Goal: Task Accomplishment & Management: Use online tool/utility

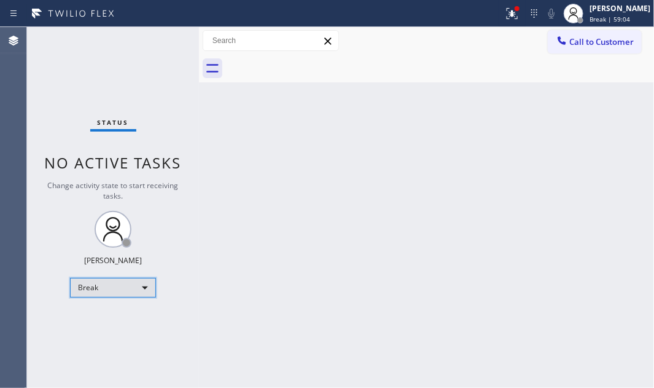
click at [138, 281] on div "Break" at bounding box center [113, 288] width 86 height 20
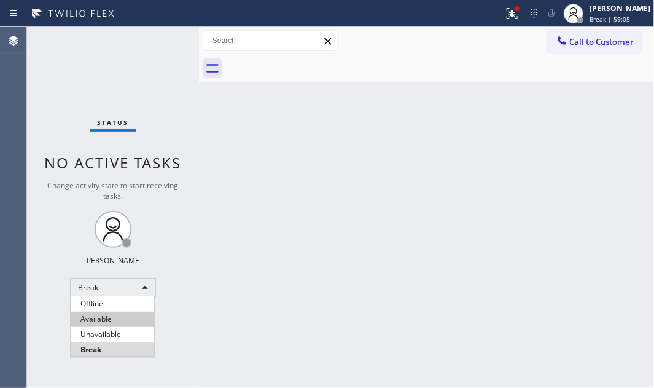
click at [117, 318] on li "Available" at bounding box center [113, 318] width 84 height 15
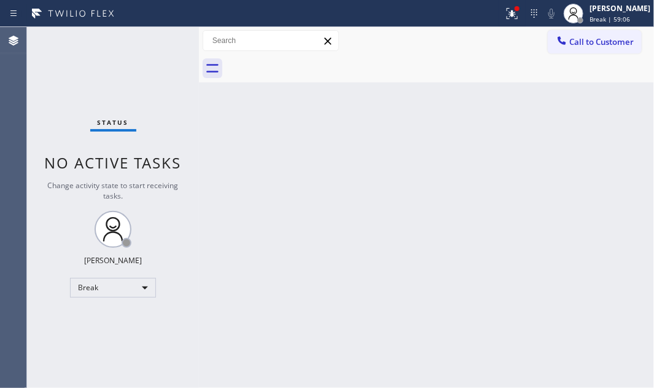
click at [230, 194] on div "Back to Dashboard Change Sender ID Customers Technicians Select a contact Outbo…" at bounding box center [426, 207] width 455 height 361
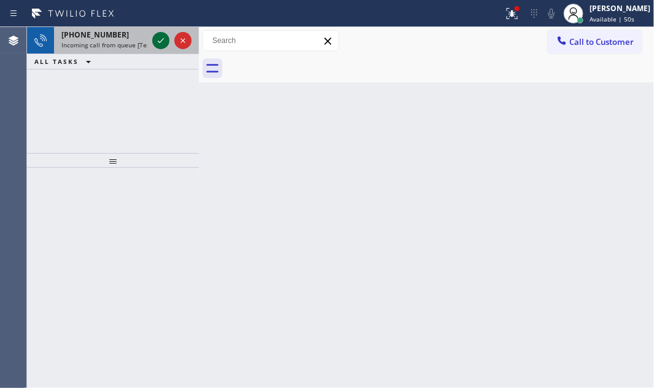
click at [162, 43] on icon at bounding box center [161, 40] width 15 height 15
click at [164, 41] on icon at bounding box center [161, 40] width 15 height 15
click at [160, 41] on icon at bounding box center [161, 40] width 15 height 15
click at [155, 39] on icon at bounding box center [161, 40] width 15 height 15
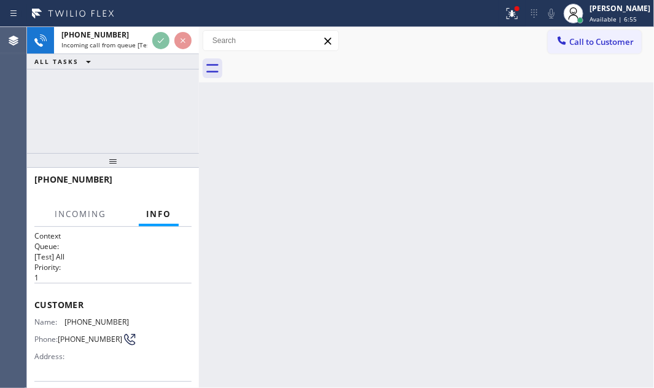
click at [178, 36] on div at bounding box center [172, 40] width 44 height 27
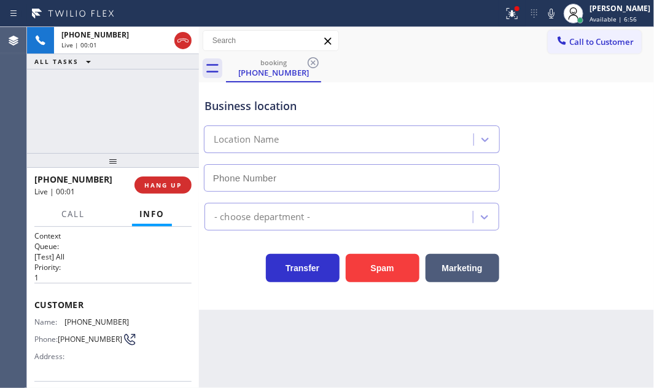
type input "[PHONE_NUMBER]"
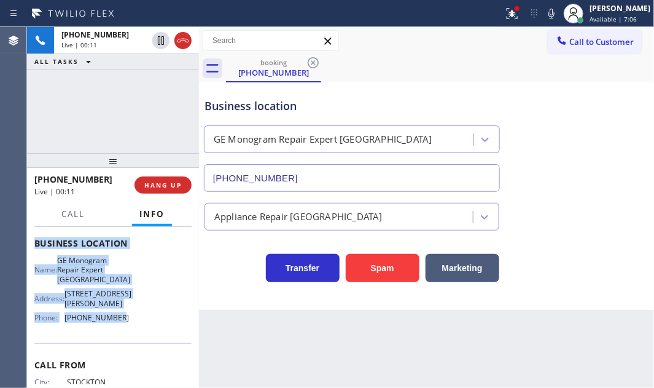
scroll to position [167, 0]
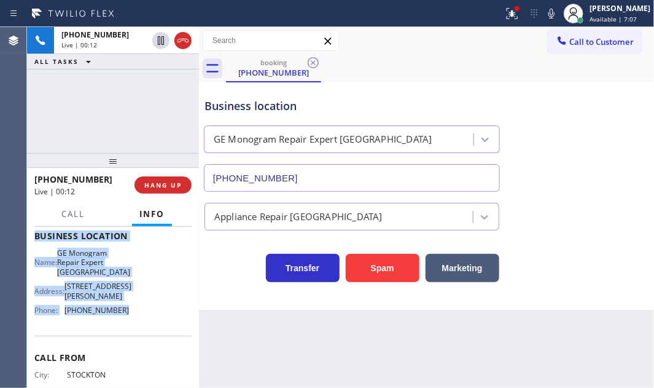
drag, startPoint x: 96, startPoint y: 322, endPoint x: 299, endPoint y: 316, distance: 203.4
click at [128, 329] on div "Context Queue: [Test] All Priority: 1 Customer Name: [PHONE_NUMBER] Phone: [PHO…" at bounding box center [112, 245] width 157 height 365
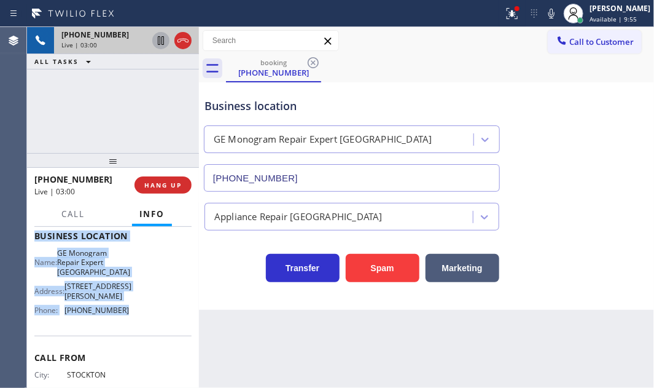
click at [155, 38] on icon at bounding box center [161, 40] width 15 height 15
click at [160, 39] on icon at bounding box center [161, 40] width 15 height 15
click at [182, 37] on icon at bounding box center [183, 40] width 15 height 15
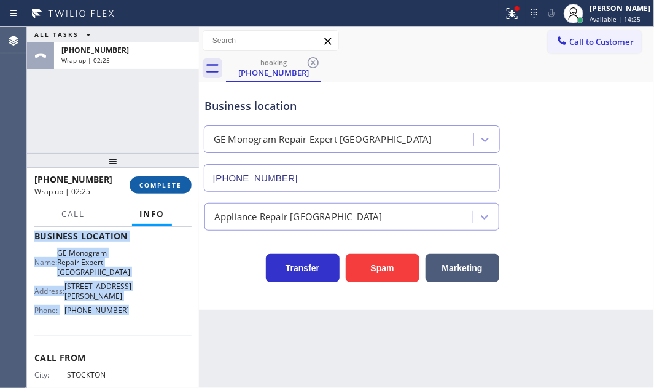
click at [157, 190] on button "COMPLETE" at bounding box center [161, 184] width 62 height 17
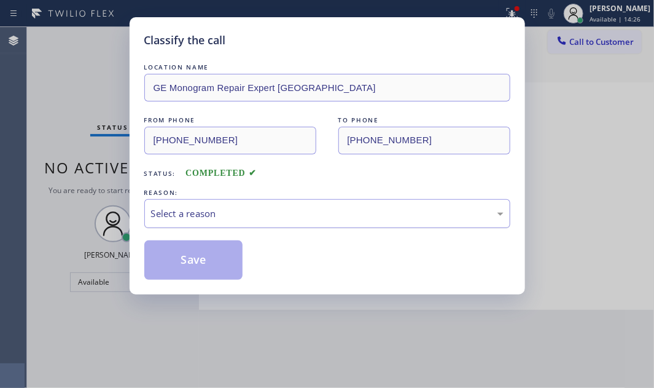
drag, startPoint x: 252, startPoint y: 218, endPoint x: 245, endPoint y: 224, distance: 9.1
click at [251, 219] on div "Select a reason" at bounding box center [327, 213] width 353 height 14
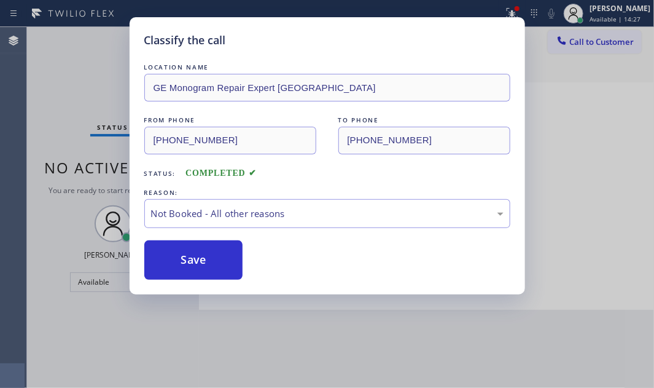
drag, startPoint x: 174, startPoint y: 258, endPoint x: 362, endPoint y: 227, distance: 191.1
click at [176, 258] on button "Save" at bounding box center [193, 259] width 99 height 39
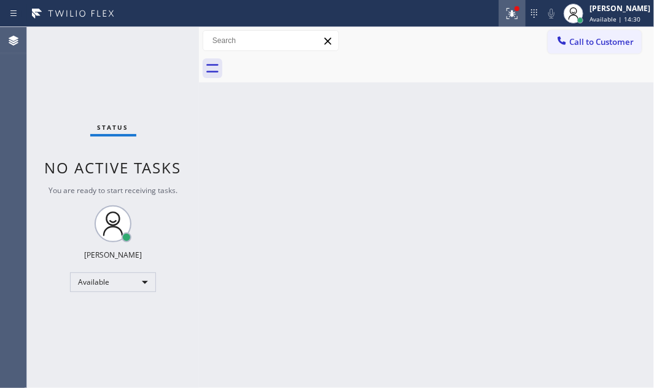
click at [507, 12] on icon at bounding box center [512, 13] width 11 height 11
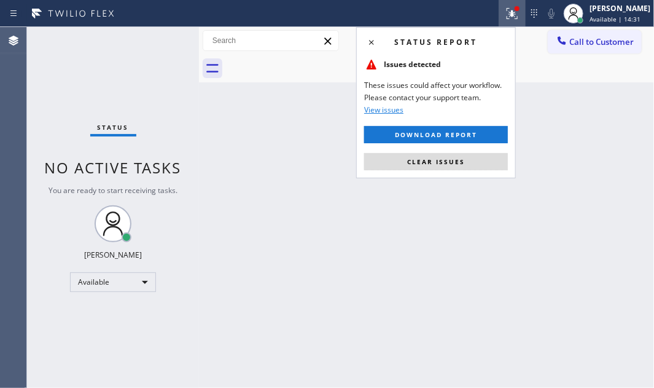
click at [472, 171] on div "Status report Issues detected These issues could affect your workflow. Please c…" at bounding box center [436, 102] width 160 height 151
click at [472, 165] on button "Clear issues" at bounding box center [436, 161] width 144 height 17
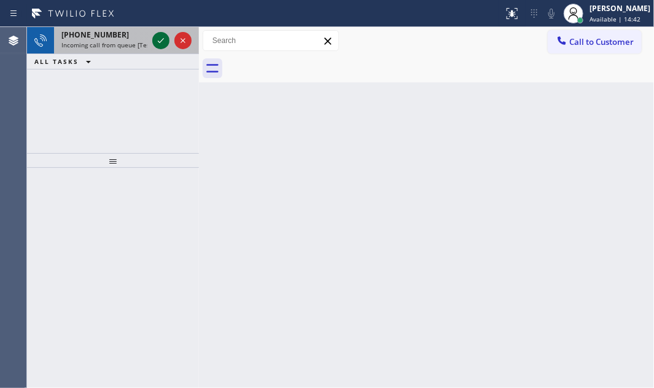
click at [156, 38] on icon at bounding box center [161, 40] width 15 height 15
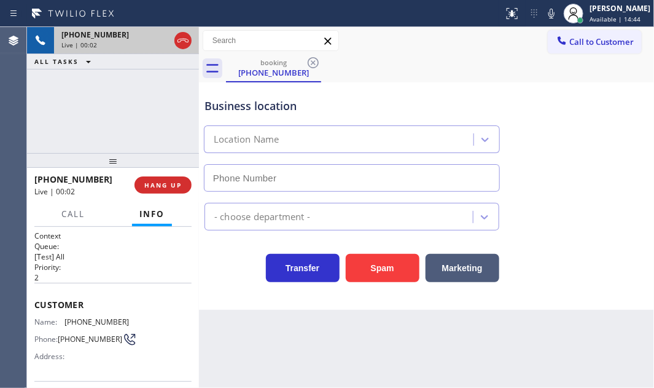
type input "[PHONE_NUMBER]"
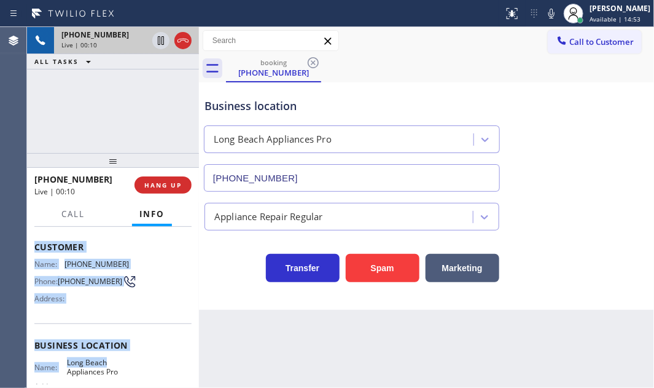
scroll to position [111, 0]
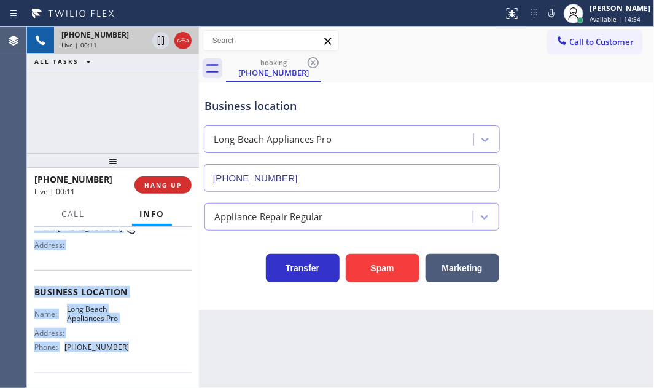
drag, startPoint x: 34, startPoint y: 300, endPoint x: 125, endPoint y: 351, distance: 103.9
click at [125, 351] on div "Context Queue: [Test] All Priority: 2 Customer Name: [PHONE_NUMBER] Phone: [PHO…" at bounding box center [113, 307] width 172 height 161
copy div "Customer Name: [PHONE_NUMBER] Phone: [PHONE_NUMBER] Address: Business location …"
click at [163, 43] on icon at bounding box center [161, 40] width 15 height 15
click at [156, 36] on icon at bounding box center [161, 40] width 15 height 15
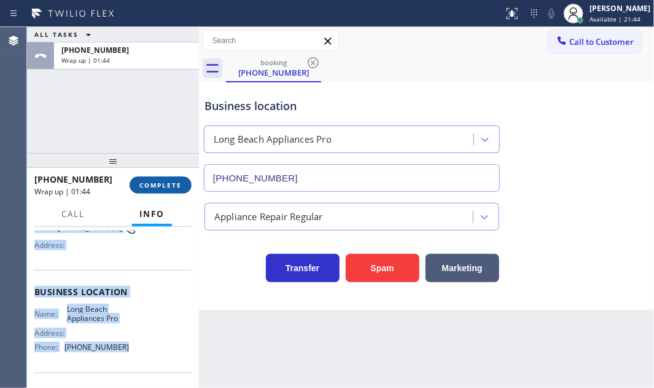
click at [162, 181] on span "COMPLETE" at bounding box center [160, 185] width 42 height 9
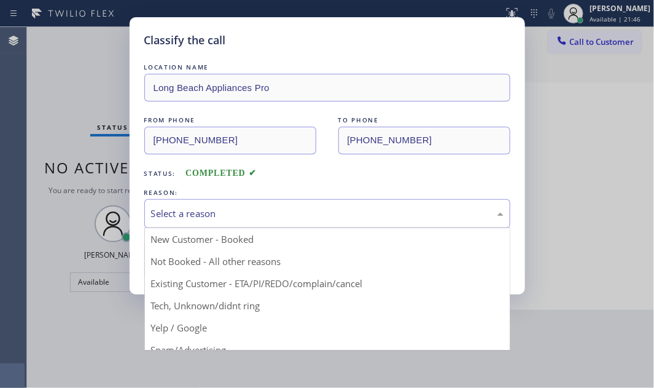
click at [319, 209] on div "Select a reason" at bounding box center [327, 213] width 353 height 14
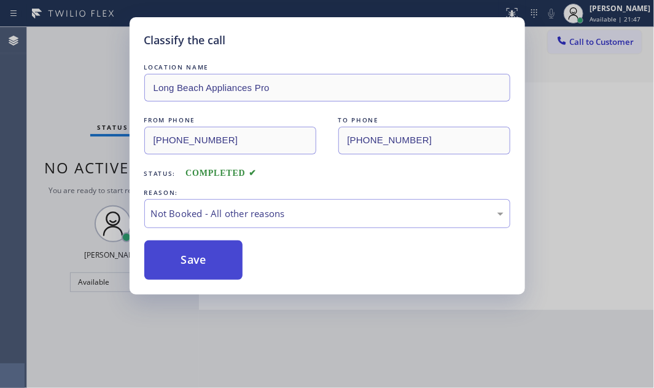
click at [178, 264] on button "Save" at bounding box center [193, 259] width 99 height 39
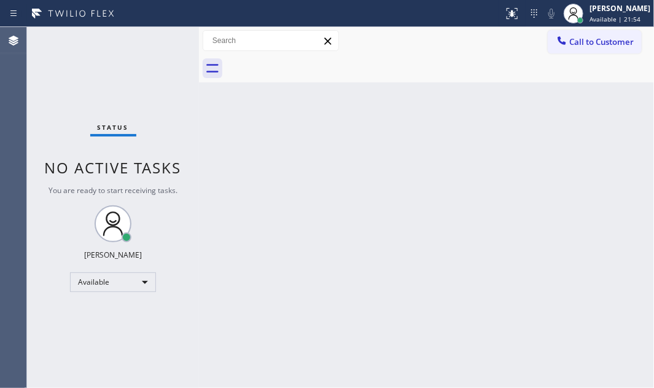
drag, startPoint x: 448, startPoint y: 136, endPoint x: 445, endPoint y: 6, distance: 130.9
click at [451, 106] on div "Back to Dashboard Change Sender ID Customers Technicians Select a contact Outbo…" at bounding box center [426, 207] width 455 height 361
click at [300, 95] on div "Back to Dashboard Change Sender ID Customers Technicians Select a contact Outbo…" at bounding box center [426, 207] width 455 height 361
click at [176, 139] on div "Status No active tasks You are ready to start receiving tasks. [PERSON_NAME] Av…" at bounding box center [113, 207] width 172 height 361
click at [152, 36] on div "Status No active tasks You are ready to start receiving tasks. [PERSON_NAME] Av…" at bounding box center [113, 207] width 172 height 361
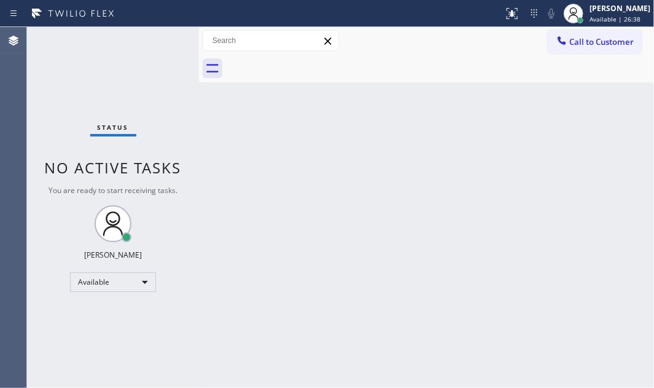
click at [154, 37] on div "Status No active tasks You are ready to start receiving tasks. [PERSON_NAME] Av…" at bounding box center [113, 207] width 172 height 361
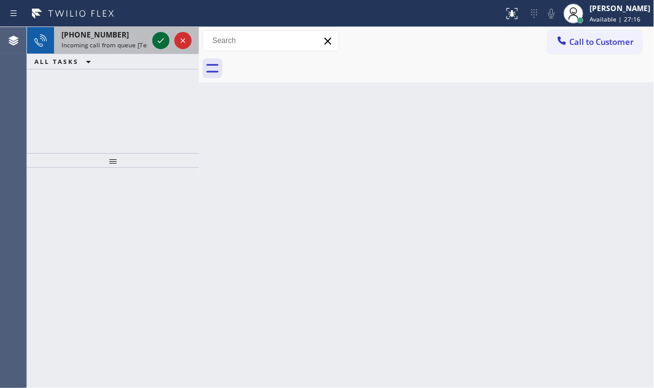
click at [162, 34] on icon at bounding box center [161, 40] width 15 height 15
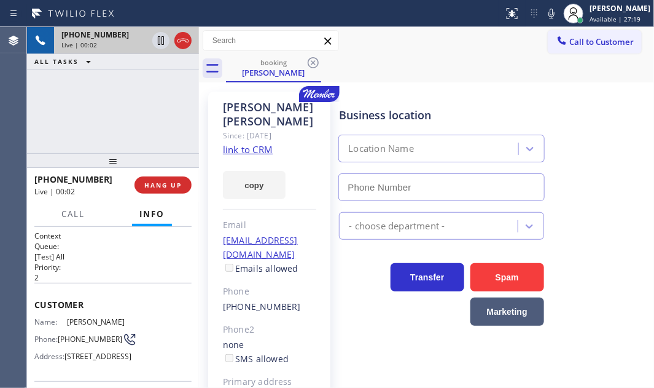
type input "[PHONE_NUMBER]"
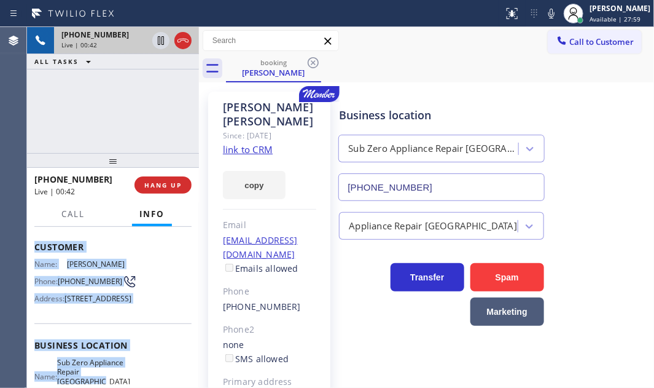
scroll to position [167, 0]
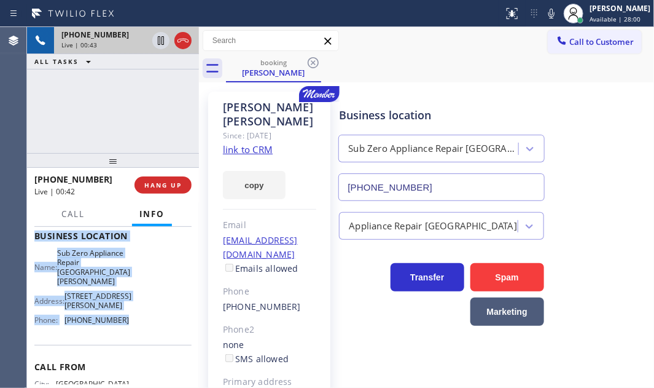
drag, startPoint x: 36, startPoint y: 298, endPoint x: 149, endPoint y: 334, distance: 118.1
click at [149, 334] on div "Context Queue: [Test] All Priority: 2 Customer Name: [PERSON_NAME] Phone: [PHON…" at bounding box center [112, 250] width 157 height 375
copy div "Customer Name: [PERSON_NAME] Phone: [PHONE_NUMBER] Address: [STREET_ADDRESS] Bu…"
click at [169, 184] on span "HANG UP" at bounding box center [162, 185] width 37 height 9
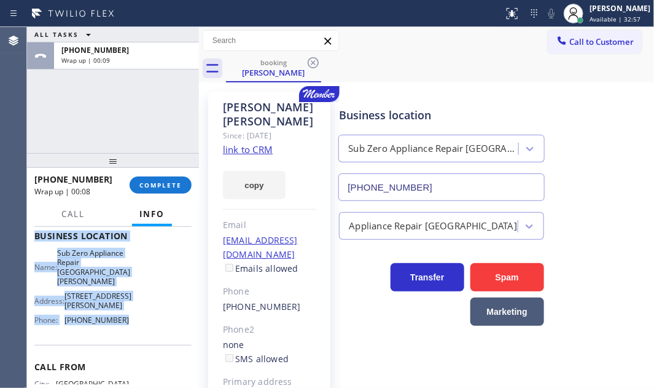
drag, startPoint x: 573, startPoint y: 17, endPoint x: 628, endPoint y: 50, distance: 63.9
click at [574, 17] on div at bounding box center [573, 13] width 27 height 27
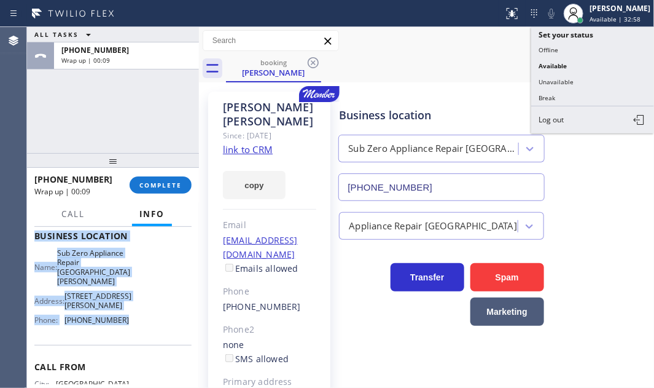
drag, startPoint x: 569, startPoint y: 78, endPoint x: 651, endPoint y: 96, distance: 83.6
click at [589, 78] on button "Unavailable" at bounding box center [592, 82] width 123 height 16
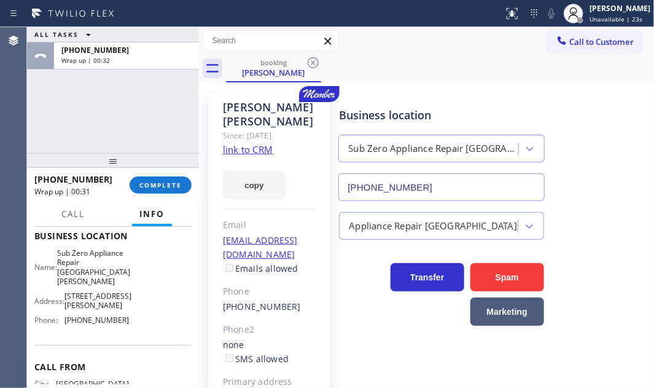
click at [111, 111] on div "ALL TASKS ALL TASKS ACTIVE TASKS TASKS IN WRAP UP [PHONE_NUMBER] Wrap up | 00:32" at bounding box center [113, 90] width 172 height 126
click at [163, 184] on span "COMPLETE" at bounding box center [160, 185] width 42 height 9
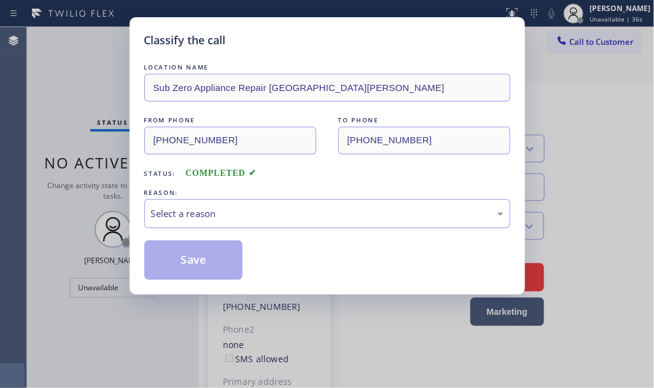
click at [256, 215] on div "Select a reason" at bounding box center [327, 213] width 353 height 14
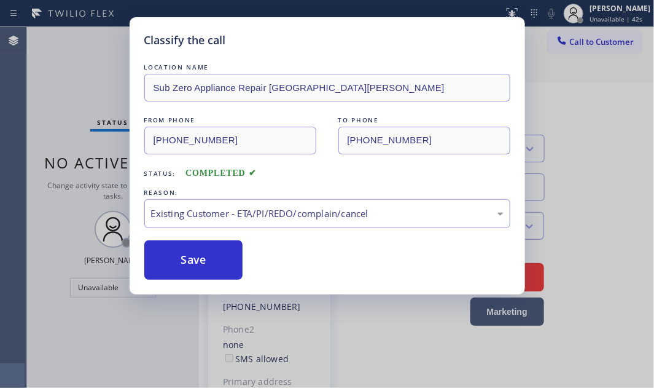
drag, startPoint x: 219, startPoint y: 283, endPoint x: 194, endPoint y: 281, distance: 24.7
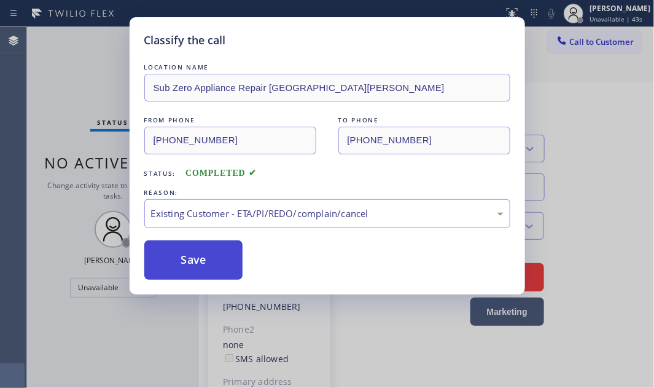
click at [190, 264] on button "Save" at bounding box center [193, 259] width 99 height 39
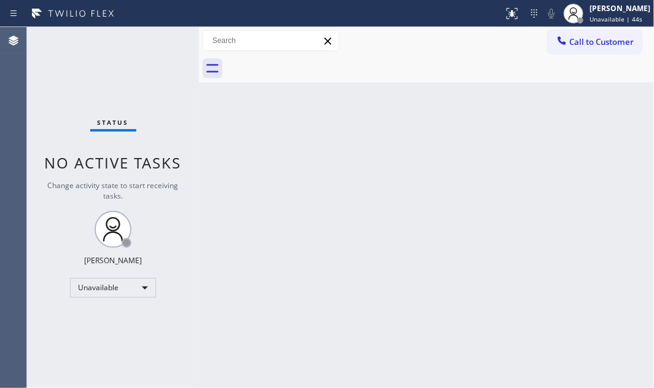
click at [577, 174] on div "Back to Dashboard Change Sender ID Customers Technicians Select a contact Outbo…" at bounding box center [426, 207] width 455 height 361
click at [563, 38] on icon at bounding box center [562, 40] width 12 height 12
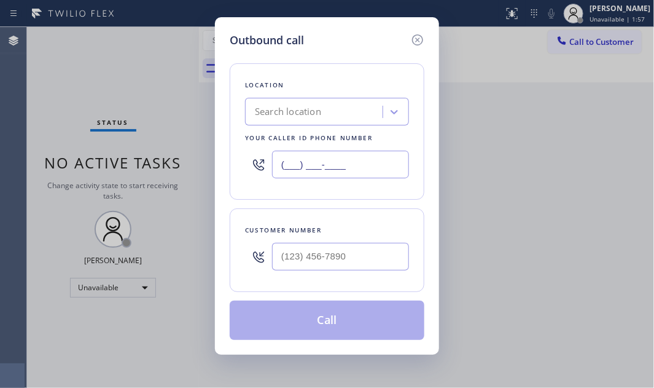
click at [367, 161] on input "(___) ___-____" at bounding box center [340, 164] width 137 height 28
click at [368, 161] on input "(___) ___-____" at bounding box center [340, 164] width 137 height 28
paste input "408) 583-5387"
type input "[PHONE_NUMBER]"
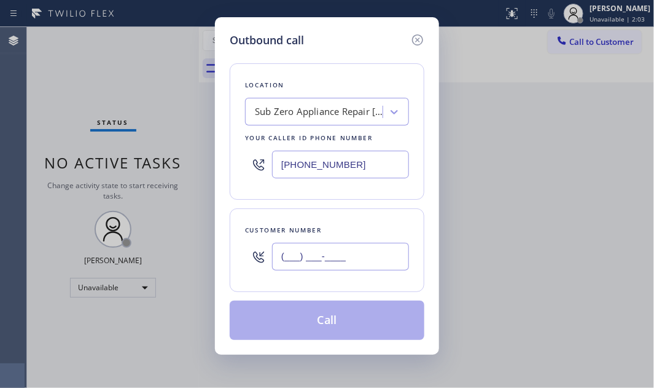
click at [299, 257] on input "(___) ___-____" at bounding box center [340, 257] width 137 height 28
paste input "559) 786-2302"
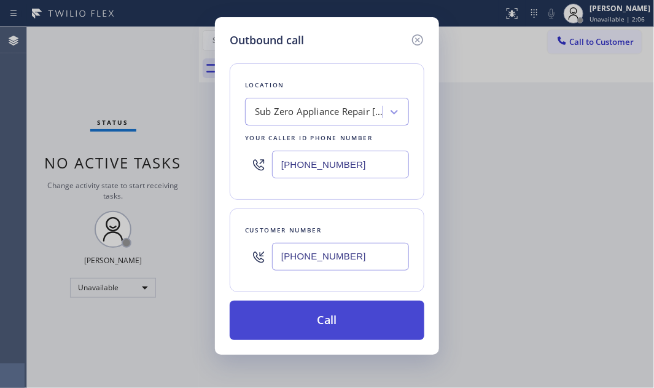
click at [322, 322] on button "Call" at bounding box center [327, 319] width 195 height 39
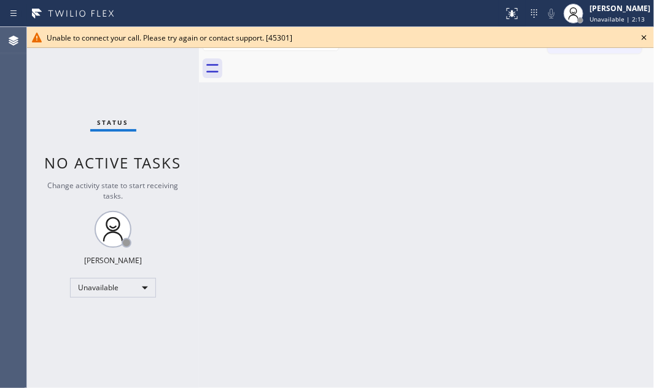
click at [643, 36] on icon at bounding box center [644, 37] width 15 height 15
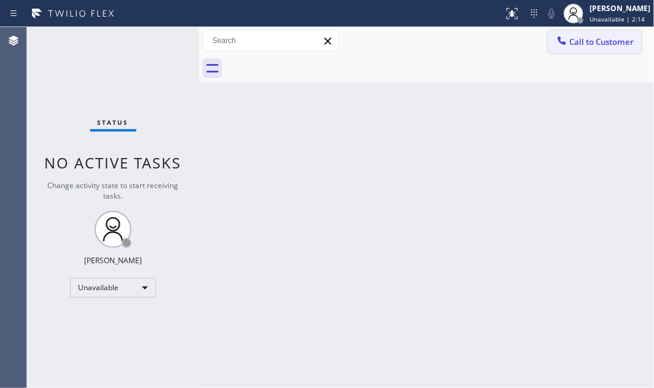
click at [577, 44] on span "Call to Customer" at bounding box center [601, 41] width 64 height 11
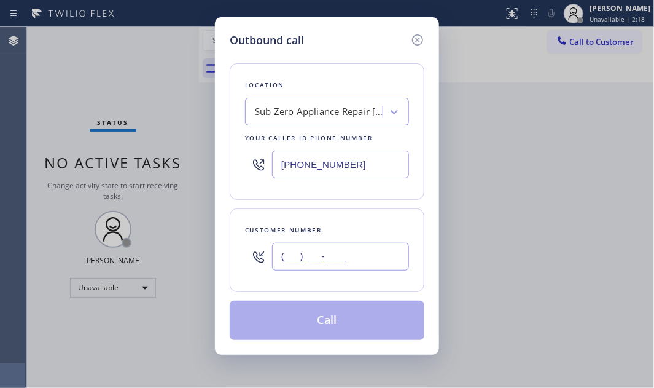
click at [324, 263] on input "(___) ___-____" at bounding box center [340, 257] width 137 height 28
paste input "559) 786-2302"
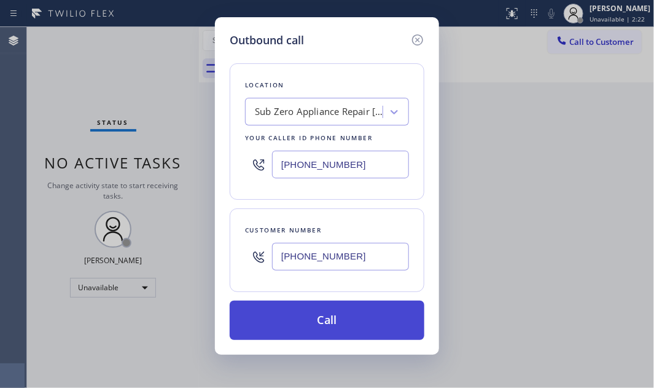
type input "[PHONE_NUMBER]"
click at [307, 315] on button "Call" at bounding box center [327, 319] width 195 height 39
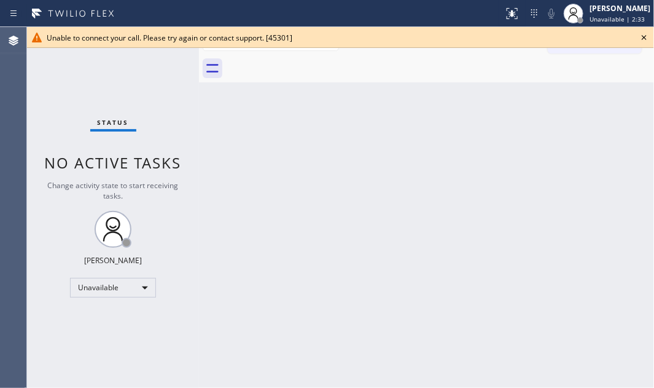
click at [644, 37] on icon at bounding box center [644, 37] width 5 height 5
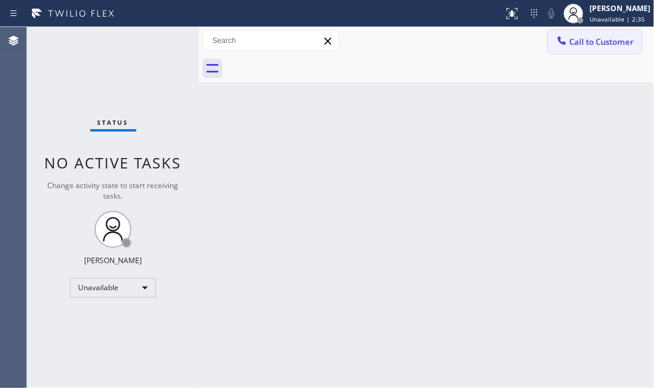
click at [581, 36] on span "Call to Customer" at bounding box center [601, 41] width 64 height 11
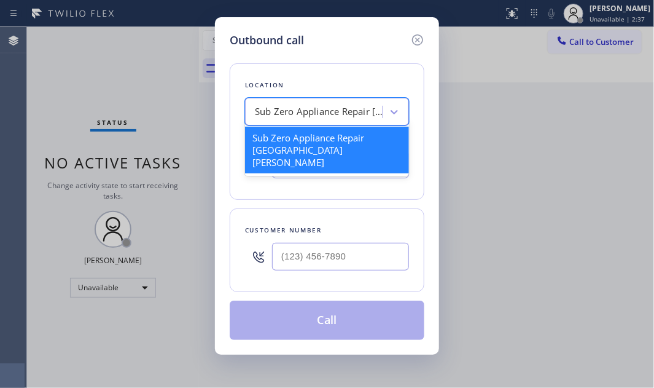
click at [362, 108] on div "Sub Zero Appliance Repair [GEOGRAPHIC_DATA][PERSON_NAME]" at bounding box center [319, 112] width 129 height 14
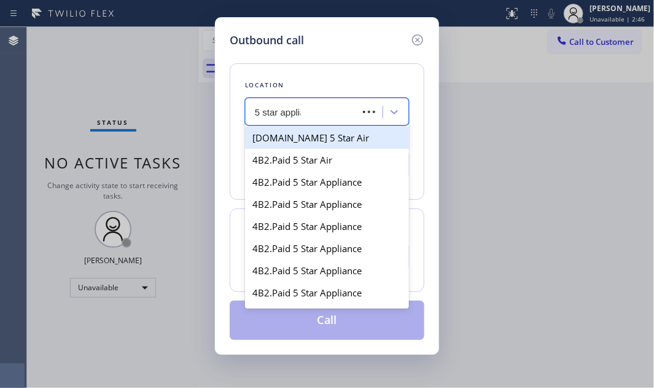
type input "5 star applian"
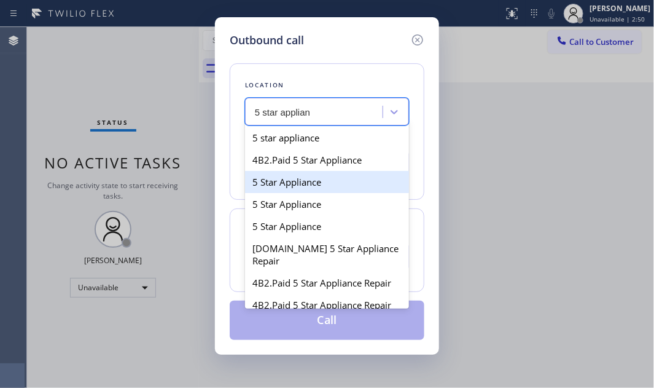
click at [288, 184] on div "5 Star Appliance" at bounding box center [327, 182] width 164 height 22
type input "[PHONE_NUMBER]"
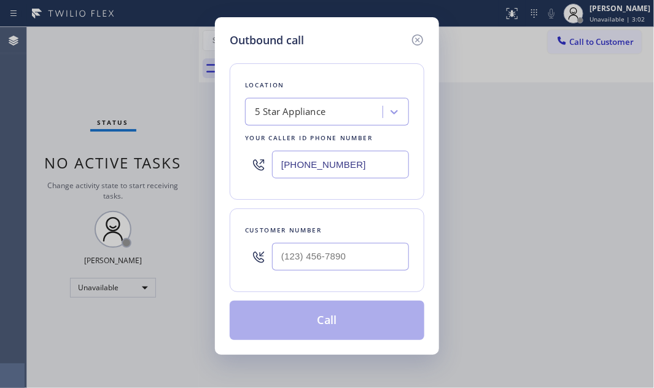
click at [336, 111] on div "5 Star Appliance" at bounding box center [316, 111] width 134 height 21
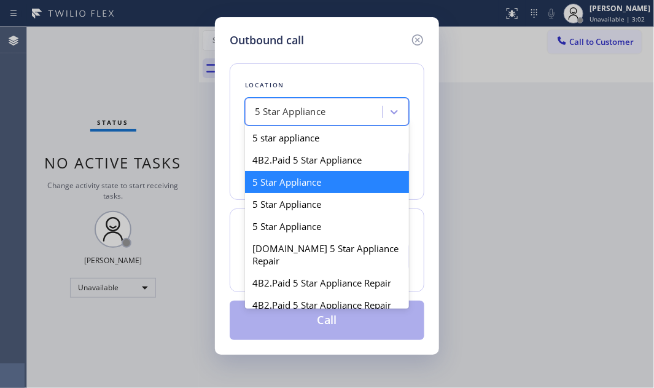
click at [336, 111] on div "5 Star Appliance" at bounding box center [316, 111] width 134 height 21
click at [336, 110] on div "5 Star Appliance" at bounding box center [316, 111] width 134 height 21
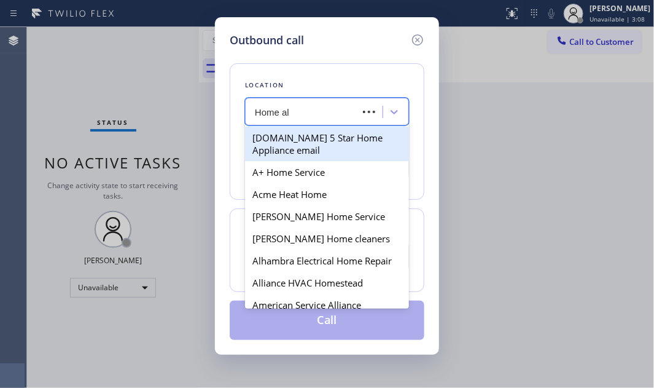
type input "Home all"
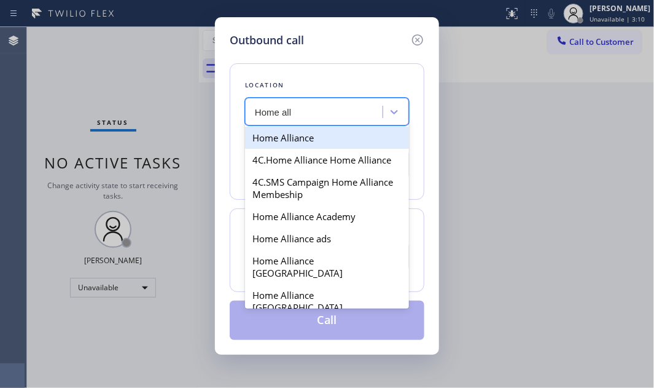
click at [292, 135] on div "Home Alliance" at bounding box center [327, 138] width 164 height 22
type input "[PHONE_NUMBER]"
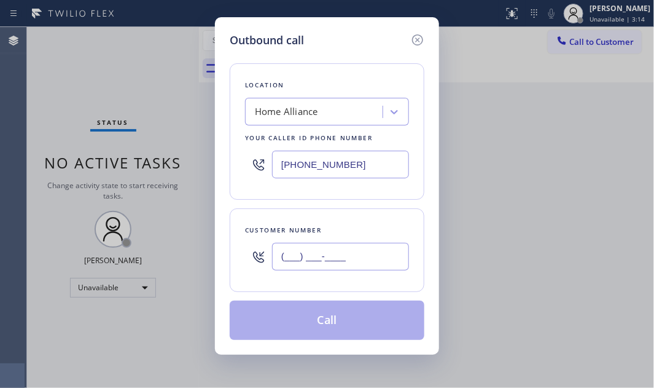
click at [321, 251] on input "(___) ___-____" at bounding box center [340, 257] width 137 height 28
paste input "559) 786-2302"
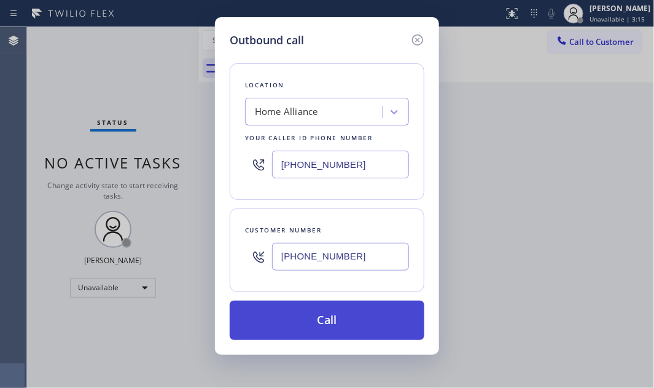
type input "[PHONE_NUMBER]"
click at [330, 319] on button "Call" at bounding box center [327, 319] width 195 height 39
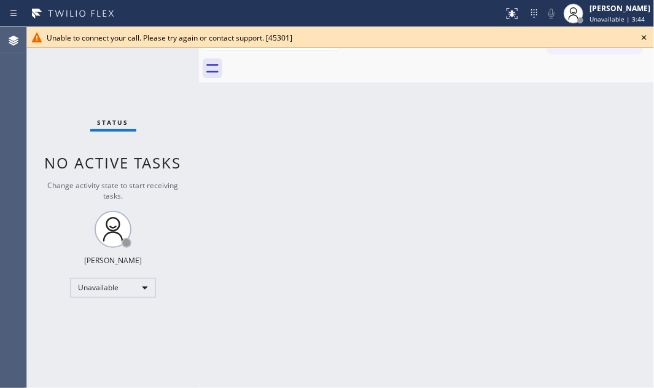
click at [644, 36] on icon at bounding box center [644, 37] width 15 height 15
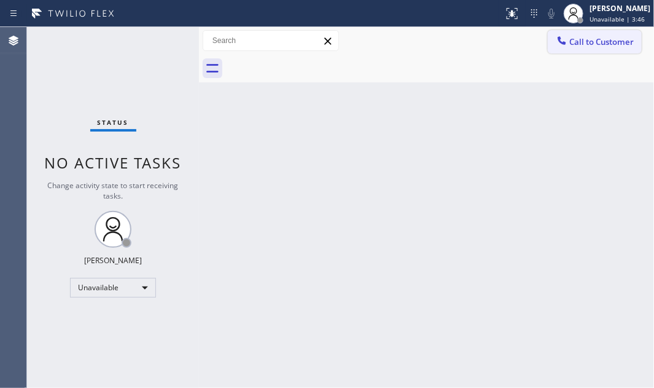
click at [586, 46] on span "Call to Customer" at bounding box center [601, 41] width 64 height 11
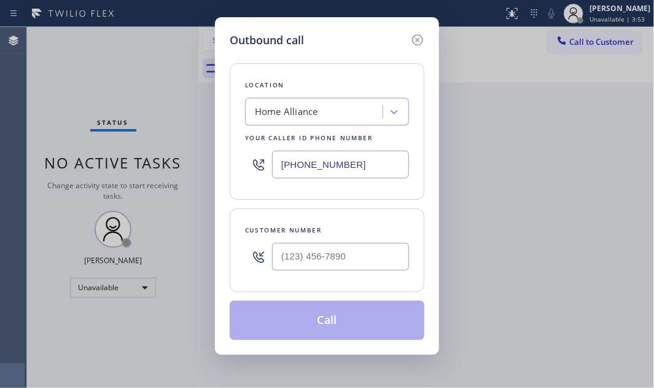
click at [359, 166] on input "[PHONE_NUMBER]" at bounding box center [340, 164] width 137 height 28
paste input "4085"
click at [359, 166] on input "[PHONE_NUMBER]" at bounding box center [340, 164] width 137 height 28
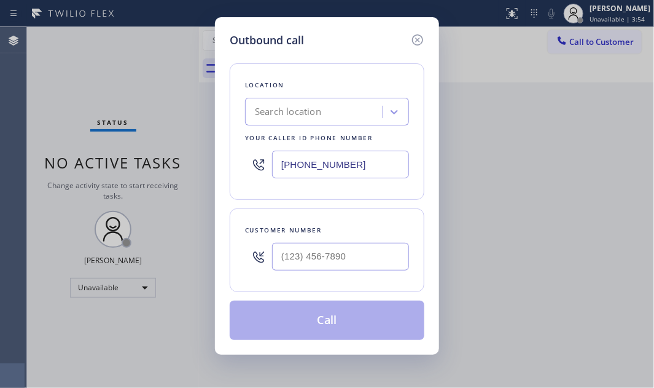
click at [359, 166] on input "[PHONE_NUMBER]" at bounding box center [340, 164] width 137 height 28
paste input "408) 583-5387"
type input "[PHONE_NUMBER]"
click at [302, 250] on input "(___) ___-____" at bounding box center [340, 257] width 137 height 28
paste input "559) 786-2302"
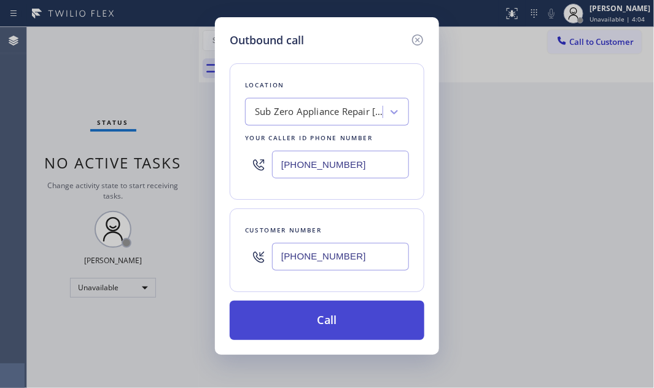
click at [324, 313] on button "Call" at bounding box center [327, 319] width 195 height 39
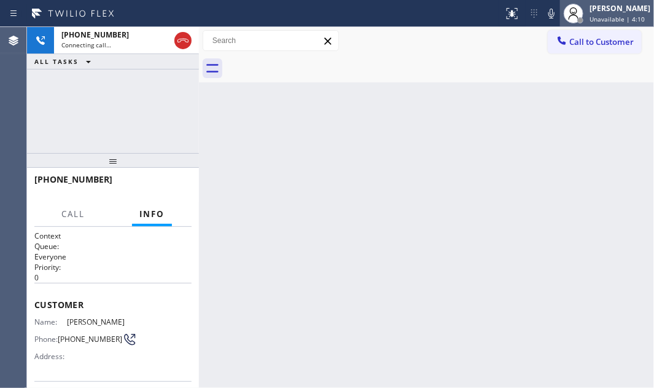
click at [590, 18] on span "Unavailable | 4:10" at bounding box center [617, 19] width 55 height 9
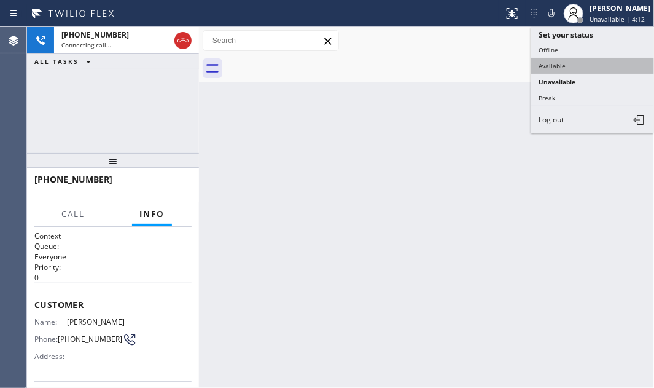
click at [552, 64] on button "Available" at bounding box center [592, 66] width 123 height 16
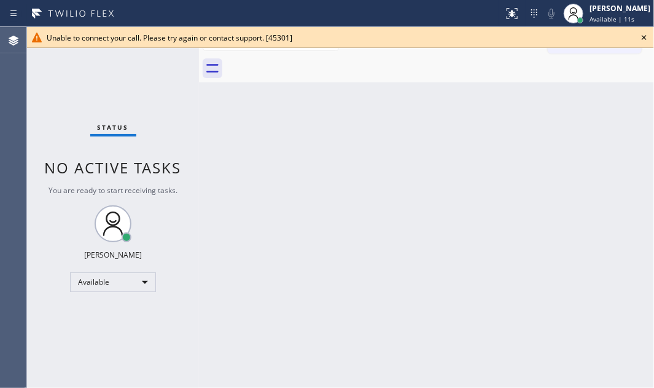
click at [645, 34] on icon at bounding box center [644, 37] width 15 height 15
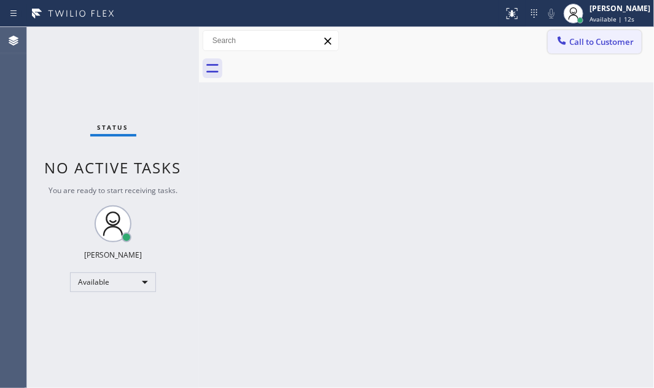
click at [582, 44] on span "Call to Customer" at bounding box center [601, 41] width 64 height 11
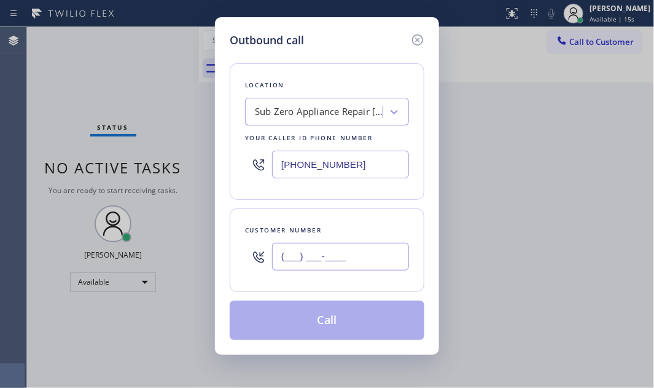
click at [344, 257] on input "(___) ___-____" at bounding box center [340, 257] width 137 height 28
paste input "559) 786-2302"
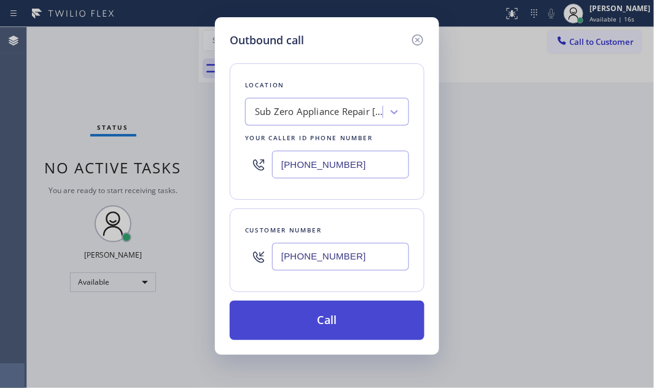
click at [337, 319] on button "Call" at bounding box center [327, 319] width 195 height 39
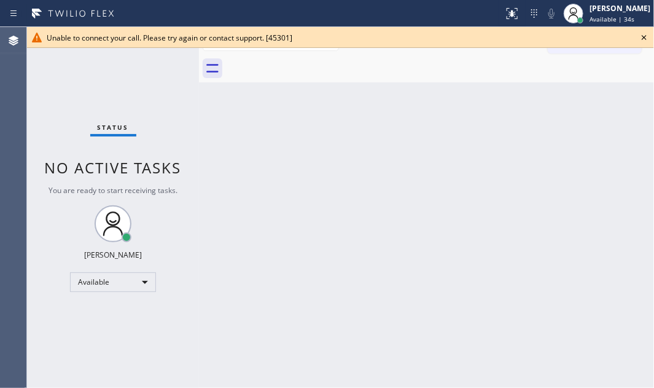
drag, startPoint x: 520, startPoint y: 98, endPoint x: 555, endPoint y: 90, distance: 35.9
click at [522, 98] on div "Back to Dashboard Change Sender ID Customers Technicians Select a contact Outbo…" at bounding box center [426, 207] width 455 height 361
click at [645, 36] on icon at bounding box center [644, 37] width 15 height 15
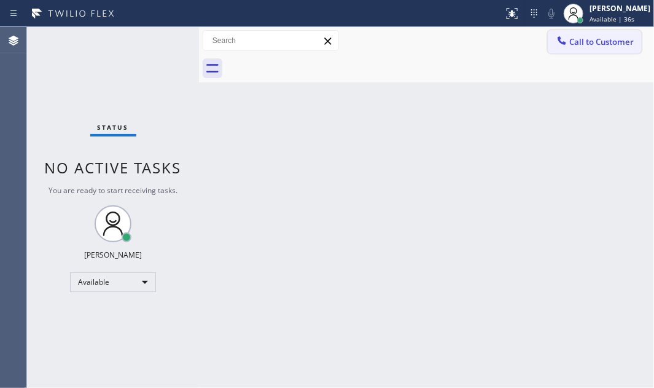
click at [580, 45] on span "Call to Customer" at bounding box center [601, 41] width 64 height 11
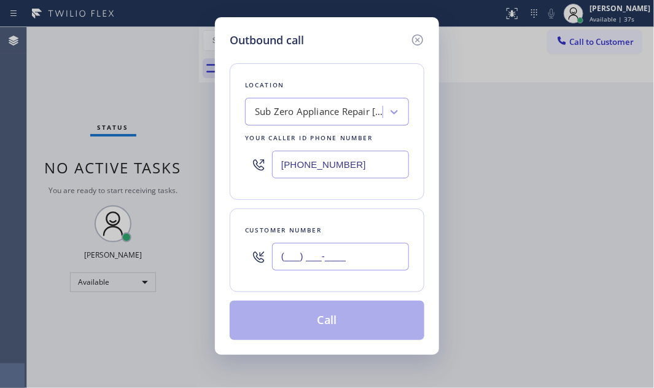
click at [344, 263] on input "(___) ___-____" at bounding box center [340, 257] width 137 height 28
paste input "559) 786-2302"
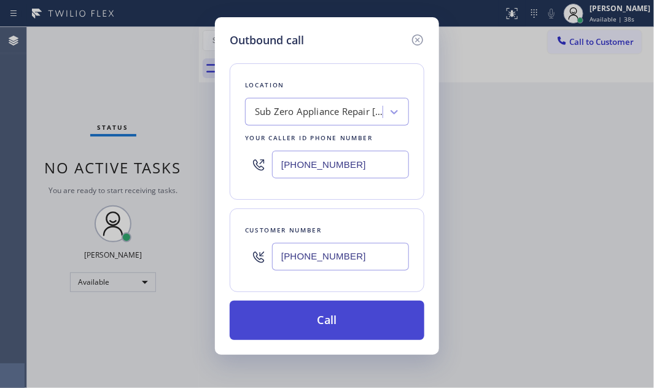
click at [311, 316] on button "Call" at bounding box center [327, 319] width 195 height 39
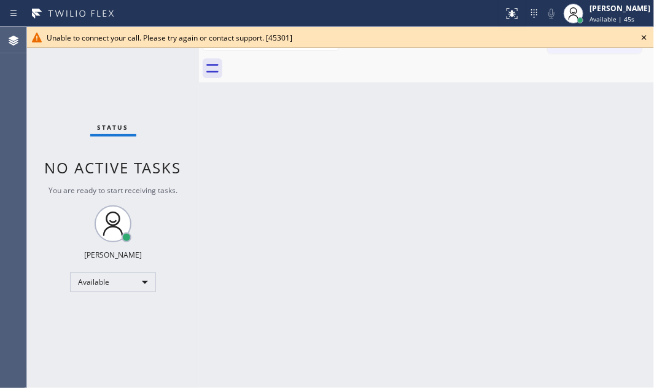
drag, startPoint x: 645, startPoint y: 36, endPoint x: 654, endPoint y: 74, distance: 39.0
click at [645, 36] on icon at bounding box center [644, 37] width 5 height 5
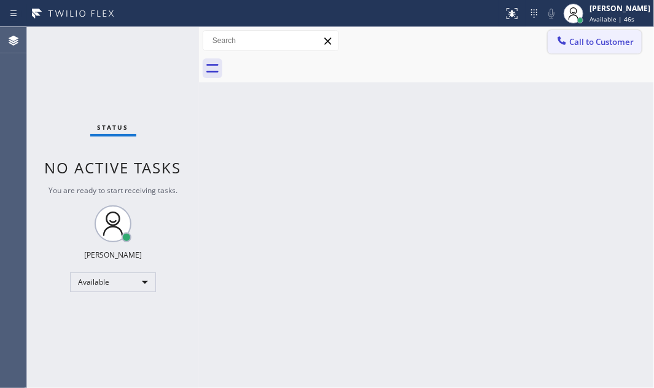
click at [591, 42] on span "Call to Customer" at bounding box center [601, 41] width 64 height 11
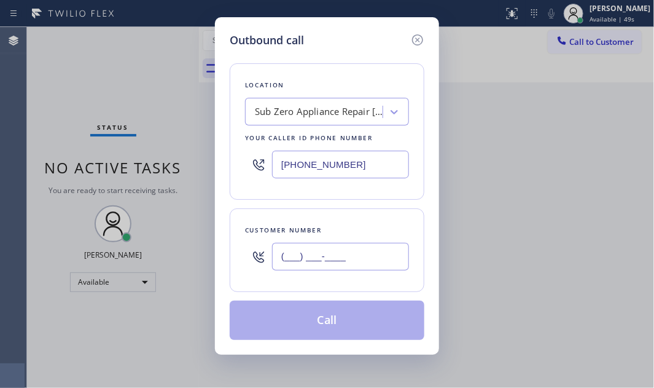
click at [329, 258] on input "(___) ___-____" at bounding box center [340, 257] width 137 height 28
paste input "408) 500-2251"
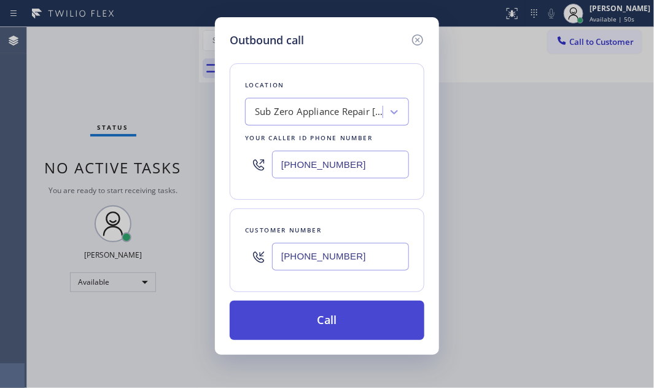
type input "[PHONE_NUMBER]"
click at [338, 320] on button "Call" at bounding box center [327, 319] width 195 height 39
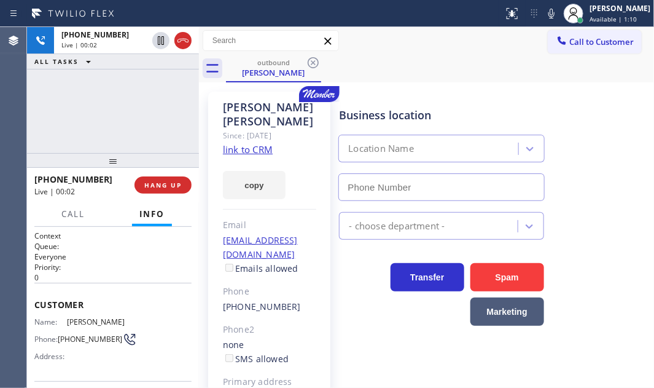
type input "[PHONE_NUMBER]"
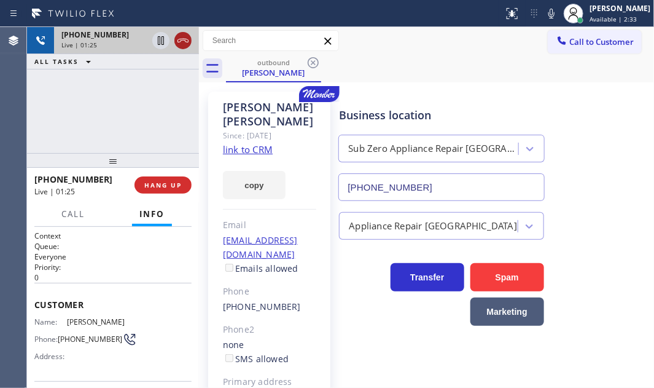
click at [182, 44] on icon at bounding box center [183, 40] width 15 height 15
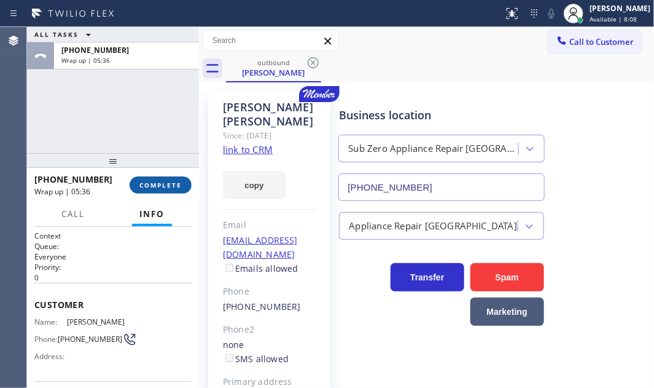
click at [163, 184] on span "COMPLETE" at bounding box center [160, 185] width 42 height 9
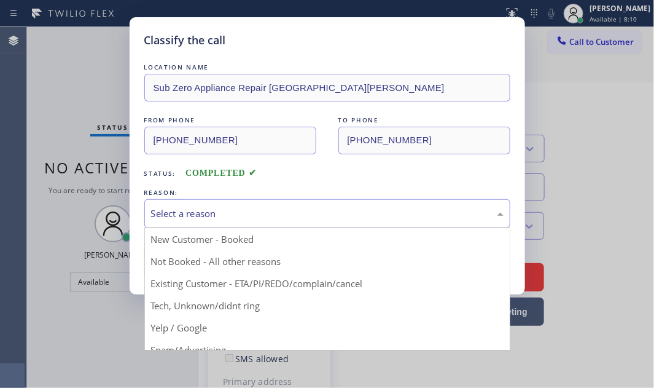
click at [266, 222] on div "Select a reason" at bounding box center [327, 213] width 366 height 29
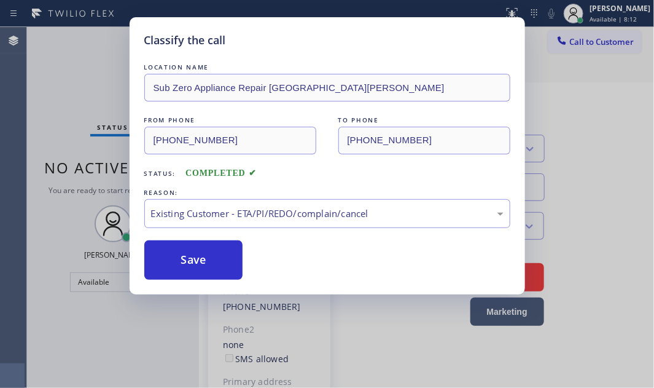
drag, startPoint x: 205, startPoint y: 265, endPoint x: 321, endPoint y: 241, distance: 118.5
click at [206, 264] on button "Save" at bounding box center [193, 259] width 99 height 39
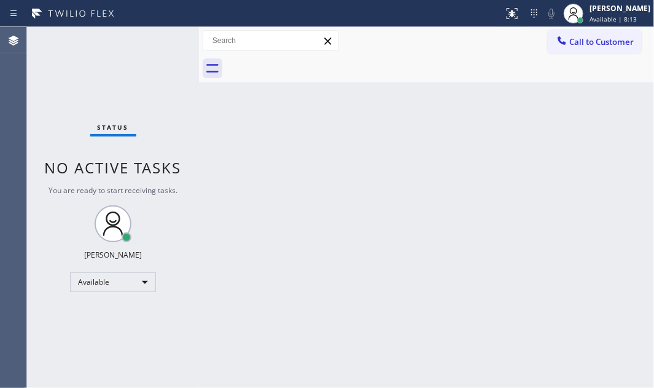
click at [500, 184] on div "Back to Dashboard Change Sender ID Customers Technicians Select a contact Outbo…" at bounding box center [426, 207] width 455 height 361
click at [157, 45] on div "Status No active tasks You are ready to start receiving tasks. [PERSON_NAME] Av…" at bounding box center [113, 207] width 172 height 361
click at [162, 42] on div "Status No active tasks You are ready to start receiving tasks. [PERSON_NAME] Av…" at bounding box center [113, 207] width 172 height 361
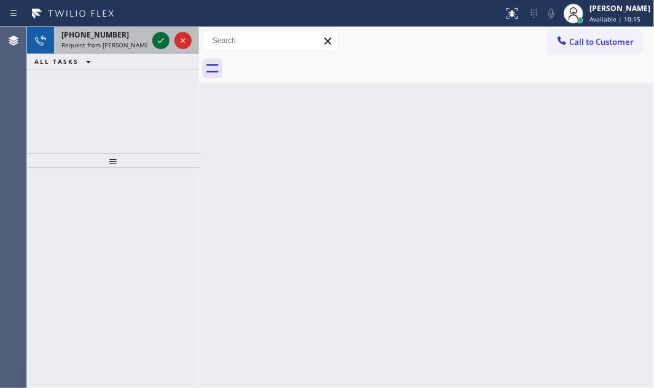
click at [162, 40] on icon at bounding box center [161, 40] width 6 height 5
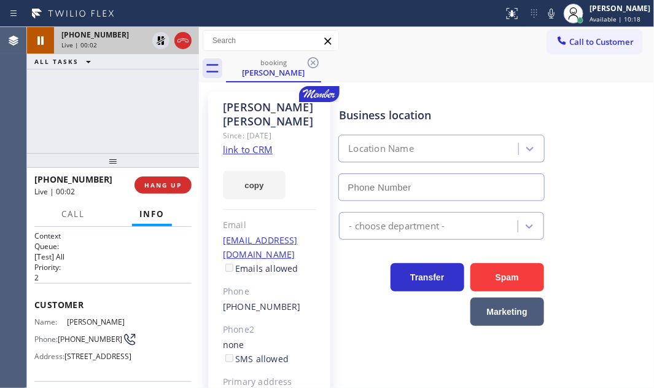
type input "[PHONE_NUMBER]"
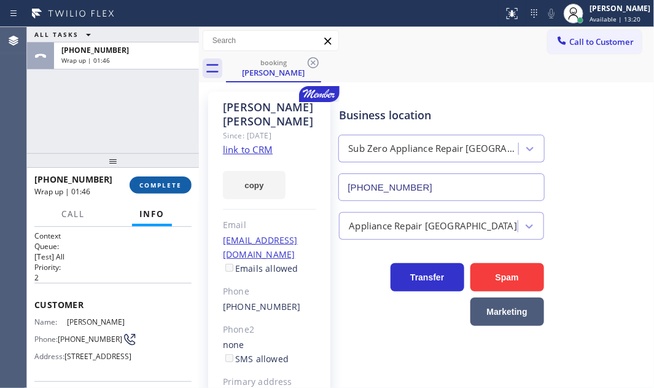
click at [144, 186] on span "COMPLETE" at bounding box center [160, 185] width 42 height 9
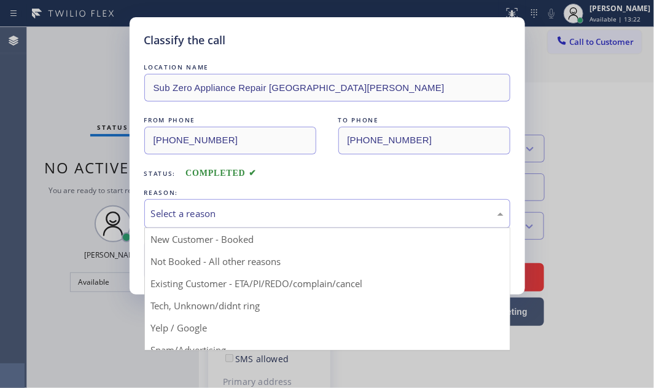
click at [303, 215] on div "Select a reason" at bounding box center [327, 213] width 353 height 14
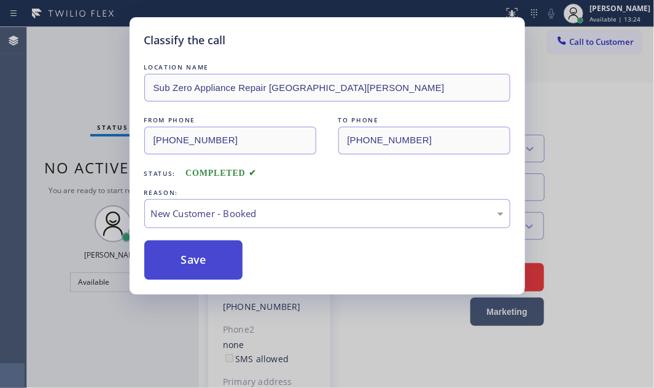
click at [186, 252] on button "Save" at bounding box center [193, 259] width 99 height 39
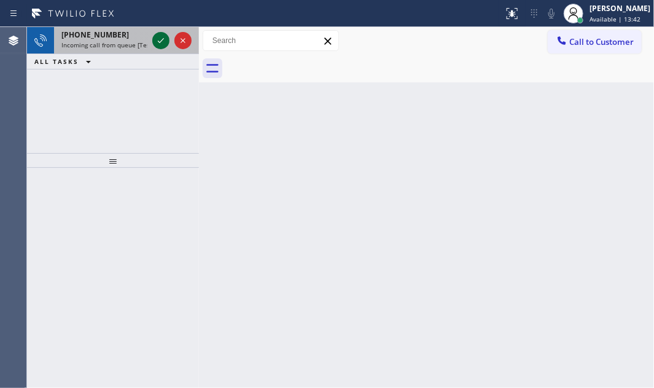
click at [162, 39] on icon at bounding box center [161, 40] width 15 height 15
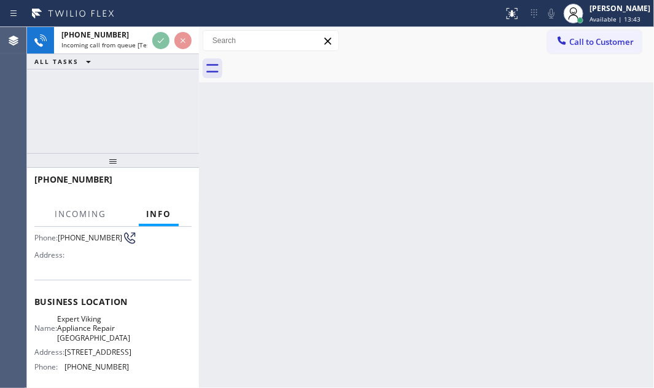
scroll to position [167, 0]
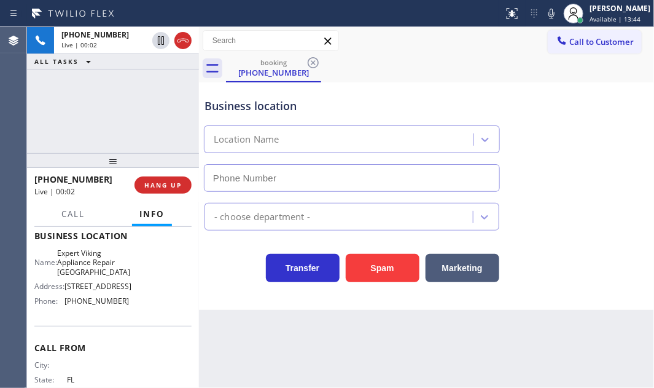
type input "[PHONE_NUMBER]"
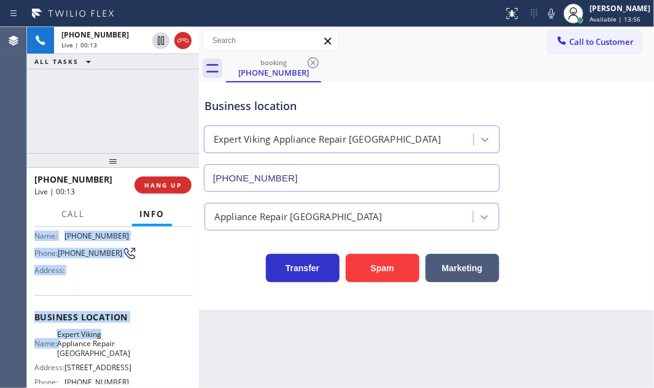
scroll to position [111, 0]
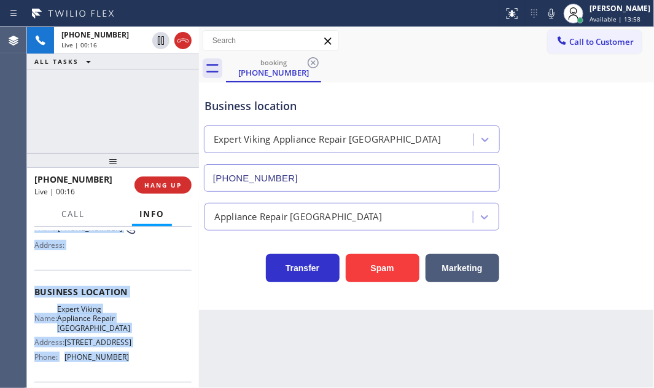
drag, startPoint x: 31, startPoint y: 300, endPoint x: 134, endPoint y: 361, distance: 119.8
click at [134, 361] on div "Context Queue: [Test] All Priority: 2 Customer Name: [PHONE_NUMBER] Phone: [PHO…" at bounding box center [113, 307] width 172 height 161
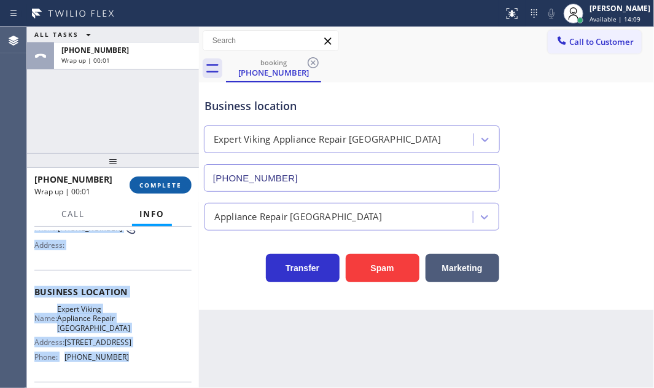
click at [171, 189] on span "COMPLETE" at bounding box center [160, 185] width 42 height 9
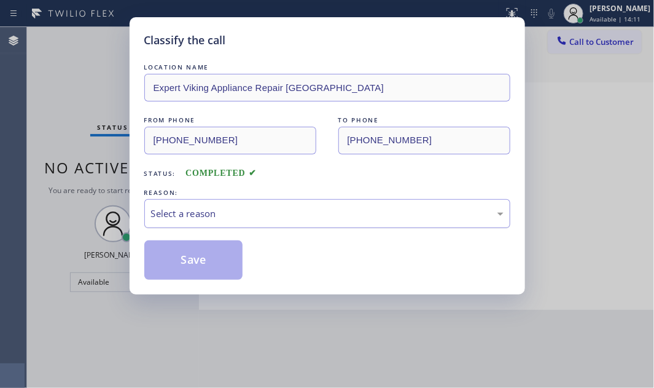
click at [293, 209] on div "Select a reason" at bounding box center [327, 213] width 353 height 14
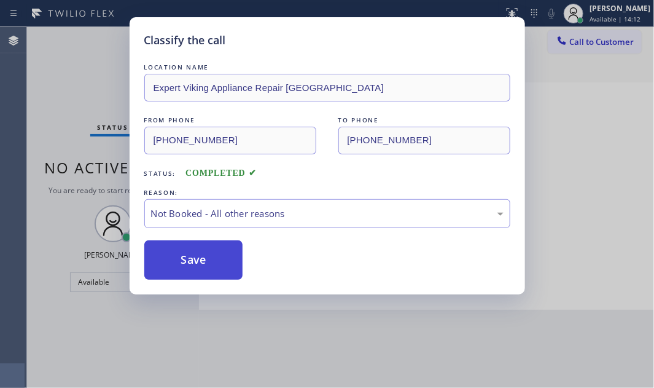
click at [170, 256] on button "Save" at bounding box center [193, 259] width 99 height 39
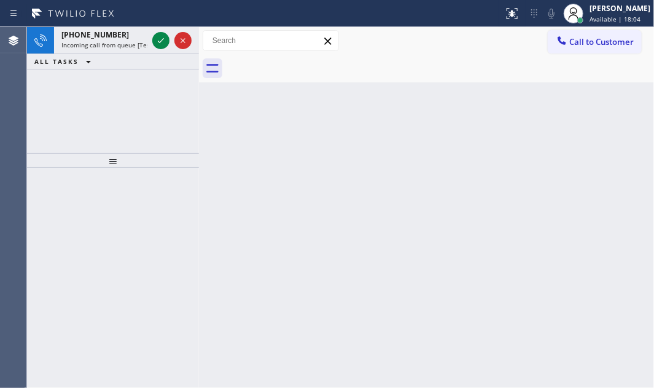
drag, startPoint x: 160, startPoint y: 39, endPoint x: 167, endPoint y: 38, distance: 7.5
click at [167, 38] on icon at bounding box center [161, 40] width 15 height 15
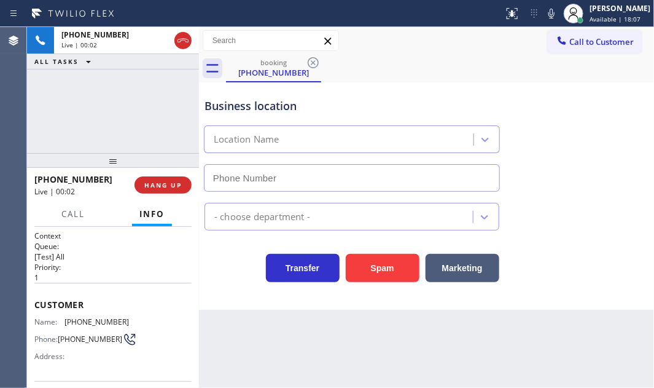
type input "[PHONE_NUMBER]"
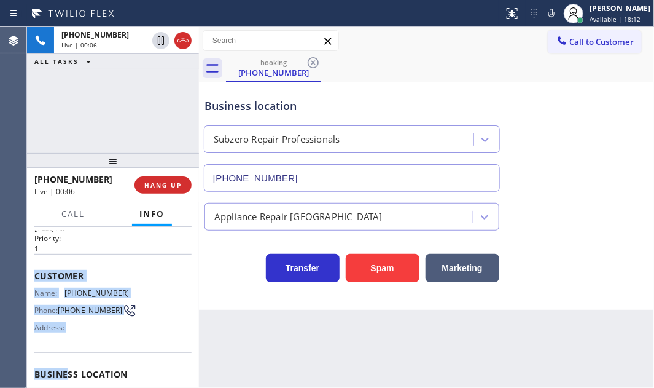
scroll to position [111, 0]
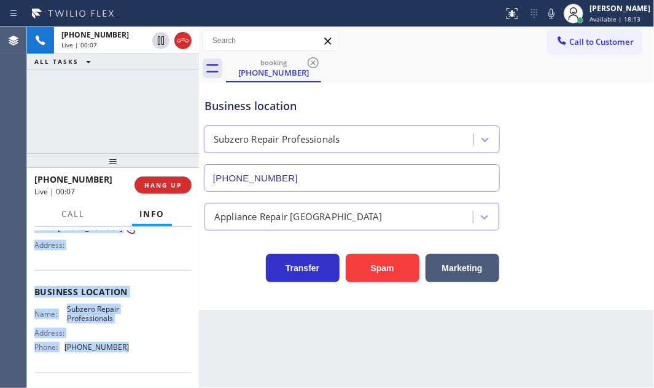
drag, startPoint x: 32, startPoint y: 300, endPoint x: 117, endPoint y: 349, distance: 98.0
click at [116, 349] on div "Context Queue: [Test] All Priority: 1 Customer Name: [PHONE_NUMBER] Phone: [PHO…" at bounding box center [113, 307] width 172 height 161
copy div "Customer Name: [PHONE_NUMBER] Phone: [PHONE_NUMBER] Address: Business location …"
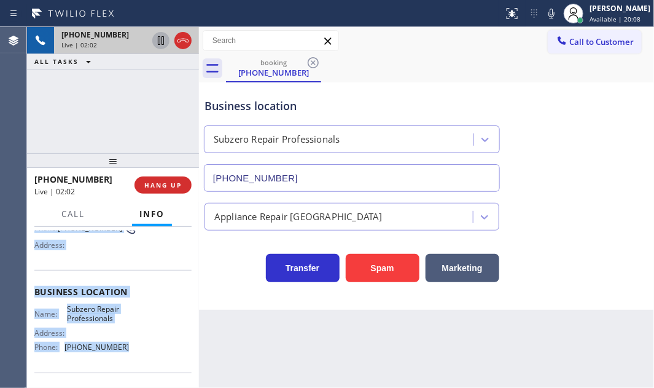
click at [160, 42] on icon at bounding box center [161, 40] width 15 height 15
click at [157, 38] on icon at bounding box center [161, 40] width 15 height 15
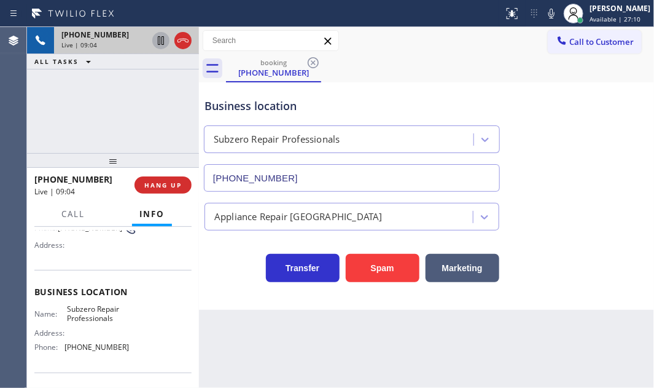
click at [165, 108] on div "[PHONE_NUMBER] Live | 09:04 ALL TASKS ALL TASKS ACTIVE TASKS TASKS IN WRAP UP" at bounding box center [113, 90] width 172 height 126
click at [420, 76] on div "booking [PHONE_NUMBER]" at bounding box center [440, 69] width 428 height 28
click at [139, 89] on div "[PHONE_NUMBER] Live | 09:10 ALL TASKS ALL TASKS ACTIVE TASKS TASKS IN WRAP UP" at bounding box center [113, 90] width 172 height 126
click at [587, 143] on div "Business location Subzero Repair Professionals [PHONE_NUMBER]" at bounding box center [426, 135] width 449 height 111
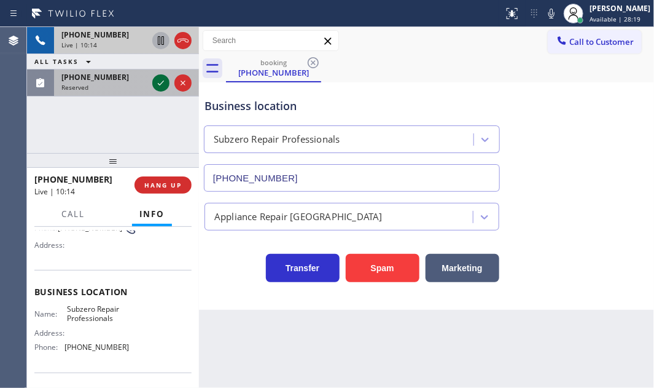
click at [160, 84] on icon at bounding box center [161, 83] width 15 height 15
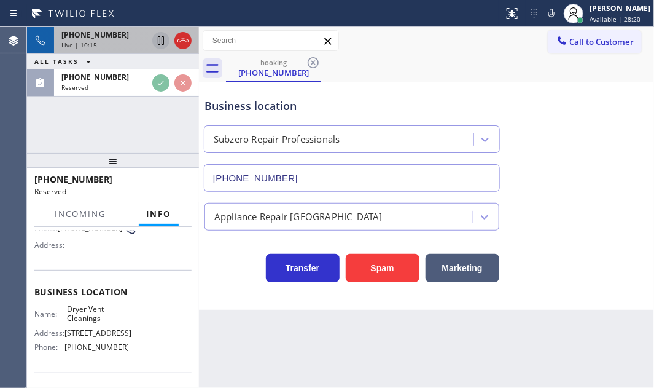
click at [135, 35] on div "[PHONE_NUMBER]" at bounding box center [104, 34] width 86 height 10
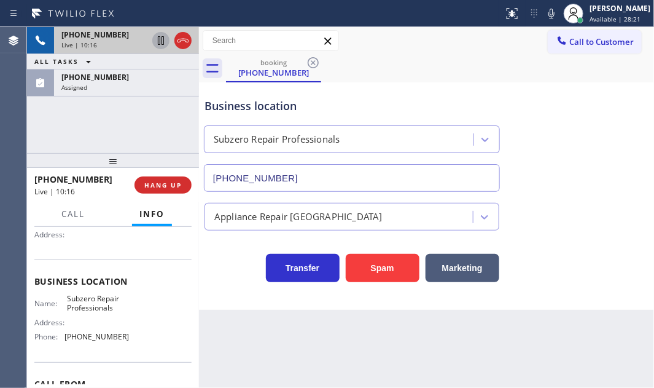
scroll to position [111, 0]
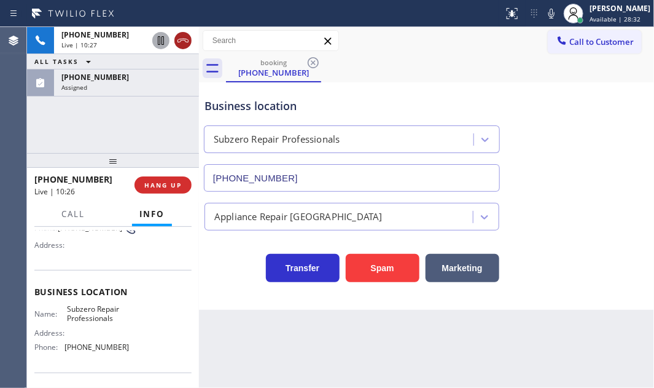
click at [177, 44] on icon at bounding box center [183, 40] width 15 height 15
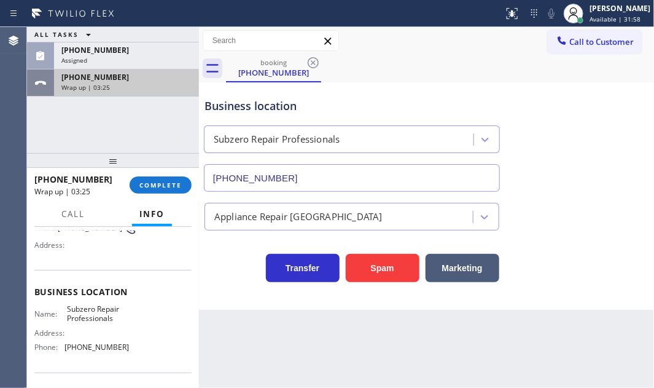
click at [141, 86] on div "Wrap up | 03:25" at bounding box center [126, 87] width 130 height 9
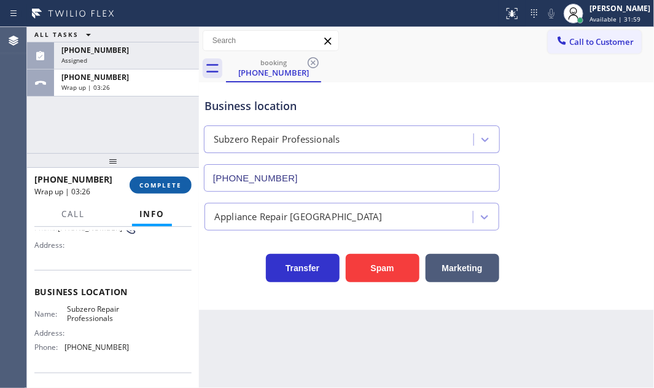
click at [163, 183] on span "COMPLETE" at bounding box center [160, 185] width 42 height 9
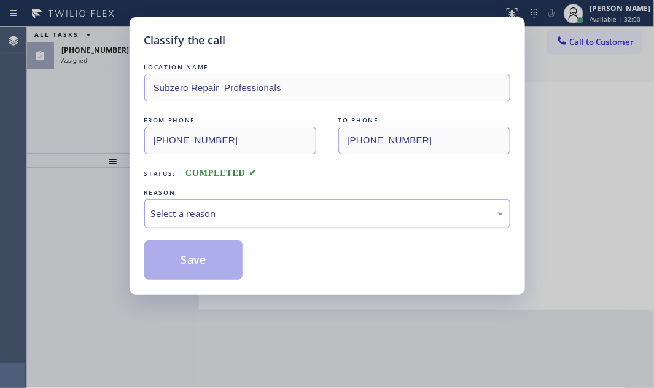
click at [255, 208] on div "Select a reason" at bounding box center [327, 213] width 353 height 14
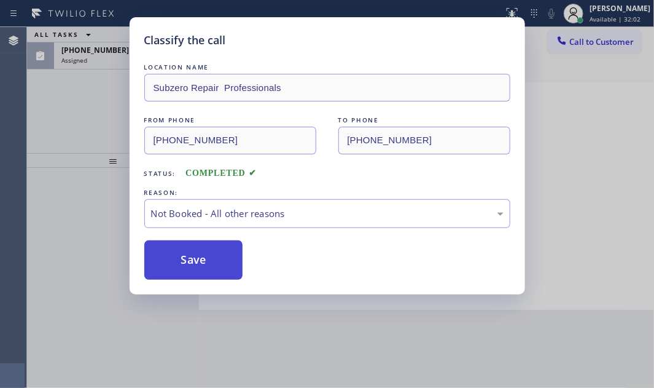
click at [187, 256] on button "Save" at bounding box center [193, 259] width 99 height 39
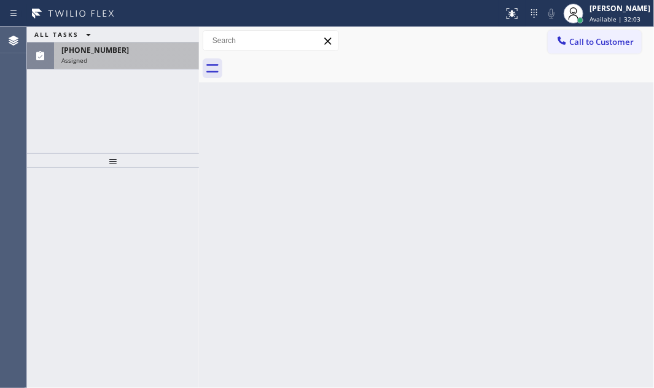
click at [111, 58] on div "Assigned" at bounding box center [126, 60] width 130 height 9
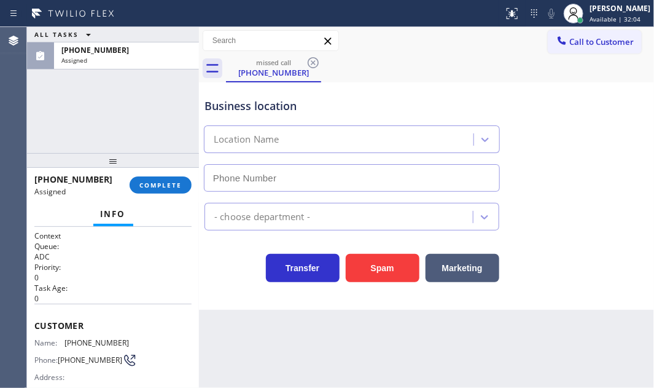
type input "[PHONE_NUMBER]"
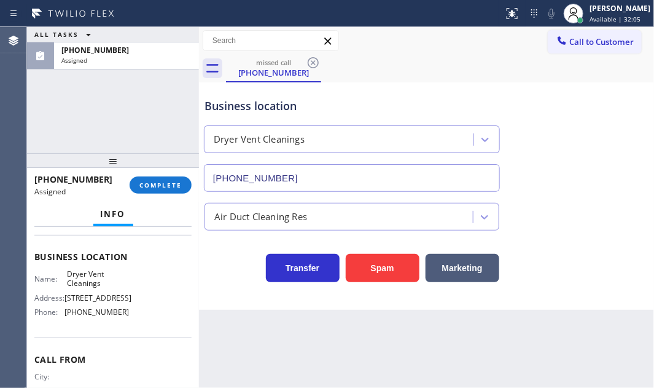
scroll to position [55, 0]
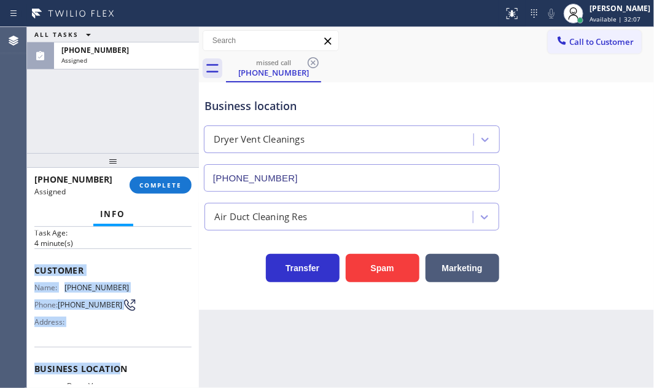
drag, startPoint x: 31, startPoint y: 264, endPoint x: 115, endPoint y: 332, distance: 107.8
click at [115, 337] on div "Context Queue: ADC Priority: 0 Task Age: [DEMOGRAPHIC_DATA] minute(s) Customer …" at bounding box center [113, 307] width 172 height 161
click at [120, 323] on div "Address:" at bounding box center [81, 321] width 95 height 9
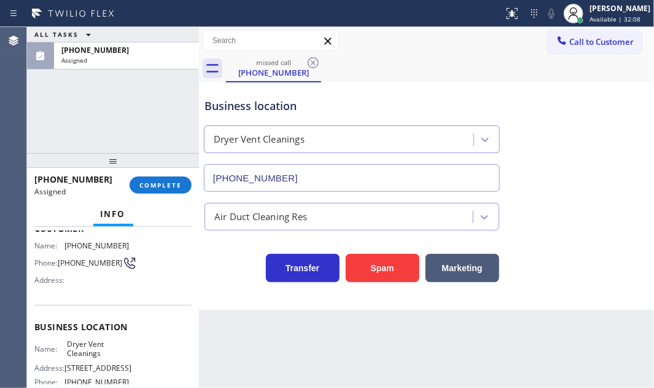
scroll to position [167, 0]
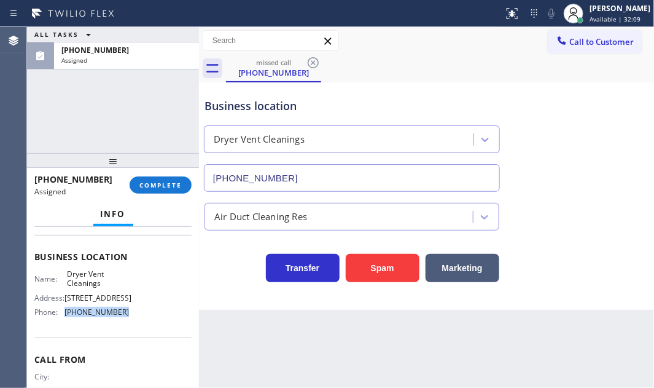
drag, startPoint x: 127, startPoint y: 322, endPoint x: 63, endPoint y: 331, distance: 64.5
click at [63, 322] on div "Name: Dryer Vent Cleanings Address: [STREET_ADDRESS] Phone: [PHONE_NUMBER]" at bounding box center [112, 295] width 157 height 53
copy div "[PHONE_NUMBER]"
click at [604, 38] on span "Call to Customer" at bounding box center [601, 41] width 64 height 11
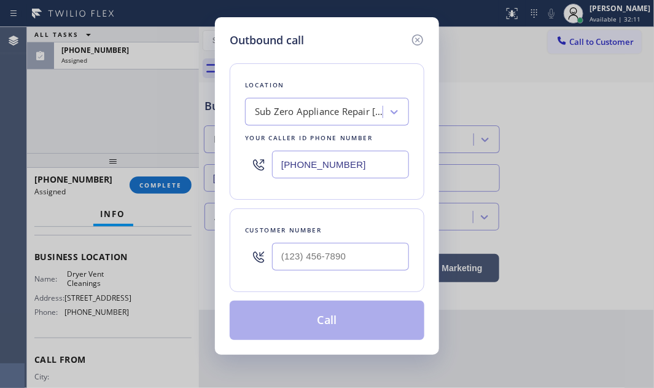
click at [377, 155] on input "[PHONE_NUMBER]" at bounding box center [340, 164] width 137 height 28
click at [375, 155] on input "[PHONE_NUMBER]" at bounding box center [340, 164] width 137 height 28
paste input "619) 257-1900"
type input "[PHONE_NUMBER]"
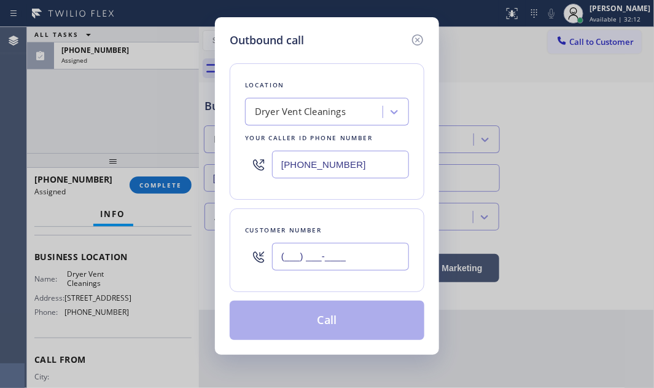
click at [315, 249] on input "(___) ___-____" at bounding box center [340, 257] width 137 height 28
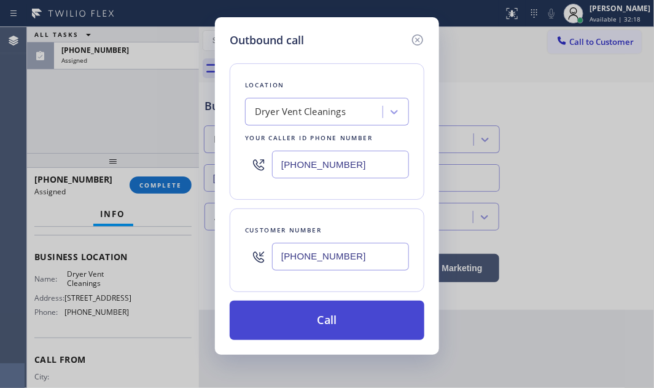
type input "[PHONE_NUMBER]"
click at [342, 324] on button "Call" at bounding box center [327, 319] width 195 height 39
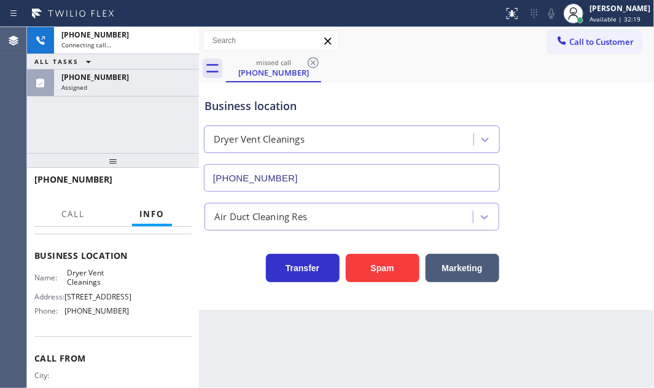
drag, startPoint x: 122, startPoint y: 82, endPoint x: 142, endPoint y: 145, distance: 65.7
click at [122, 83] on div "Assigned" at bounding box center [126, 87] width 130 height 9
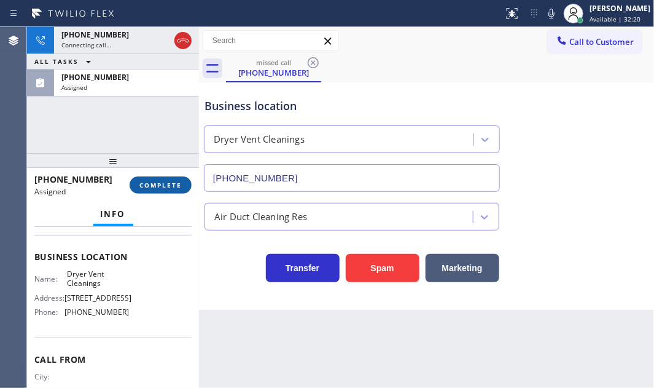
click at [156, 184] on span "COMPLETE" at bounding box center [160, 185] width 42 height 9
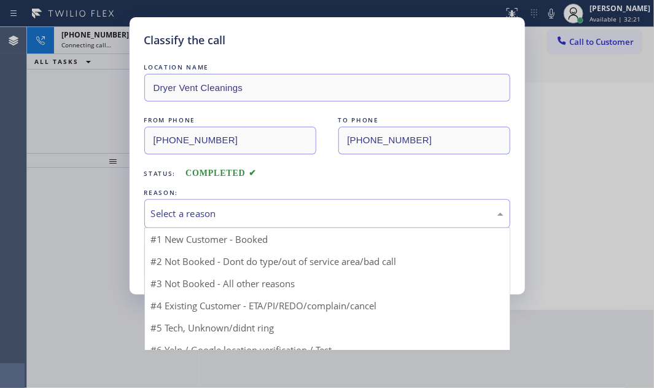
click at [328, 213] on div "Select a reason" at bounding box center [327, 213] width 353 height 14
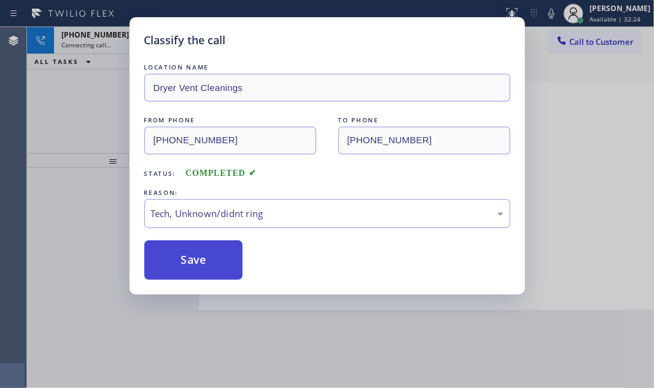
click at [161, 258] on button "Save" at bounding box center [193, 259] width 99 height 39
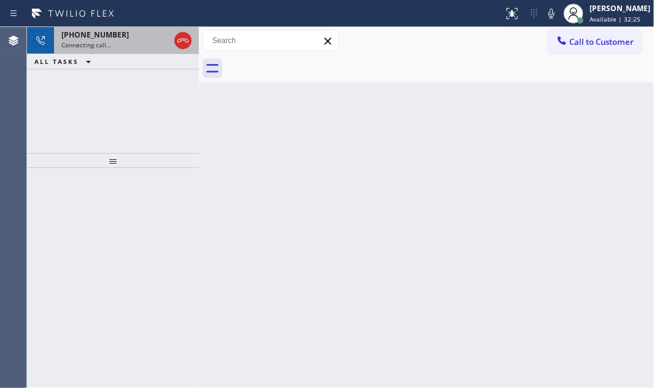
drag, startPoint x: 131, startPoint y: 44, endPoint x: 135, endPoint y: 49, distance: 6.3
click at [132, 44] on div "Connecting call…" at bounding box center [115, 45] width 108 height 9
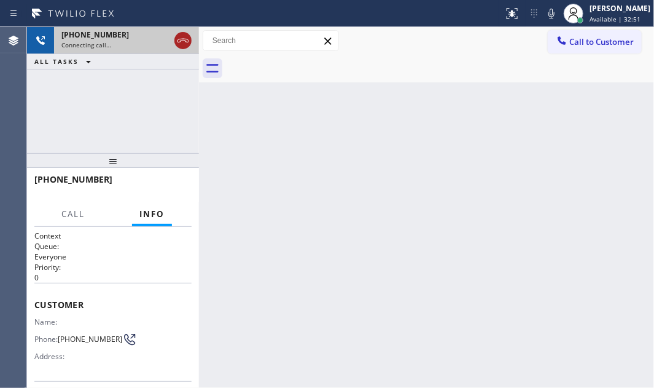
click at [179, 39] on icon at bounding box center [183, 40] width 15 height 15
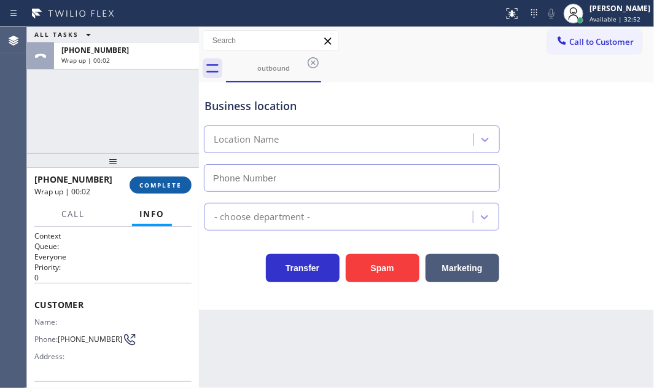
type input "[PHONE_NUMBER]"
click at [156, 181] on span "COMPLETE" at bounding box center [160, 185] width 42 height 9
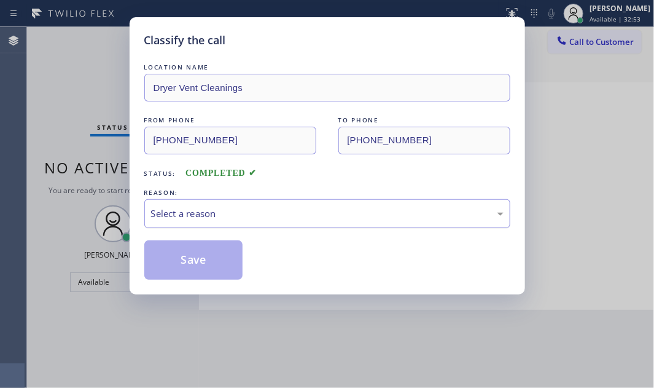
click at [292, 214] on div "Select a reason" at bounding box center [327, 213] width 353 height 14
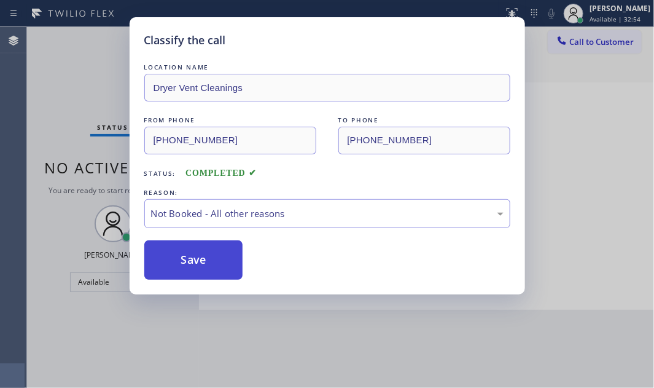
click at [166, 260] on button "Save" at bounding box center [193, 259] width 99 height 39
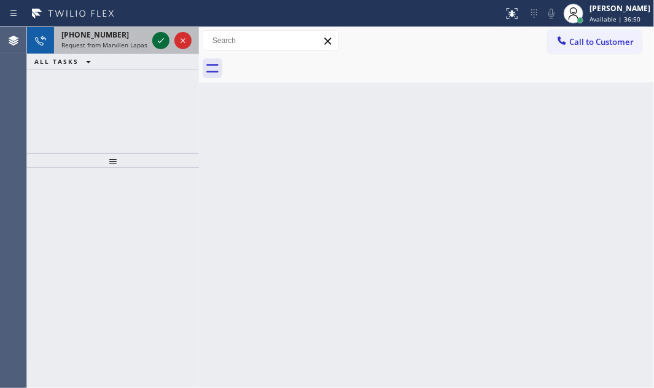
click at [157, 41] on icon at bounding box center [161, 40] width 15 height 15
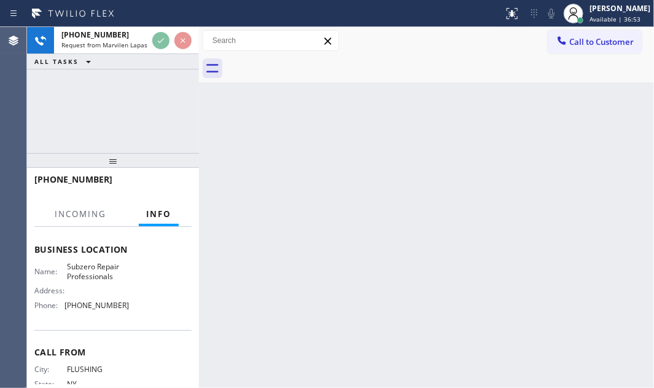
scroll to position [167, 0]
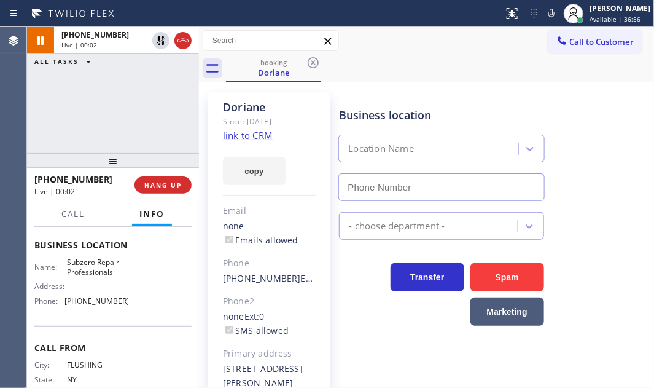
type input "[PHONE_NUMBER]"
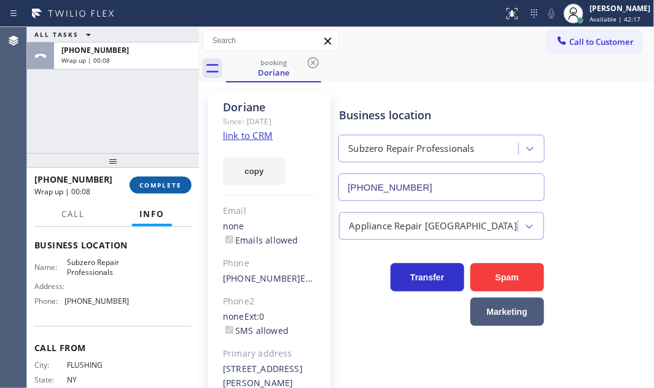
click at [158, 189] on span "COMPLETE" at bounding box center [160, 185] width 42 height 9
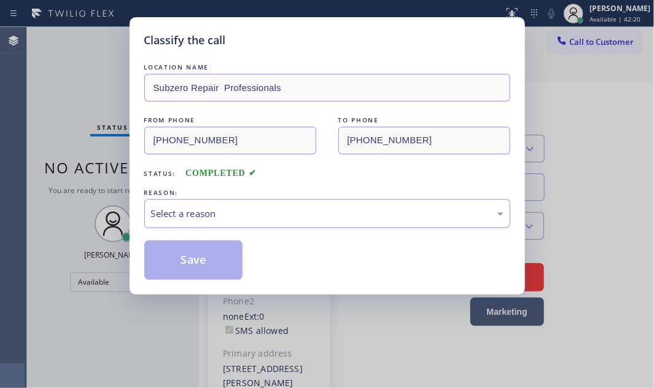
click at [409, 211] on div "Select a reason" at bounding box center [327, 213] width 353 height 14
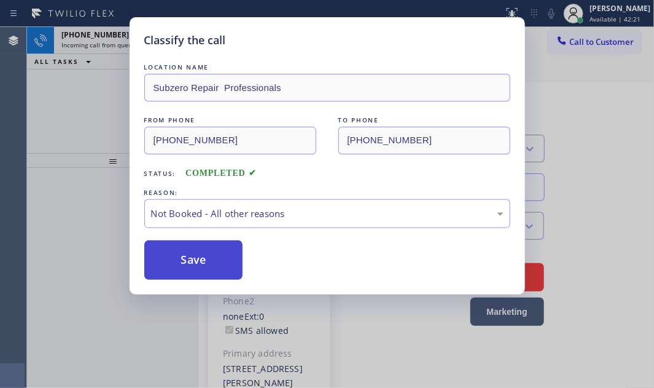
drag, startPoint x: 182, startPoint y: 262, endPoint x: 179, endPoint y: 256, distance: 7.7
click at [182, 262] on button "Save" at bounding box center [193, 259] width 99 height 39
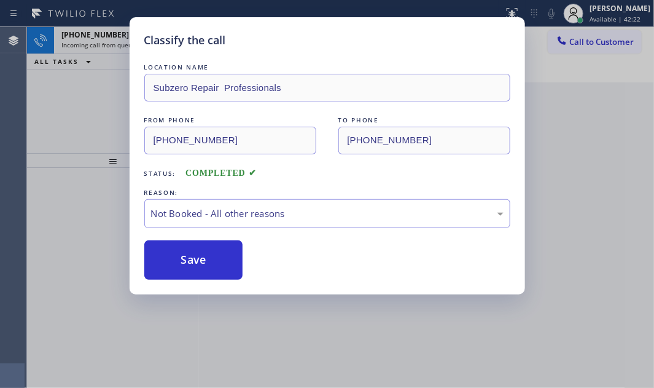
click at [76, 123] on div "Classify the call LOCATION NAME Subzero Repair Professionals FROM PHONE [PHONE_…" at bounding box center [327, 194] width 654 height 388
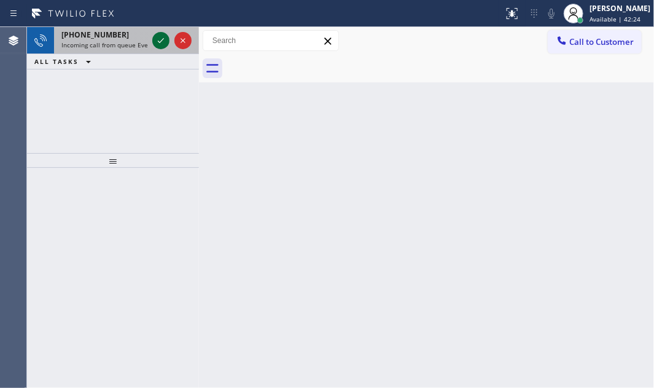
click at [160, 40] on icon at bounding box center [161, 40] width 15 height 15
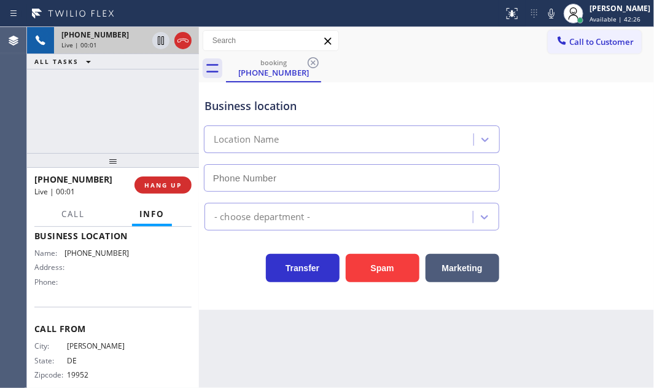
scroll to position [111, 0]
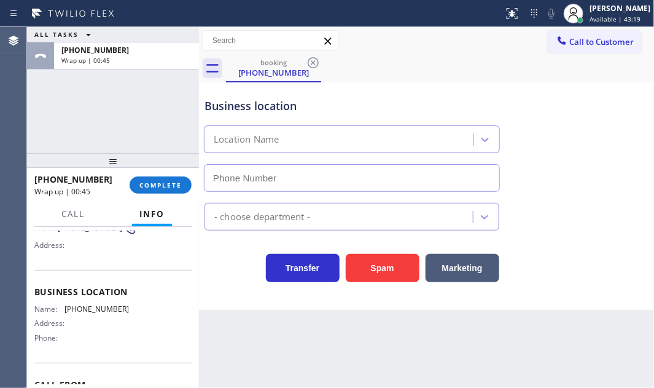
drag, startPoint x: 136, startPoint y: 64, endPoint x: 140, endPoint y: 84, distance: 20.6
click at [136, 64] on div "[PHONE_NUMBER] Wrap up | 00:45" at bounding box center [124, 55] width 140 height 27
click at [152, 182] on span "COMPLETE" at bounding box center [160, 185] width 42 height 9
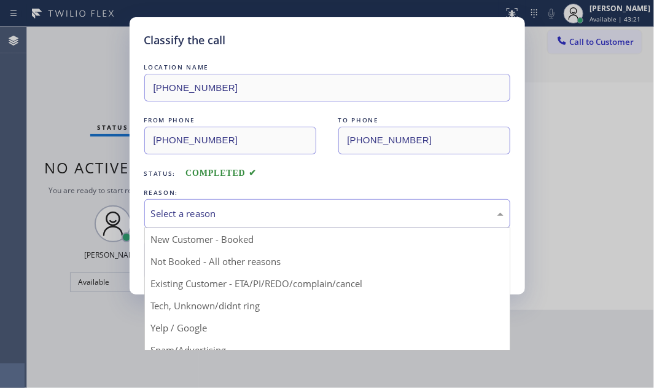
click at [341, 211] on div "Select a reason" at bounding box center [327, 213] width 353 height 14
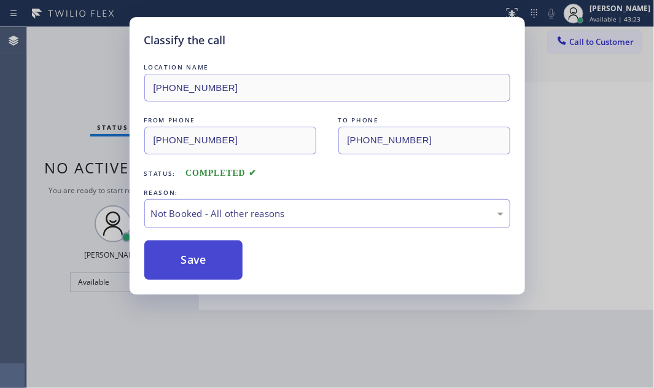
click at [209, 243] on button "Save" at bounding box center [193, 259] width 99 height 39
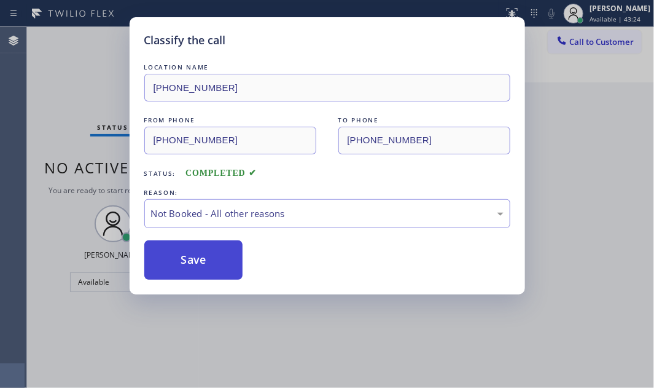
click at [209, 258] on button "Save" at bounding box center [193, 259] width 99 height 39
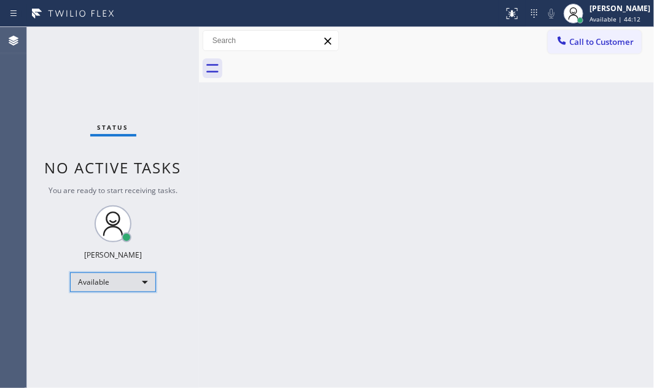
click at [135, 282] on div "Available" at bounding box center [113, 282] width 86 height 20
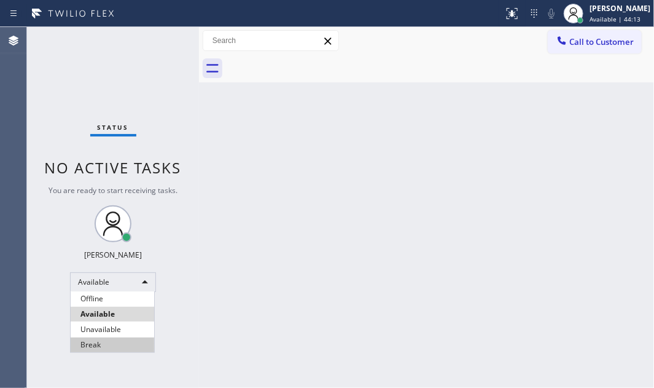
click at [85, 343] on li "Break" at bounding box center [113, 344] width 84 height 15
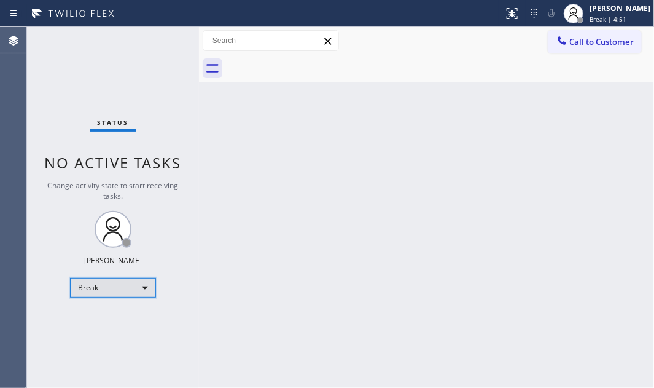
click at [147, 282] on div "Break" at bounding box center [113, 288] width 86 height 20
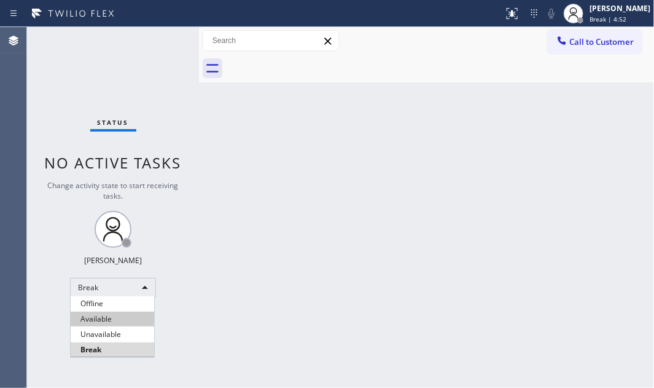
click at [112, 318] on li "Available" at bounding box center [113, 318] width 84 height 15
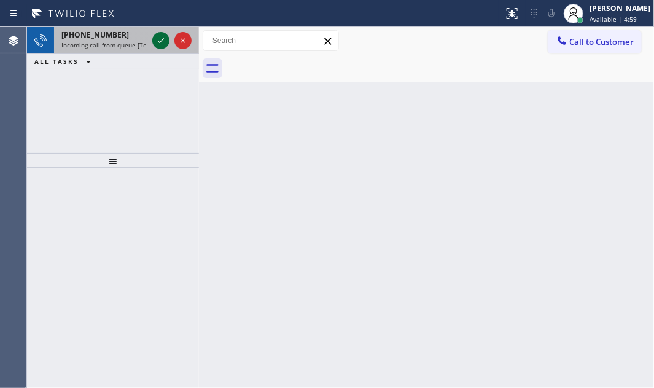
click at [163, 37] on icon at bounding box center [161, 40] width 15 height 15
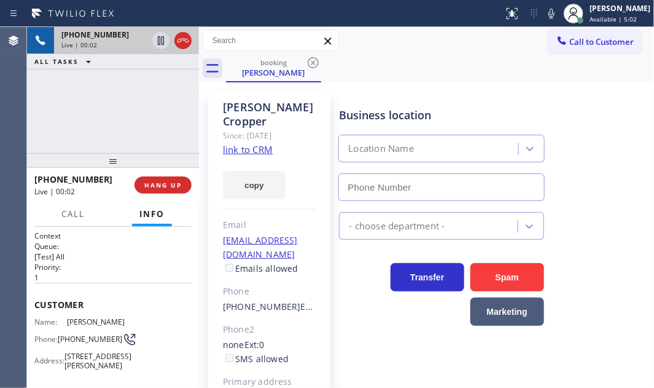
type input "[PHONE_NUMBER]"
click at [264, 143] on link "link to CRM" at bounding box center [248, 149] width 50 height 12
click at [160, 42] on icon at bounding box center [161, 40] width 15 height 15
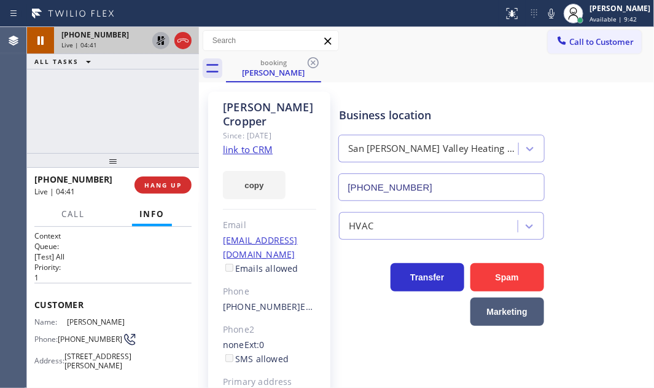
click at [158, 41] on icon at bounding box center [161, 40] width 15 height 15
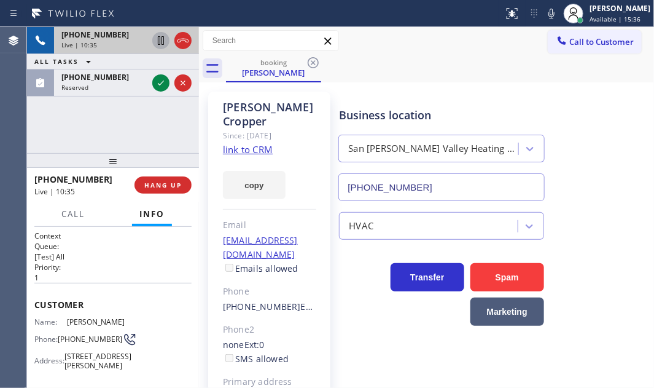
click at [184, 42] on icon at bounding box center [183, 40] width 15 height 15
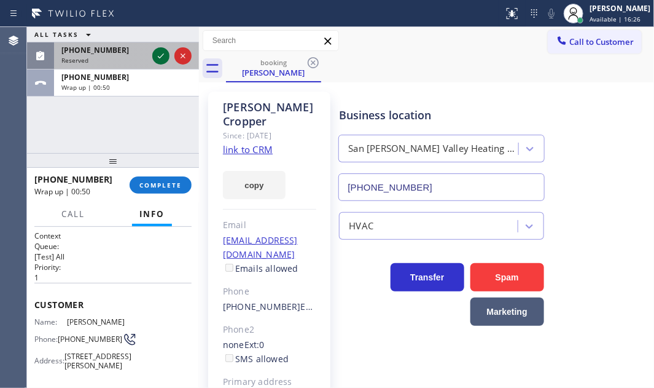
click at [154, 54] on icon at bounding box center [161, 56] width 15 height 15
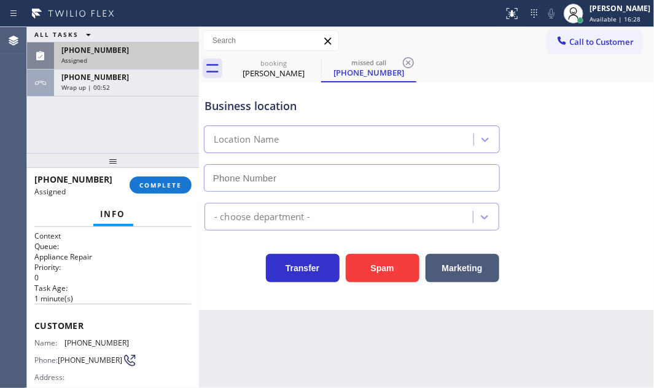
type input "[PHONE_NUMBER]"
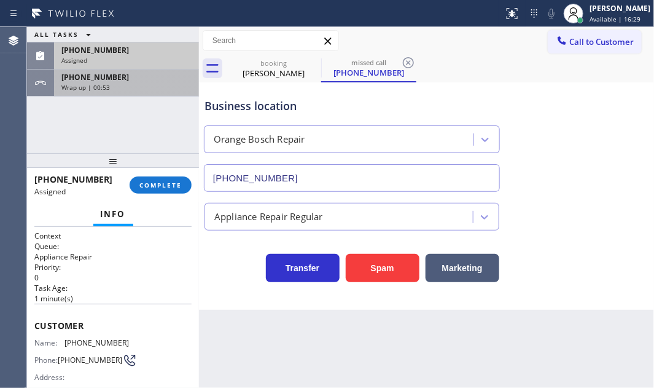
click at [113, 85] on div "Wrap up | 00:53" at bounding box center [126, 87] width 130 height 9
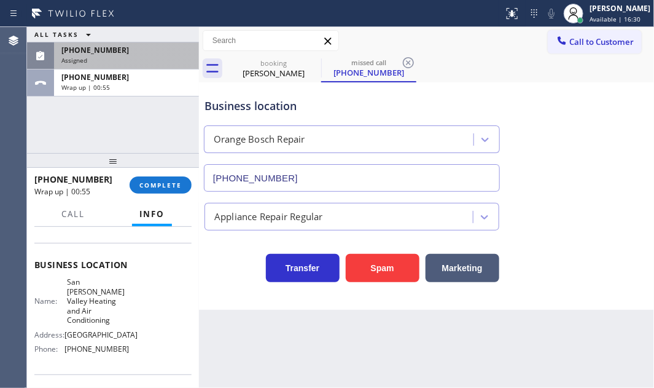
scroll to position [167, 0]
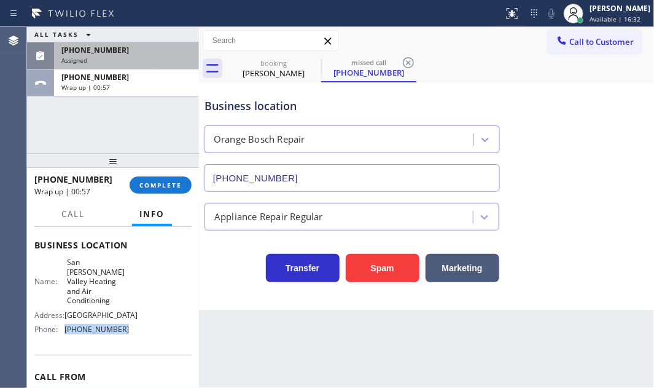
drag, startPoint x: 117, startPoint y: 340, endPoint x: 64, endPoint y: 342, distance: 52.9
click at [64, 334] on div "Phone: [PHONE_NUMBER]" at bounding box center [81, 328] width 95 height 9
copy div "[PHONE_NUMBER]"
click at [158, 182] on span "COMPLETE" at bounding box center [160, 185] width 42 height 9
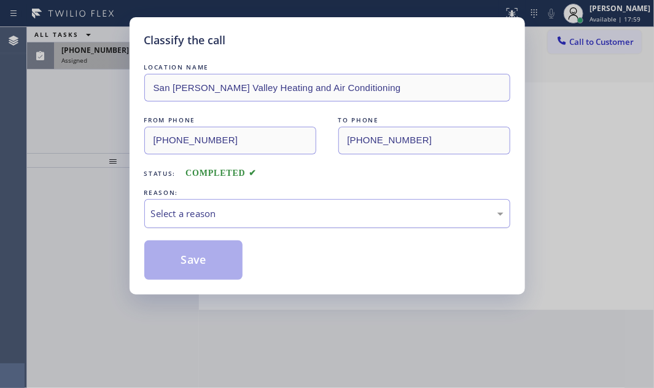
click at [268, 200] on div "Select a reason" at bounding box center [327, 213] width 366 height 29
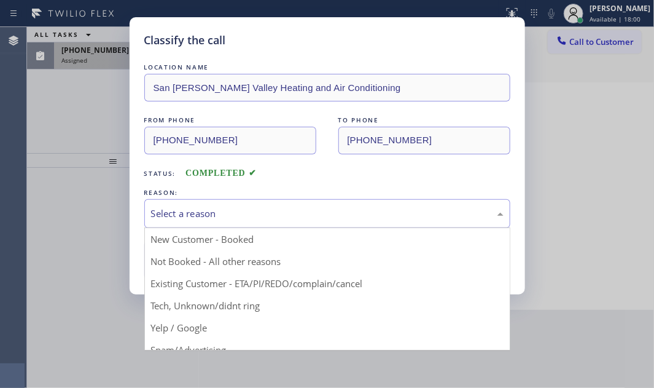
drag, startPoint x: 233, startPoint y: 236, endPoint x: 227, endPoint y: 239, distance: 7.2
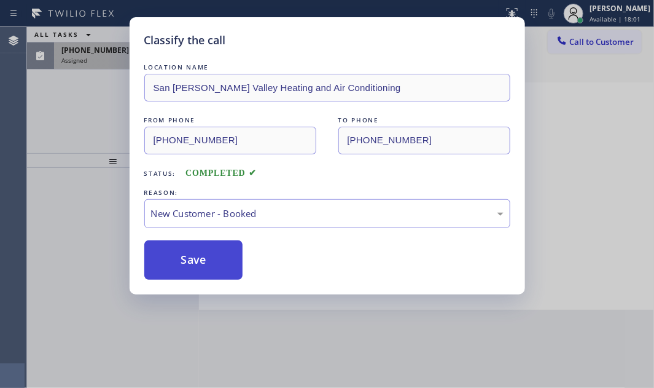
click at [191, 247] on button "Save" at bounding box center [193, 259] width 99 height 39
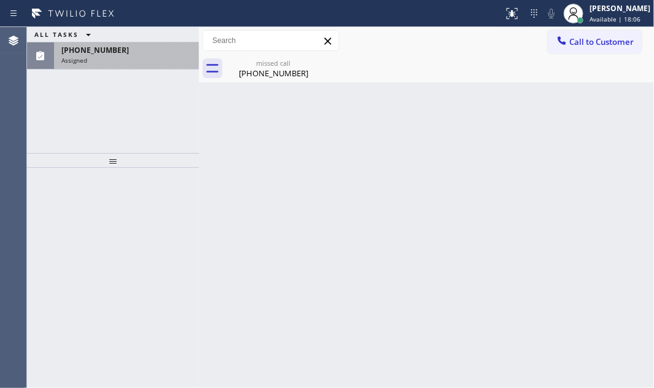
click at [133, 58] on div "Assigned" at bounding box center [126, 60] width 130 height 9
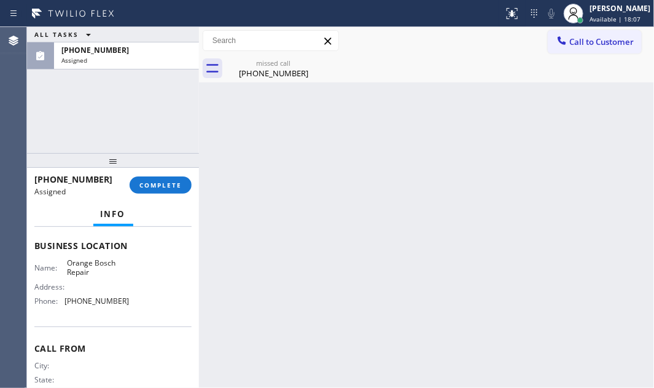
scroll to position [159, 0]
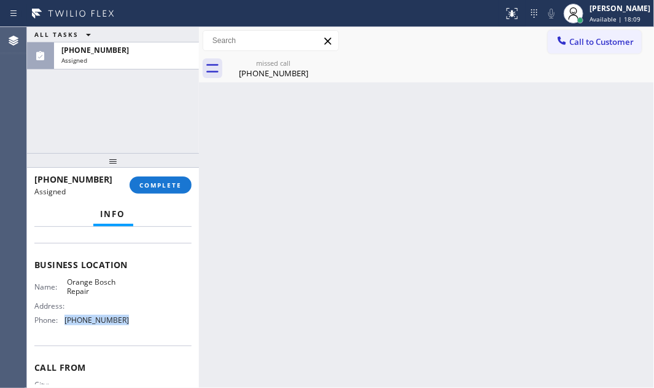
drag, startPoint x: 125, startPoint y: 322, endPoint x: 60, endPoint y: 321, distance: 65.1
click at [60, 321] on div "Name: Orange Bosch Repair Address: Phone: [PHONE_NUMBER]" at bounding box center [112, 303] width 157 height 53
copy div "[PHONE_NUMBER]"
click at [574, 37] on span "Call to Customer" at bounding box center [601, 41] width 64 height 11
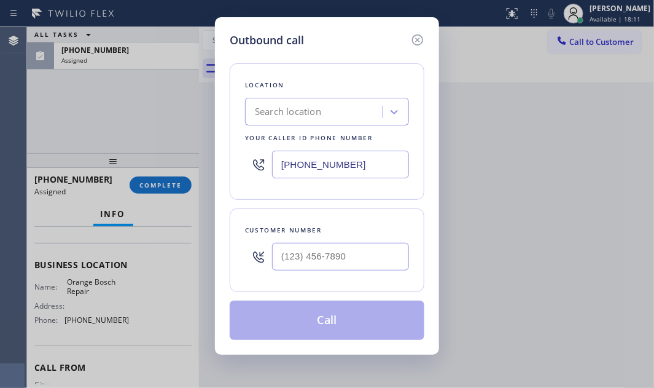
click at [345, 159] on input "[PHONE_NUMBER]" at bounding box center [340, 164] width 137 height 28
paste input "657) 500-3747"
type input "[PHONE_NUMBER]"
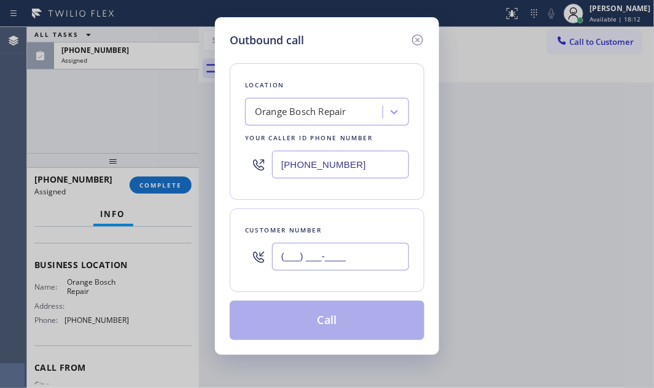
click at [317, 260] on input "(___) ___-____" at bounding box center [340, 257] width 137 height 28
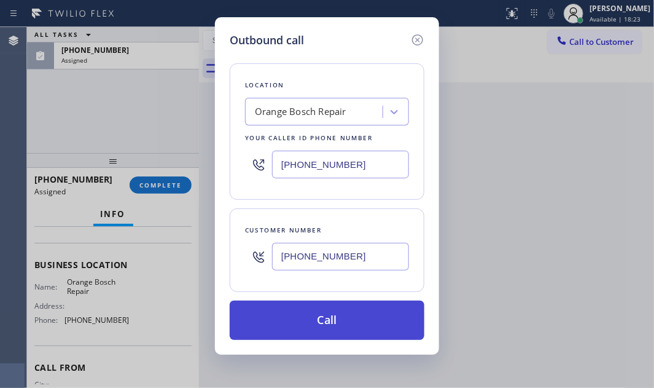
type input "[PHONE_NUMBER]"
click at [344, 303] on button "Call" at bounding box center [327, 319] width 195 height 39
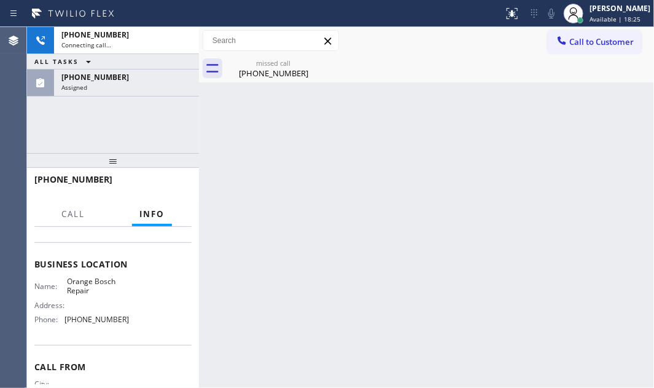
drag, startPoint x: 125, startPoint y: 84, endPoint x: 154, endPoint y: 144, distance: 66.5
click at [125, 84] on div "Assigned" at bounding box center [126, 87] width 130 height 9
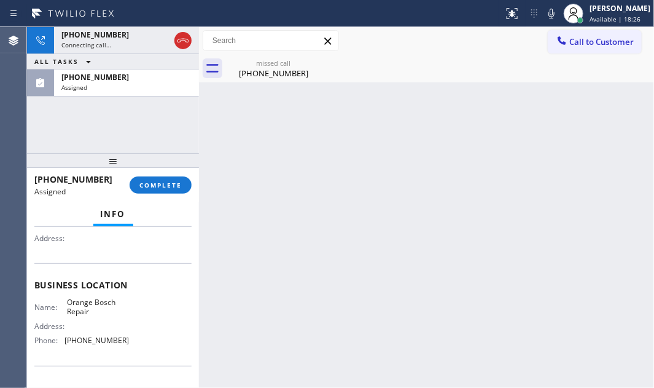
scroll to position [159, 0]
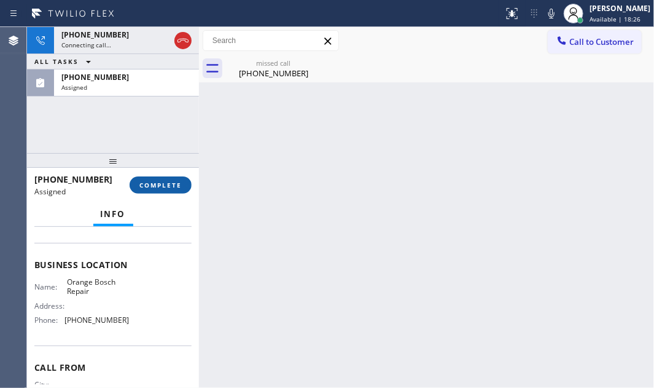
click at [178, 179] on button "COMPLETE" at bounding box center [161, 184] width 62 height 17
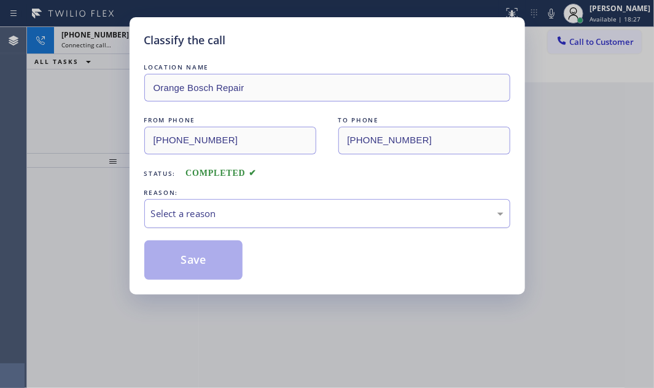
click at [281, 212] on div "Select a reason" at bounding box center [327, 213] width 353 height 14
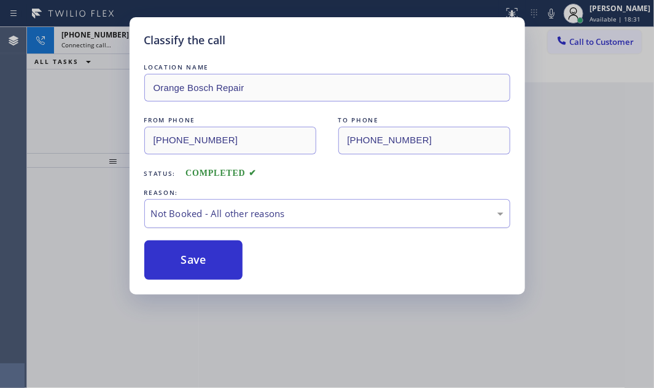
drag, startPoint x: 270, startPoint y: 213, endPoint x: 264, endPoint y: 219, distance: 8.3
click at [269, 214] on div "Not Booked - All other reasons" at bounding box center [327, 213] width 353 height 14
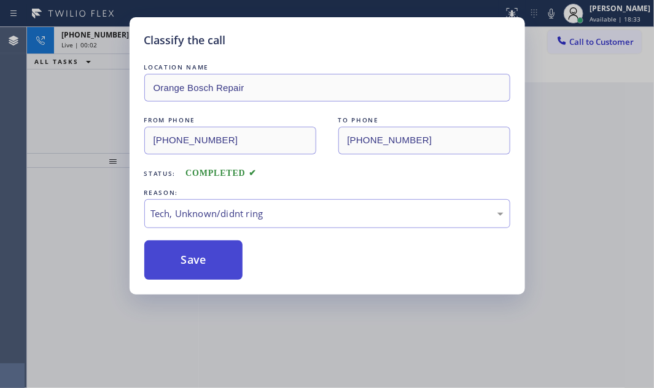
click at [186, 255] on button "Save" at bounding box center [193, 259] width 99 height 39
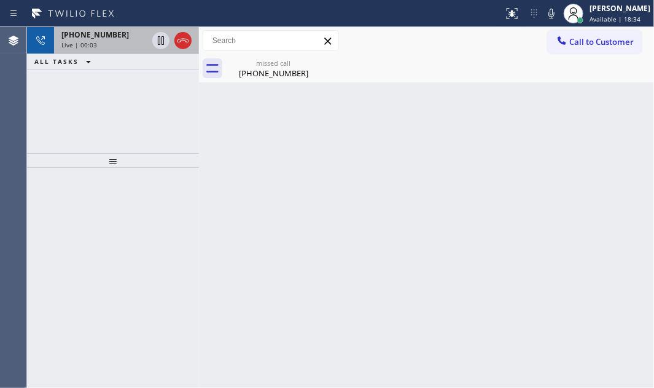
click at [122, 41] on div "Live | 00:03" at bounding box center [104, 45] width 86 height 9
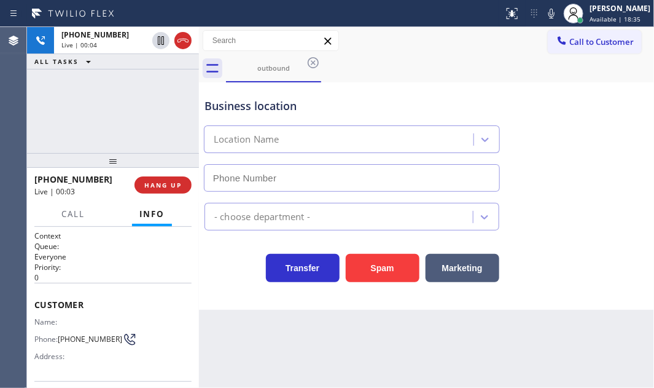
type input "[PHONE_NUMBER]"
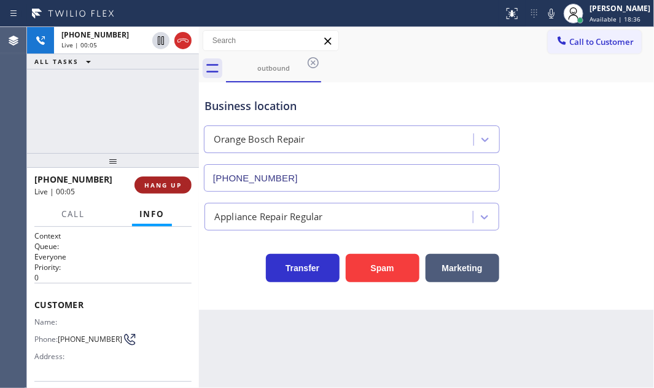
click at [177, 183] on span "HANG UP" at bounding box center [162, 185] width 37 height 9
click at [162, 184] on span "HANG UP" at bounding box center [162, 185] width 37 height 9
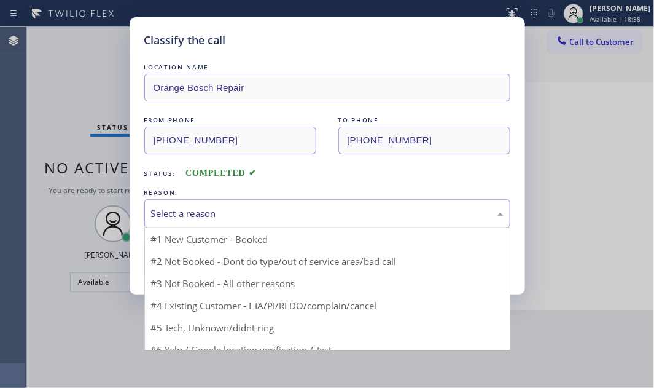
click at [312, 216] on div "Select a reason" at bounding box center [327, 213] width 353 height 14
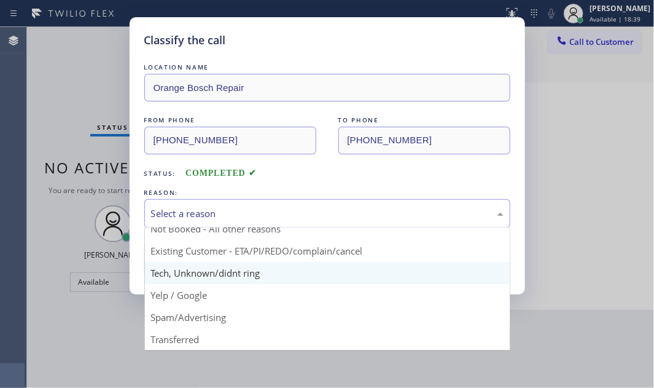
scroll to position [82, 0]
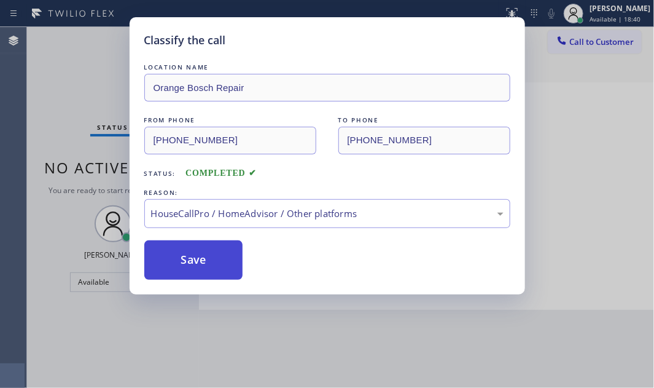
click at [197, 252] on button "Save" at bounding box center [193, 259] width 99 height 39
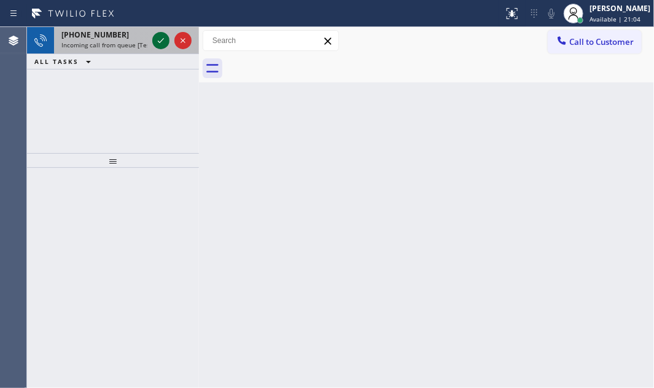
click at [157, 38] on icon at bounding box center [161, 40] width 15 height 15
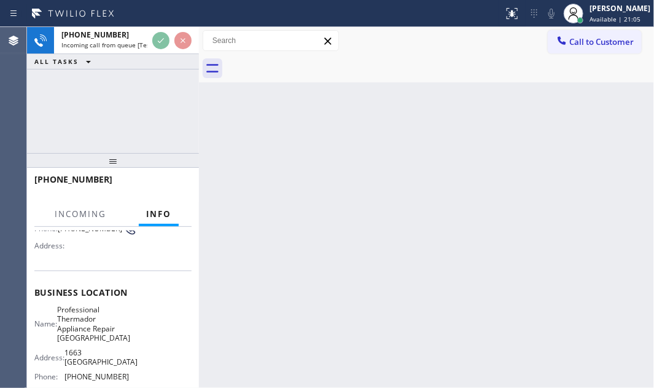
scroll to position [111, 0]
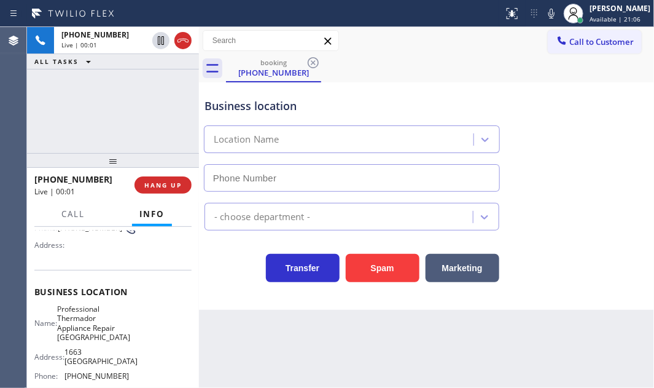
type input "[PHONE_NUMBER]"
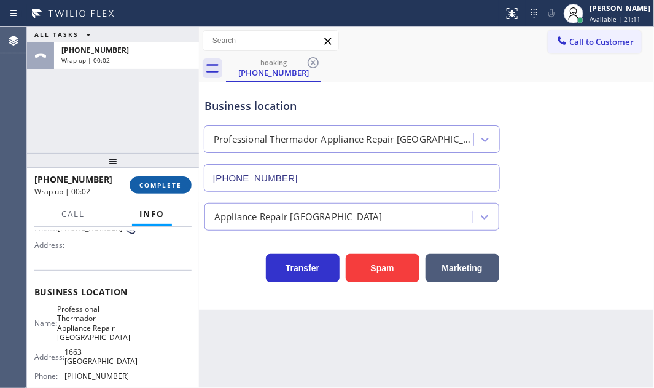
click at [148, 183] on span "COMPLETE" at bounding box center [160, 185] width 42 height 9
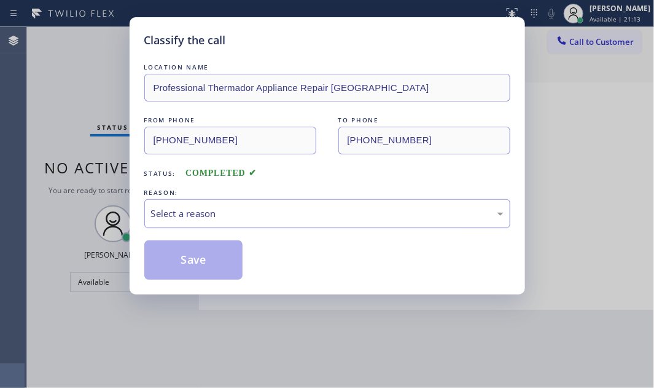
click at [322, 217] on div "Select a reason" at bounding box center [327, 213] width 353 height 14
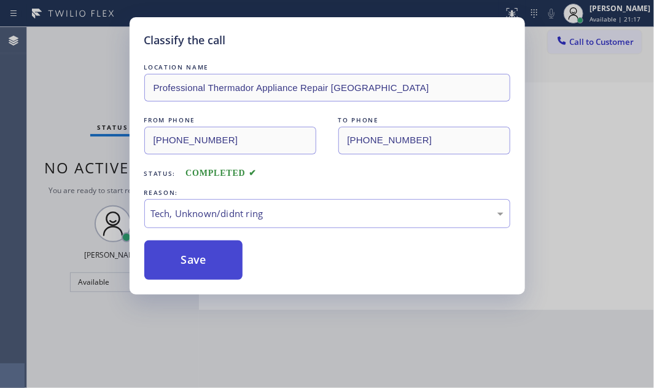
click at [208, 256] on button "Save" at bounding box center [193, 259] width 99 height 39
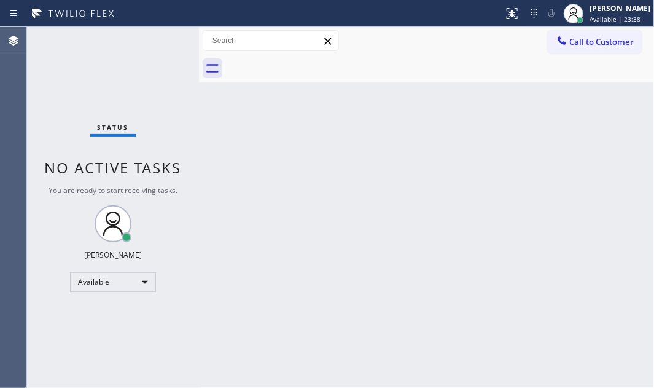
click at [152, 39] on div "Status No active tasks You are ready to start receiving tasks. [PERSON_NAME] Av…" at bounding box center [113, 207] width 172 height 361
click at [157, 38] on div "Status No active tasks You are ready to start receiving tasks. [PERSON_NAME] Av…" at bounding box center [113, 207] width 172 height 361
click at [483, 299] on div "Back to Dashboard Change Sender ID Customers Technicians Select a contact Outbo…" at bounding box center [426, 207] width 455 height 361
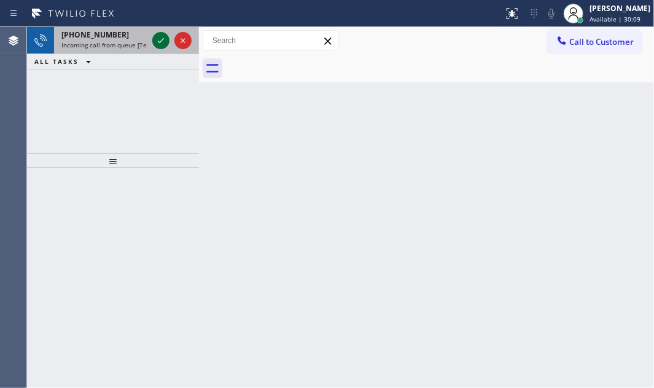
click at [160, 41] on icon at bounding box center [161, 40] width 15 height 15
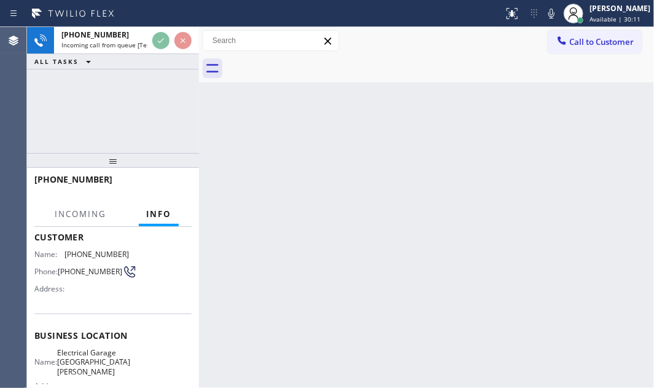
scroll to position [111, 0]
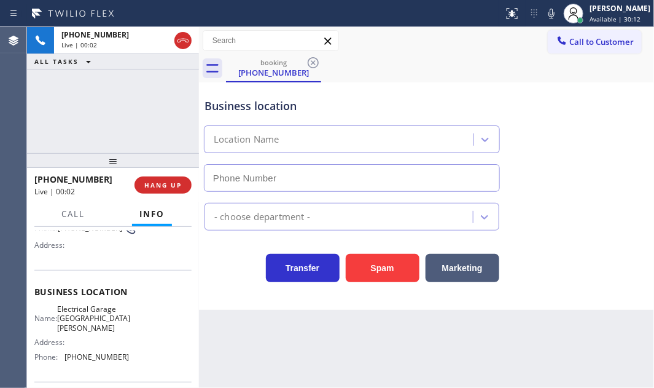
type input "[PHONE_NUMBER]"
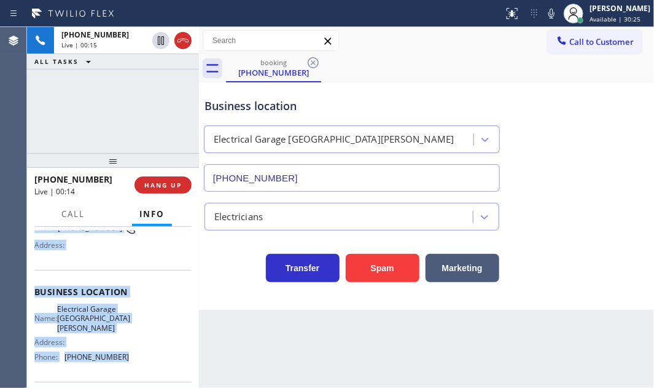
drag, startPoint x: 34, startPoint y: 300, endPoint x: 195, endPoint y: 354, distance: 169.8
click at [122, 356] on div "Context Queue: [Test] All Priority: 1 Customer Name: [PHONE_NUMBER] Phone: [PHO…" at bounding box center [112, 297] width 157 height 356
copy div "Customer Name: [PHONE_NUMBER] Phone: [PHONE_NUMBER] Address: Business location …"
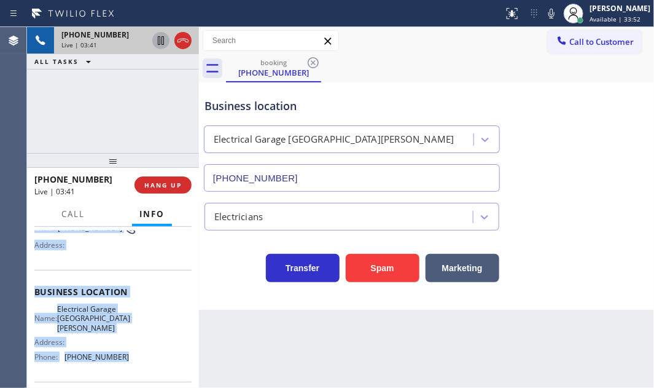
click at [160, 42] on icon at bounding box center [161, 40] width 15 height 15
click at [160, 42] on icon at bounding box center [161, 40] width 9 height 9
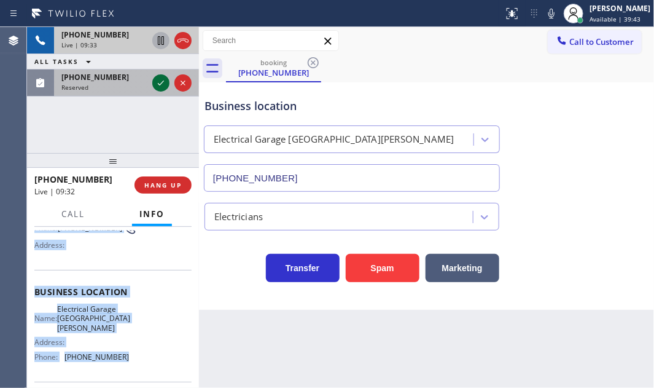
click at [157, 80] on icon at bounding box center [161, 83] width 15 height 15
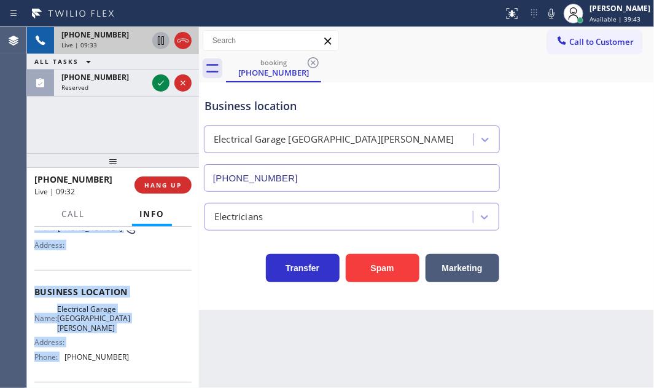
scroll to position [122, 0]
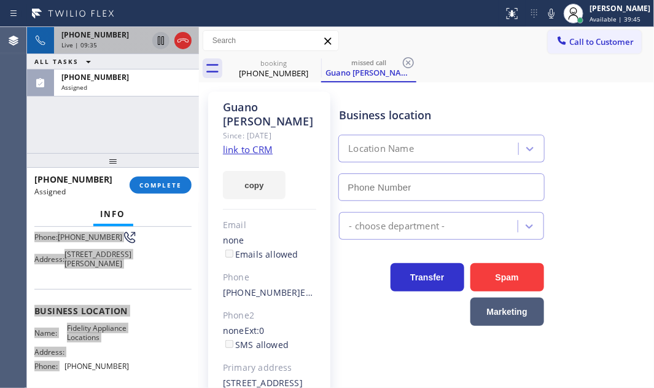
type input "[PHONE_NUMBER]"
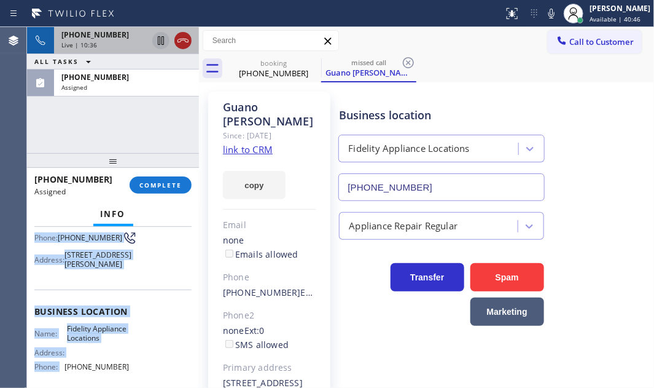
click at [184, 43] on icon at bounding box center [183, 40] width 15 height 15
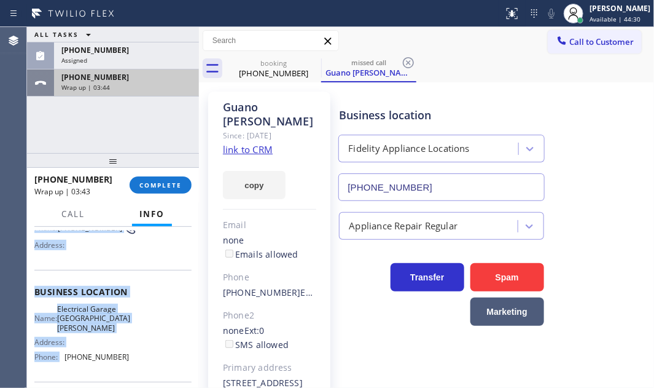
drag, startPoint x: 146, startPoint y: 85, endPoint x: 162, endPoint y: 141, distance: 58.6
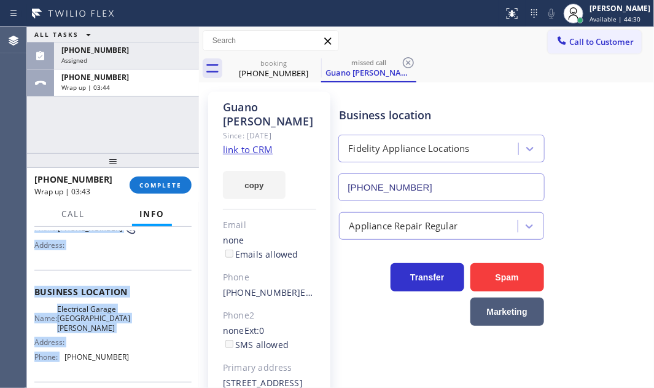
click at [146, 85] on div "Wrap up | 03:44" at bounding box center [126, 87] width 130 height 9
drag, startPoint x: 167, startPoint y: 186, endPoint x: 189, endPoint y: 191, distance: 22.1
click at [167, 187] on span "COMPLETE" at bounding box center [160, 185] width 42 height 9
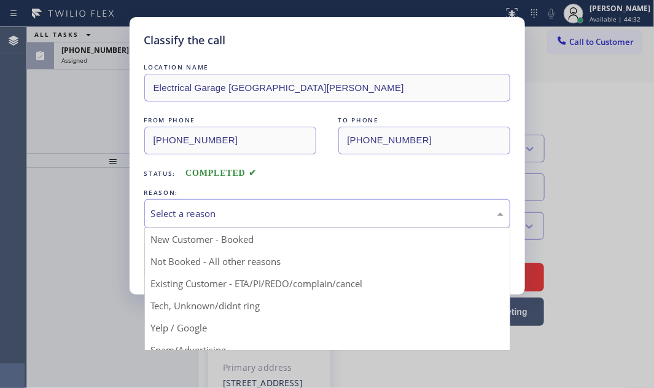
click at [249, 213] on div "Select a reason" at bounding box center [327, 213] width 353 height 14
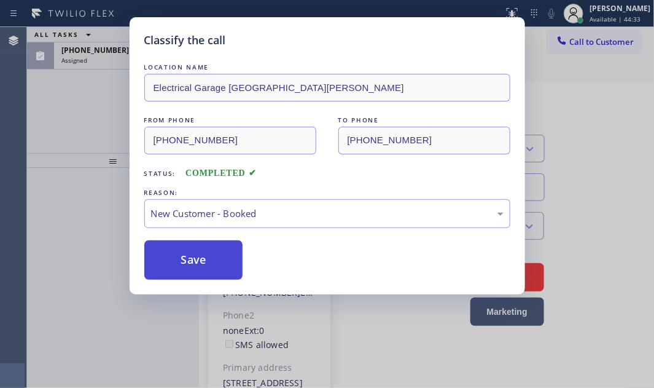
click at [185, 260] on button "Save" at bounding box center [193, 259] width 99 height 39
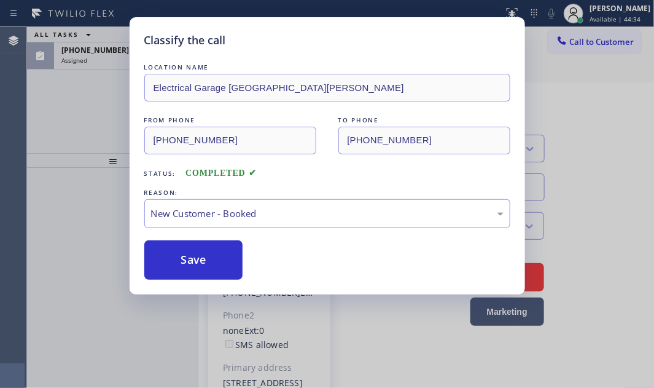
click at [107, 61] on div "Classify the call LOCATION NAME Electrical Garage [GEOGRAPHIC_DATA][PERSON_NAME…" at bounding box center [327, 194] width 654 height 388
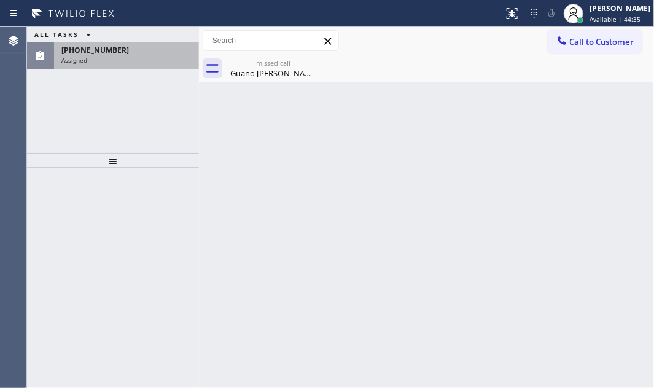
click at [108, 61] on div "Assigned" at bounding box center [126, 60] width 130 height 9
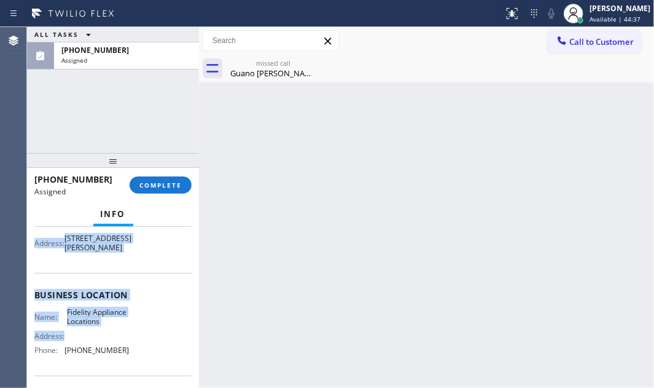
scroll to position [167, 0]
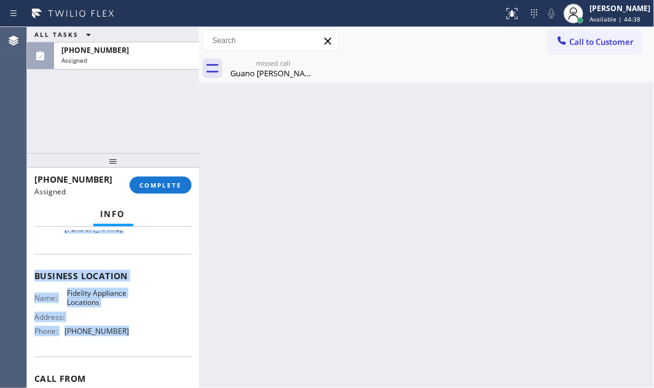
drag, startPoint x: 33, startPoint y: 262, endPoint x: 158, endPoint y: 332, distance: 144.4
click at [141, 344] on div "Context Queue: Appliance Repair Priority: 0 Task Age: [DEMOGRAPHIC_DATA] minute…" at bounding box center [113, 307] width 172 height 161
copy div "Customer Name: Guano [PERSON_NAME] Phone: [PHONE_NUMBER] Address: [STREET_ADDRE…"
click at [141, 190] on button "COMPLETE" at bounding box center [161, 184] width 62 height 17
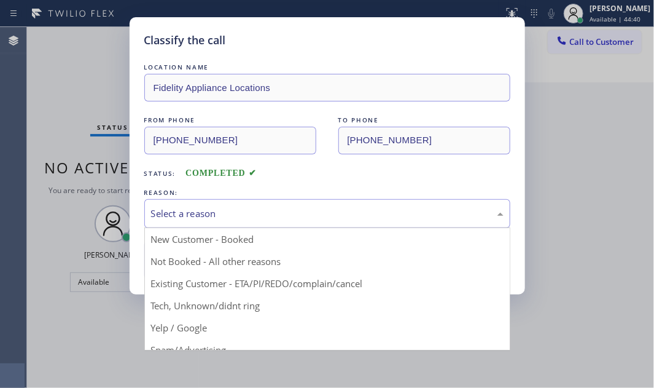
drag, startPoint x: 322, startPoint y: 220, endPoint x: 233, endPoint y: 264, distance: 99.4
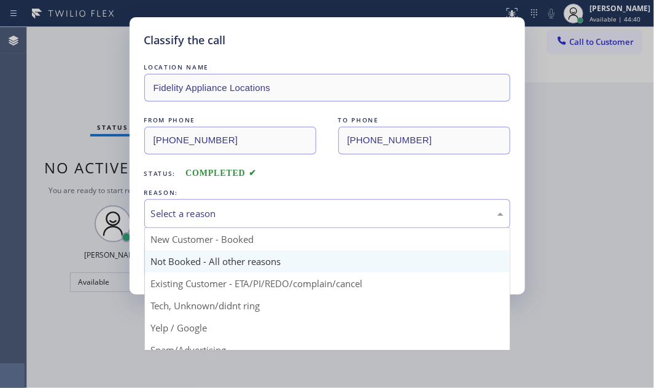
click at [321, 221] on div "Select a reason" at bounding box center [327, 213] width 366 height 29
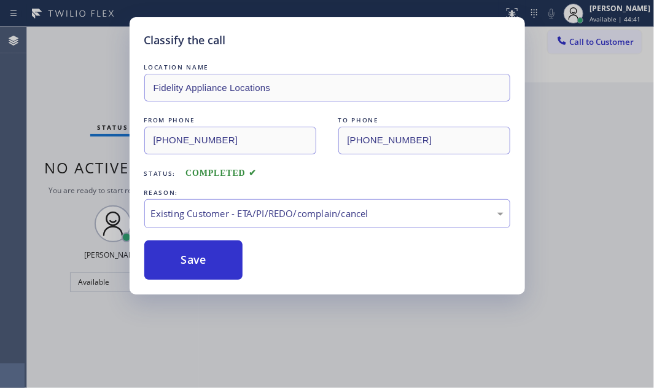
drag, startPoint x: 198, startPoint y: 259, endPoint x: 482, endPoint y: 238, distance: 283.9
click at [206, 259] on button "Save" at bounding box center [193, 259] width 99 height 39
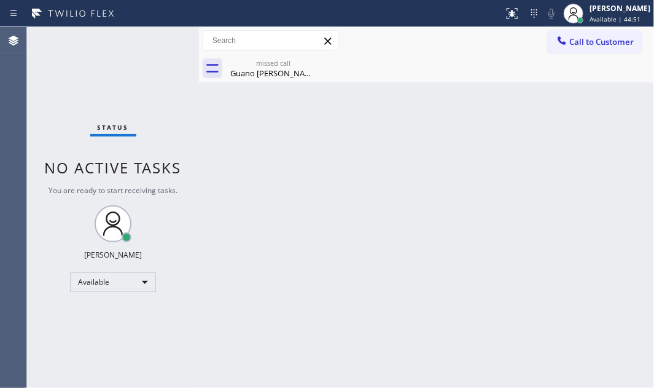
click at [279, 61] on div "missed call" at bounding box center [273, 62] width 93 height 9
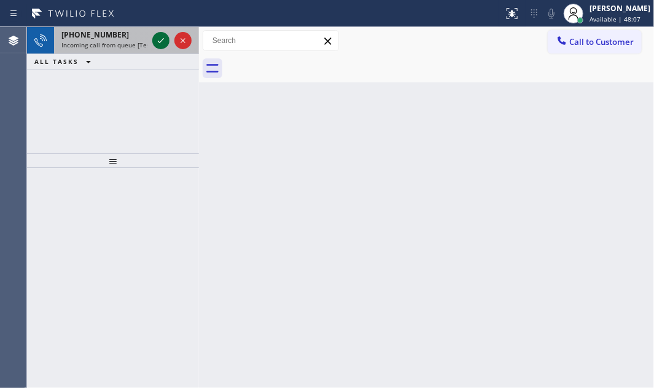
click at [157, 43] on icon at bounding box center [161, 40] width 15 height 15
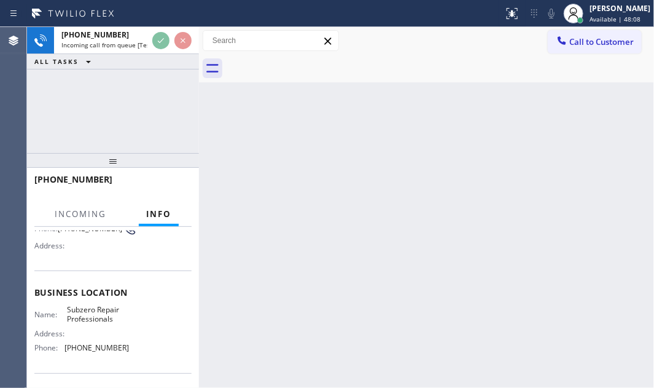
scroll to position [111, 0]
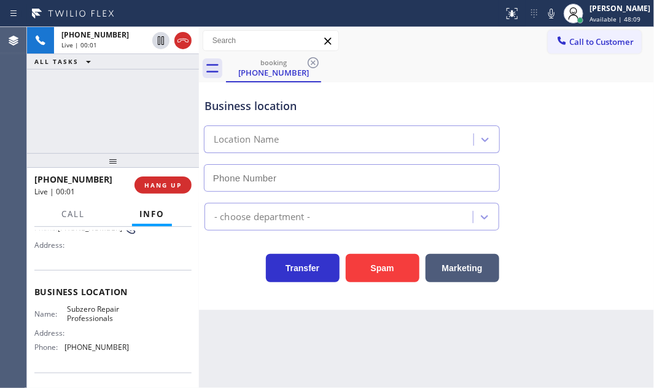
type input "[PHONE_NUMBER]"
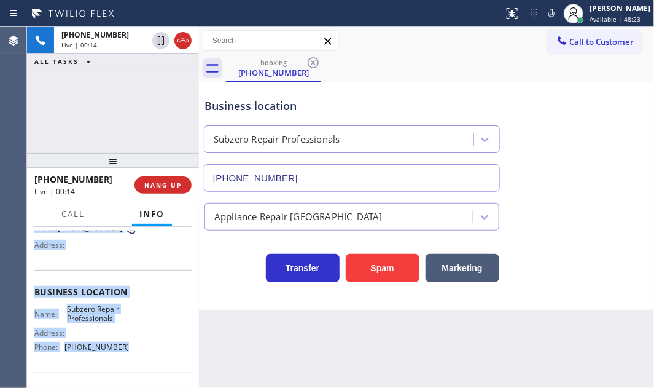
drag, startPoint x: 33, startPoint y: 300, endPoint x: 157, endPoint y: 346, distance: 132.4
click at [135, 345] on div "Context Queue: [Test] All Priority: 1 Customer Name: [PHONE_NUMBER] Phone: [PHO…" at bounding box center [113, 307] width 172 height 161
copy div "Customer Name: [PHONE_NUMBER] Phone: [PHONE_NUMBER] Address: Business location …"
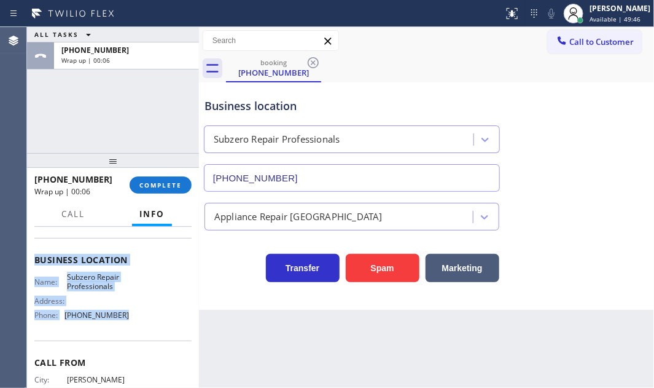
scroll to position [195, 0]
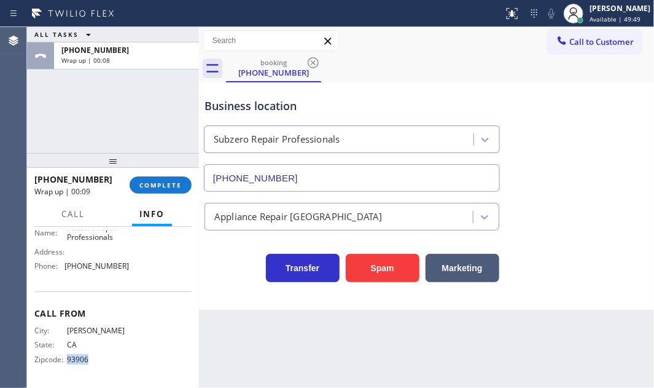
drag, startPoint x: 93, startPoint y: 362, endPoint x: 66, endPoint y: 365, distance: 27.1
click at [66, 362] on div "City: [GEOGRAPHIC_DATA]: [US_STATE] Zipcode: 93906" at bounding box center [81, 347] width 95 height 43
copy span "93906"
click at [153, 178] on button "COMPLETE" at bounding box center [161, 184] width 62 height 17
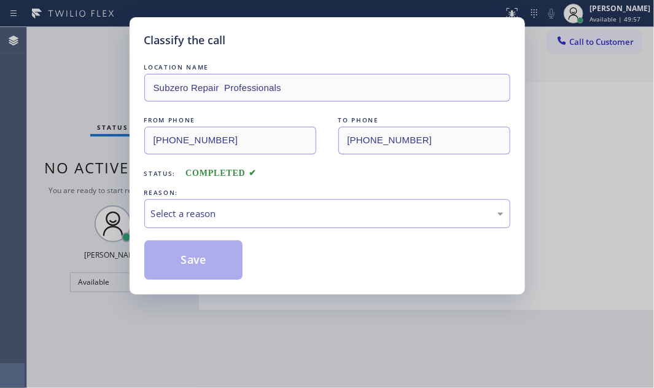
click at [277, 209] on div "Select a reason" at bounding box center [327, 213] width 353 height 14
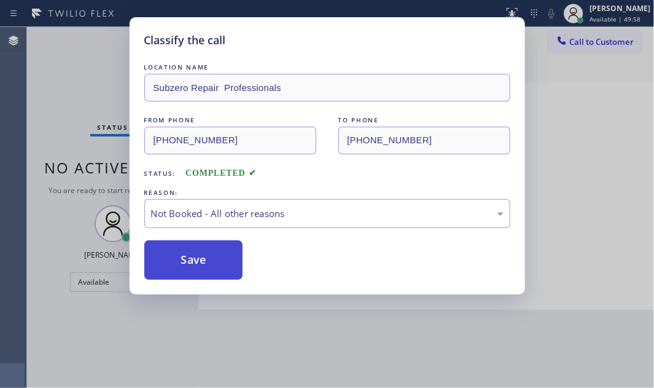
click at [195, 255] on button "Save" at bounding box center [193, 259] width 99 height 39
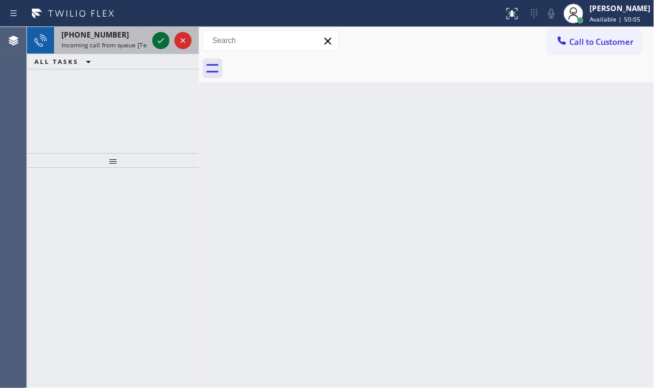
click at [160, 39] on icon at bounding box center [161, 40] width 15 height 15
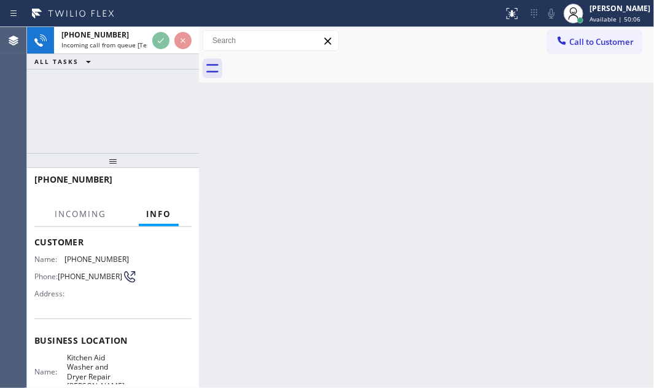
scroll to position [167, 0]
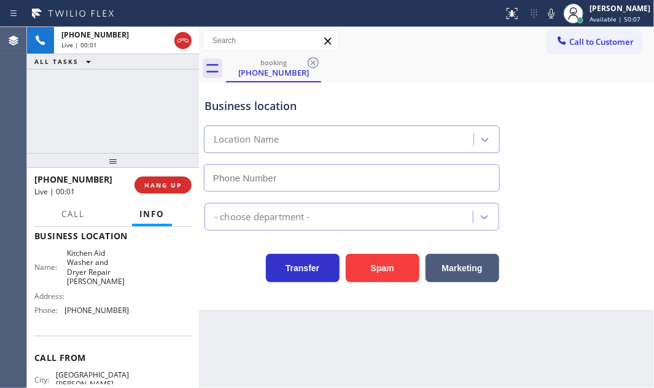
type input "[PHONE_NUMBER]"
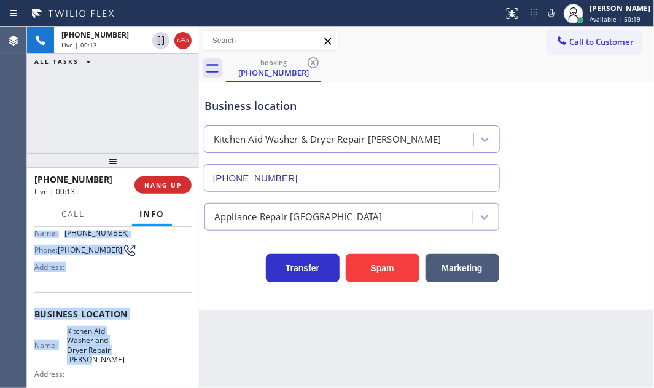
scroll to position [111, 0]
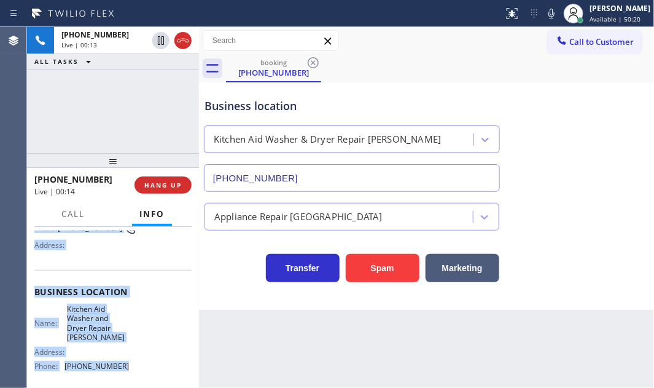
drag, startPoint x: 33, startPoint y: 300, endPoint x: 130, endPoint y: 370, distance: 120.2
click at [130, 370] on div "Context Queue: [Test] All Priority: 1 Customer Name: [PHONE_NUMBER] Phone: [PHO…" at bounding box center [113, 307] width 172 height 161
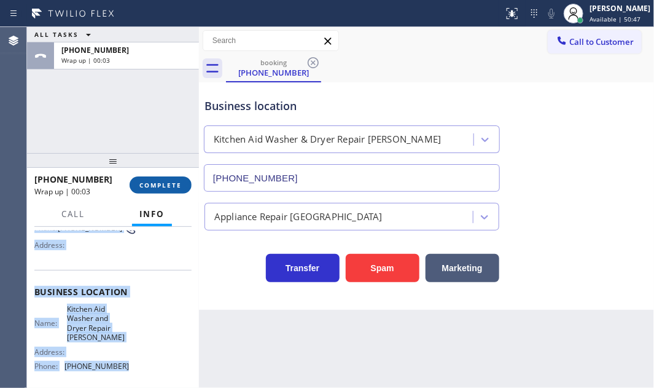
click at [147, 182] on span "COMPLETE" at bounding box center [160, 185] width 42 height 9
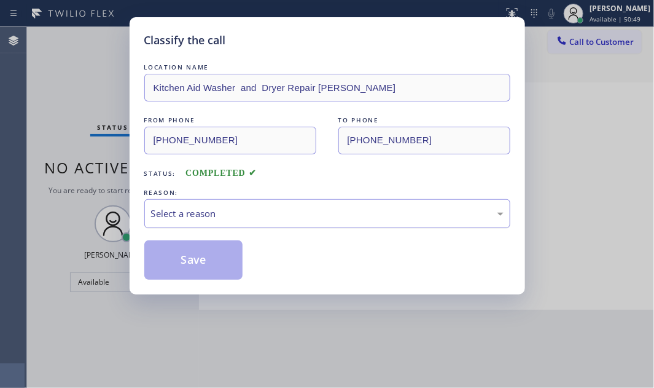
drag, startPoint x: 335, startPoint y: 215, endPoint x: 327, endPoint y: 222, distance: 10.5
click at [334, 215] on div "Select a reason" at bounding box center [327, 213] width 353 height 14
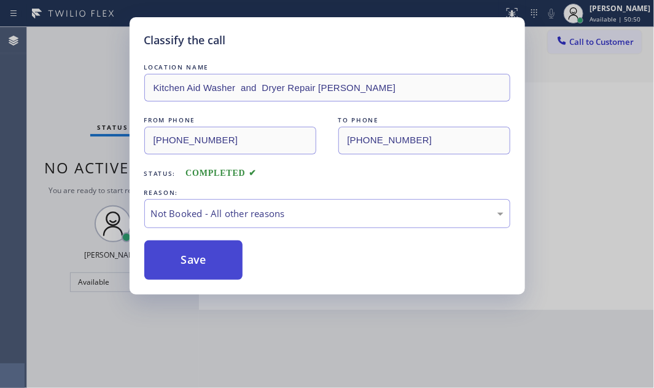
click at [177, 256] on button "Save" at bounding box center [193, 259] width 99 height 39
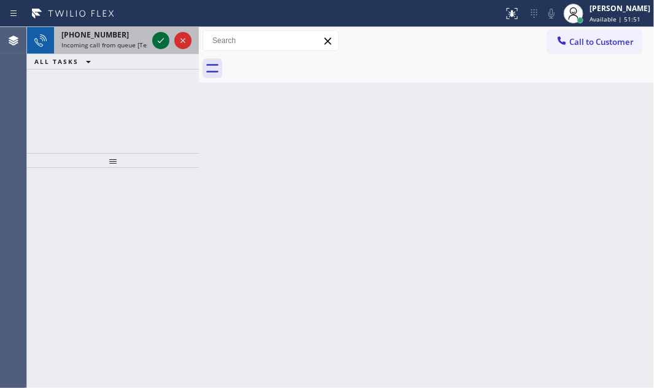
click at [160, 37] on icon at bounding box center [161, 40] width 15 height 15
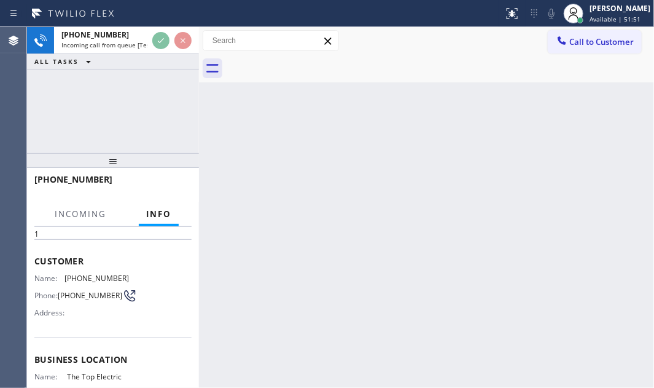
scroll to position [111, 0]
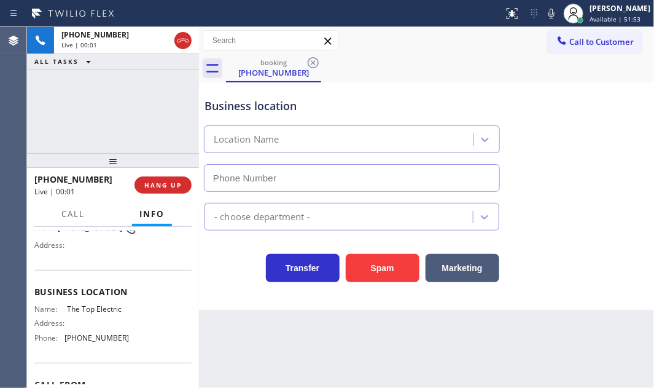
type input "[PHONE_NUMBER]"
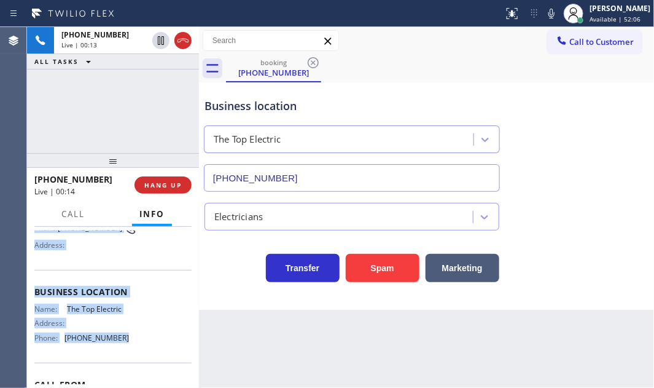
drag, startPoint x: 80, startPoint y: 313, endPoint x: 441, endPoint y: 315, distance: 361.2
click at [134, 338] on div "Context Queue: [Test] All Priority: 1 Customer Name: [PHONE_NUMBER] Phone: [PHO…" at bounding box center [112, 287] width 157 height 337
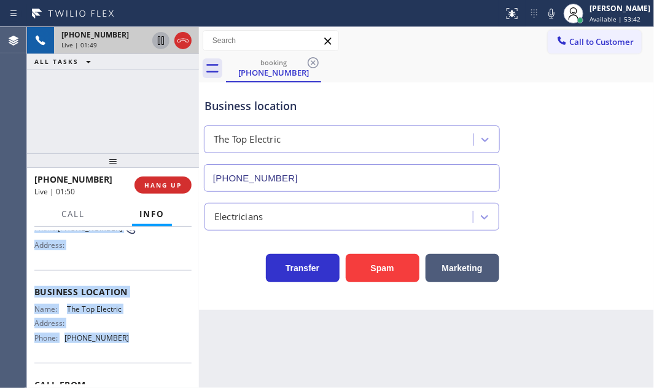
click at [157, 40] on icon at bounding box center [161, 40] width 15 height 15
click at [163, 39] on icon at bounding box center [161, 40] width 9 height 9
click at [187, 42] on icon at bounding box center [183, 41] width 11 height 4
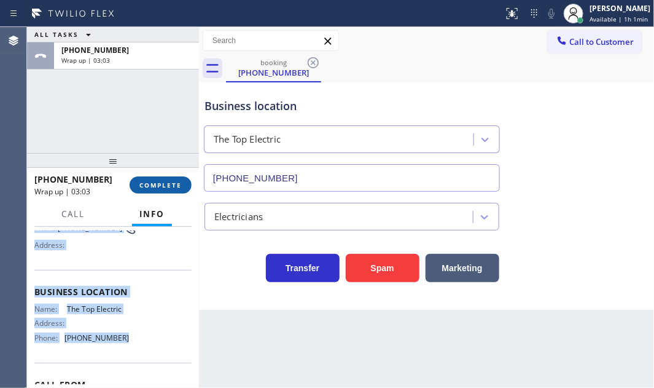
click at [149, 190] on button "COMPLETE" at bounding box center [161, 184] width 62 height 17
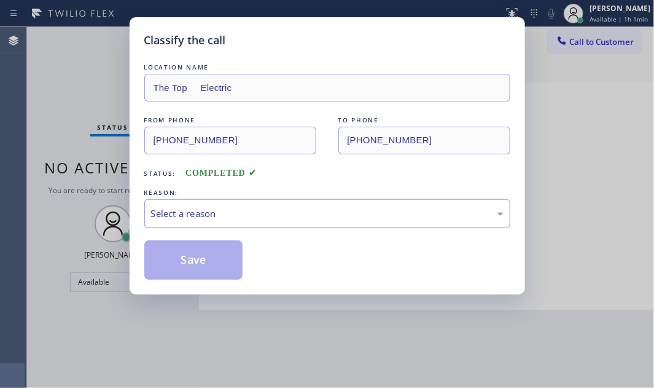
click at [278, 213] on div "Select a reason" at bounding box center [327, 213] width 353 height 14
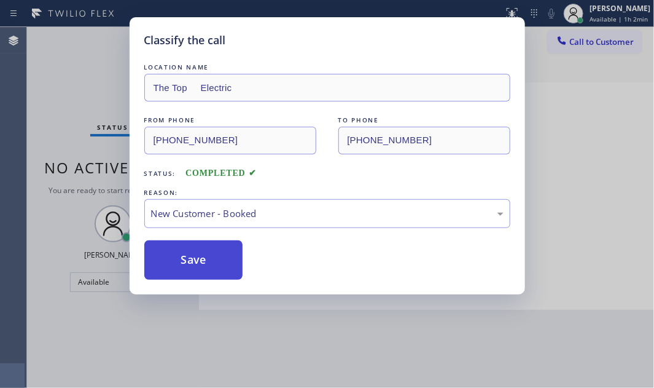
click at [221, 263] on button "Save" at bounding box center [193, 259] width 99 height 39
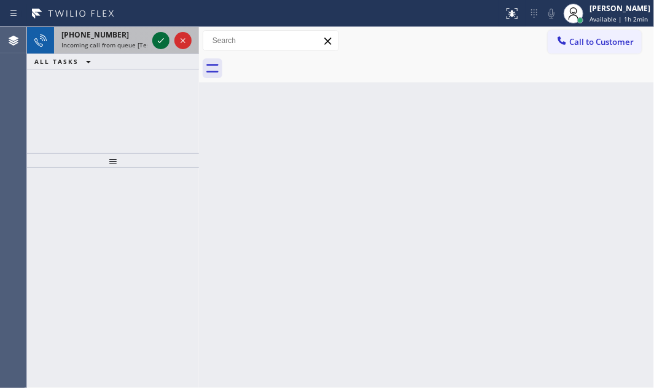
click at [166, 42] on icon at bounding box center [161, 40] width 15 height 15
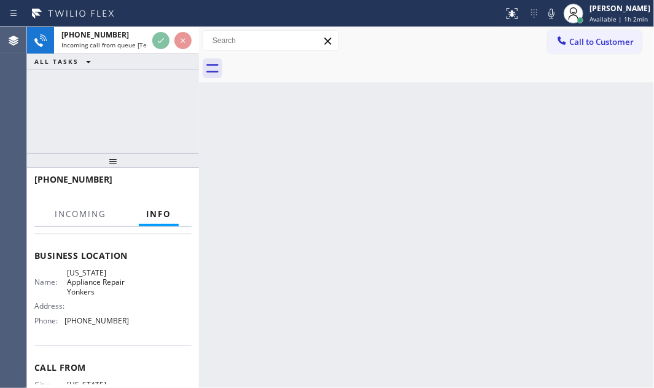
scroll to position [167, 0]
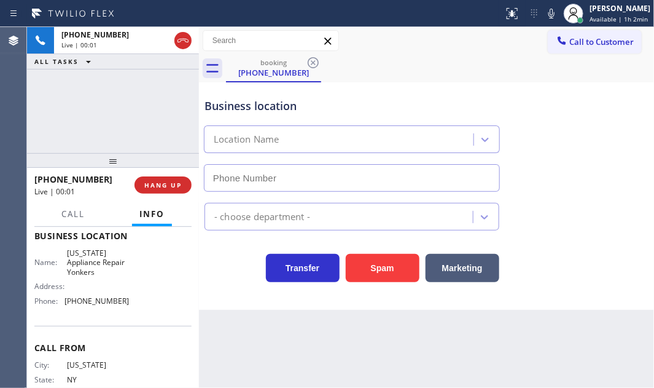
type input "[PHONE_NUMBER]"
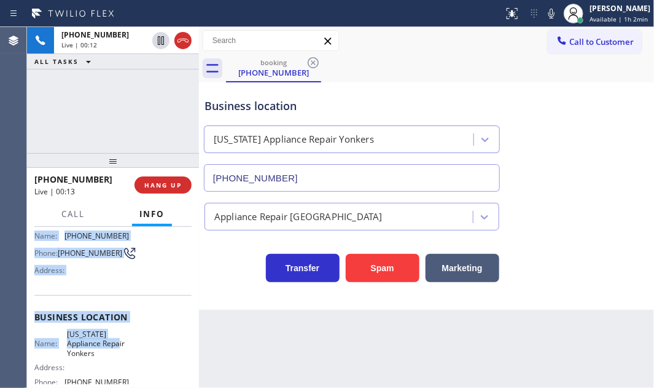
scroll to position [111, 0]
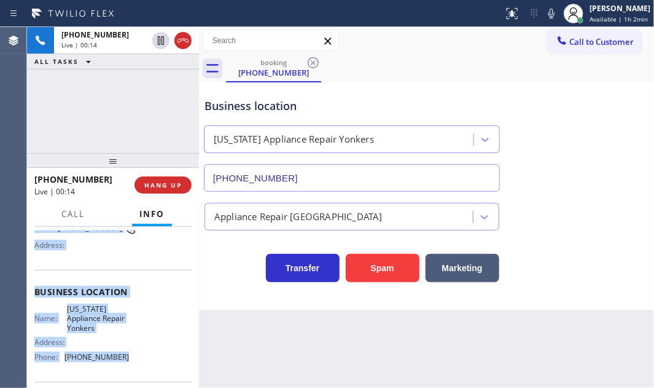
drag, startPoint x: 36, startPoint y: 243, endPoint x: 141, endPoint y: 359, distance: 156.6
click at [141, 359] on div "Context Queue: [Test] All Priority: 1 Customer Name: [PHONE_NUMBER] Phone: [PHO…" at bounding box center [112, 297] width 157 height 356
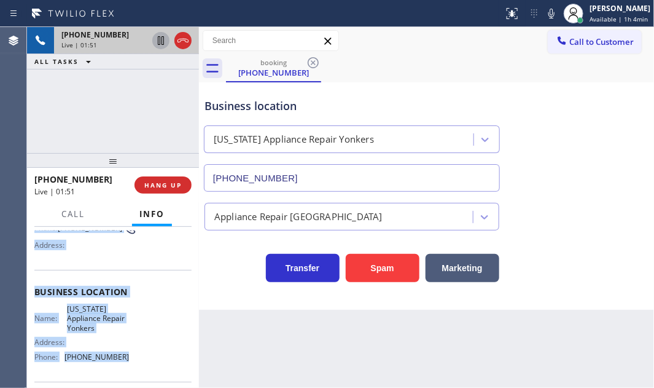
click at [160, 43] on icon at bounding box center [161, 40] width 15 height 15
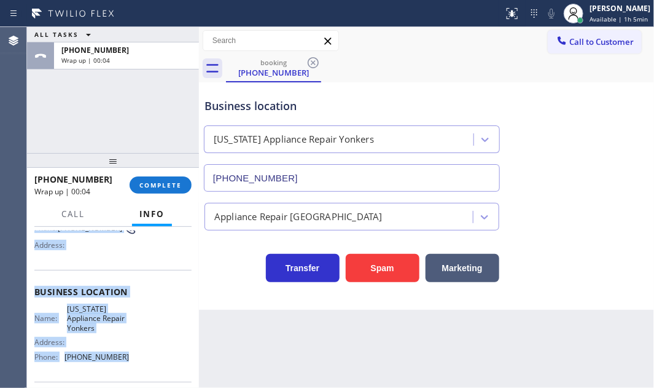
click at [585, 34] on button "Call to Customer" at bounding box center [595, 41] width 94 height 23
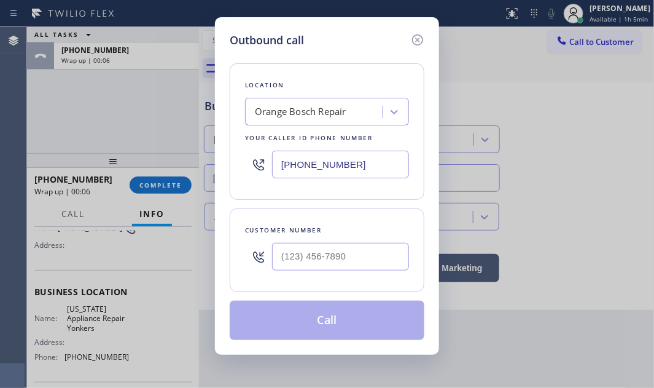
click at [353, 166] on input "[PHONE_NUMBER]" at bounding box center [340, 164] width 137 height 28
paste input "9148"
click at [377, 176] on input "[PHONE_NUMBER]" at bounding box center [340, 164] width 137 height 28
drag, startPoint x: 377, startPoint y: 174, endPoint x: 377, endPoint y: 167, distance: 7.4
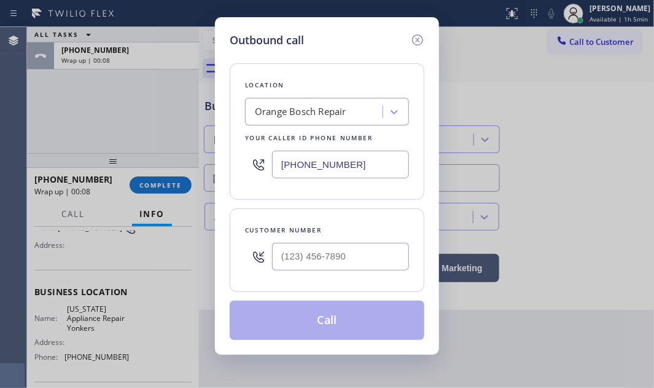
click at [377, 174] on input "[PHONE_NUMBER]" at bounding box center [340, 164] width 137 height 28
click at [377, 167] on input "[PHONE_NUMBER]" at bounding box center [340, 164] width 137 height 28
paste input "914) 873-0795"
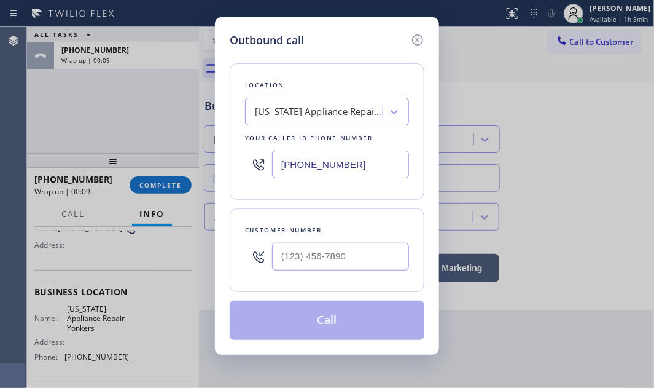
click at [369, 162] on input "[PHONE_NUMBER]" at bounding box center [340, 164] width 137 height 28
paste input "text"
type input "[PHONE_NUMBER]"
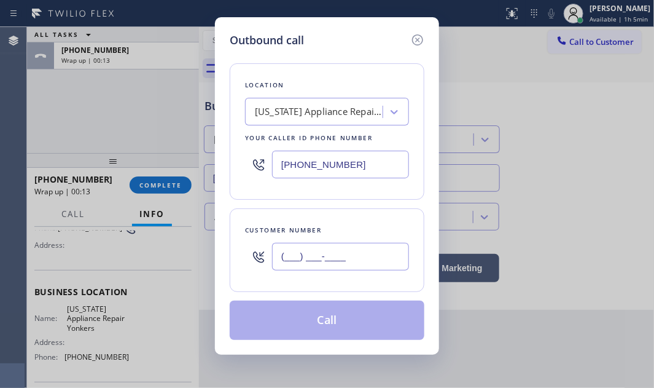
click at [349, 243] on input "(___) ___-____" at bounding box center [340, 257] width 137 height 28
paste input "917) 608-3042"
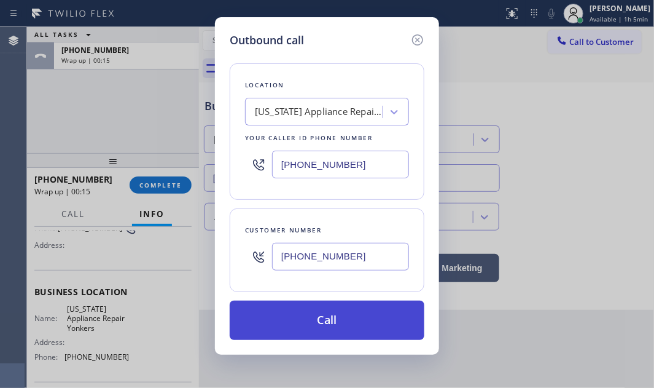
type input "[PHONE_NUMBER]"
click at [332, 317] on button "Call" at bounding box center [327, 319] width 195 height 39
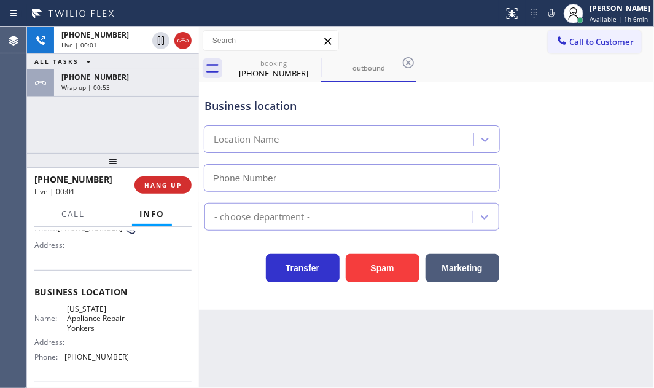
type input "[PHONE_NUMBER]"
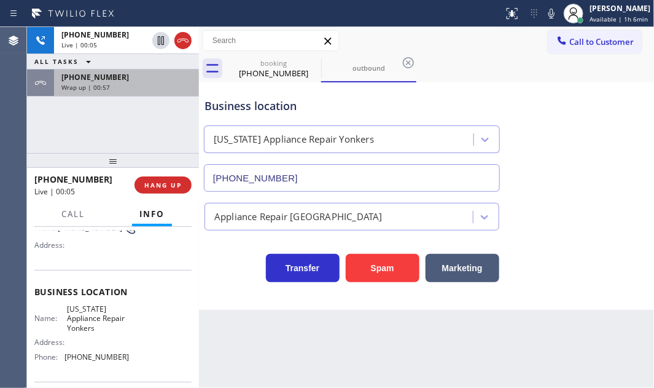
click at [147, 80] on div "[PHONE_NUMBER]" at bounding box center [126, 77] width 130 height 10
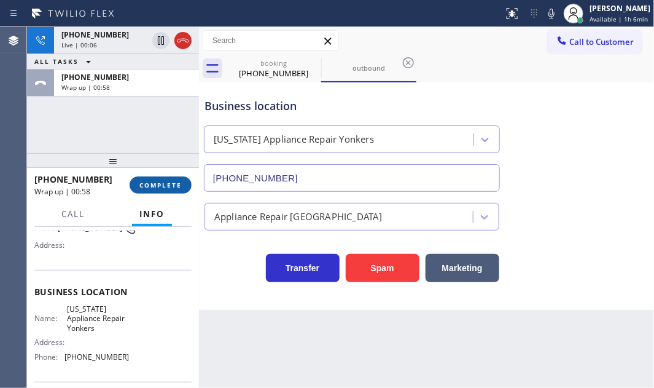
click at [163, 190] on button "COMPLETE" at bounding box center [161, 184] width 62 height 17
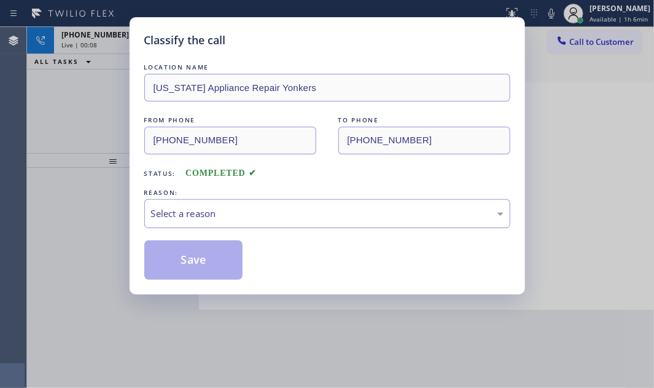
drag, startPoint x: 337, startPoint y: 213, endPoint x: 319, endPoint y: 224, distance: 20.8
click at [335, 213] on div "Select a reason" at bounding box center [327, 213] width 353 height 14
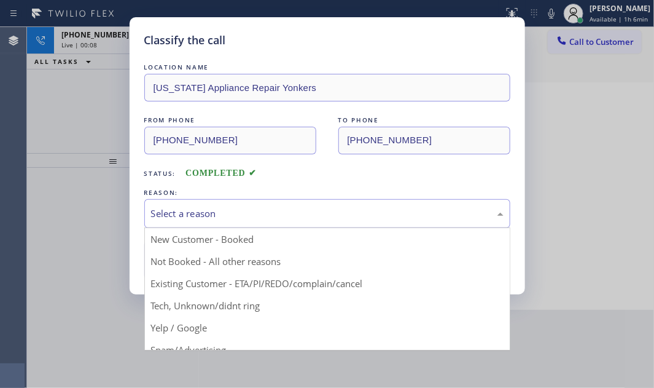
drag, startPoint x: 191, startPoint y: 264, endPoint x: 181, endPoint y: 264, distance: 9.8
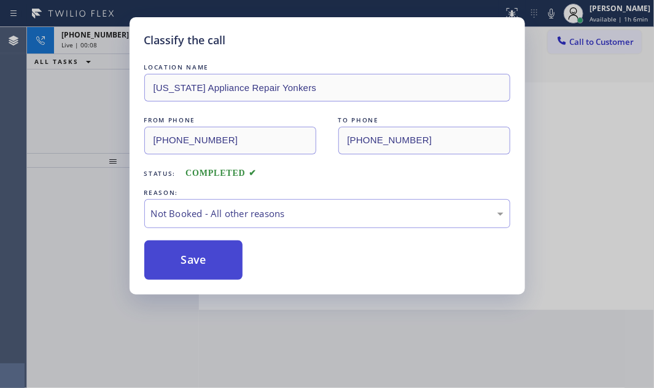
click at [180, 264] on button "Save" at bounding box center [193, 259] width 99 height 39
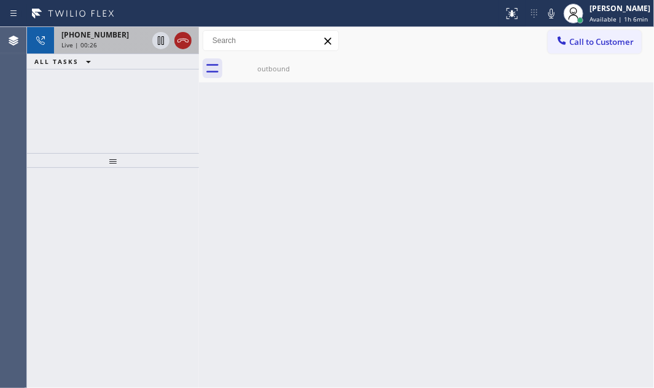
click at [184, 39] on icon at bounding box center [183, 40] width 15 height 15
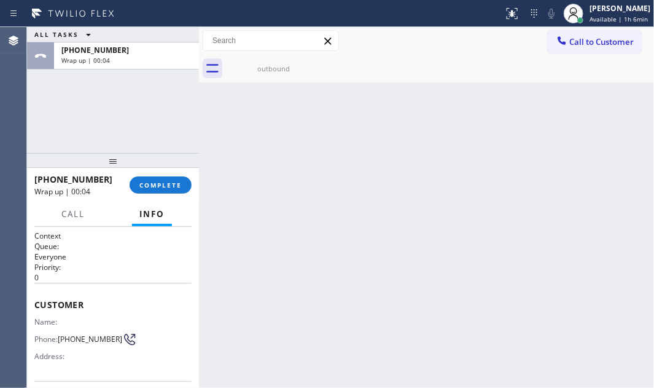
click at [575, 39] on span "Call to Customer" at bounding box center [601, 41] width 64 height 11
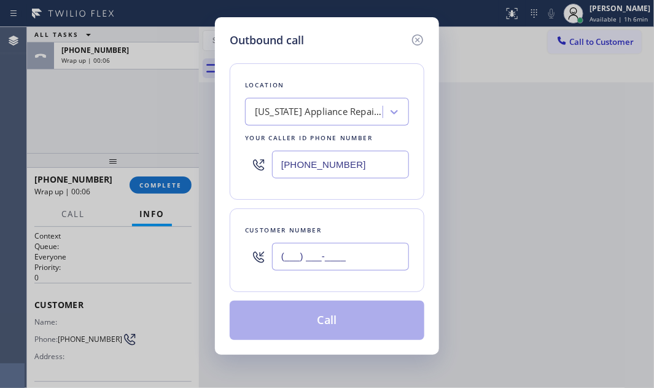
click at [354, 262] on input "(___) ___-____" at bounding box center [340, 257] width 137 height 28
paste input "917) 608-3042"
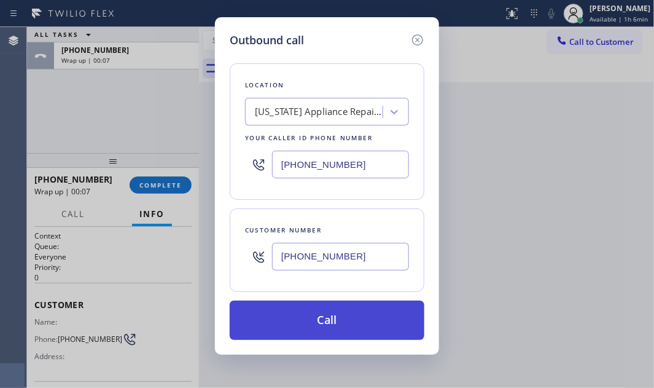
type input "[PHONE_NUMBER]"
click at [324, 319] on button "Call" at bounding box center [327, 319] width 195 height 39
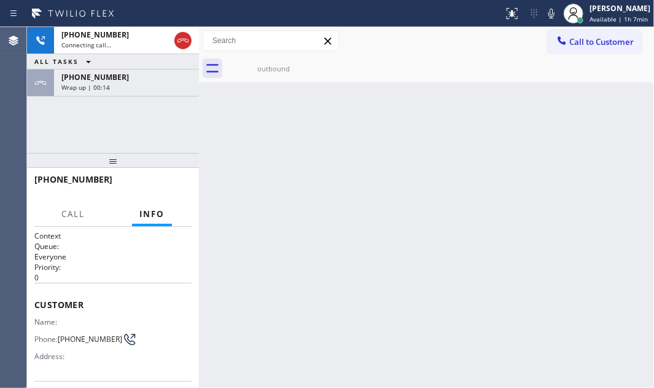
drag, startPoint x: 131, startPoint y: 90, endPoint x: 166, endPoint y: 160, distance: 78.3
click at [131, 92] on div "[PHONE_NUMBER] Wrap up | 00:14" at bounding box center [124, 82] width 140 height 27
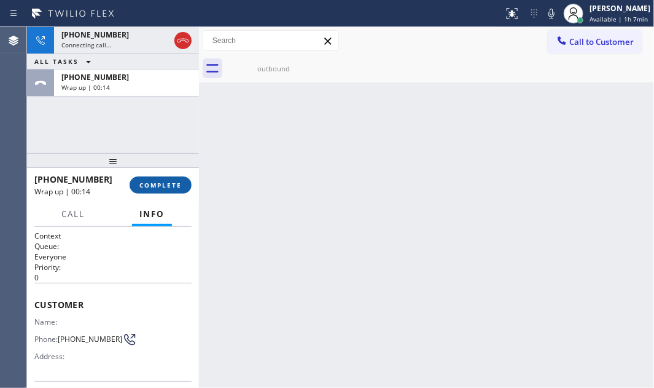
click at [162, 186] on span "COMPLETE" at bounding box center [160, 185] width 42 height 9
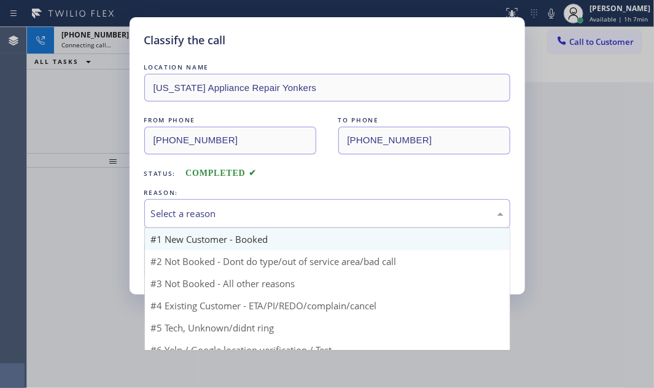
drag, startPoint x: 241, startPoint y: 215, endPoint x: 203, endPoint y: 244, distance: 48.2
click at [241, 216] on div "Select a reason" at bounding box center [327, 213] width 353 height 14
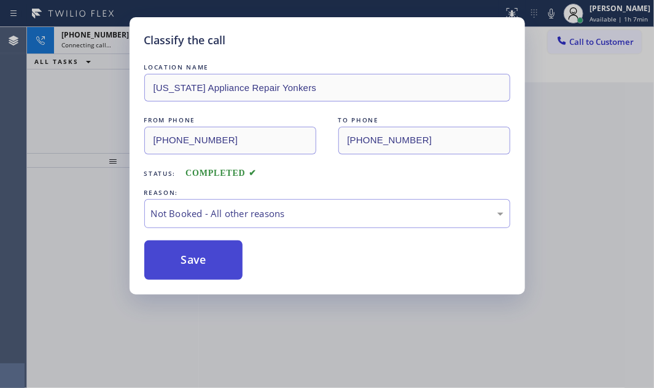
click at [175, 260] on button "Save" at bounding box center [193, 259] width 99 height 39
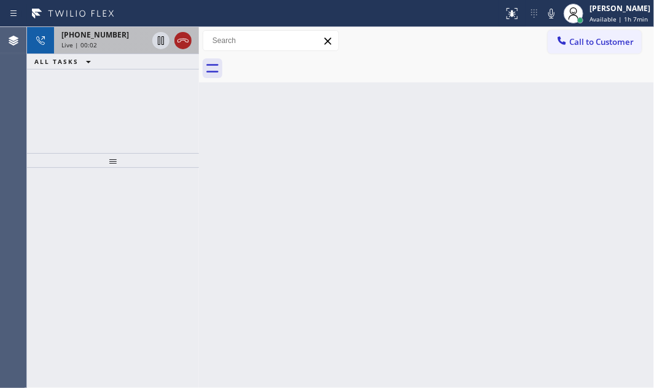
click at [179, 39] on icon at bounding box center [183, 41] width 11 height 4
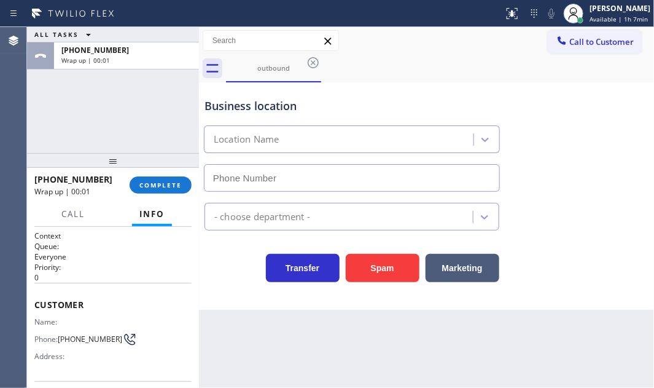
type input "[PHONE_NUMBER]"
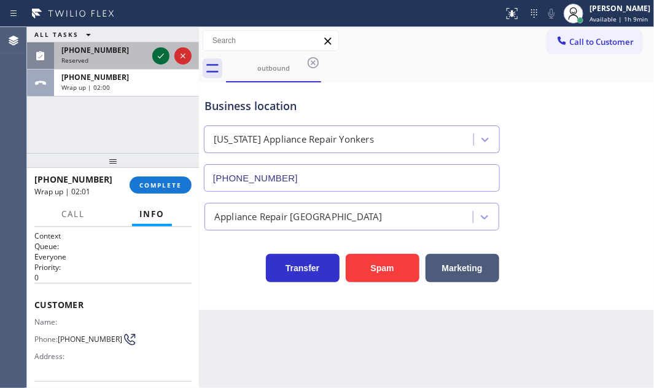
click at [157, 55] on icon at bounding box center [161, 56] width 15 height 15
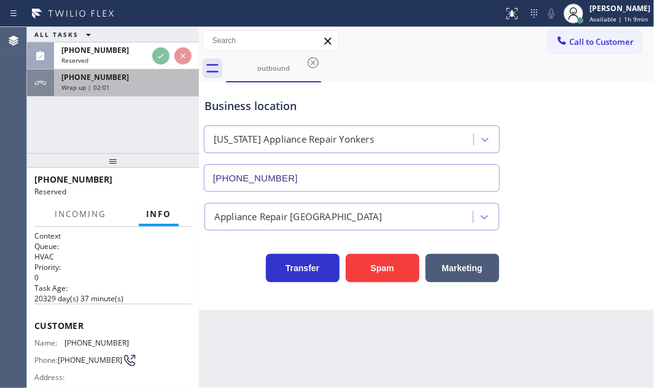
click at [128, 83] on div "Wrap up | 02:01" at bounding box center [126, 87] width 130 height 9
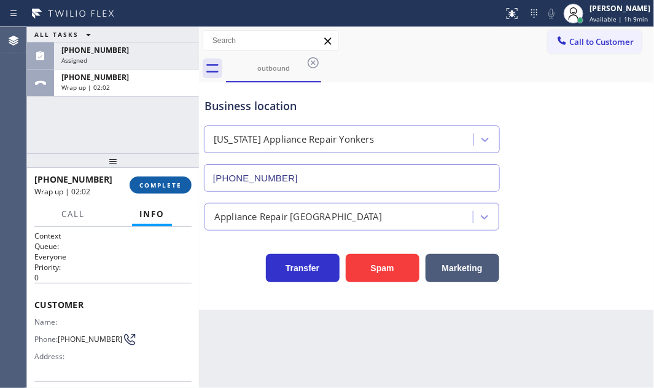
click at [136, 183] on button "COMPLETE" at bounding box center [161, 184] width 62 height 17
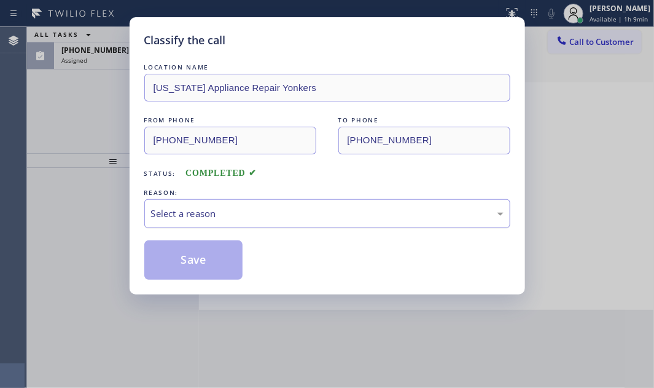
drag, startPoint x: 209, startPoint y: 203, endPoint x: 205, endPoint y: 222, distance: 19.7
click at [209, 203] on div "Select a reason" at bounding box center [327, 213] width 366 height 29
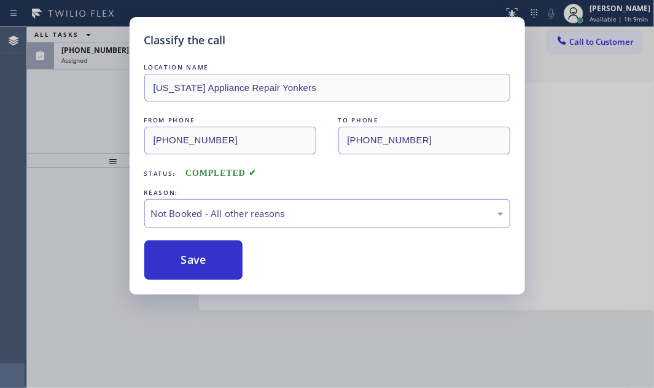
drag, startPoint x: 173, startPoint y: 259, endPoint x: 173, endPoint y: 232, distance: 27.0
click at [173, 258] on button "Save" at bounding box center [193, 259] width 99 height 39
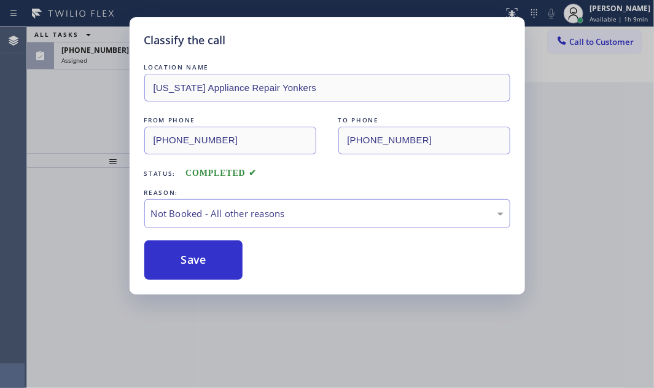
click at [103, 69] on div "Classify the call LOCATION NAME [US_STATE] Appliance Repair Yonkers FROM PHONE …" at bounding box center [327, 194] width 654 height 388
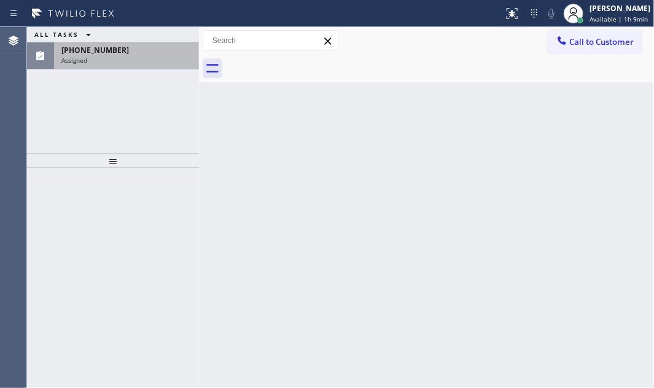
click at [106, 63] on div "[PHONE_NUMBER] Assigned" at bounding box center [124, 55] width 140 height 27
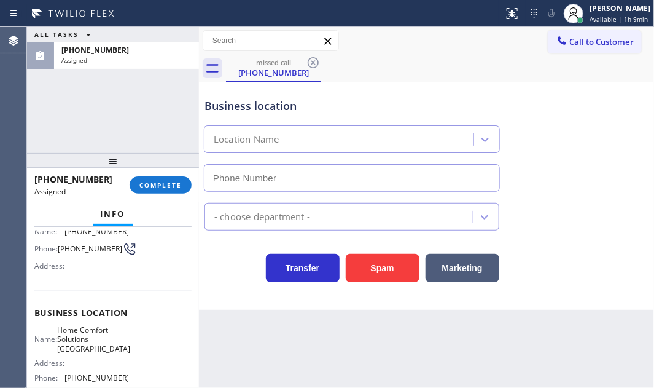
type input "[PHONE_NUMBER]"
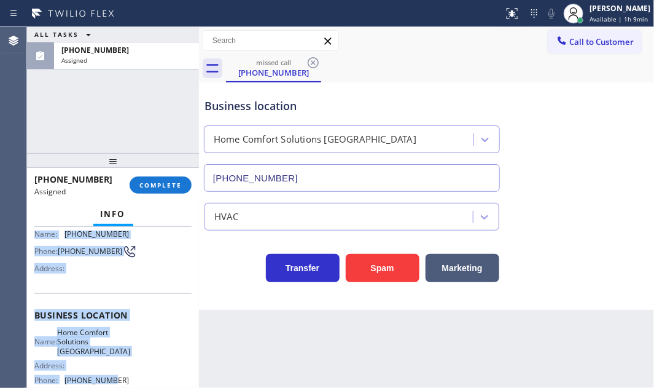
scroll to position [157, 0]
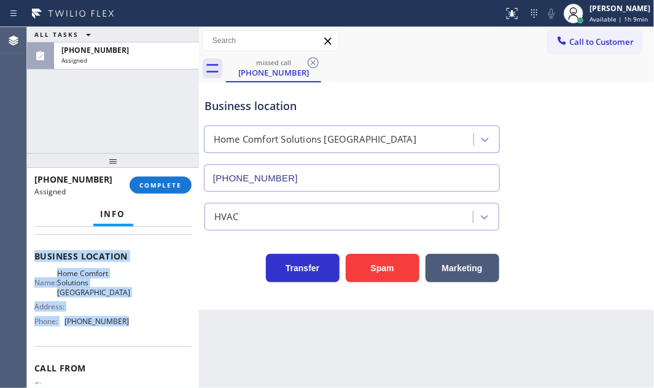
drag, startPoint x: 32, startPoint y: 263, endPoint x: 128, endPoint y: 322, distance: 112.5
click at [126, 326] on div "Context Queue: HVAC Priority: 0 Task Age: Customer Name: [PHONE_NUMBER] Phone: …" at bounding box center [113, 307] width 172 height 161
click at [146, 186] on span "COMPLETE" at bounding box center [160, 185] width 42 height 9
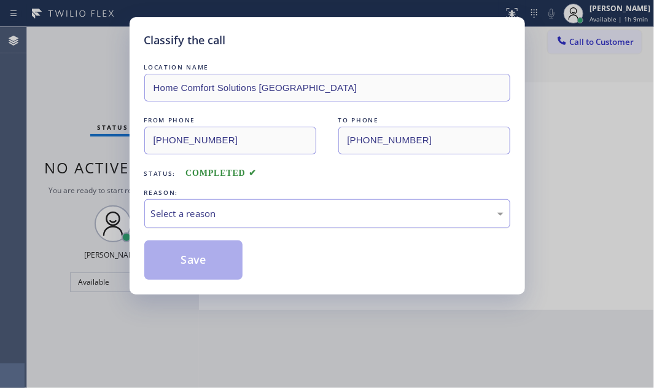
click at [272, 213] on div "Select a reason" at bounding box center [327, 213] width 353 height 14
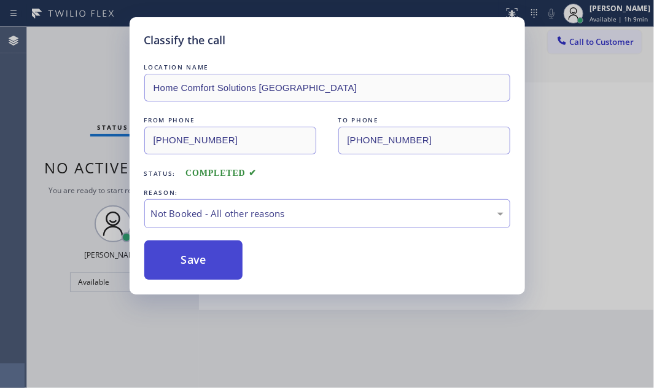
click at [187, 263] on button "Save" at bounding box center [193, 259] width 99 height 39
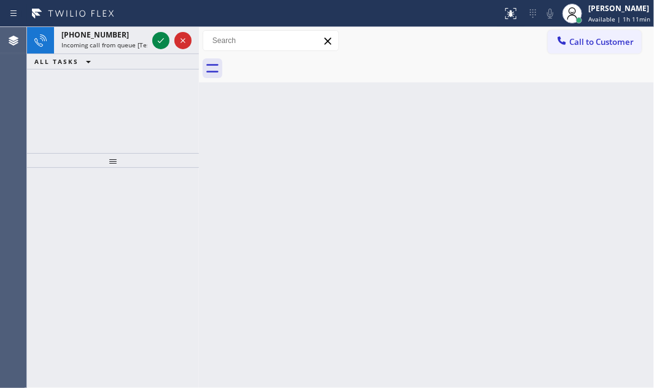
drag, startPoint x: 160, startPoint y: 42, endPoint x: 163, endPoint y: 54, distance: 12.7
click at [161, 42] on icon at bounding box center [161, 40] width 15 height 15
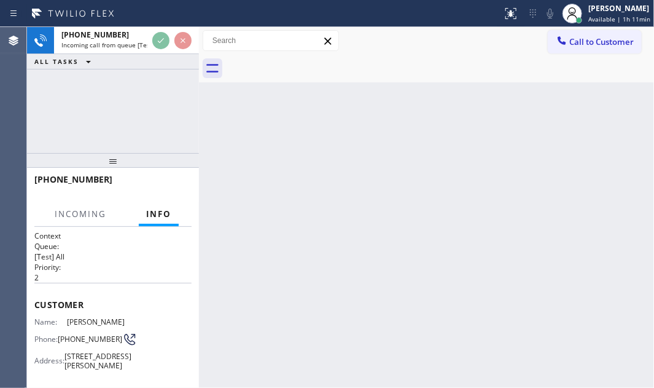
scroll to position [111, 0]
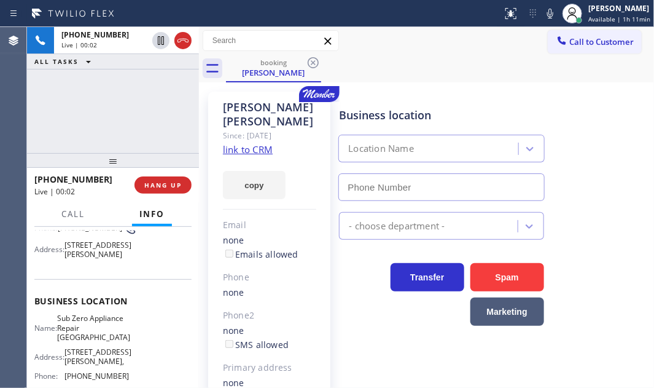
type input "[PHONE_NUMBER]"
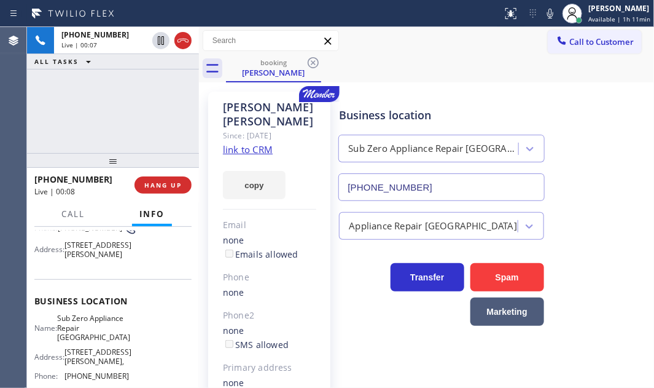
click at [252, 143] on link "link to CRM" at bounding box center [248, 149] width 50 height 12
drag, startPoint x: 181, startPoint y: 37, endPoint x: 227, endPoint y: 33, distance: 46.3
click at [182, 37] on icon at bounding box center [183, 40] width 15 height 15
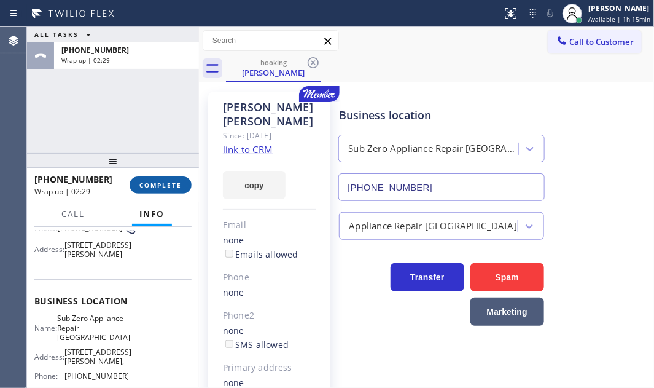
click at [165, 184] on span "COMPLETE" at bounding box center [160, 185] width 42 height 9
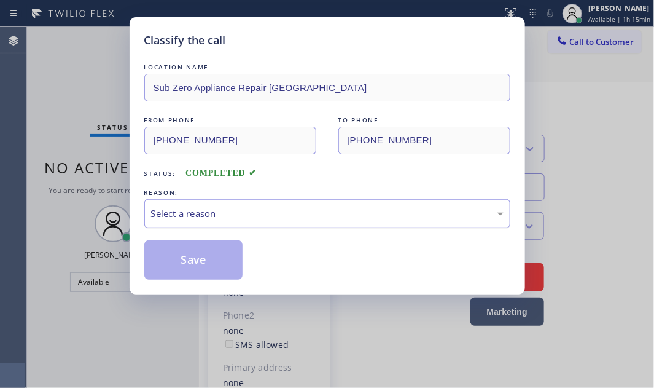
click at [339, 199] on div "Select a reason" at bounding box center [327, 213] width 366 height 29
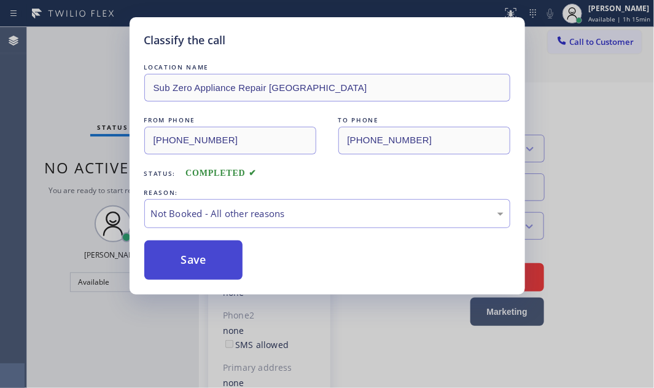
click at [198, 256] on button "Save" at bounding box center [193, 259] width 99 height 39
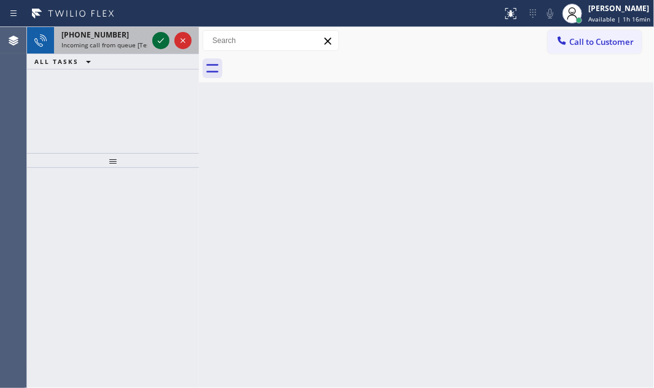
click at [157, 38] on icon at bounding box center [161, 40] width 15 height 15
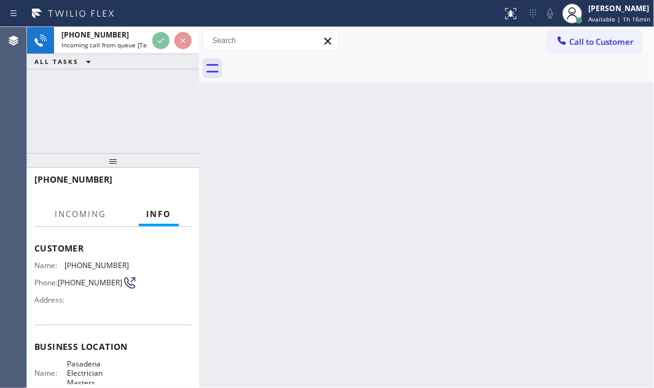
scroll to position [111, 0]
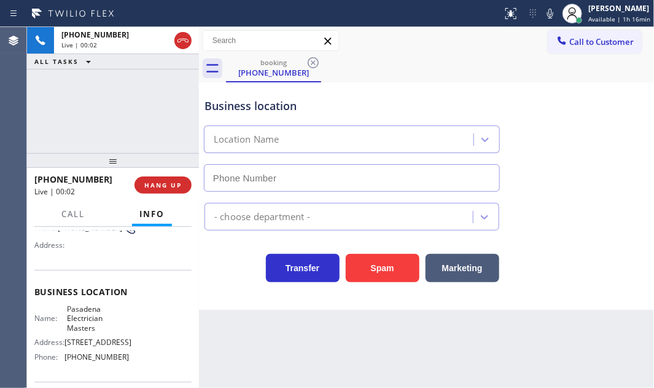
type input "[PHONE_NUMBER]"
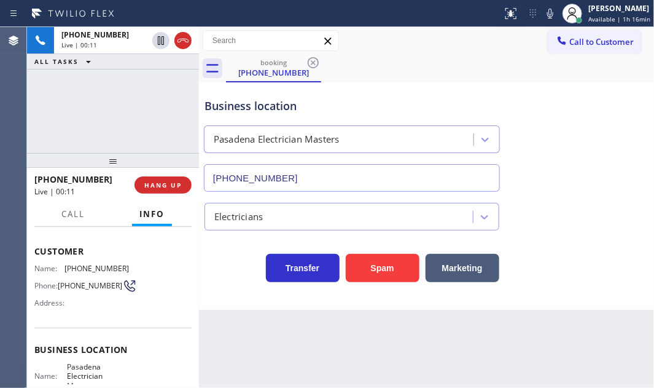
scroll to position [0, 0]
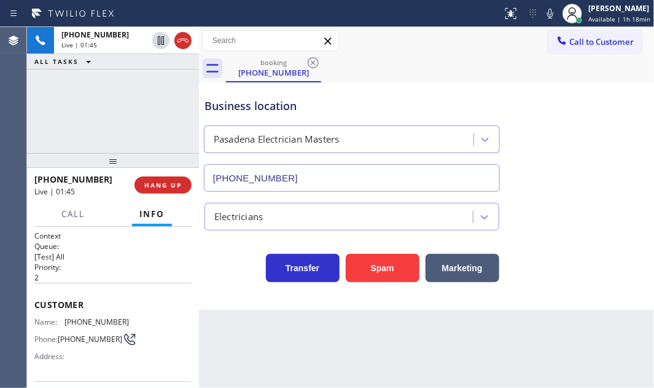
drag, startPoint x: 160, startPoint y: 41, endPoint x: 374, endPoint y: 129, distance: 231.7
click at [162, 42] on icon at bounding box center [161, 40] width 6 height 9
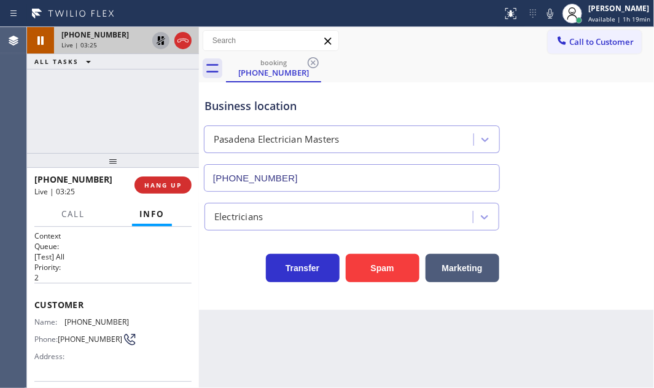
click at [163, 41] on icon at bounding box center [161, 40] width 15 height 15
drag, startPoint x: 103, startPoint y: 182, endPoint x: 47, endPoint y: 178, distance: 56.1
click at [47, 178] on div "[PHONE_NUMBER]" at bounding box center [80, 179] width 92 height 12
click at [182, 43] on icon at bounding box center [183, 40] width 15 height 15
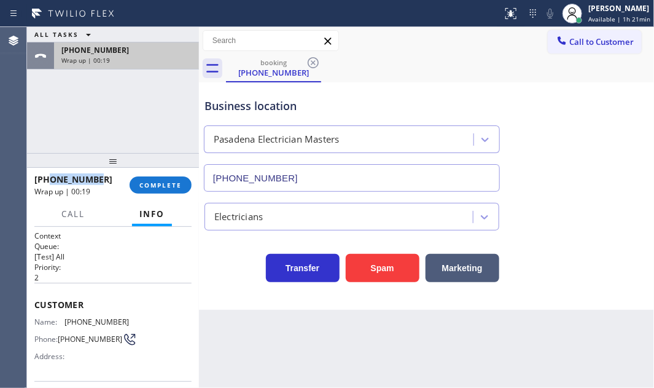
drag, startPoint x: 113, startPoint y: 47, endPoint x: 92, endPoint y: 47, distance: 20.9
click at [92, 47] on div "[PHONE_NUMBER]" at bounding box center [126, 50] width 130 height 10
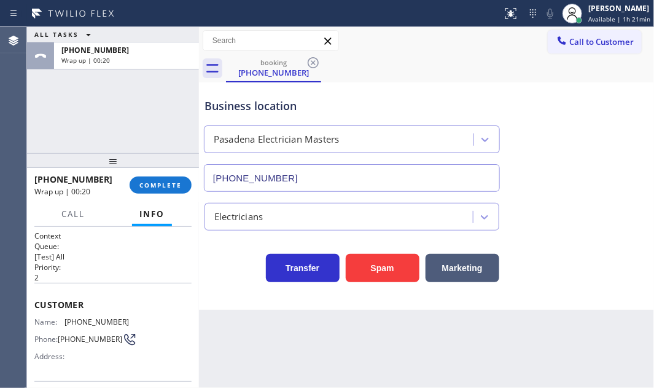
click at [96, 168] on div at bounding box center [113, 160] width 172 height 15
drag, startPoint x: 100, startPoint y: 175, endPoint x: 45, endPoint y: 179, distance: 55.5
click at [45, 179] on div "[PHONE_NUMBER]" at bounding box center [77, 179] width 87 height 12
click at [145, 184] on span "COMPLETE" at bounding box center [160, 185] width 42 height 9
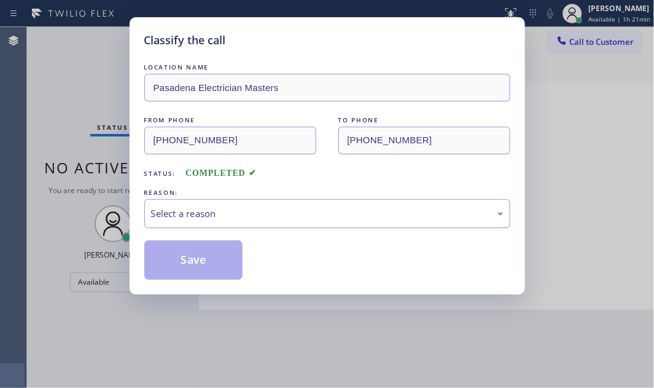
click at [369, 215] on div "Select a reason" at bounding box center [327, 213] width 353 height 14
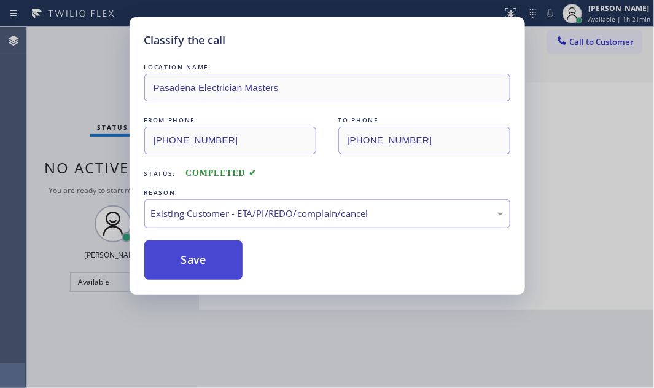
drag, startPoint x: 187, startPoint y: 288, endPoint x: 184, endPoint y: 254, distance: 34.5
drag, startPoint x: 182, startPoint y: 250, endPoint x: 200, endPoint y: 244, distance: 19.4
click at [182, 246] on button "Save" at bounding box center [193, 259] width 99 height 39
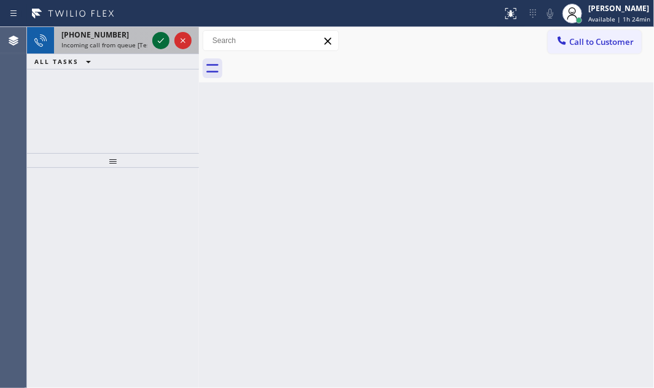
click at [166, 43] on icon at bounding box center [161, 40] width 15 height 15
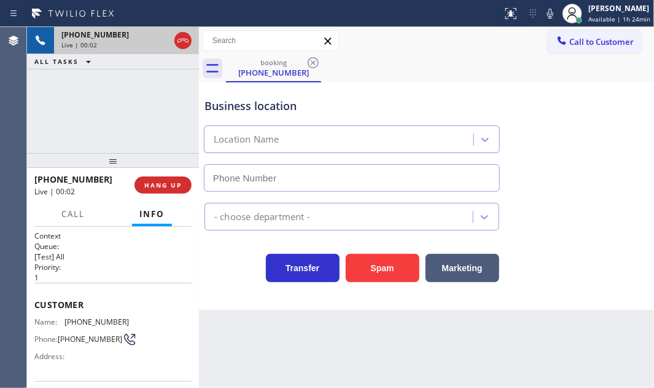
type input "[PHONE_NUMBER]"
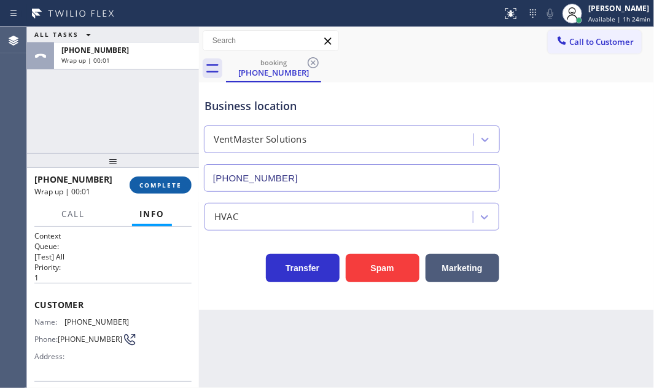
click at [166, 190] on button "COMPLETE" at bounding box center [161, 184] width 62 height 17
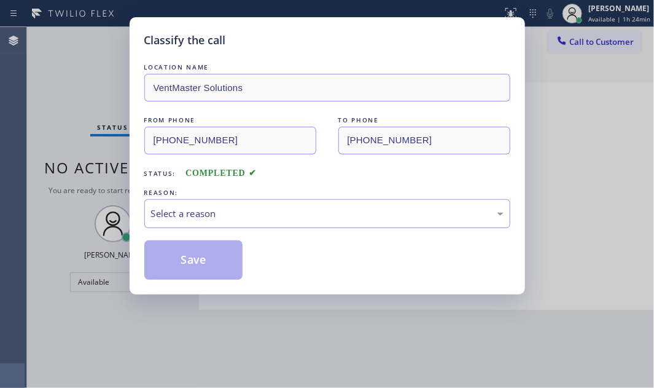
click at [197, 214] on div "Select a reason" at bounding box center [327, 213] width 353 height 14
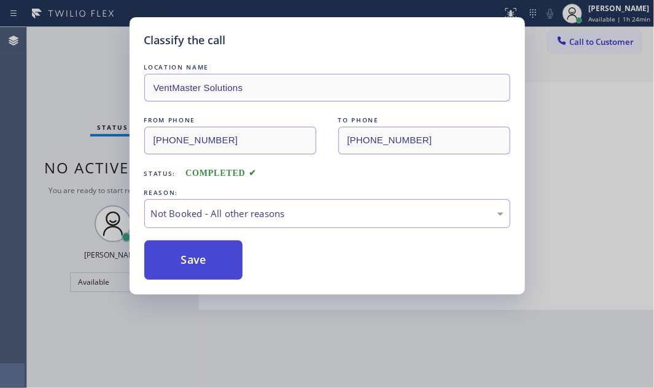
click at [181, 256] on button "Save" at bounding box center [193, 259] width 99 height 39
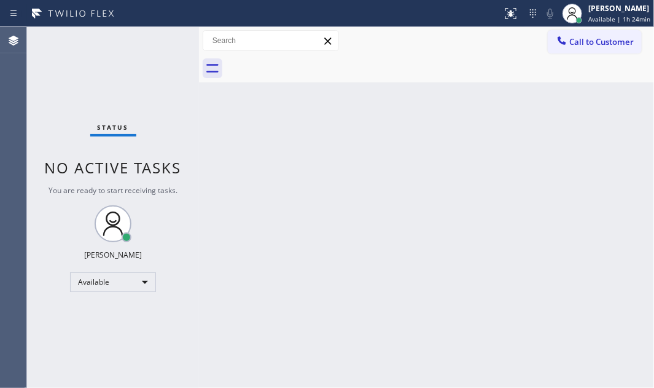
click at [85, 74] on div "Status No active tasks You are ready to start receiving tasks. [PERSON_NAME] Av…" at bounding box center [113, 207] width 172 height 361
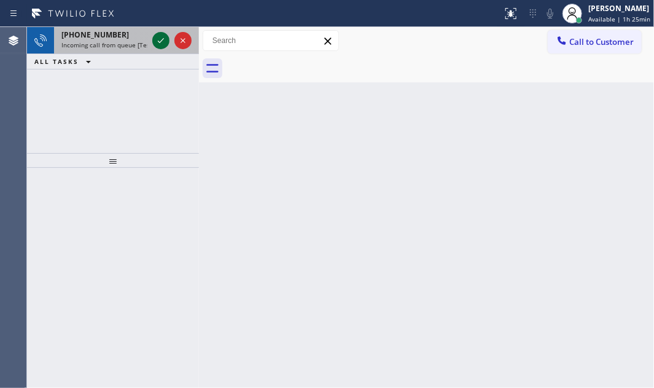
click at [159, 39] on icon at bounding box center [161, 40] width 15 height 15
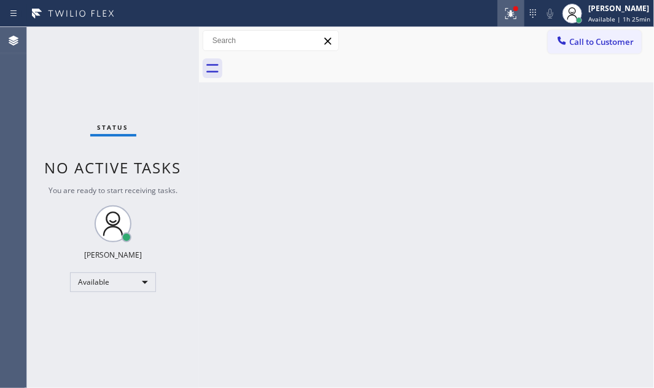
click at [508, 17] on icon at bounding box center [511, 13] width 15 height 15
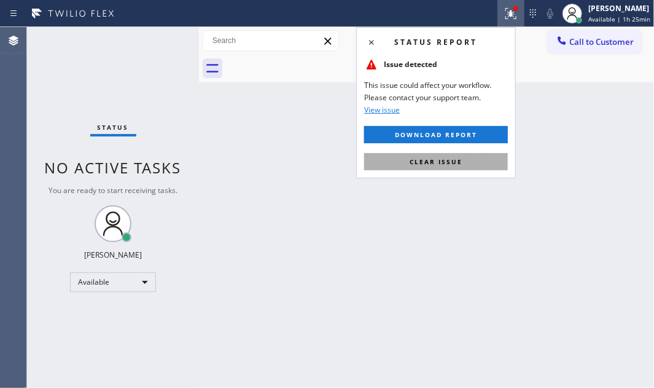
click at [450, 154] on button "Clear issue" at bounding box center [436, 161] width 144 height 17
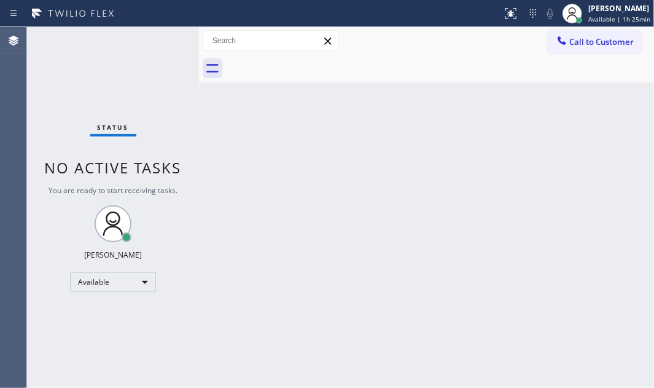
click at [587, 198] on div "Back to Dashboard Change Sender ID Customers Technicians Select a contact Outbo…" at bounding box center [426, 207] width 455 height 361
click at [141, 280] on div "Available" at bounding box center [113, 282] width 86 height 20
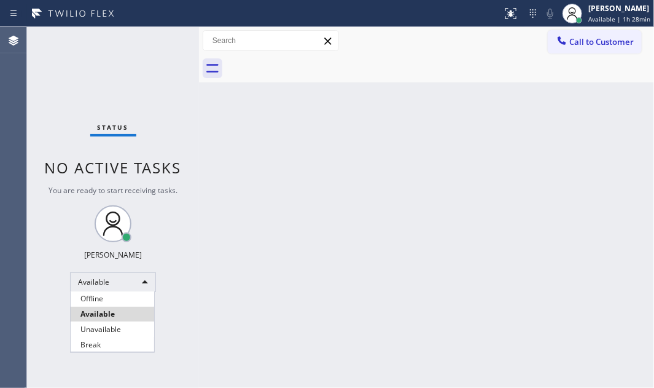
drag, startPoint x: 115, startPoint y: 340, endPoint x: 262, endPoint y: 348, distance: 147.6
click at [115, 340] on li "Break" at bounding box center [113, 344] width 84 height 15
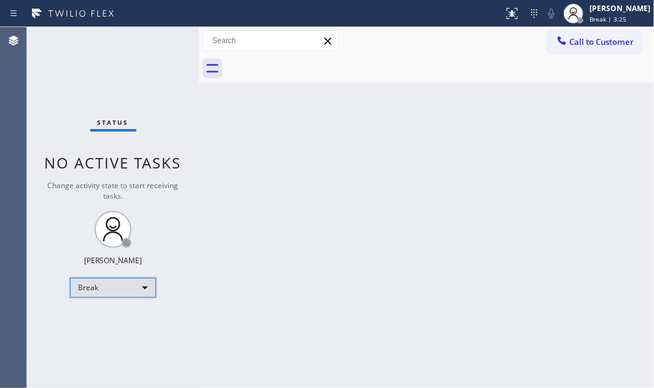
click at [139, 288] on div "Break" at bounding box center [113, 288] width 86 height 20
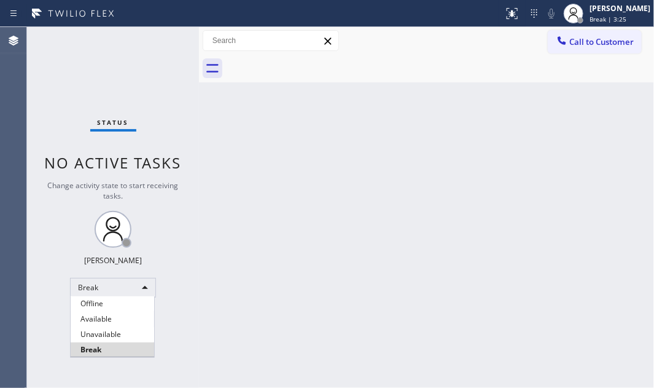
drag, startPoint x: 117, startPoint y: 319, endPoint x: 127, endPoint y: 316, distance: 10.9
click at [123, 319] on li "Available" at bounding box center [113, 318] width 84 height 15
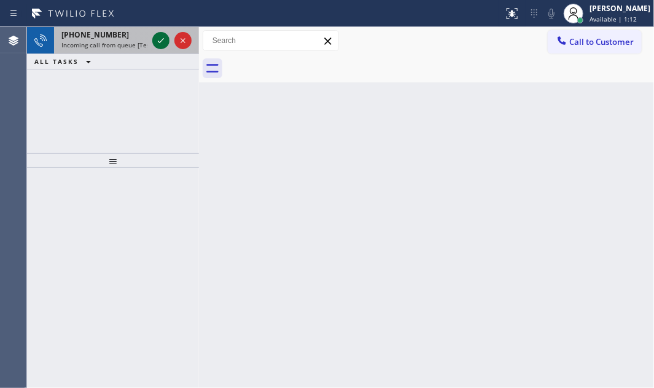
click at [153, 42] on div at bounding box center [160, 40] width 17 height 15
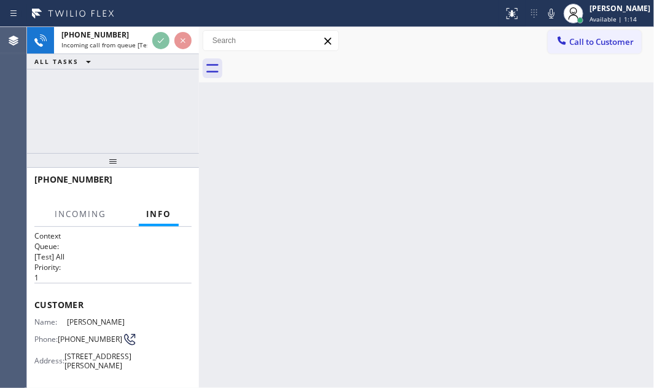
drag, startPoint x: 419, startPoint y: 106, endPoint x: 288, endPoint y: 188, distance: 154.2
click at [418, 107] on div "Back to Dashboard Change Sender ID Customers Technicians Select a contact Outbo…" at bounding box center [426, 207] width 455 height 361
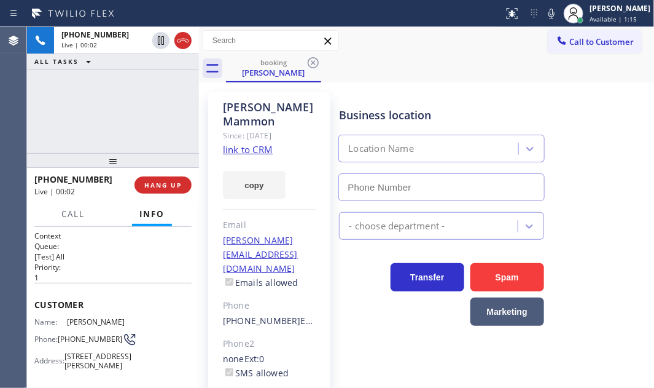
type input "[PHONE_NUMBER]"
click at [258, 152] on link "link to CRM" at bounding box center [248, 149] width 50 height 12
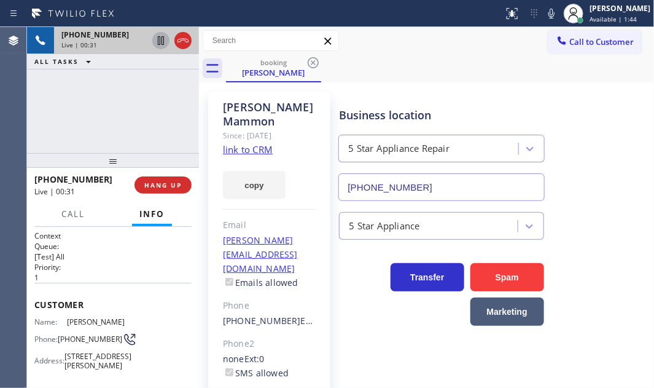
click at [164, 47] on icon at bounding box center [161, 40] width 15 height 15
click at [163, 43] on icon at bounding box center [161, 40] width 9 height 9
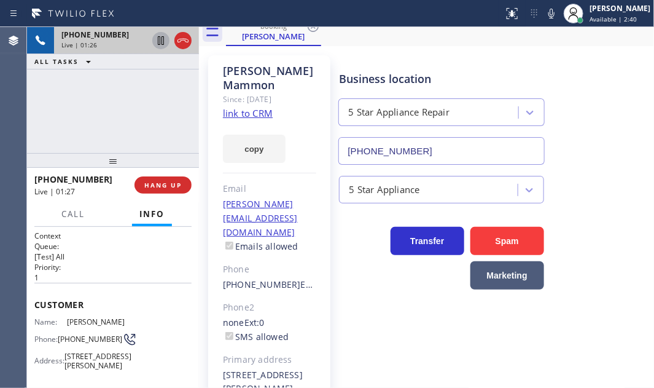
scroll to position [55, 0]
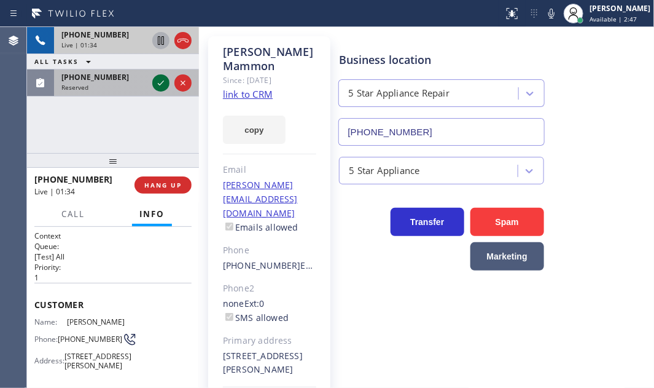
click at [158, 82] on icon at bounding box center [161, 83] width 15 height 15
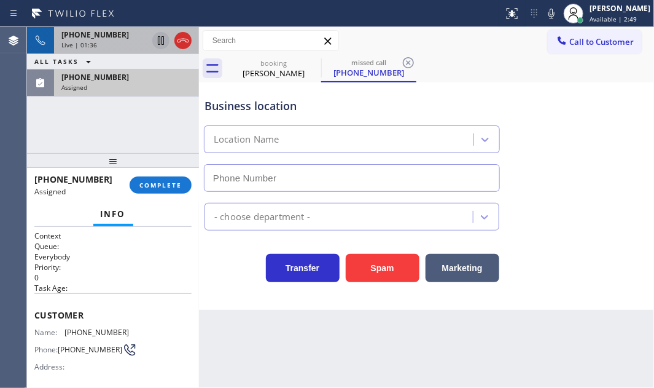
click at [123, 42] on div "Live | 01:36" at bounding box center [104, 45] width 86 height 9
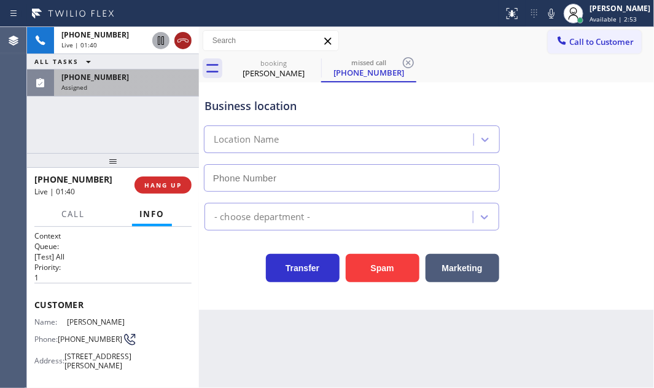
click at [186, 43] on icon at bounding box center [183, 40] width 15 height 15
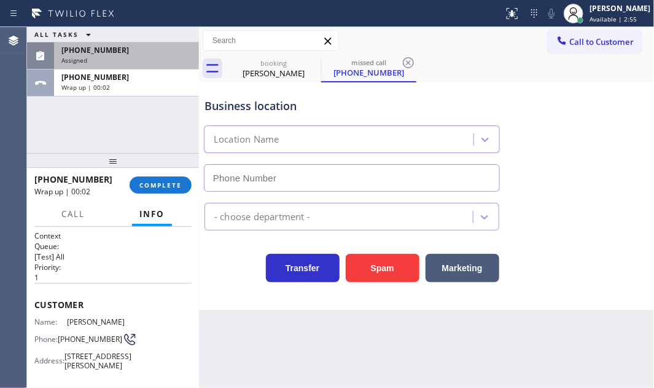
drag, startPoint x: 157, startPoint y: 82, endPoint x: 178, endPoint y: 162, distance: 82.5
click at [157, 85] on div "Wrap up | 00:02" at bounding box center [126, 87] width 130 height 9
click at [171, 187] on span "COMPLETE" at bounding box center [160, 185] width 42 height 9
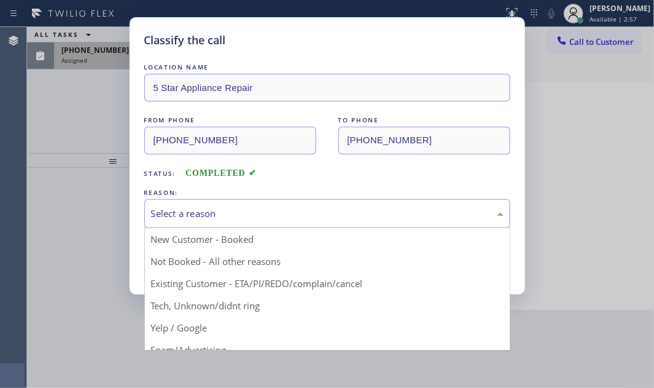
click at [267, 209] on div "Select a reason" at bounding box center [327, 213] width 353 height 14
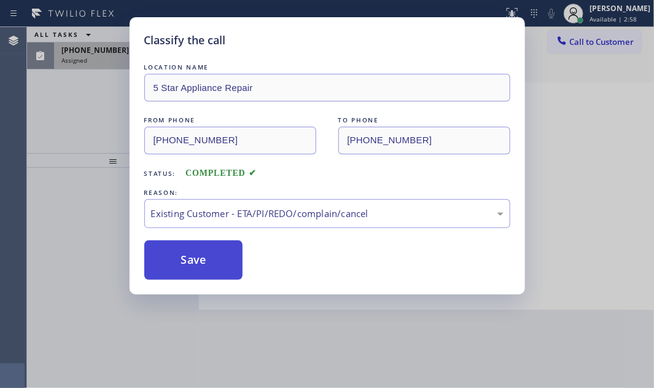
click at [196, 266] on button "Save" at bounding box center [193, 259] width 99 height 39
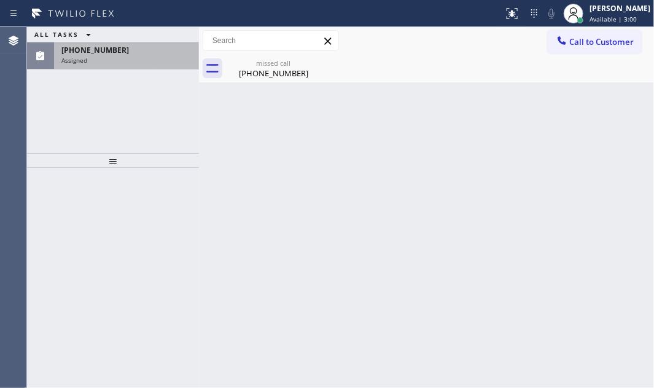
click at [159, 56] on div "Assigned" at bounding box center [126, 60] width 130 height 9
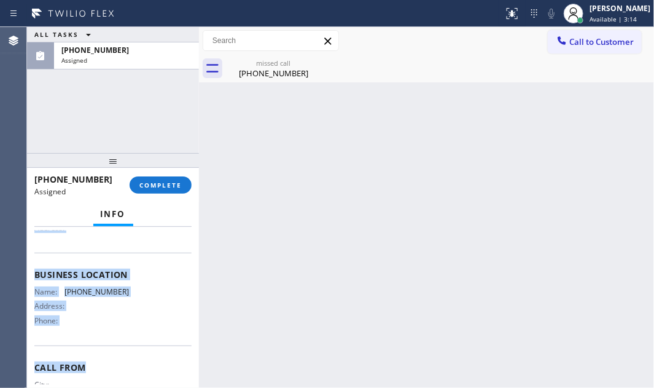
scroll to position [139, 0]
drag, startPoint x: 32, startPoint y: 282, endPoint x: 135, endPoint y: 338, distance: 116.8
click at [135, 338] on div "Context Queue: Everybody Priority: 0 Task Age: Customer Name: [PHONE_NUMBER] Ph…" at bounding box center [113, 307] width 172 height 161
click at [154, 182] on span "COMPLETE" at bounding box center [160, 185] width 42 height 9
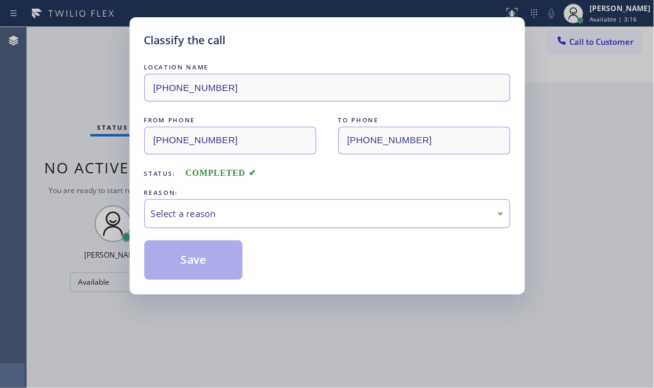
drag, startPoint x: 283, startPoint y: 209, endPoint x: 282, endPoint y: 219, distance: 9.8
click at [283, 209] on div "Select a reason" at bounding box center [327, 213] width 353 height 14
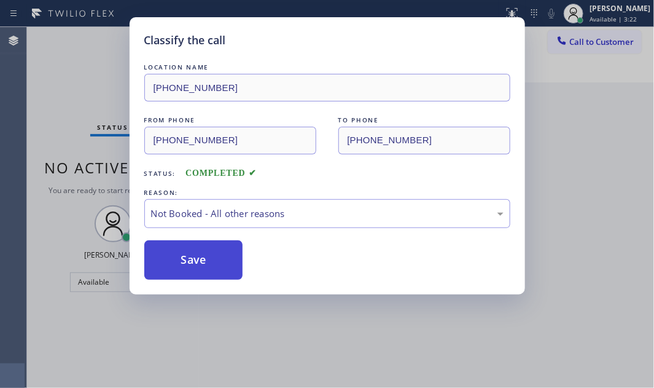
click at [197, 254] on button "Save" at bounding box center [193, 259] width 99 height 39
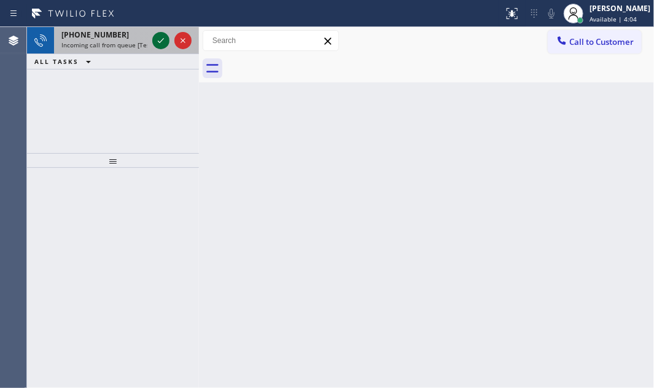
click at [157, 39] on icon at bounding box center [161, 40] width 15 height 15
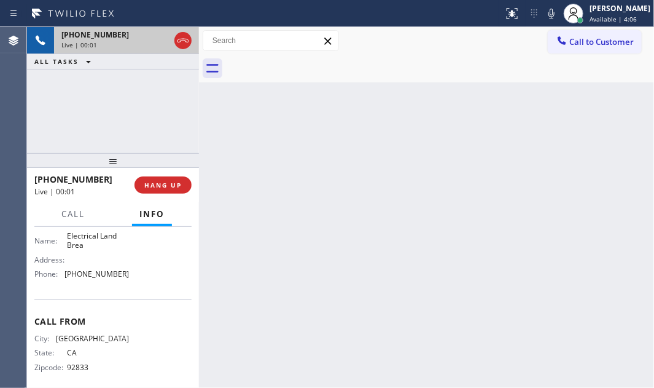
scroll to position [158, 0]
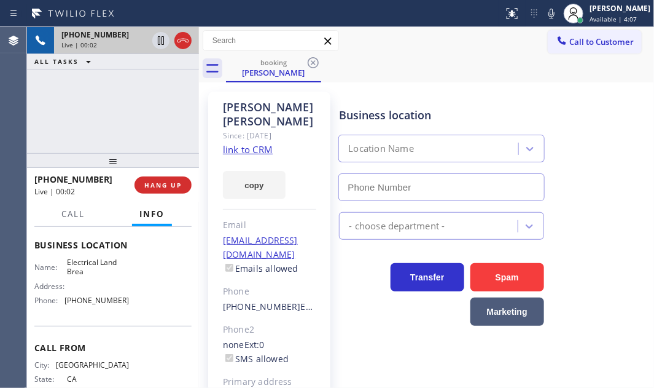
type input "[PHONE_NUMBER]"
click at [257, 143] on link "link to CRM" at bounding box center [248, 149] width 50 height 12
click at [168, 94] on div "[PHONE_NUMBER] Live | 01:47 ALL TASKS ALL TASKS ACTIVE TASKS TASKS IN WRAP UP" at bounding box center [113, 90] width 172 height 126
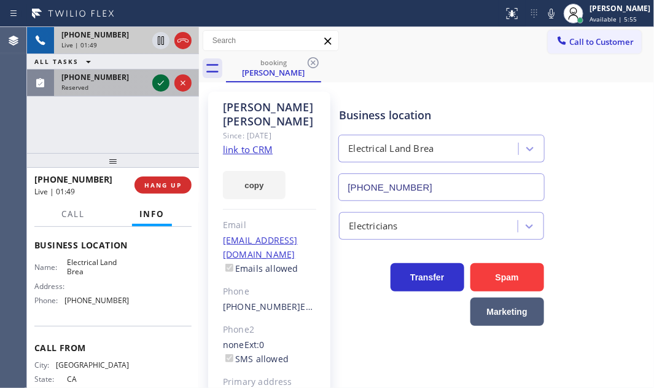
click at [162, 83] on icon at bounding box center [161, 83] width 15 height 15
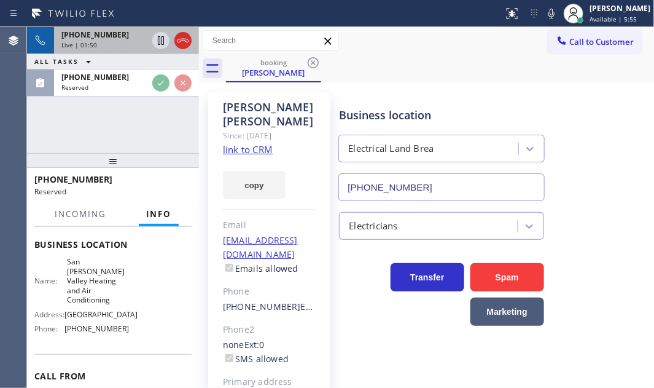
scroll to position [168, 0]
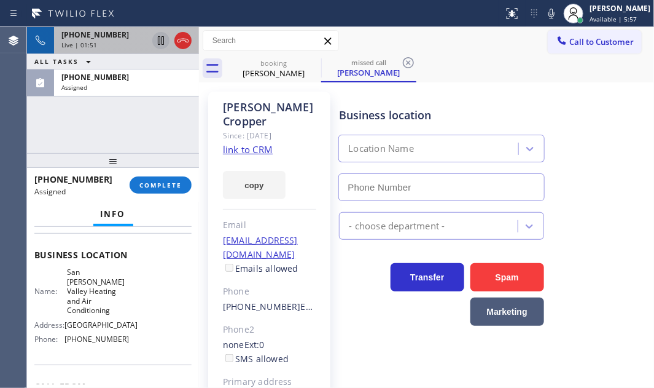
type input "[PHONE_NUMBER]"
click at [162, 46] on icon at bounding box center [161, 40] width 15 height 15
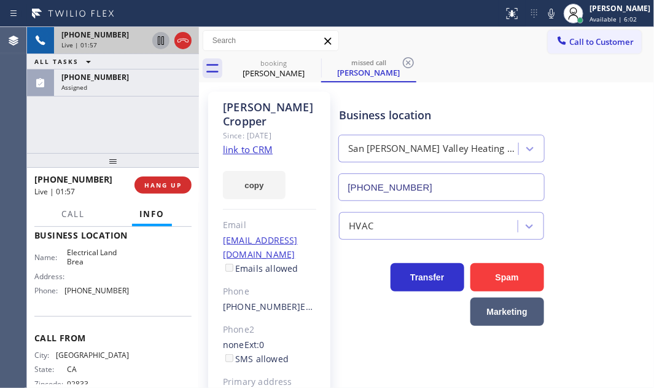
scroll to position [158, 0]
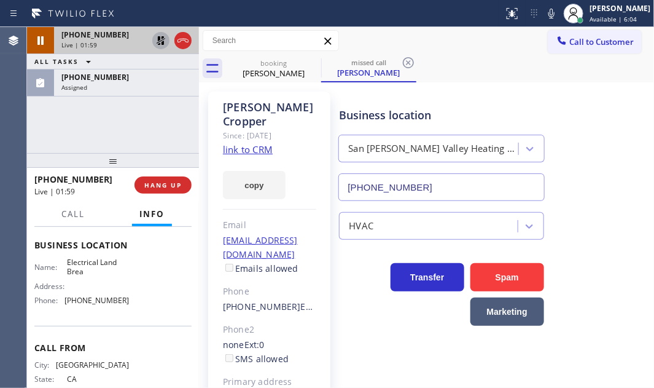
click at [162, 44] on icon at bounding box center [161, 40] width 9 height 9
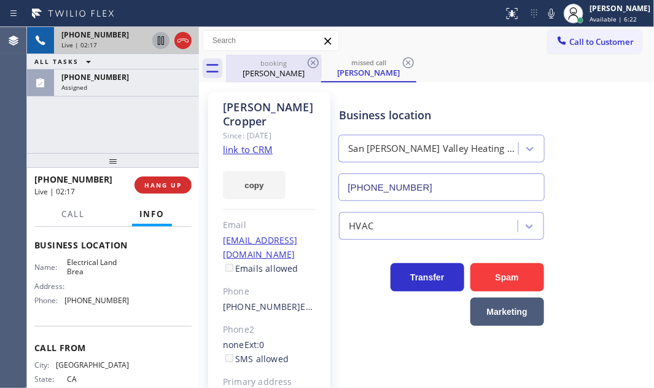
click at [279, 75] on div "[PERSON_NAME]" at bounding box center [273, 73] width 93 height 11
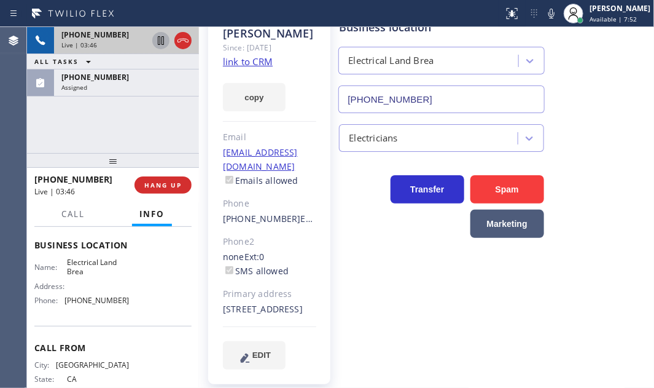
scroll to position [92, 0]
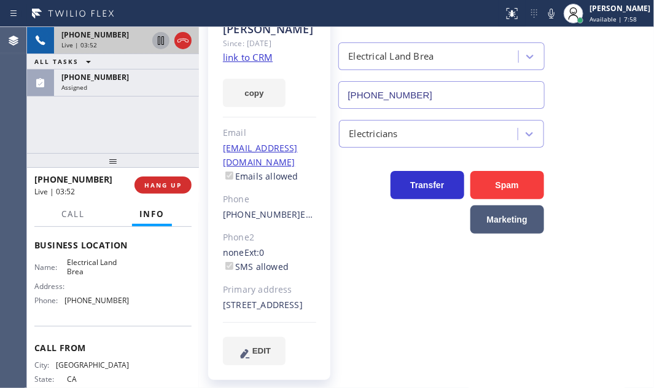
click at [129, 45] on div "Live | 03:52" at bounding box center [104, 45] width 86 height 9
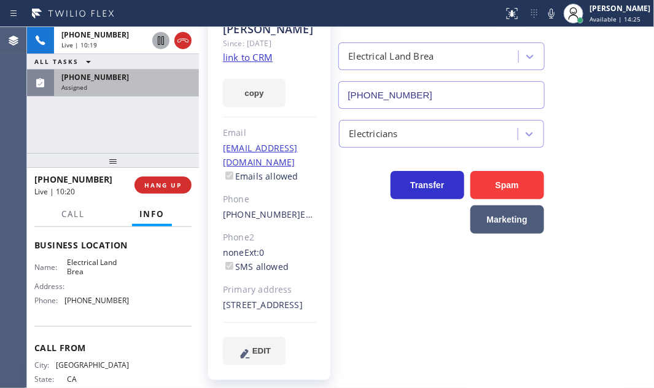
click at [168, 91] on div "[PHONE_NUMBER] Assigned" at bounding box center [124, 82] width 140 height 27
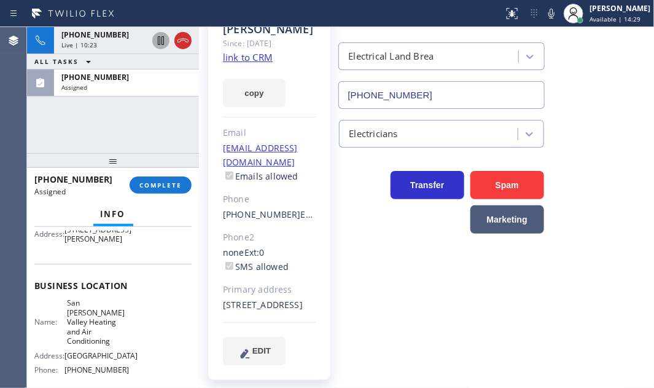
scroll to position [167, 0]
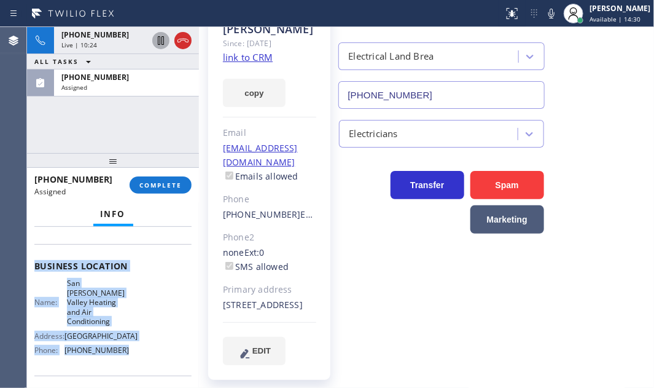
drag, startPoint x: 32, startPoint y: 318, endPoint x: 130, endPoint y: 359, distance: 106.0
click at [130, 359] on div "Context Queue: HVAC Priority: 0 Task Age: [DEMOGRAPHIC_DATA] minute(s) Customer…" at bounding box center [113, 307] width 172 height 161
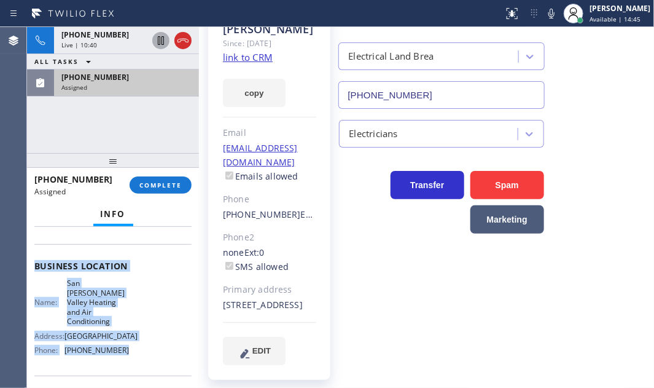
drag, startPoint x: 125, startPoint y: 81, endPoint x: 137, endPoint y: 113, distance: 34.2
click at [125, 82] on div "[PHONE_NUMBER] Assigned" at bounding box center [124, 82] width 140 height 27
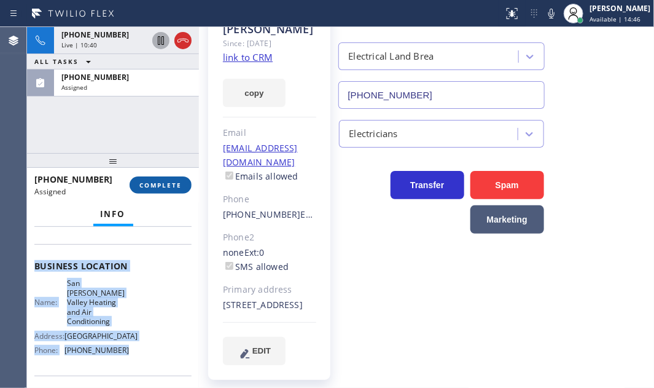
click at [153, 186] on span "COMPLETE" at bounding box center [160, 185] width 42 height 9
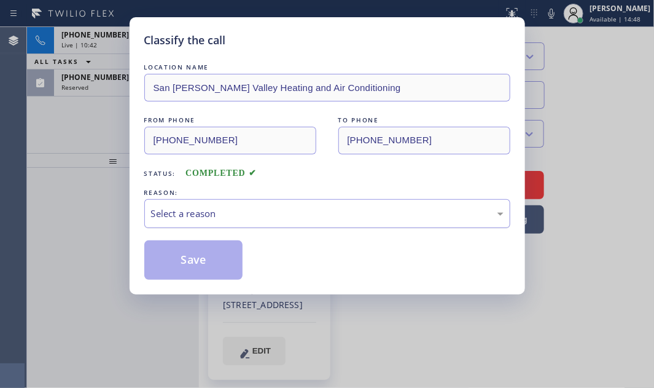
click at [267, 211] on div "Select a reason" at bounding box center [327, 213] width 353 height 14
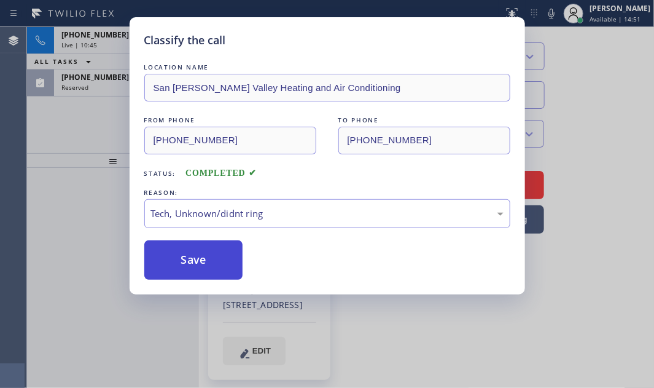
click at [202, 259] on button "Save" at bounding box center [193, 259] width 99 height 39
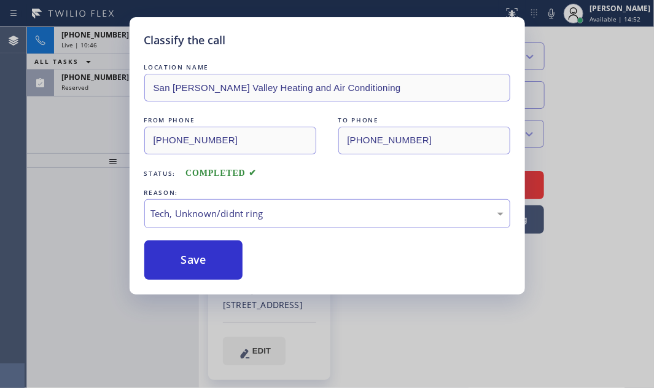
click at [106, 84] on div "Classify the call LOCATION NAME [GEOGRAPHIC_DATA][PERSON_NAME] Heating and Air …" at bounding box center [327, 194] width 654 height 388
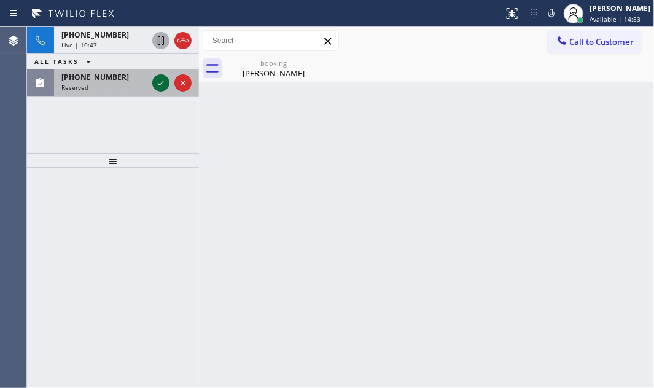
click at [158, 78] on icon at bounding box center [161, 83] width 15 height 15
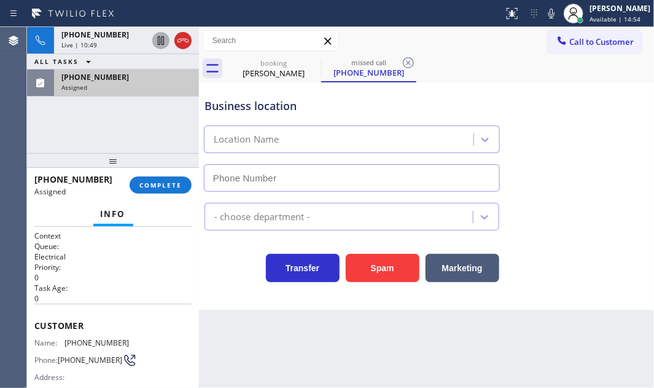
type input "[PHONE_NUMBER]"
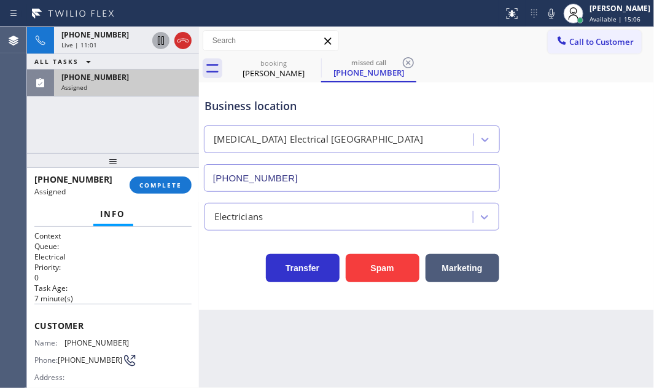
click at [139, 80] on div "[PHONE_NUMBER]" at bounding box center [126, 77] width 130 height 10
click at [141, 83] on div "Assigned" at bounding box center [126, 87] width 130 height 9
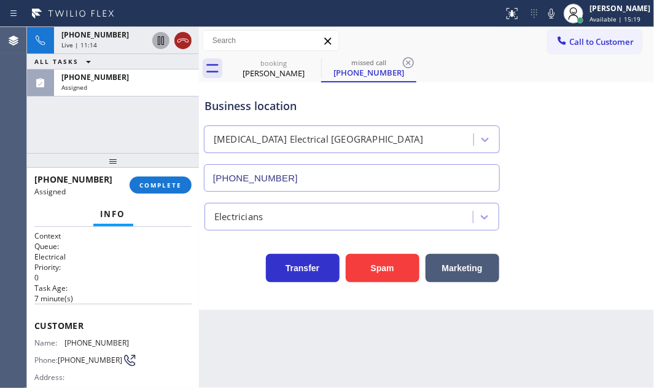
click at [184, 43] on icon at bounding box center [183, 40] width 15 height 15
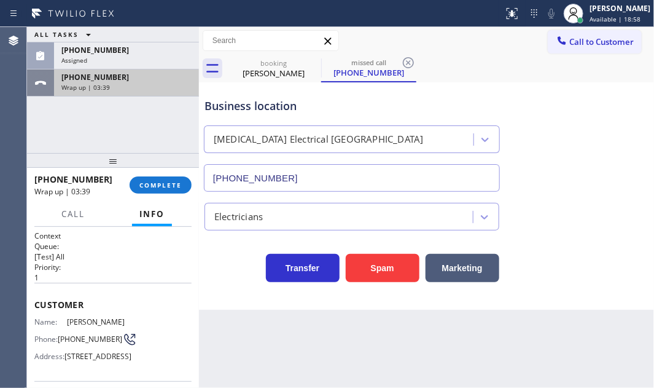
click at [144, 78] on div "[PHONE_NUMBER]" at bounding box center [126, 77] width 130 height 10
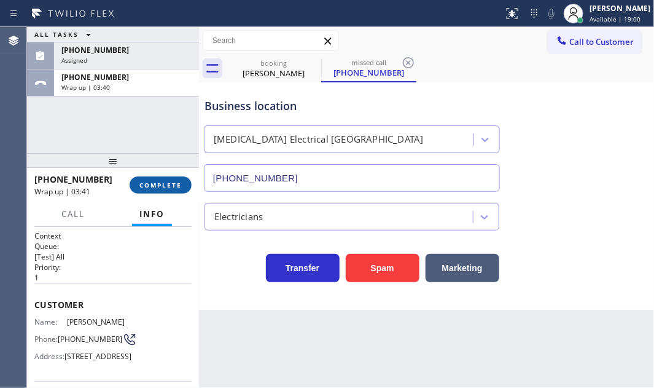
click at [177, 181] on span "COMPLETE" at bounding box center [160, 185] width 42 height 9
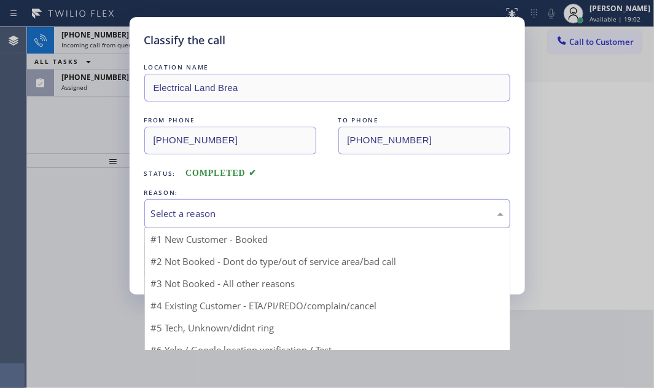
click at [272, 203] on div "Select a reason" at bounding box center [327, 213] width 366 height 29
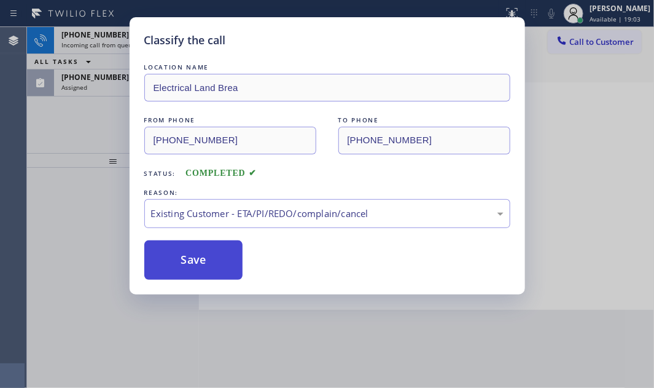
click at [194, 260] on button "Save" at bounding box center [193, 259] width 99 height 39
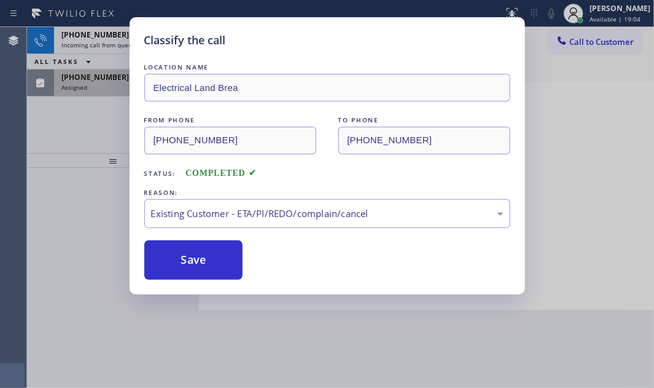
click at [105, 83] on div "Assigned" at bounding box center [126, 87] width 130 height 9
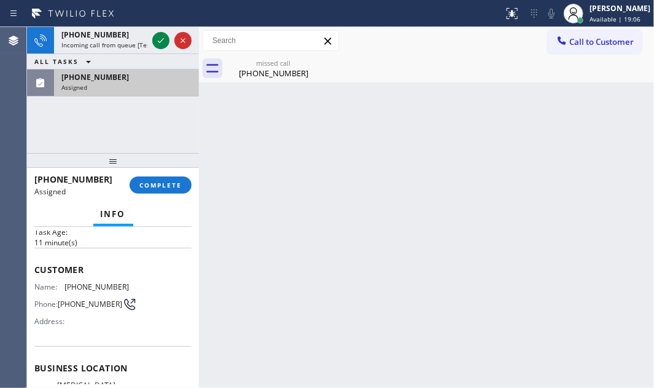
scroll to position [55, 0]
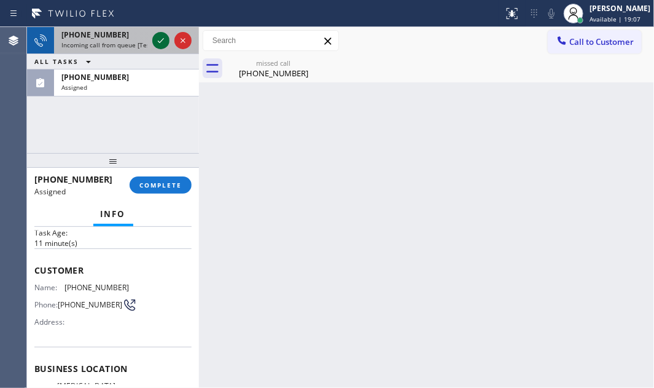
click at [160, 42] on icon at bounding box center [161, 40] width 6 height 5
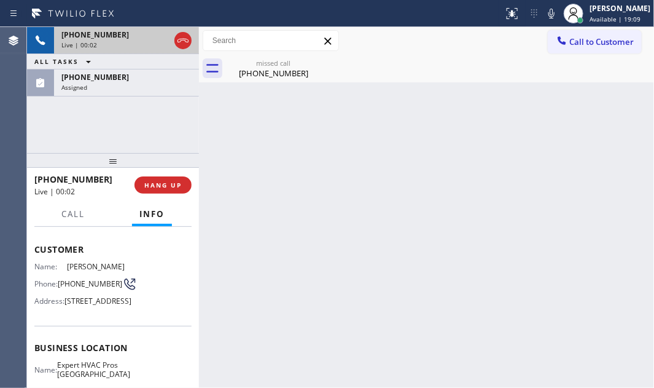
scroll to position [167, 0]
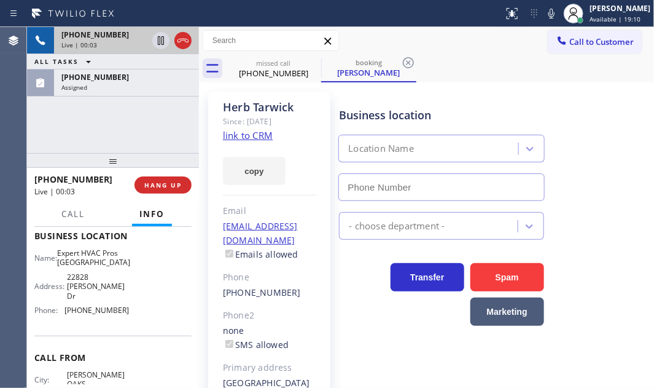
type input "[PHONE_NUMBER]"
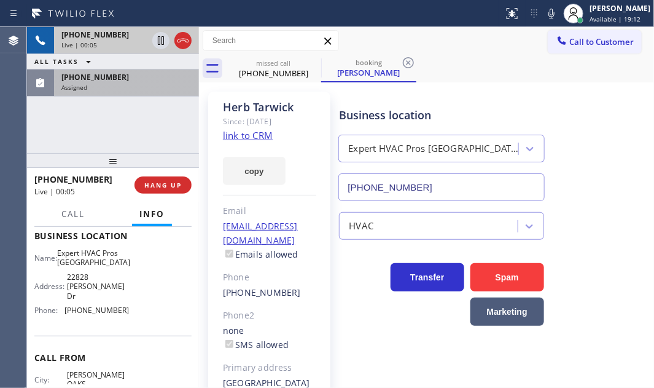
click at [120, 87] on div "Assigned" at bounding box center [126, 87] width 130 height 9
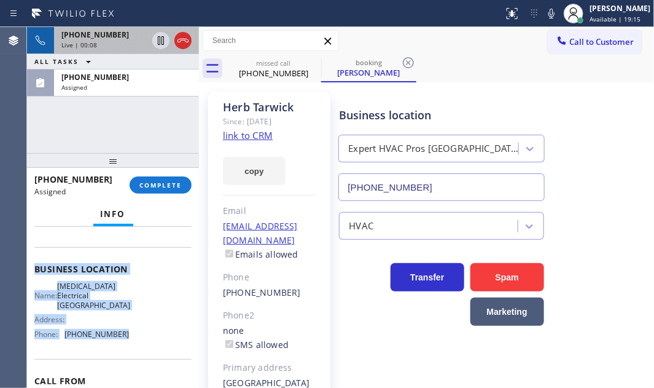
scroll to position [187, 0]
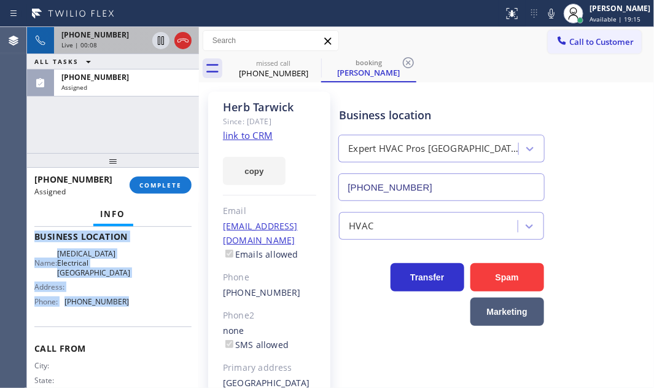
drag, startPoint x: 36, startPoint y: 300, endPoint x: 139, endPoint y: 329, distance: 106.4
click at [139, 329] on div "Context Queue: Electrical Priority: 0 Task Age: [DEMOGRAPHIC_DATA] minute(s) Cu…" at bounding box center [113, 307] width 172 height 161
click at [150, 187] on span "COMPLETE" at bounding box center [160, 185] width 42 height 9
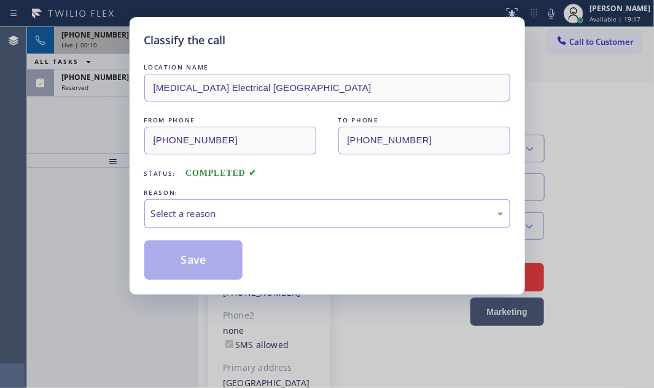
click at [244, 208] on div "Select a reason" at bounding box center [327, 213] width 353 height 14
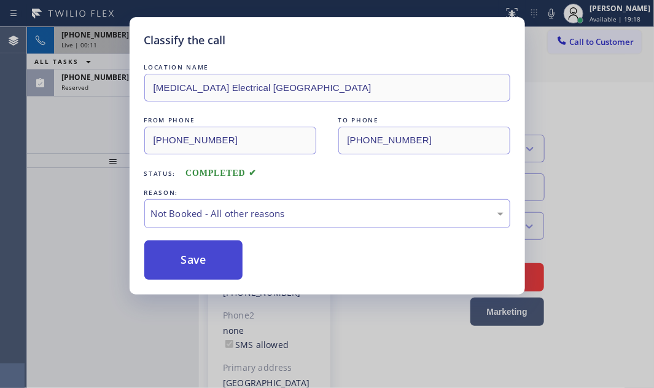
click at [167, 264] on button "Save" at bounding box center [193, 259] width 99 height 39
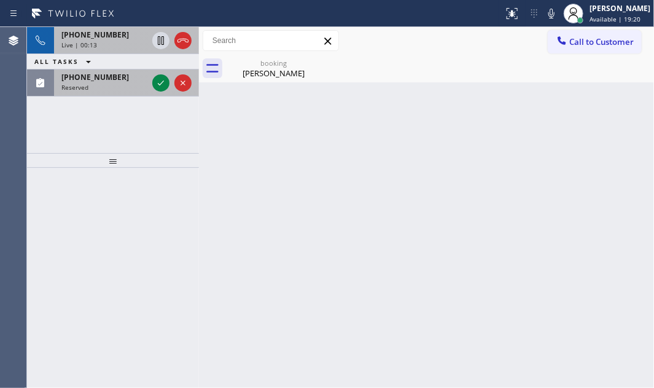
drag, startPoint x: 159, startPoint y: 84, endPoint x: 149, endPoint y: 70, distance: 16.7
click at [157, 80] on icon at bounding box center [161, 83] width 15 height 15
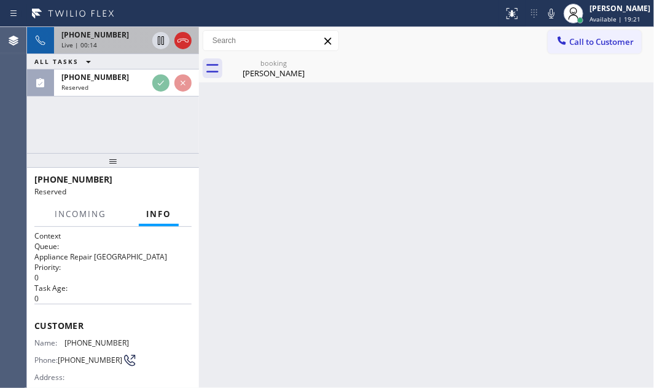
click at [136, 42] on div "Live | 00:14" at bounding box center [104, 45] width 86 height 9
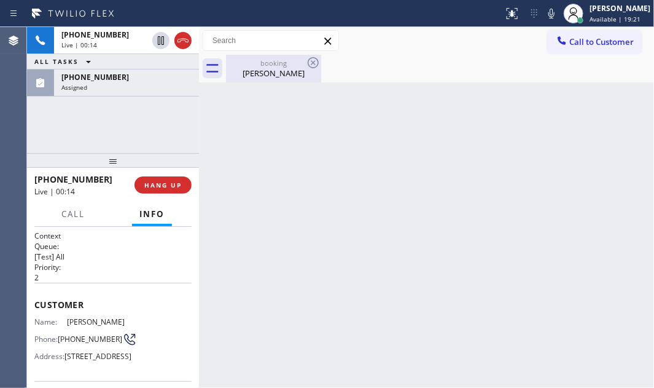
click at [273, 69] on div "[PERSON_NAME]" at bounding box center [273, 73] width 93 height 11
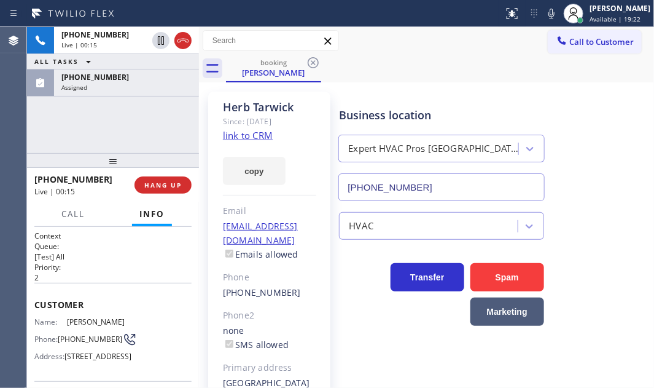
click at [260, 134] on link "link to CRM" at bounding box center [248, 135] width 50 height 12
click at [161, 42] on icon at bounding box center [161, 40] width 15 height 15
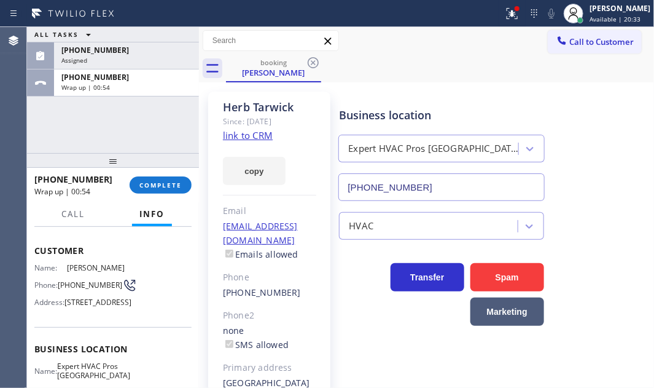
scroll to position [111, 0]
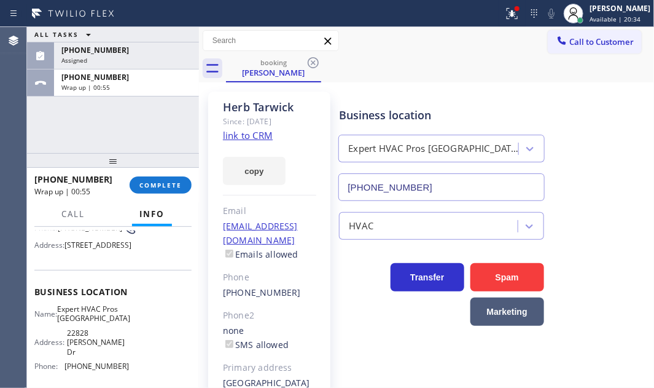
drag, startPoint x: 434, startPoint y: 182, endPoint x: 337, endPoint y: 184, distance: 97.1
click at [338, 184] on input "[PHONE_NUMBER]" at bounding box center [441, 187] width 206 height 28
drag, startPoint x: 601, startPoint y: 42, endPoint x: 582, endPoint y: 49, distance: 19.6
click at [598, 42] on span "Call to Customer" at bounding box center [601, 41] width 64 height 11
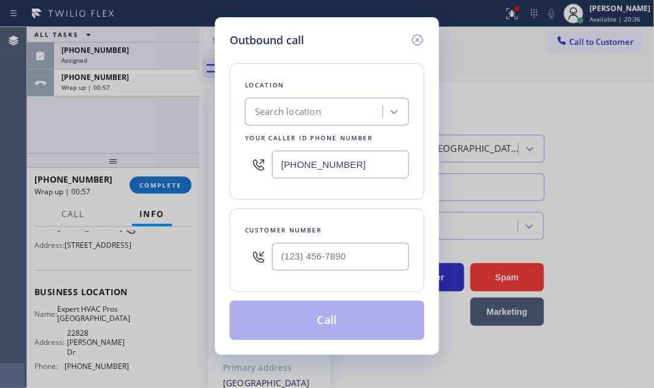
click at [369, 163] on input "[PHONE_NUMBER]" at bounding box center [340, 164] width 137 height 28
paste input "818) 210-4877"
type input "[PHONE_NUMBER]"
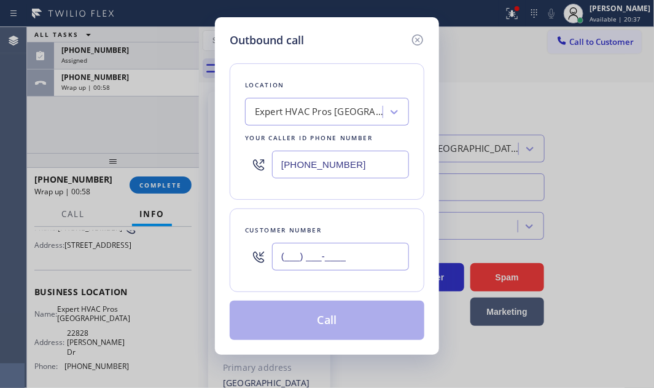
click at [338, 258] on input "(___) ___-____" at bounding box center [340, 257] width 137 height 28
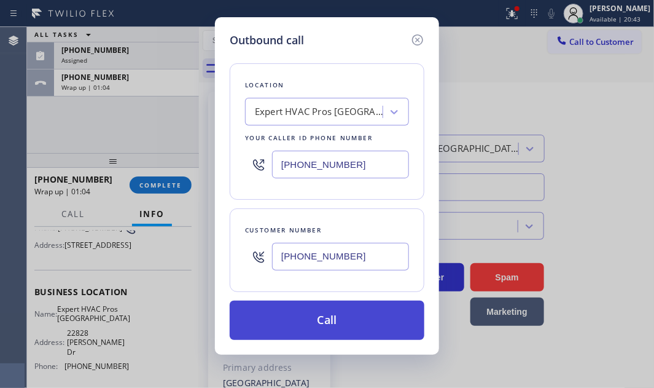
type input "[PHONE_NUMBER]"
click at [299, 326] on button "Call" at bounding box center [327, 319] width 195 height 39
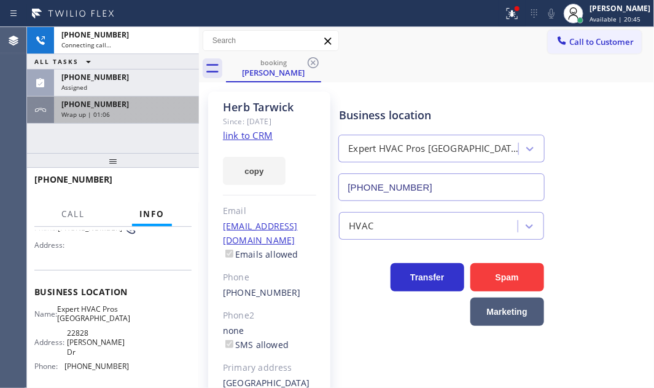
drag, startPoint x: 134, startPoint y: 104, endPoint x: 135, endPoint y: 119, distance: 14.1
click at [134, 105] on div "[PHONE_NUMBER]" at bounding box center [126, 104] width 130 height 10
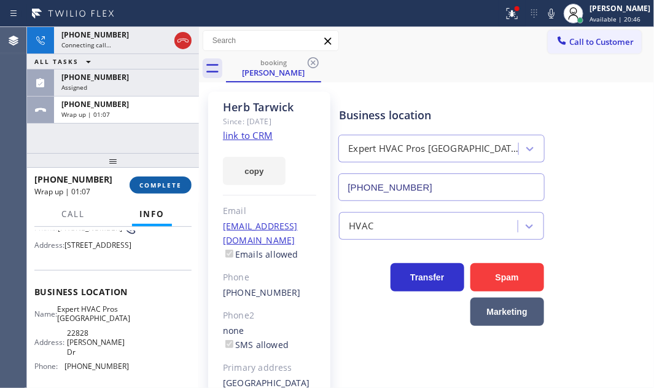
click at [171, 184] on span "COMPLETE" at bounding box center [160, 185] width 42 height 9
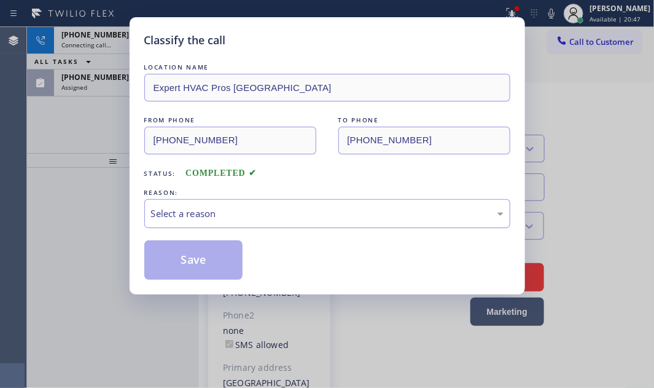
click at [234, 218] on div "Select a reason" at bounding box center [327, 213] width 353 height 14
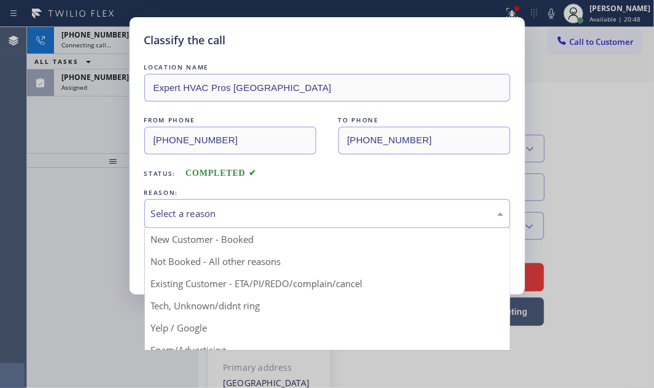
drag, startPoint x: 224, startPoint y: 284, endPoint x: 209, endPoint y: 282, distance: 14.9
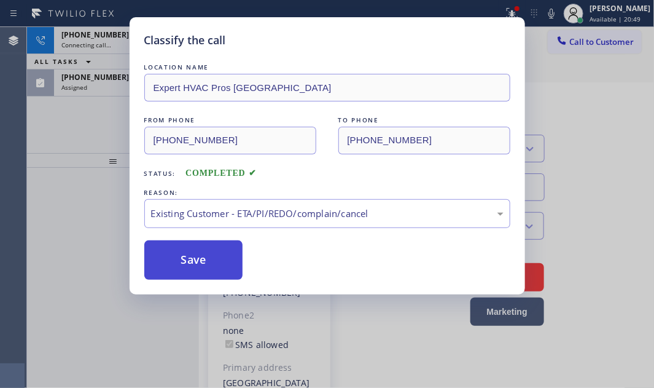
click at [200, 262] on button "Save" at bounding box center [193, 259] width 99 height 39
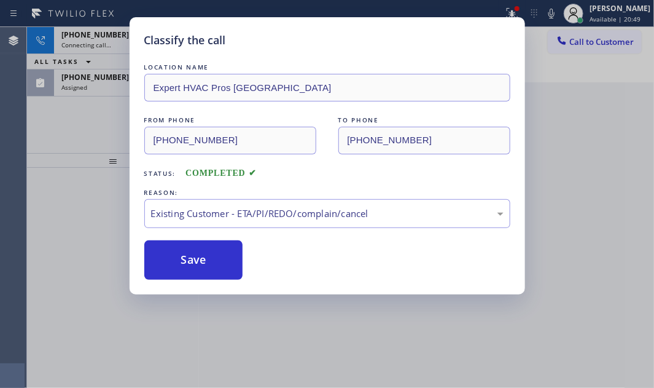
click at [116, 84] on div "Classify the call LOCATION NAME Expert HVAC Pros [GEOGRAPHIC_DATA] FROM PHONE […" at bounding box center [327, 194] width 654 height 388
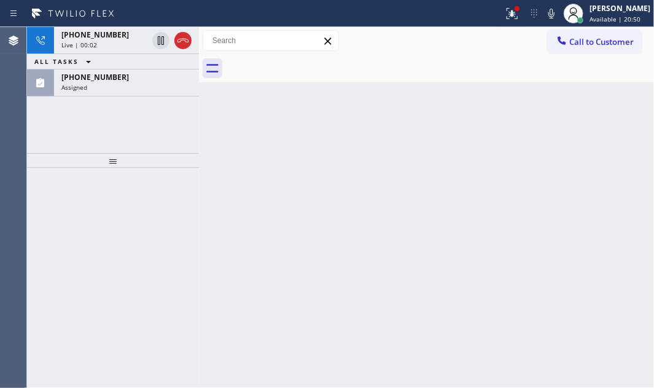
click at [116, 84] on div "Assigned" at bounding box center [126, 87] width 130 height 9
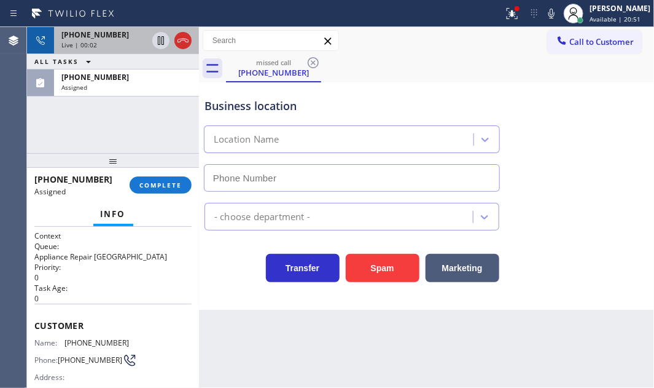
type input "[PHONE_NUMBER]"
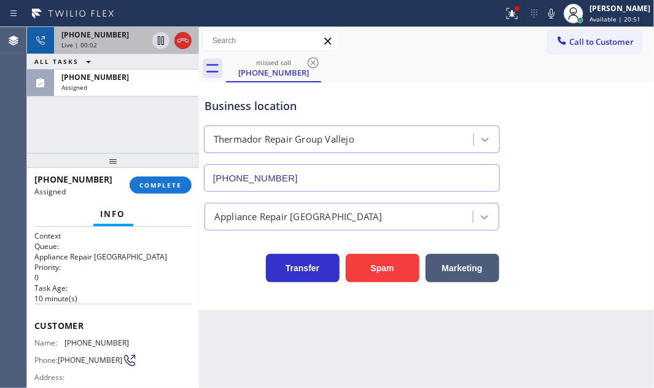
click at [128, 44] on div "Live | 00:02" at bounding box center [104, 45] width 86 height 9
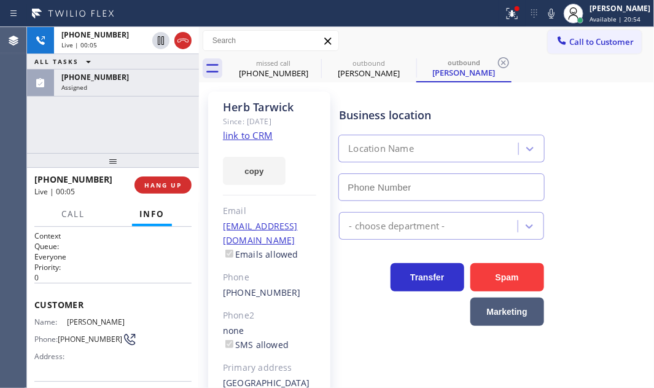
type input "[PHONE_NUMBER]"
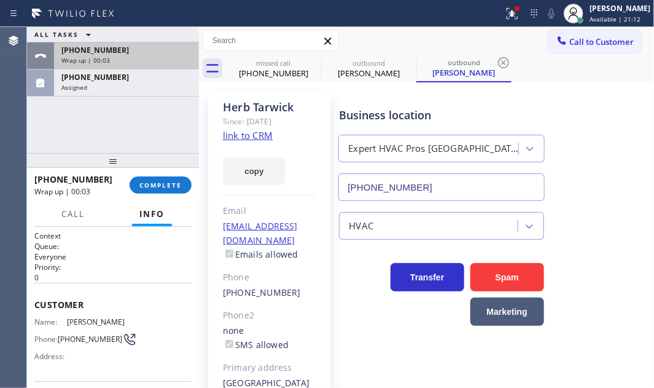
click at [144, 56] on div "Wrap up | 00:03" at bounding box center [126, 60] width 130 height 9
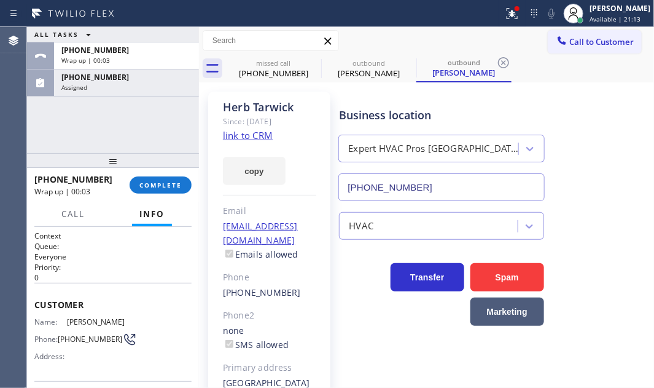
drag, startPoint x: 155, startPoint y: 182, endPoint x: 208, endPoint y: 187, distance: 52.4
click at [156, 182] on span "COMPLETE" at bounding box center [160, 185] width 42 height 9
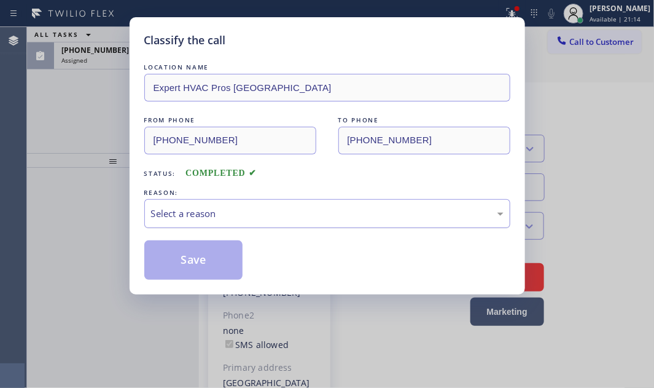
drag, startPoint x: 254, startPoint y: 215, endPoint x: 252, endPoint y: 224, distance: 9.4
click at [253, 215] on div "Select a reason" at bounding box center [327, 213] width 353 height 14
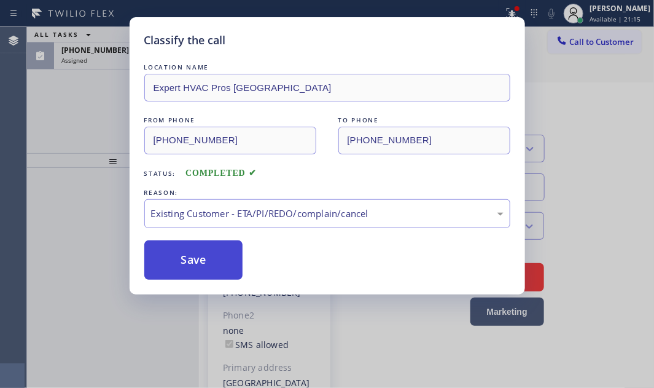
drag, startPoint x: 200, startPoint y: 254, endPoint x: 209, endPoint y: 255, distance: 9.2
click at [201, 254] on button "Save" at bounding box center [193, 259] width 99 height 39
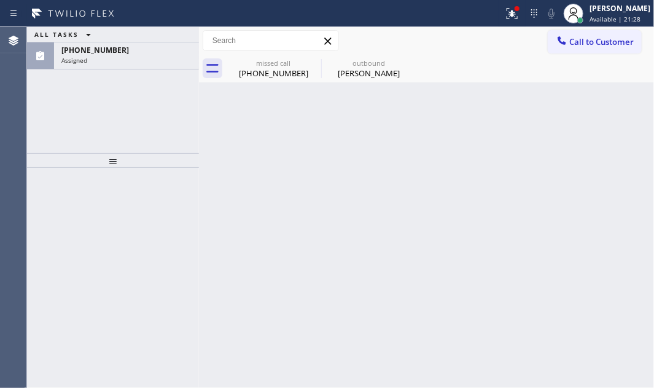
click at [172, 91] on div "ALL TASKS ALL TASKS ACTIVE TASKS TASKS IN WRAP UP [PHONE_NUMBER] Assigned" at bounding box center [113, 90] width 172 height 126
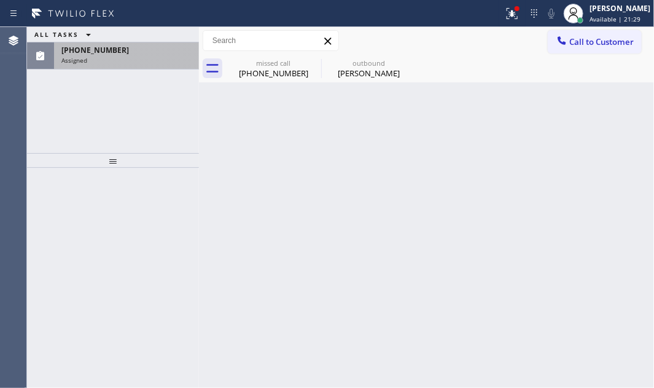
click at [150, 47] on div "[PHONE_NUMBER]" at bounding box center [126, 50] width 130 height 10
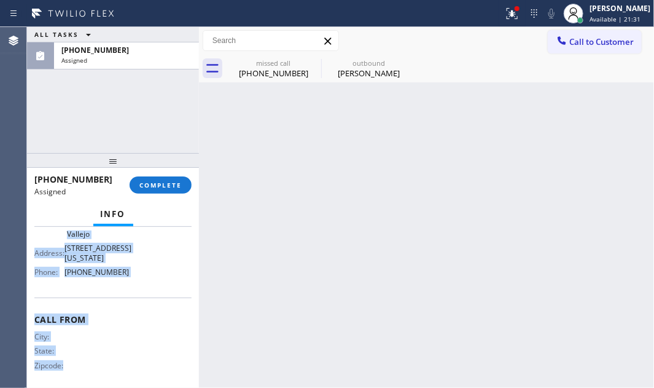
scroll to position [233, 0]
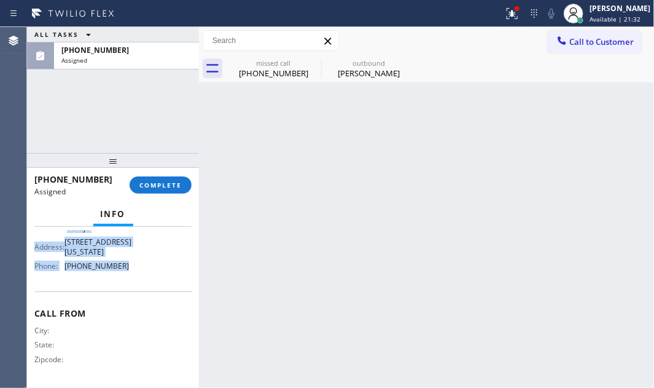
drag, startPoint x: 57, startPoint y: 328, endPoint x: 135, endPoint y: 282, distance: 90.6
click at [135, 282] on div "Context Queue: Appliance Repair High End Priority: 0 Task Age: [DEMOGRAPHIC_DAT…" at bounding box center [113, 307] width 172 height 161
click at [168, 182] on span "COMPLETE" at bounding box center [160, 185] width 42 height 9
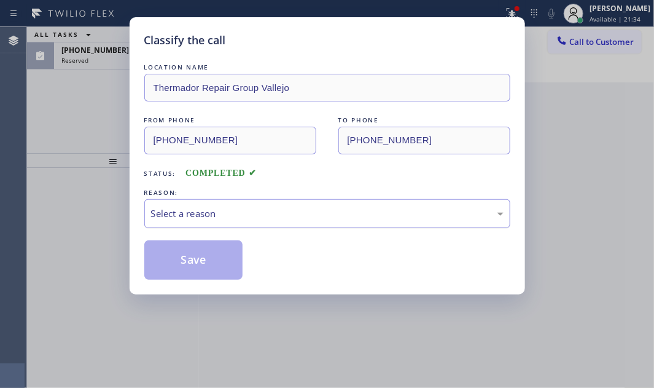
click at [276, 213] on div "Select a reason" at bounding box center [327, 213] width 353 height 14
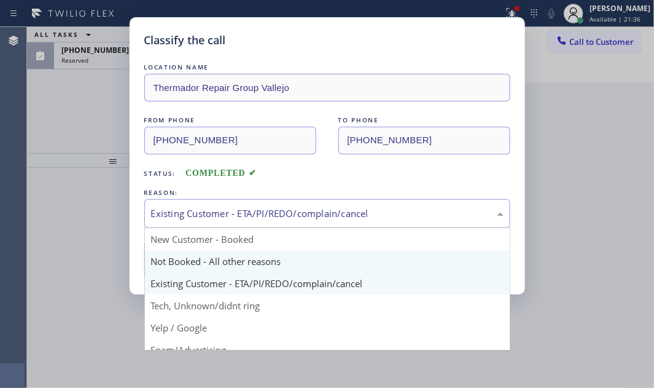
drag, startPoint x: 240, startPoint y: 202, endPoint x: 203, endPoint y: 255, distance: 64.1
click at [238, 203] on div "Existing Customer - ETA/PI/REDO/complain/cancel" at bounding box center [327, 213] width 366 height 29
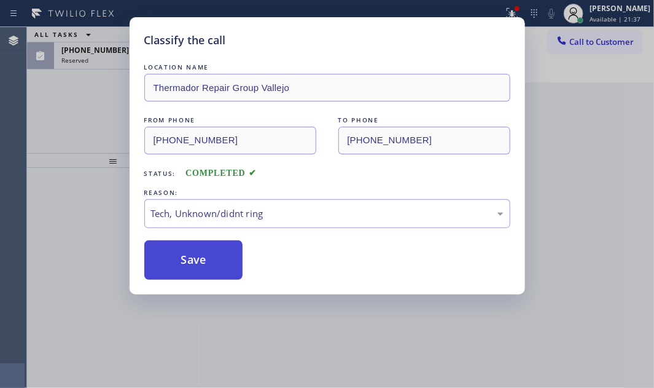
drag, startPoint x: 190, startPoint y: 307, endPoint x: 190, endPoint y: 276, distance: 30.1
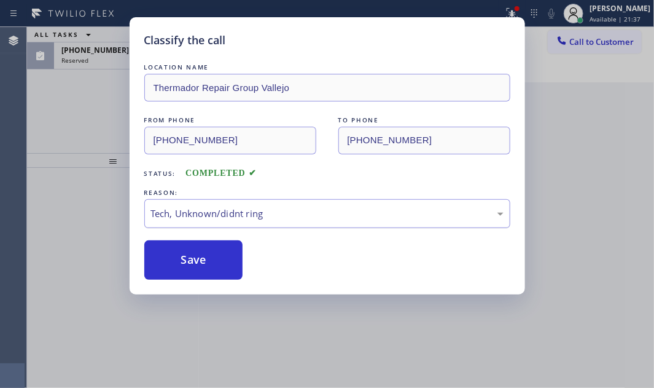
click at [193, 251] on button "Save" at bounding box center [193, 259] width 99 height 39
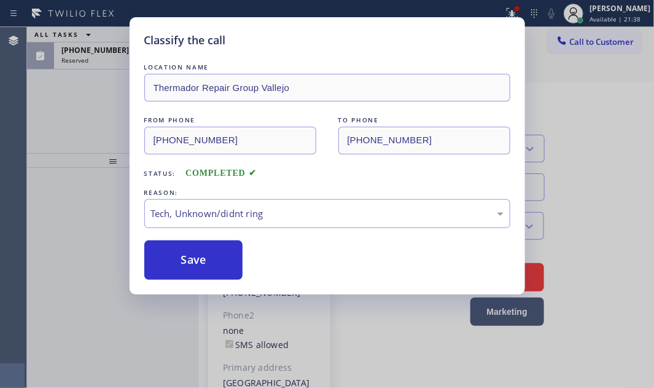
drag, startPoint x: 79, startPoint y: 80, endPoint x: 103, endPoint y: 76, distance: 24.3
click at [90, 79] on div "Classify the call LOCATION NAME Thermador Repair Group Vallejo FROM PHONE [PHON…" at bounding box center [327, 194] width 654 height 388
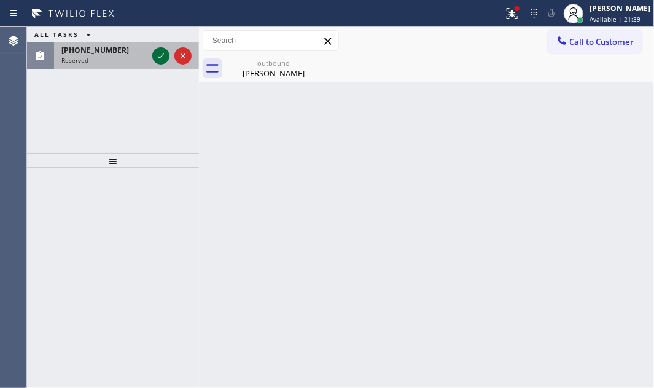
click at [160, 58] on icon at bounding box center [161, 56] width 15 height 15
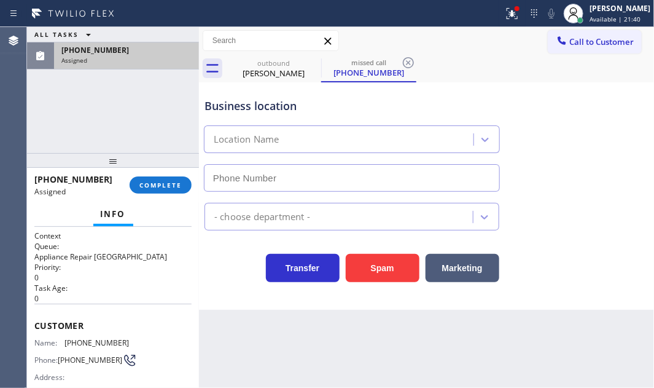
type input "[PHONE_NUMBER]"
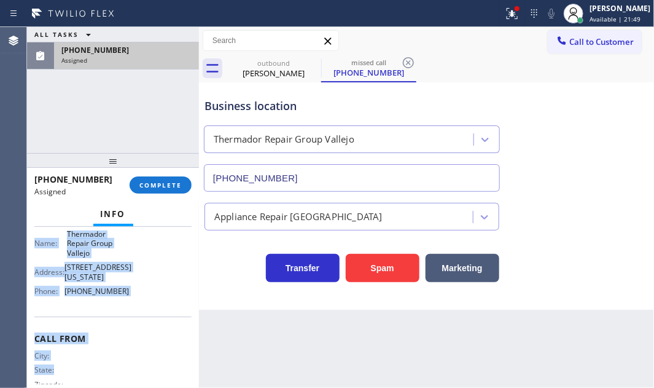
scroll to position [219, 0]
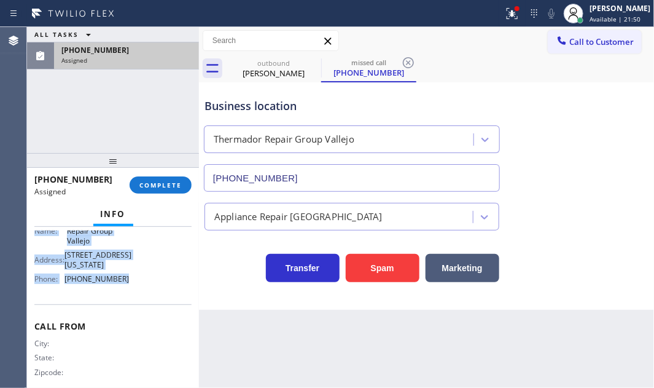
drag, startPoint x: 57, startPoint y: 329, endPoint x: 162, endPoint y: 298, distance: 110.0
click at [141, 296] on div "Context Queue: Appliance Repair High End Priority: 0 Task Age: [DEMOGRAPHIC_DAT…" at bounding box center [112, 204] width 157 height 386
click at [160, 187] on span "COMPLETE" at bounding box center [160, 185] width 42 height 9
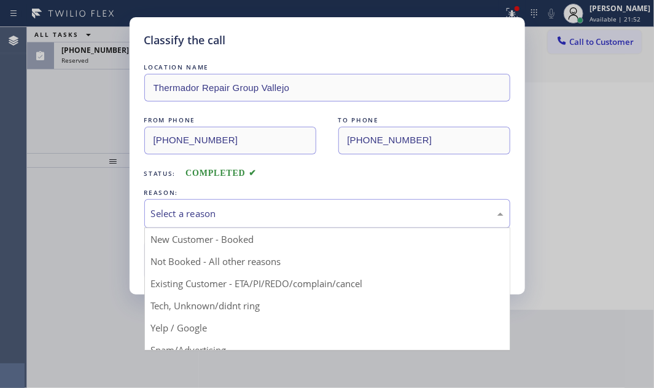
click at [293, 215] on div "Select a reason" at bounding box center [327, 213] width 353 height 14
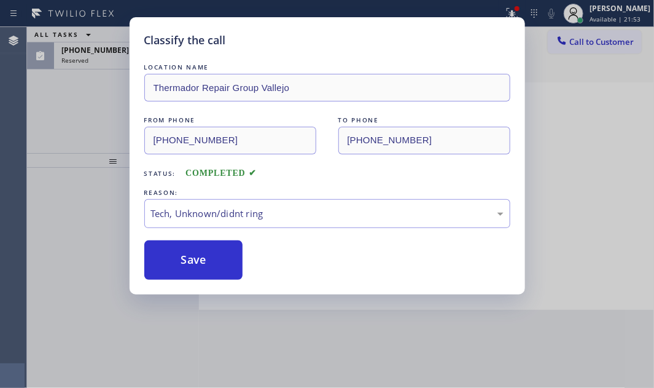
drag, startPoint x: 189, startPoint y: 307, endPoint x: 193, endPoint y: 272, distance: 35.2
drag, startPoint x: 192, startPoint y: 258, endPoint x: 190, endPoint y: 224, distance: 33.8
click at [192, 253] on button "Save" at bounding box center [193, 259] width 99 height 39
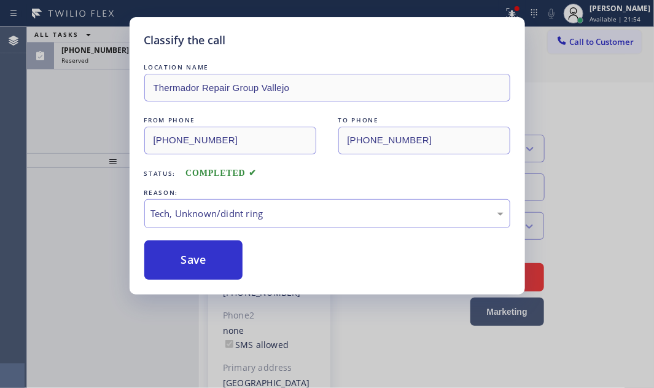
drag, startPoint x: 92, startPoint y: 94, endPoint x: 114, endPoint y: 85, distance: 24.3
click at [95, 92] on div "Classify the call LOCATION NAME Thermador Repair Group Vallejo FROM PHONE [PHON…" at bounding box center [327, 194] width 654 height 388
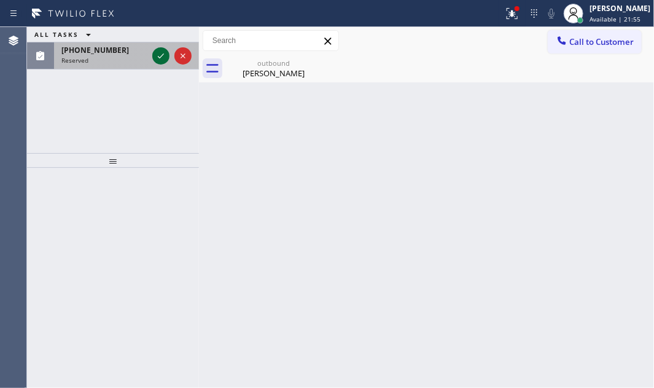
drag, startPoint x: 157, startPoint y: 57, endPoint x: 162, endPoint y: 63, distance: 8.0
click at [158, 57] on icon at bounding box center [161, 56] width 15 height 15
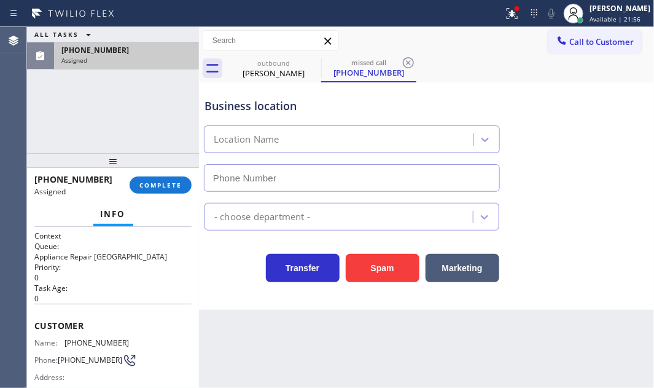
type input "[PHONE_NUMBER]"
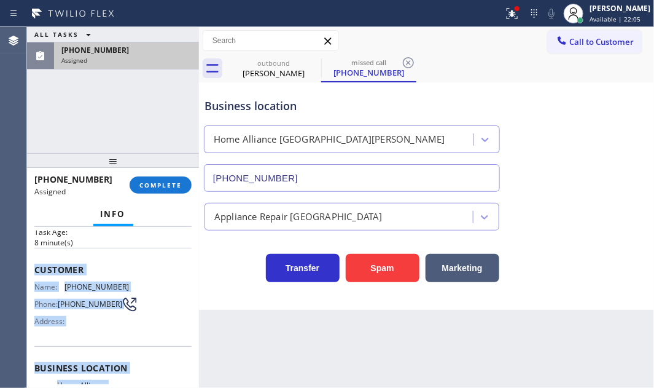
scroll to position [167, 0]
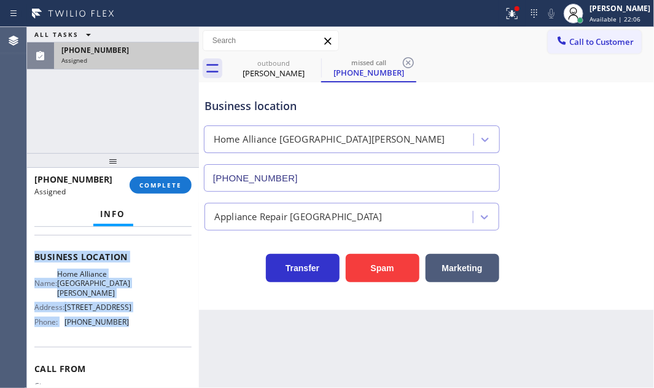
drag, startPoint x: 33, startPoint y: 319, endPoint x: 135, endPoint y: 315, distance: 102.7
click at [135, 315] on div "Context Queue: Appliance Repair High End Priority: 0 Task Age: [DEMOGRAPHIC_DAT…" at bounding box center [113, 307] width 172 height 161
drag, startPoint x: 152, startPoint y: 179, endPoint x: 160, endPoint y: 179, distance: 8.0
click at [153, 179] on button "COMPLETE" at bounding box center [161, 184] width 62 height 17
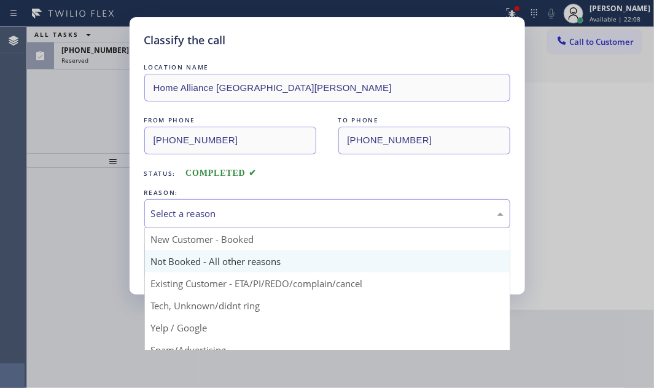
drag, startPoint x: 253, startPoint y: 219, endPoint x: 259, endPoint y: 250, distance: 31.2
click at [254, 221] on div "Select a reason" at bounding box center [327, 213] width 366 height 29
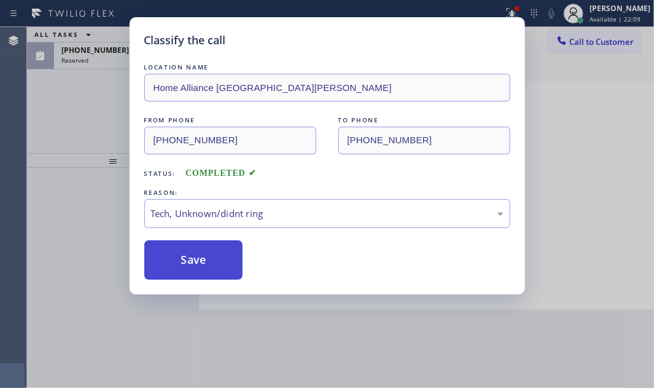
click at [206, 264] on button "Save" at bounding box center [193, 259] width 99 height 39
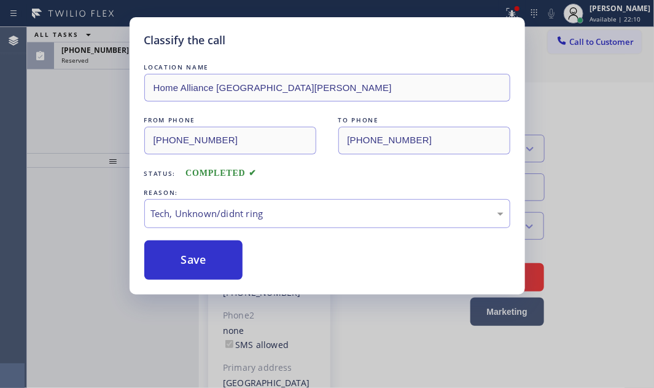
click at [108, 60] on div "Classify the call LOCATION NAME Home Alliance Santa [PERSON_NAME] FROM PHONE [P…" at bounding box center [327, 194] width 654 height 388
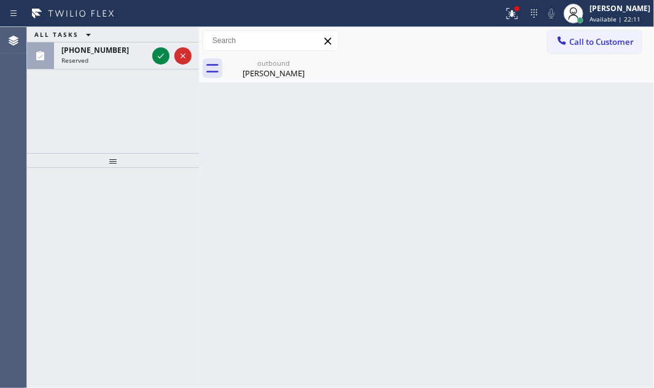
drag, startPoint x: 160, startPoint y: 58, endPoint x: 533, endPoint y: 221, distance: 406.8
click at [162, 61] on icon at bounding box center [161, 56] width 15 height 15
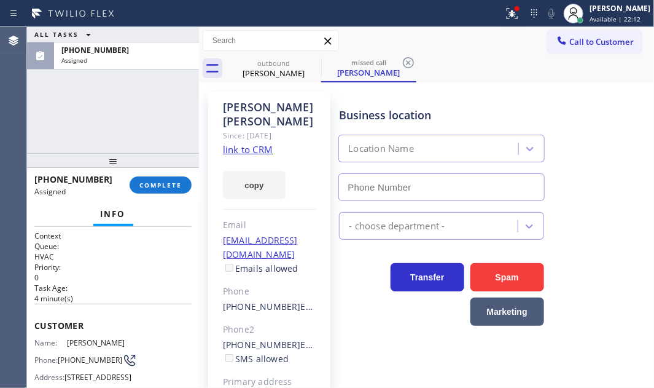
type input "[PHONE_NUMBER]"
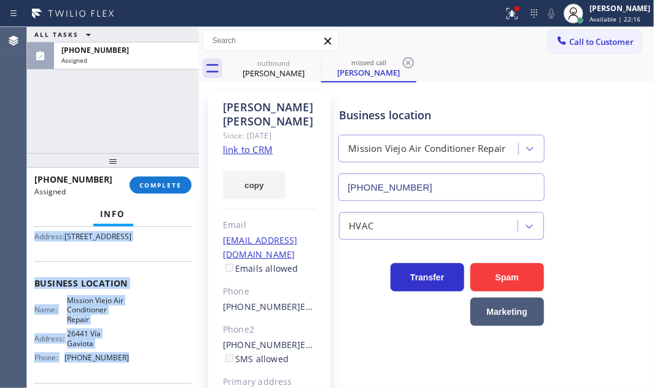
scroll to position [167, 0]
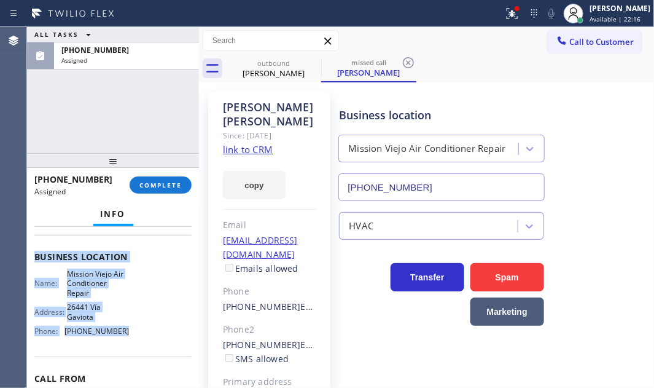
drag, startPoint x: 33, startPoint y: 319, endPoint x: 124, endPoint y: 354, distance: 98.0
click at [124, 354] on div "Context Queue: HVAC Priority: 0 Task Age: [DEMOGRAPHIC_DATA] minute(s) Customer…" at bounding box center [113, 307] width 172 height 161
drag, startPoint x: 167, startPoint y: 184, endPoint x: 186, endPoint y: 202, distance: 25.6
click at [166, 184] on span "COMPLETE" at bounding box center [160, 185] width 42 height 9
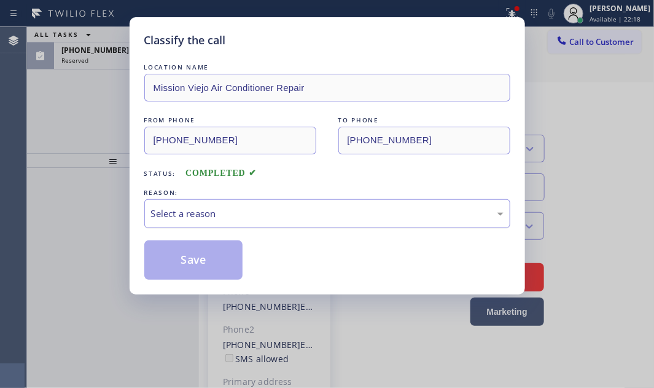
click at [224, 210] on div "Select a reason" at bounding box center [327, 213] width 353 height 14
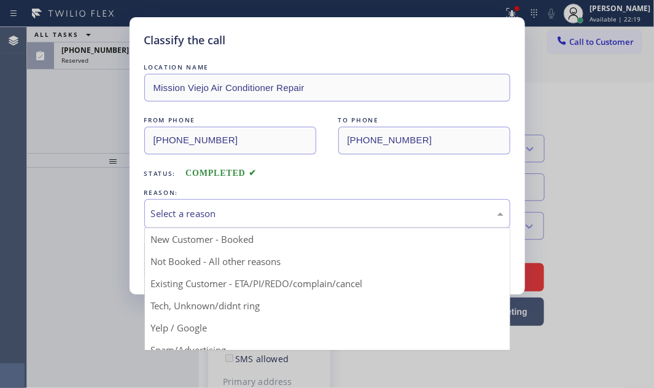
drag, startPoint x: 165, startPoint y: 305, endPoint x: 168, endPoint y: 294, distance: 11.5
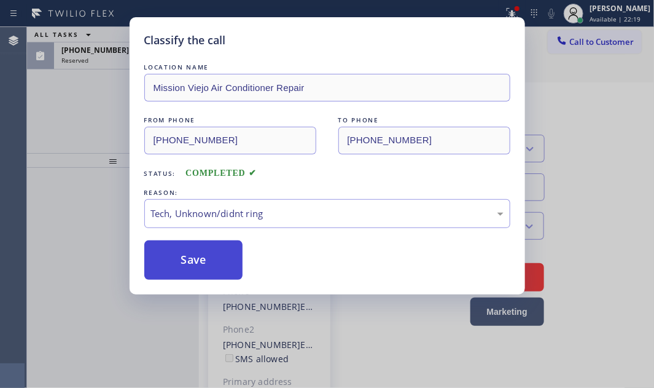
click at [176, 264] on button "Save" at bounding box center [193, 259] width 99 height 39
type input "[PHONE_NUMBER]"
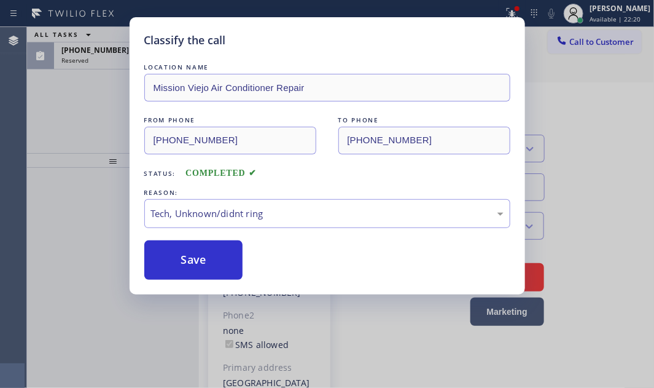
drag, startPoint x: 84, startPoint y: 109, endPoint x: 144, endPoint y: 93, distance: 62.4
click at [101, 109] on div "Classify the call LOCATION NAME Mission Viejo Air Conditioner Repair FROM PHONE…" at bounding box center [327, 194] width 654 height 388
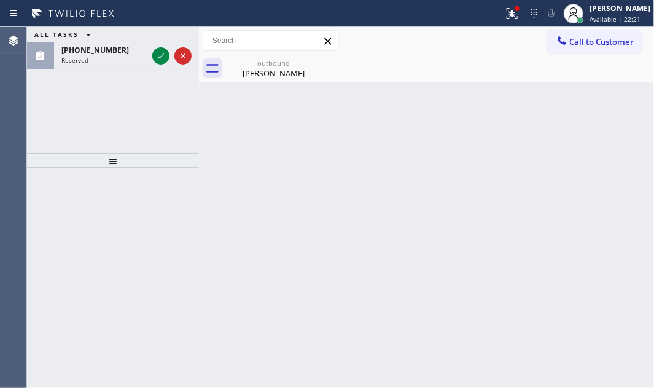
drag, startPoint x: 160, startPoint y: 55, endPoint x: 345, endPoint y: 150, distance: 208.5
click at [161, 57] on icon at bounding box center [161, 56] width 15 height 15
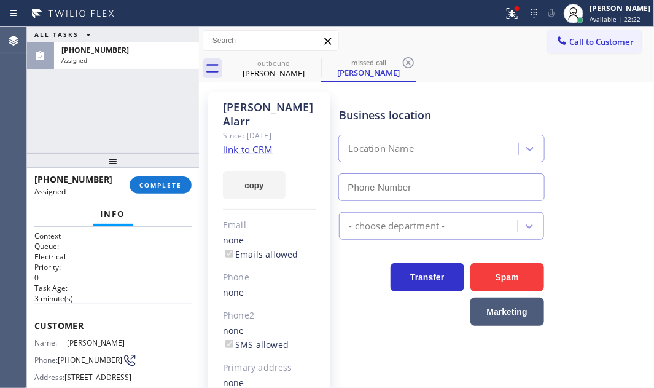
type input "[PHONE_NUMBER]"
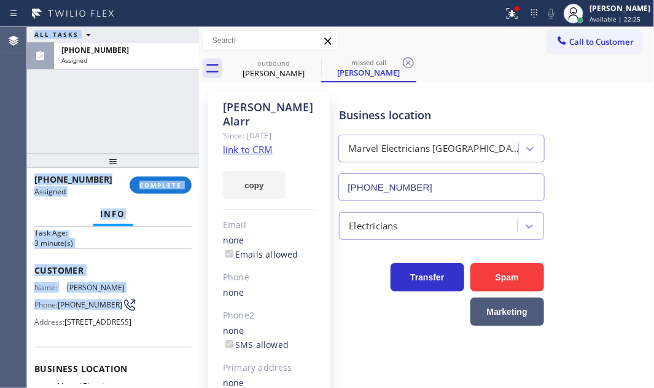
drag, startPoint x: 26, startPoint y: 317, endPoint x: 129, endPoint y: 322, distance: 103.3
click at [111, 348] on div "Agent Desktop Classify the call LOCATION NAME Wolf Appliance Repair(TFN) FROM P…" at bounding box center [327, 207] width 654 height 361
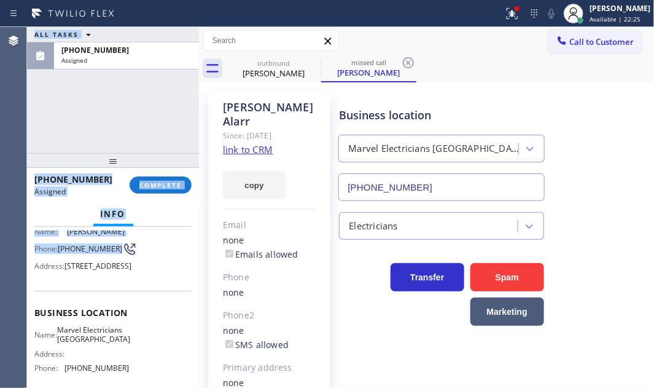
click at [154, 291] on div "Customer Name: [PERSON_NAME] Phone: [PHONE_NUMBER] Address: [STREET_ADDRESS]" at bounding box center [112, 241] width 157 height 98
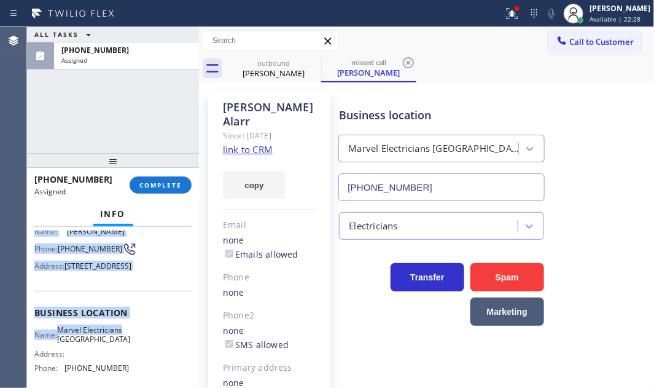
scroll to position [167, 0]
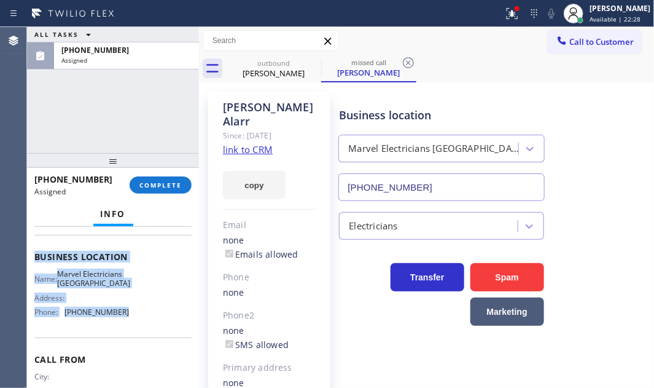
drag, startPoint x: 33, startPoint y: 324, endPoint x: 137, endPoint y: 356, distance: 108.6
click at [137, 356] on div "Context Queue: Electrical Priority: 0 Task Age: [DEMOGRAPHIC_DATA] minute(s) Cu…" at bounding box center [113, 307] width 172 height 161
click at [157, 189] on span "COMPLETE" at bounding box center [160, 185] width 42 height 9
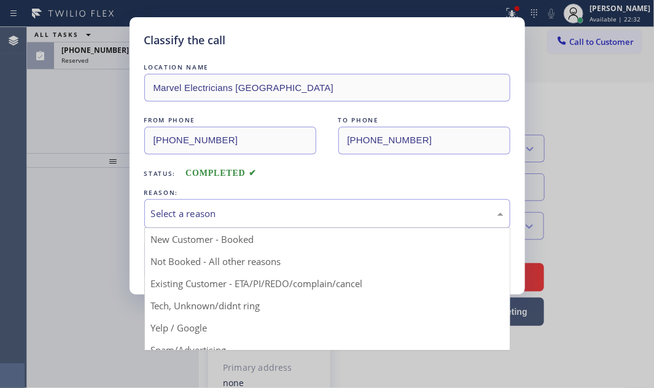
click at [310, 219] on div "Select a reason" at bounding box center [327, 213] width 353 height 14
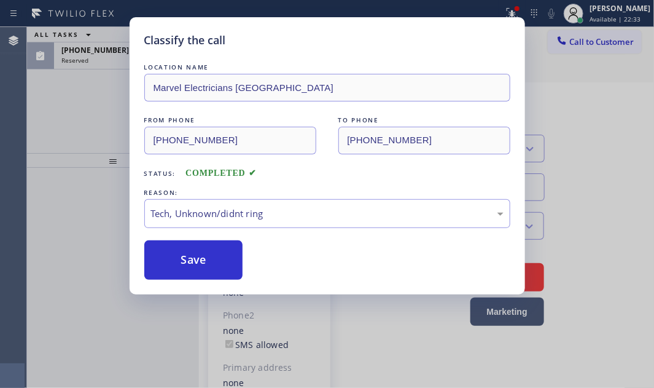
drag, startPoint x: 171, startPoint y: 308, endPoint x: 172, endPoint y: 282, distance: 25.8
click at [174, 262] on button "Save" at bounding box center [193, 259] width 99 height 39
type input "[PHONE_NUMBER]"
click at [105, 61] on div "Classify the call LOCATION NAME Marvel Electricians Pasadena FROM PHONE [PHONE_…" at bounding box center [327, 194] width 654 height 388
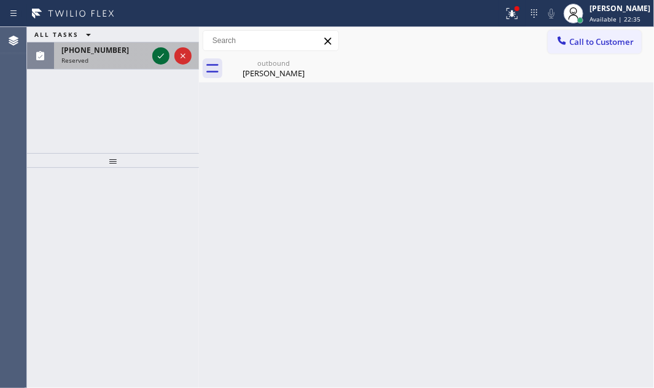
click at [165, 55] on icon at bounding box center [161, 56] width 15 height 15
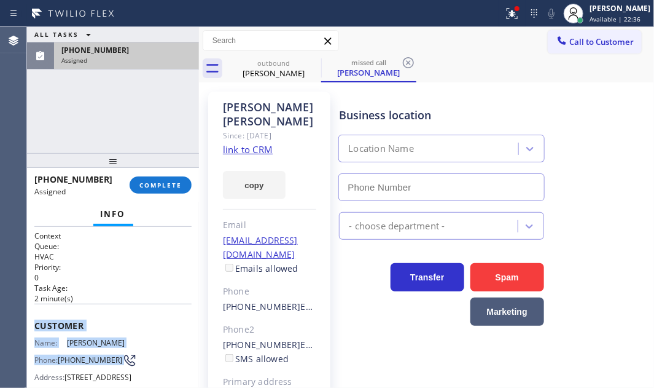
type input "[PHONE_NUMBER]"
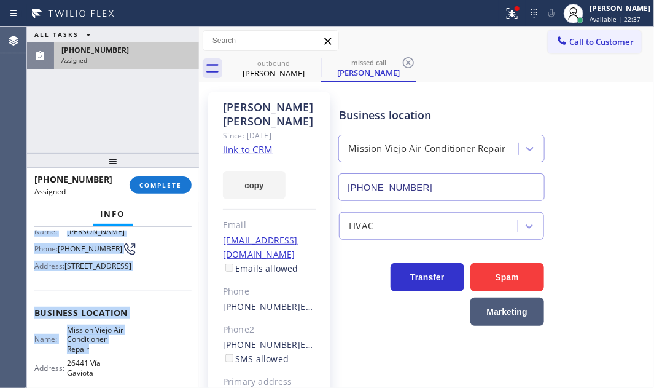
scroll to position [167, 0]
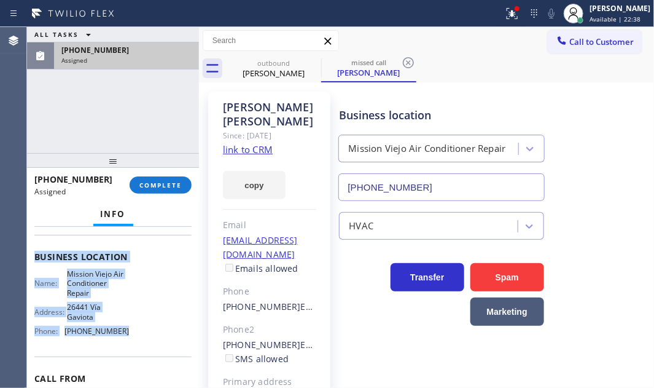
drag, startPoint x: 41, startPoint y: 319, endPoint x: 138, endPoint y: 367, distance: 109.1
click at [138, 367] on div "Context Queue: HVAC Priority: 0 Task Age: [DEMOGRAPHIC_DATA] minute(s) Customer…" at bounding box center [112, 256] width 157 height 386
drag, startPoint x: 174, startPoint y: 178, endPoint x: 614, endPoint y: 248, distance: 444.6
click at [199, 184] on div "ALL TASKS ALL TASKS ACTIVE TASKS TASKS IN WRAP UP [PHONE_NUMBER] Assigned [PHON…" at bounding box center [340, 207] width 627 height 361
drag, startPoint x: 152, startPoint y: 189, endPoint x: 194, endPoint y: 206, distance: 45.7
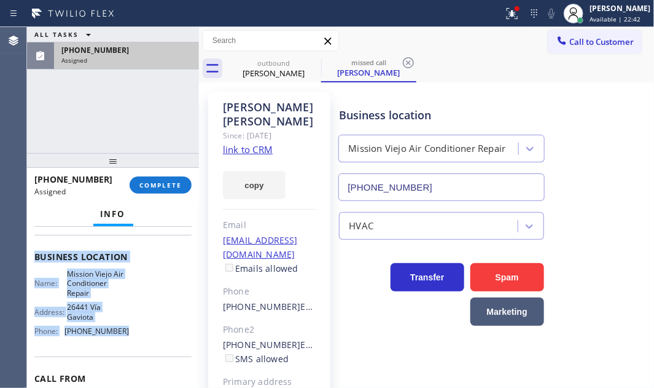
click at [153, 189] on span "COMPLETE" at bounding box center [160, 185] width 42 height 9
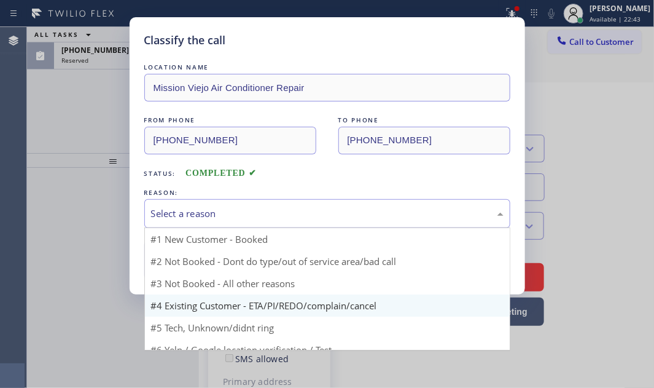
drag, startPoint x: 251, startPoint y: 204, endPoint x: 225, endPoint y: 291, distance: 91.0
click at [251, 210] on div "Select a reason" at bounding box center [327, 213] width 366 height 29
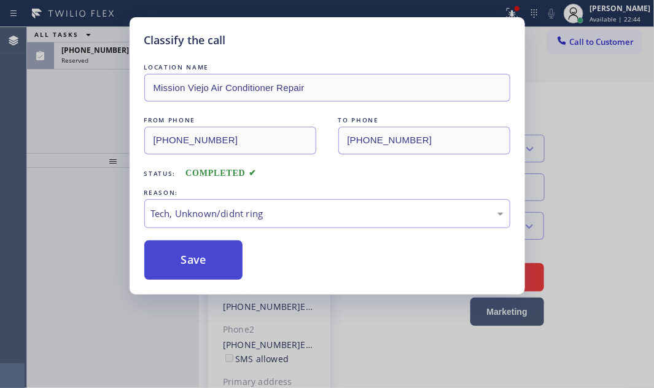
drag, startPoint x: 201, startPoint y: 306, endPoint x: 195, endPoint y: 273, distance: 33.1
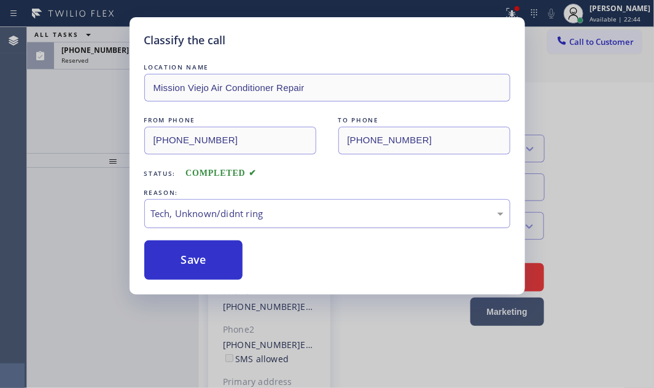
drag, startPoint x: 194, startPoint y: 256, endPoint x: 168, endPoint y: 210, distance: 52.8
click at [190, 252] on button "Save" at bounding box center [193, 259] width 99 height 39
type input "[PHONE_NUMBER]"
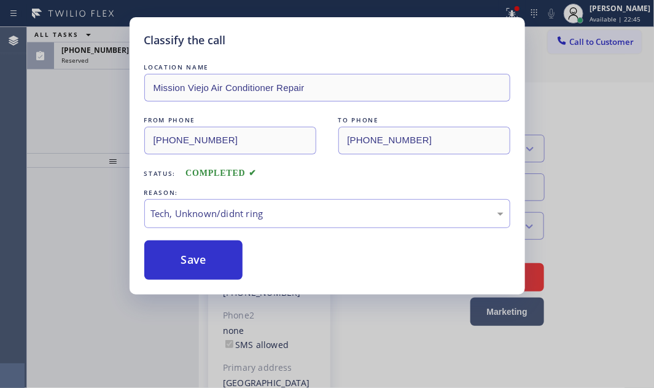
click at [108, 57] on div "Classify the call LOCATION NAME Mission Viejo Air Conditioner Repair FROM PHONE…" at bounding box center [327, 194] width 654 height 388
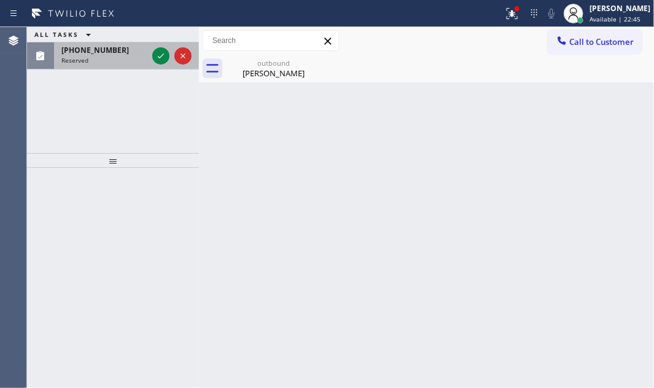
click at [125, 57] on div "Reserved" at bounding box center [104, 60] width 86 height 9
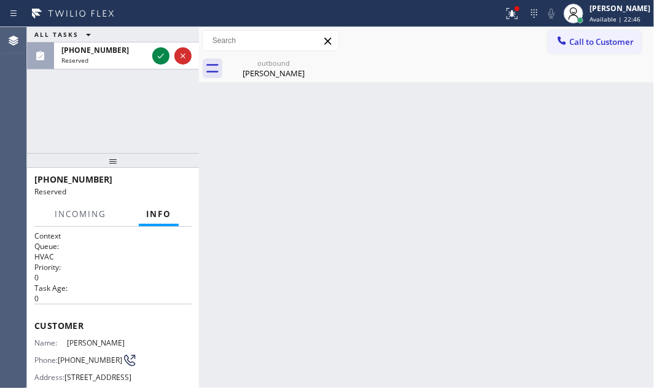
drag, startPoint x: 160, startPoint y: 53, endPoint x: 159, endPoint y: 76, distance: 23.4
click at [160, 55] on icon at bounding box center [161, 56] width 15 height 15
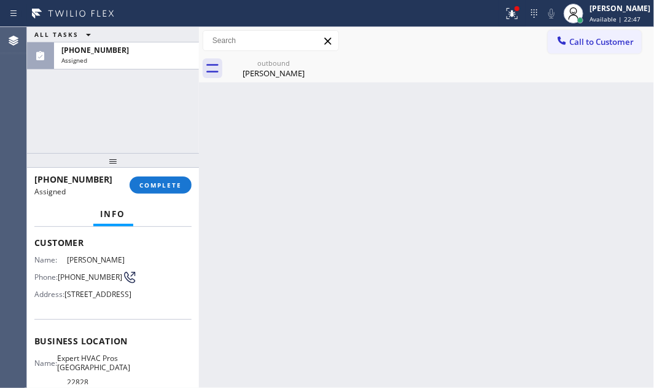
scroll to position [111, 0]
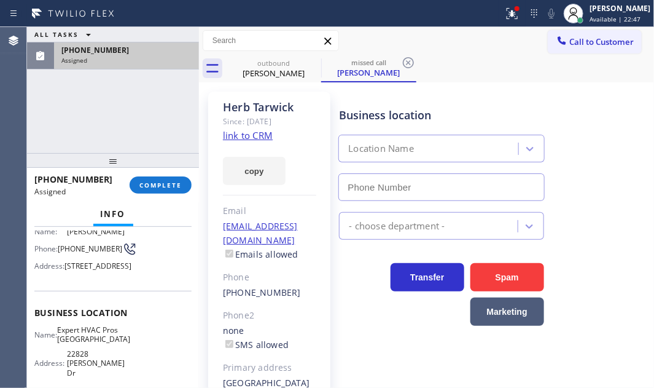
type input "[PHONE_NUMBER]"
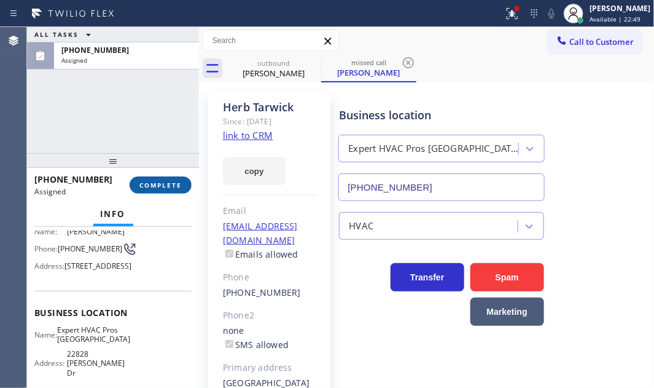
click at [159, 182] on span "COMPLETE" at bounding box center [160, 185] width 42 height 9
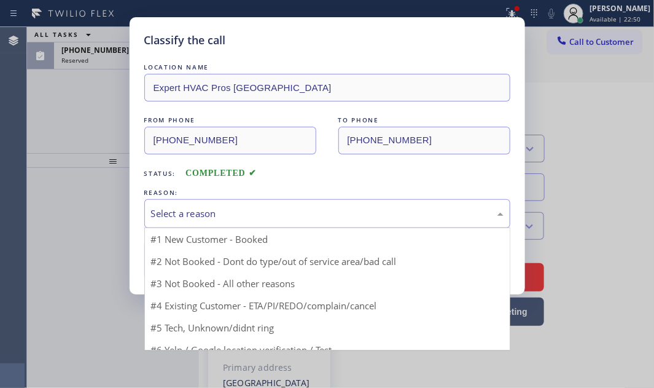
click at [246, 210] on div "Select a reason" at bounding box center [327, 213] width 353 height 14
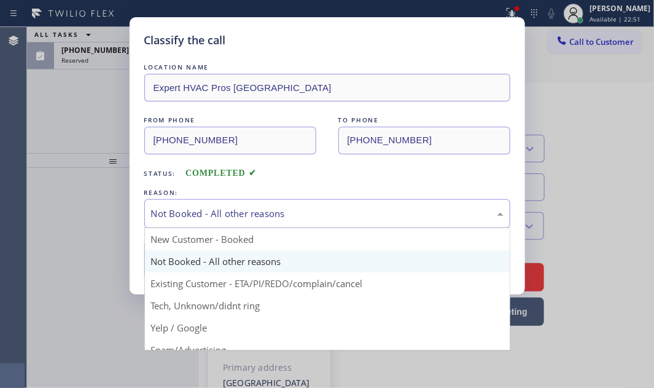
drag, startPoint x: 214, startPoint y: 203, endPoint x: 208, endPoint y: 254, distance: 52.0
click at [214, 203] on div "Not Booked - All other reasons" at bounding box center [327, 213] width 366 height 29
drag, startPoint x: 193, startPoint y: 282, endPoint x: 184, endPoint y: 275, distance: 11.3
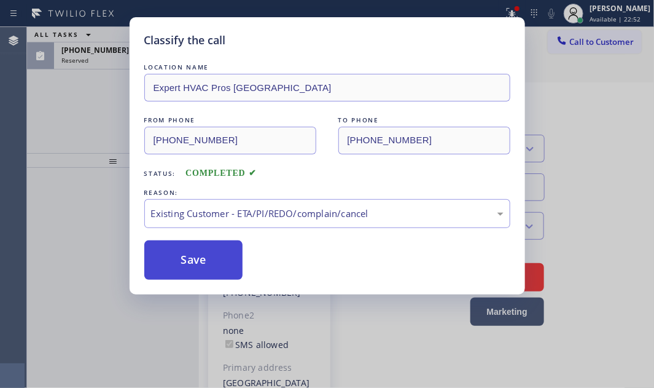
click at [184, 262] on button "Save" at bounding box center [193, 259] width 99 height 39
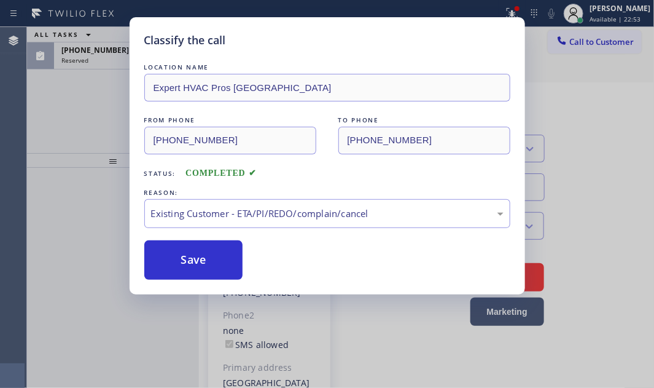
click at [111, 62] on div "Classify the call LOCATION NAME Expert HVAC Pros [GEOGRAPHIC_DATA] FROM PHONE […" at bounding box center [327, 194] width 654 height 388
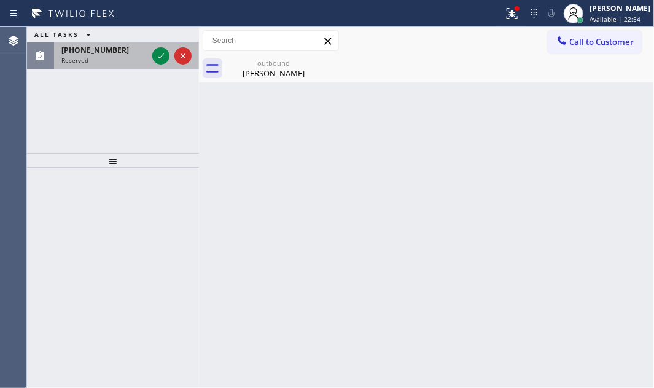
click at [117, 57] on div "Reserved" at bounding box center [104, 60] width 86 height 9
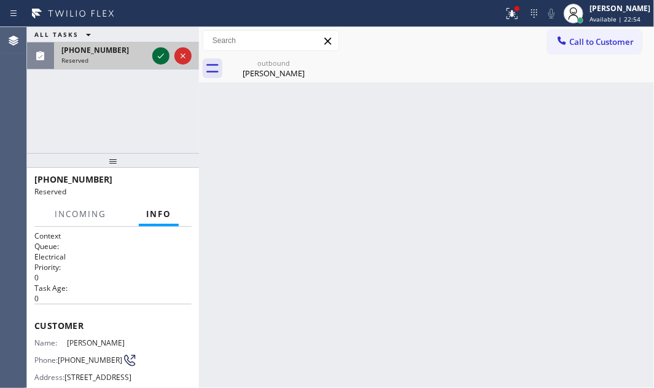
click at [160, 55] on icon at bounding box center [161, 56] width 15 height 15
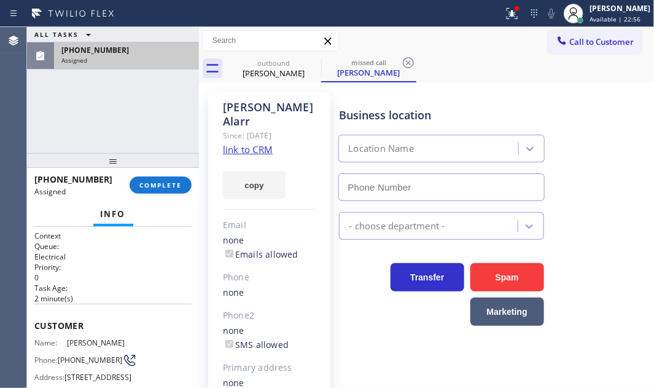
type input "[PHONE_NUMBER]"
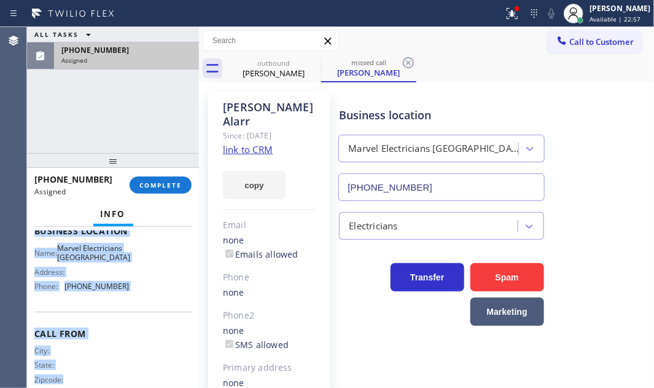
scroll to position [243, 0]
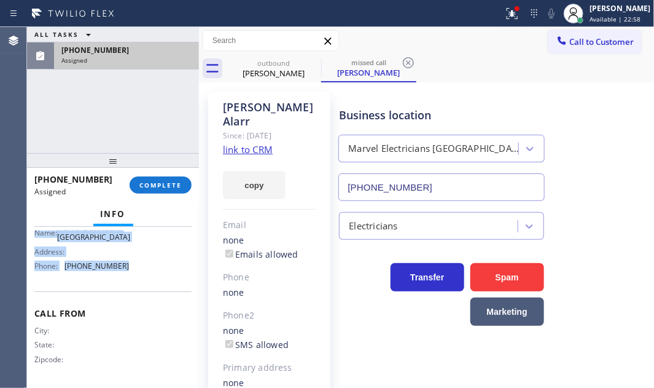
drag, startPoint x: 117, startPoint y: 364, endPoint x: 151, endPoint y: 289, distance: 82.2
click at [151, 289] on div "Context Queue: Electrical Priority: 0 Task Age: [DEMOGRAPHIC_DATA] minute(s) Cu…" at bounding box center [112, 200] width 157 height 367
drag, startPoint x: 166, startPoint y: 180, endPoint x: 350, endPoint y: 251, distance: 197.0
click at [166, 180] on button "COMPLETE" at bounding box center [161, 184] width 62 height 17
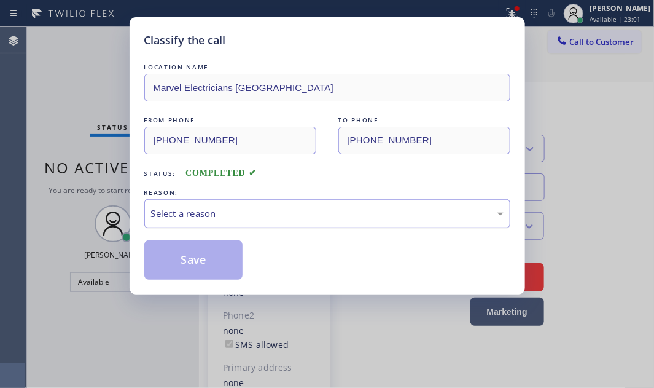
click at [241, 214] on div "Select a reason" at bounding box center [327, 213] width 353 height 14
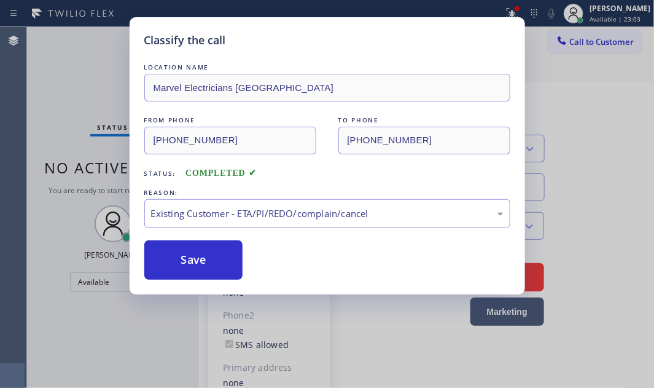
drag, startPoint x: 200, startPoint y: 260, endPoint x: 334, endPoint y: 265, distance: 133.4
click at [201, 260] on button "Save" at bounding box center [193, 259] width 99 height 39
type input "[PHONE_NUMBER]"
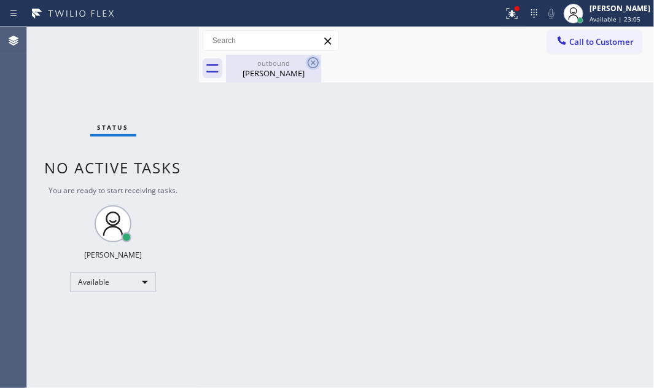
click at [311, 66] on icon at bounding box center [313, 62] width 15 height 15
click at [314, 61] on icon at bounding box center [313, 62] width 11 height 11
click at [509, 14] on icon at bounding box center [512, 12] width 7 height 4
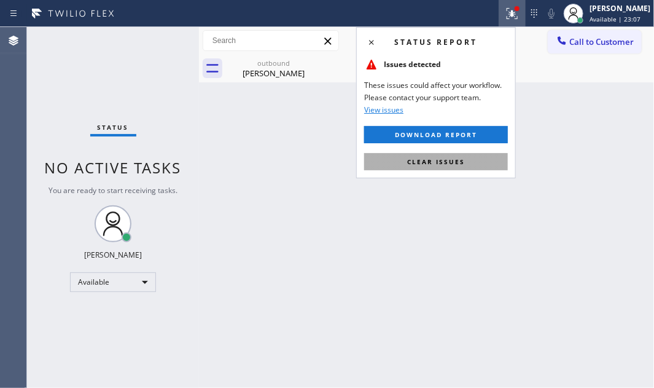
click at [459, 163] on span "Clear issues" at bounding box center [436, 161] width 58 height 9
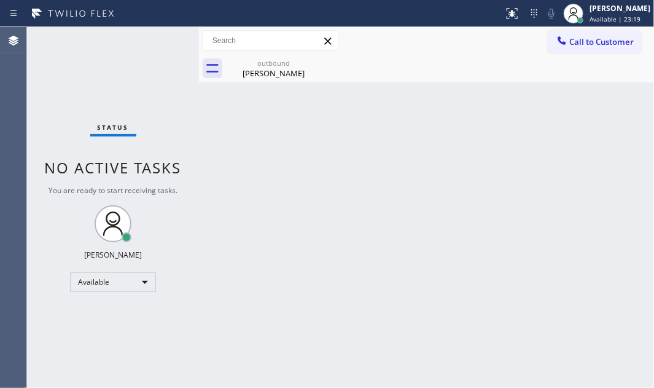
click at [295, 85] on div "Back to Dashboard Change Sender ID Customers Technicians Select a contact Outbo…" at bounding box center [426, 207] width 455 height 361
click at [289, 74] on div "[PERSON_NAME]" at bounding box center [273, 73] width 93 height 11
click at [111, 112] on div "Status No active tasks You are ready to start receiving tasks. [PERSON_NAME] Av…" at bounding box center [113, 207] width 172 height 361
drag, startPoint x: 133, startPoint y: 52, endPoint x: 141, endPoint y: 47, distance: 9.4
click at [133, 52] on div "Status No active tasks You are ready to start receiving tasks. [PERSON_NAME] Av…" at bounding box center [113, 207] width 172 height 361
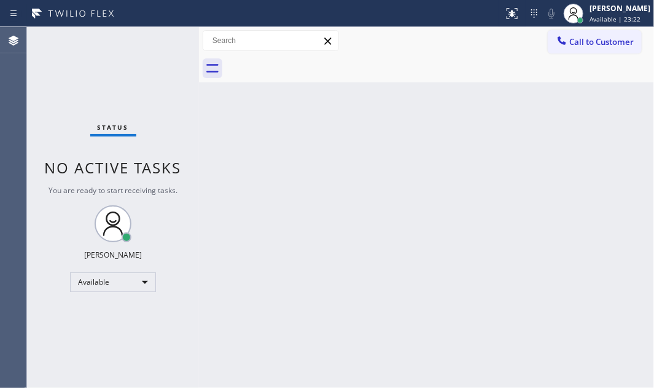
click at [147, 44] on div "Status No active tasks You are ready to start receiving tasks. [PERSON_NAME] Av…" at bounding box center [113, 207] width 172 height 361
click at [168, 35] on div "Status No active tasks You are ready to start receiving tasks. [PERSON_NAME] Av…" at bounding box center [113, 207] width 172 height 361
click at [536, 175] on div "Back to Dashboard Change Sender ID Customers Technicians Select a contact Outbo…" at bounding box center [426, 207] width 455 height 361
drag, startPoint x: 200, startPoint y: 136, endPoint x: 197, endPoint y: 144, distance: 8.6
click at [199, 139] on div at bounding box center [199, 207] width 0 height 361
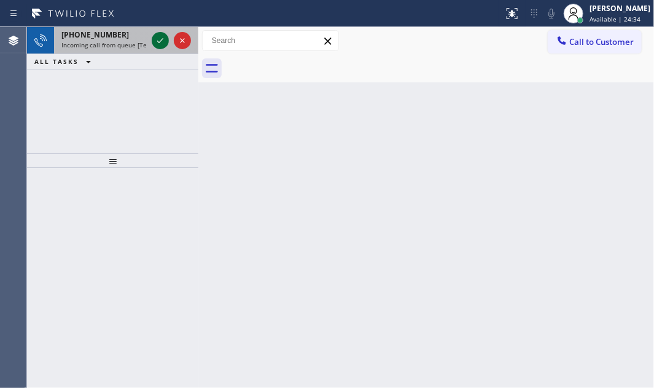
click at [154, 37] on icon at bounding box center [160, 40] width 15 height 15
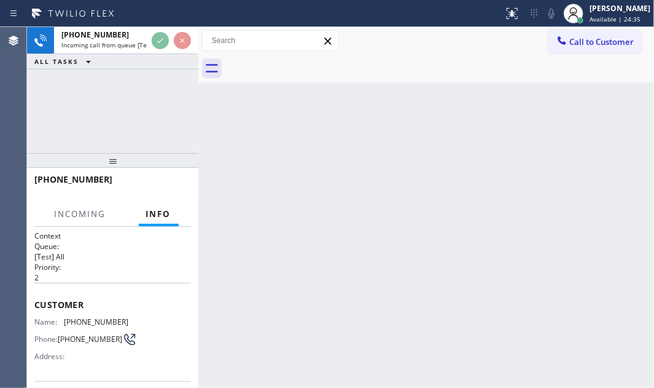
scroll to position [111, 0]
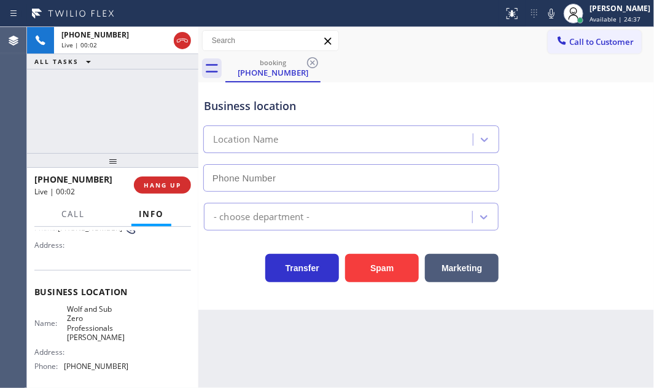
type input "[PHONE_NUMBER]"
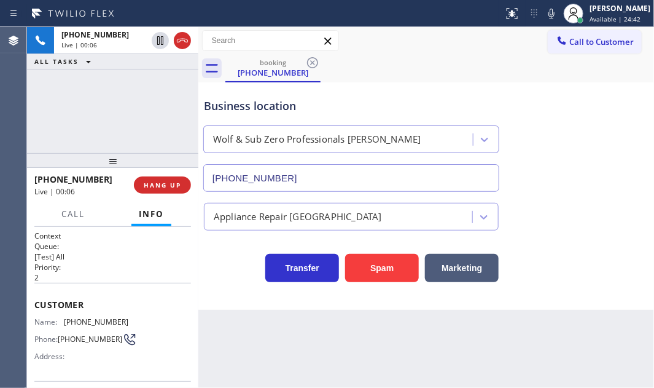
scroll to position [0, 0]
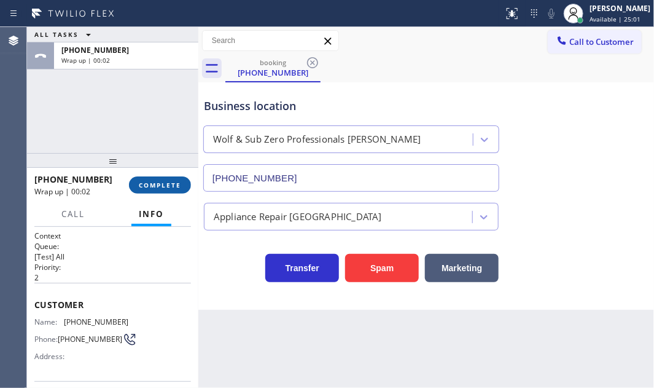
click at [152, 182] on span "COMPLETE" at bounding box center [160, 185] width 42 height 9
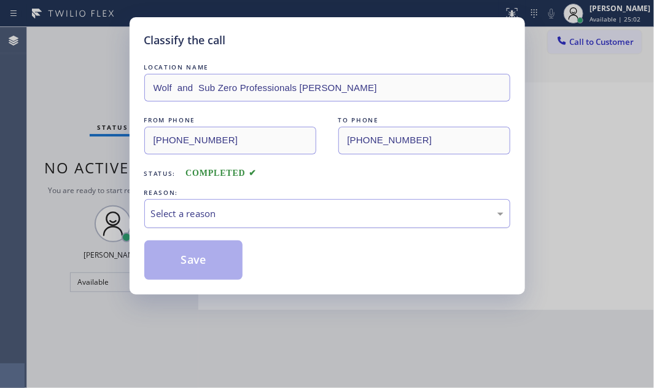
click at [215, 214] on div "Select a reason" at bounding box center [327, 213] width 353 height 14
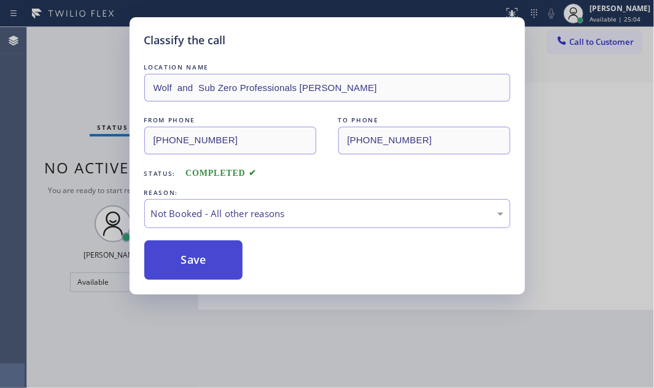
click at [188, 265] on button "Save" at bounding box center [193, 259] width 99 height 39
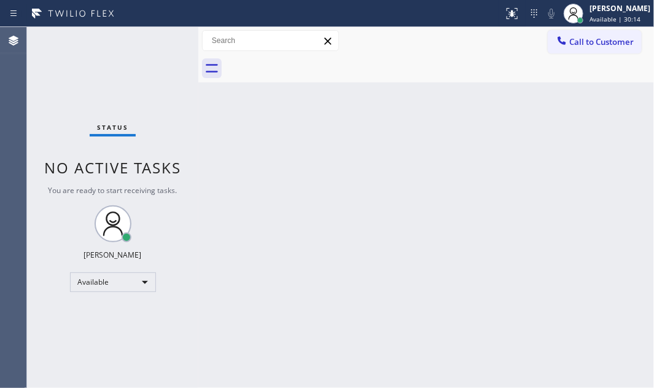
click at [147, 94] on div "Status No active tasks You are ready to start receiving tasks. [PERSON_NAME] Av…" at bounding box center [112, 207] width 171 height 361
click at [542, 148] on div "Back to Dashboard Change Sender ID Customers Technicians Select a contact Outbo…" at bounding box center [426, 207] width 456 height 361
click at [107, 58] on div "Status No active tasks You are ready to start receiving tasks. [PERSON_NAME] Av…" at bounding box center [112, 207] width 171 height 361
click at [362, 199] on div "Back to Dashboard Change Sender ID Customers Technicians Select a contact Outbo…" at bounding box center [426, 207] width 456 height 361
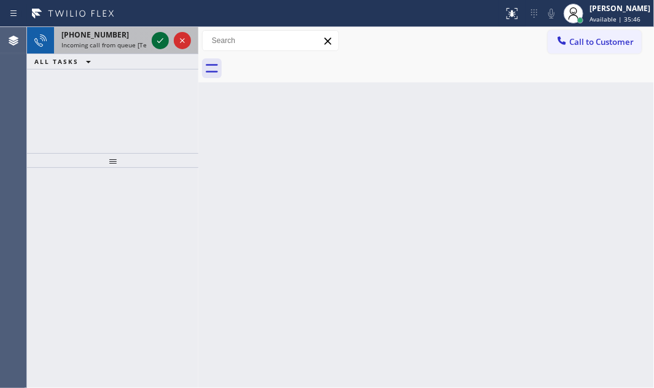
click at [158, 36] on icon at bounding box center [160, 40] width 15 height 15
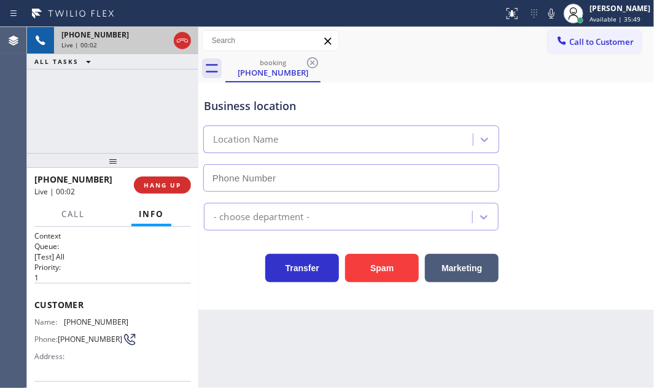
type input "[PHONE_NUMBER]"
click at [162, 188] on span "HANG UP" at bounding box center [162, 185] width 37 height 9
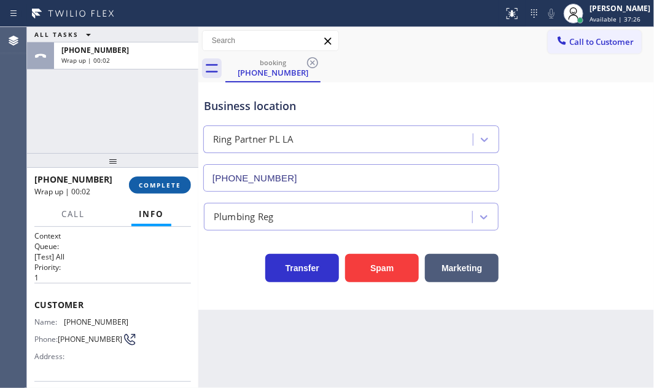
click at [160, 184] on span "COMPLETE" at bounding box center [160, 185] width 42 height 9
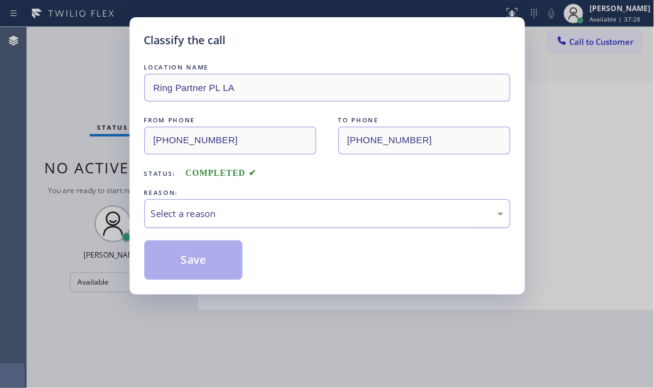
click at [281, 215] on div "Select a reason" at bounding box center [327, 213] width 353 height 14
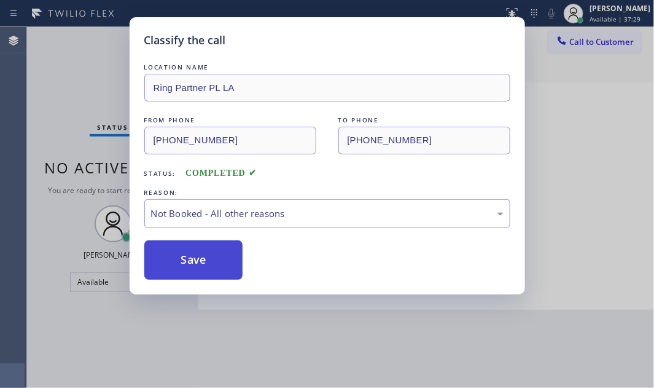
click at [173, 259] on button "Save" at bounding box center [193, 259] width 99 height 39
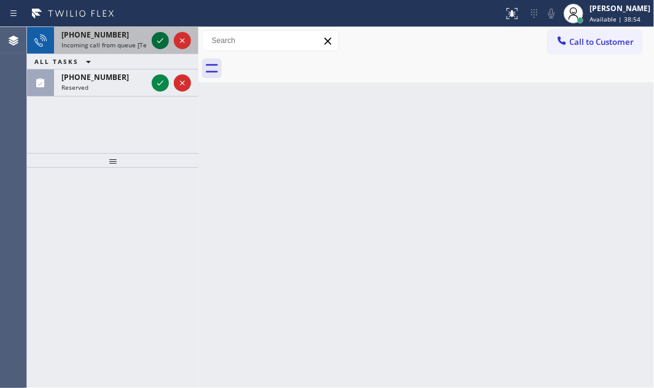
click at [157, 37] on icon at bounding box center [160, 40] width 15 height 15
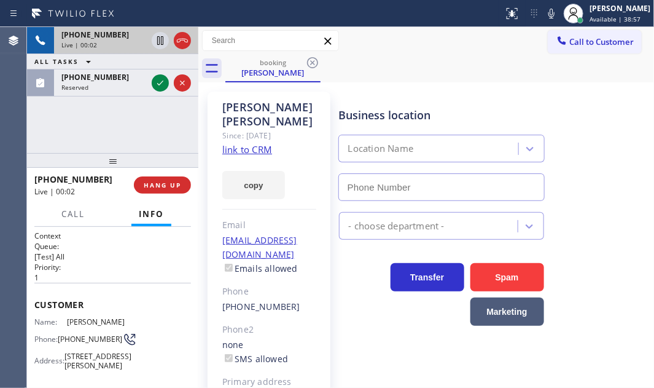
type input "[PHONE_NUMBER]"
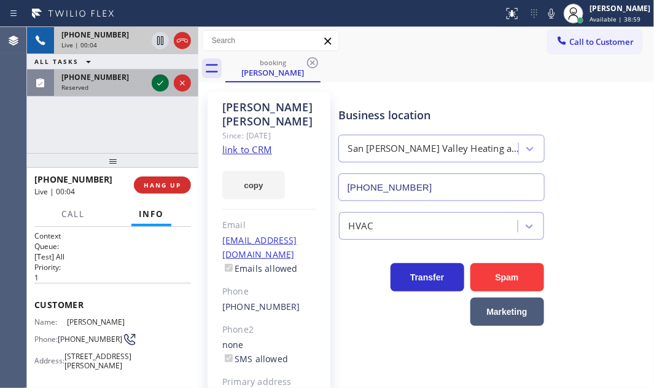
click at [160, 82] on icon at bounding box center [160, 83] width 15 height 15
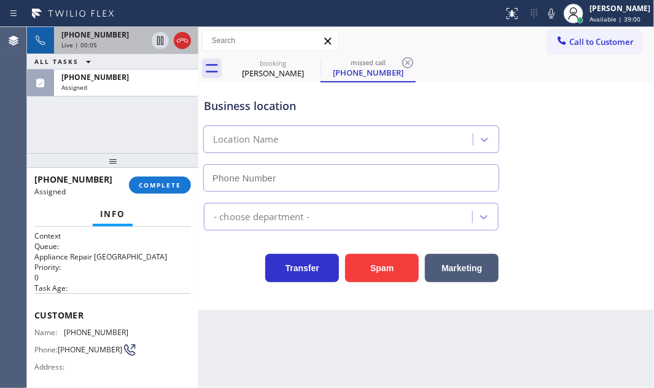
click at [127, 41] on div "Live | 00:05" at bounding box center [103, 45] width 85 height 9
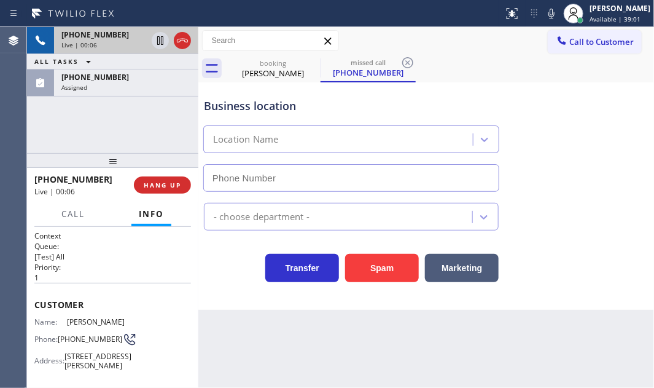
type input "[PHONE_NUMBER]"
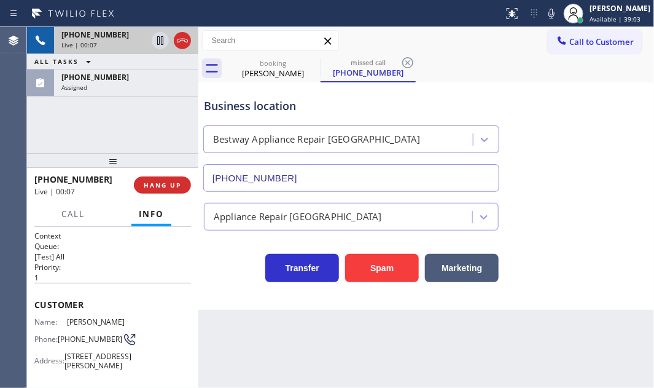
click at [117, 45] on div "Live | 00:07" at bounding box center [103, 45] width 85 height 9
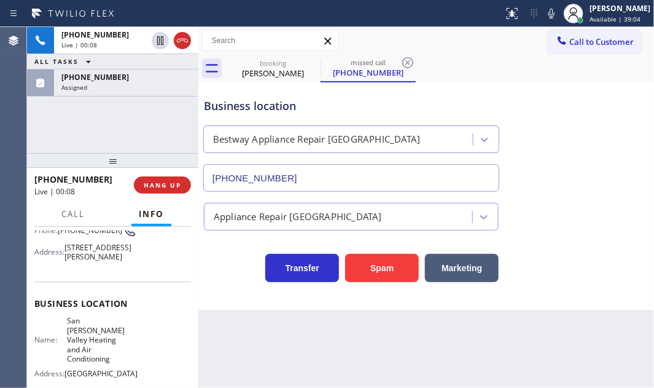
scroll to position [111, 0]
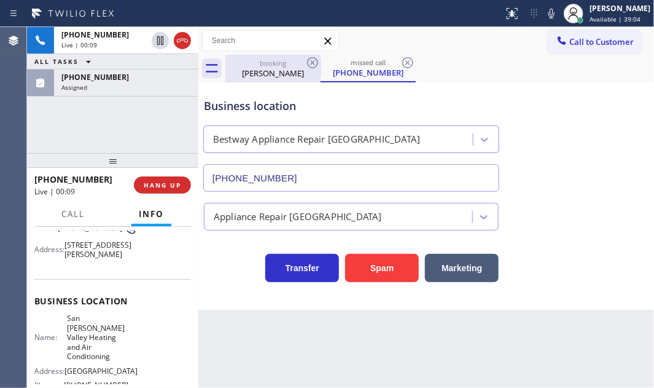
click at [266, 72] on div "[PERSON_NAME]" at bounding box center [273, 73] width 93 height 11
type input "[PHONE_NUMBER]"
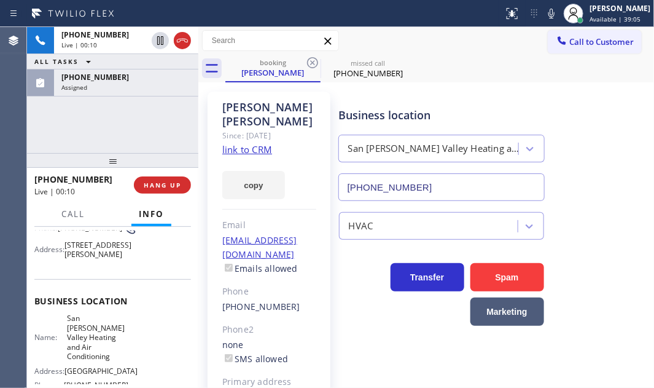
click at [244, 143] on link "link to CRM" at bounding box center [247, 149] width 50 height 12
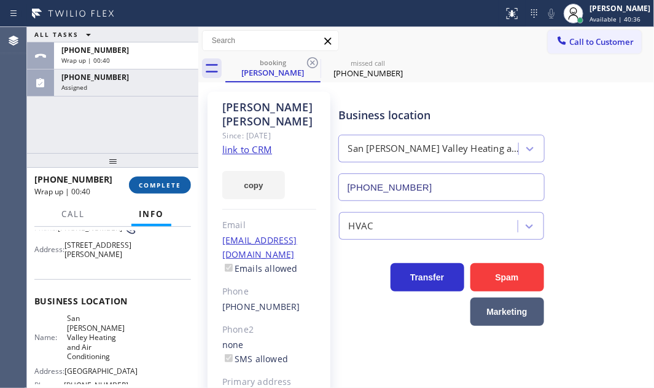
click at [167, 184] on span "COMPLETE" at bounding box center [160, 185] width 42 height 9
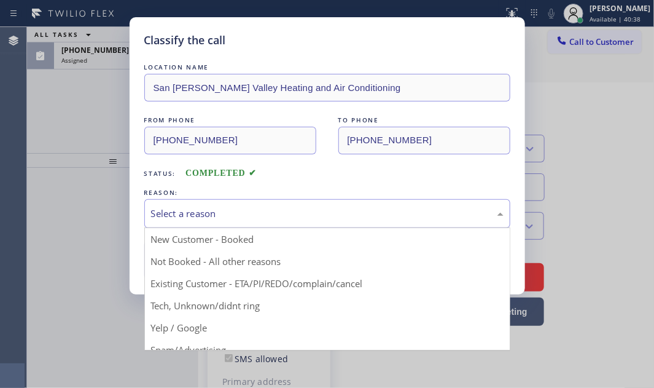
click at [265, 206] on div "Select a reason" at bounding box center [327, 213] width 353 height 14
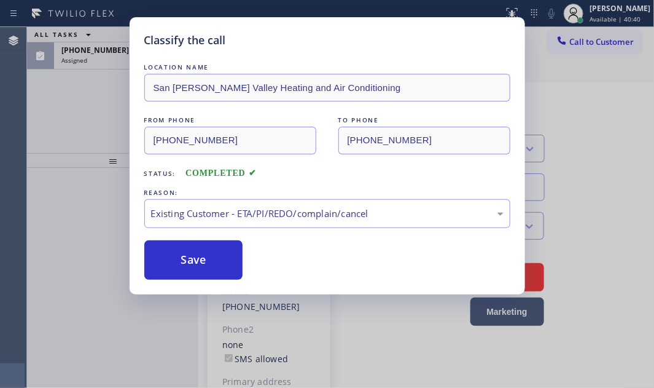
drag, startPoint x: 195, startPoint y: 263, endPoint x: 141, endPoint y: 184, distance: 95.8
click at [193, 261] on button "Save" at bounding box center [193, 259] width 99 height 39
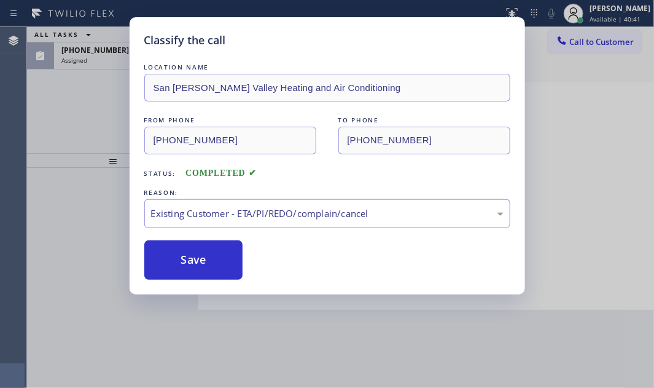
click at [104, 57] on div "Classify the call LOCATION NAME [GEOGRAPHIC_DATA][PERSON_NAME] Heating and Air …" at bounding box center [327, 194] width 654 height 388
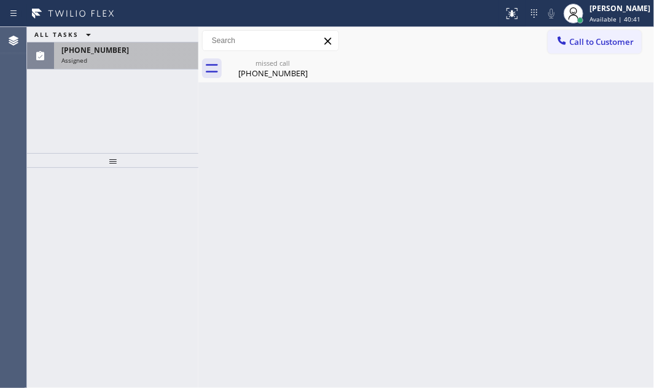
click at [104, 58] on div "Assigned" at bounding box center [126, 60] width 130 height 9
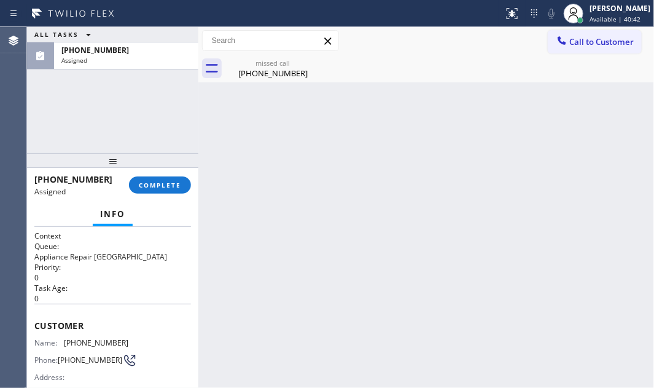
scroll to position [167, 0]
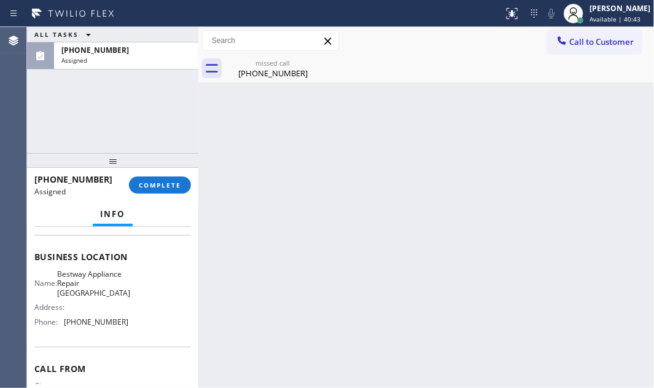
click at [121, 326] on span "[PHONE_NUMBER]" at bounding box center [96, 321] width 64 height 9
drag, startPoint x: 121, startPoint y: 330, endPoint x: 64, endPoint y: 333, distance: 56.6
click at [64, 326] on span "[PHONE_NUMBER]" at bounding box center [96, 321] width 64 height 9
drag, startPoint x: 577, startPoint y: 43, endPoint x: 488, endPoint y: 106, distance: 109.3
click at [574, 45] on span "Call to Customer" at bounding box center [601, 41] width 64 height 11
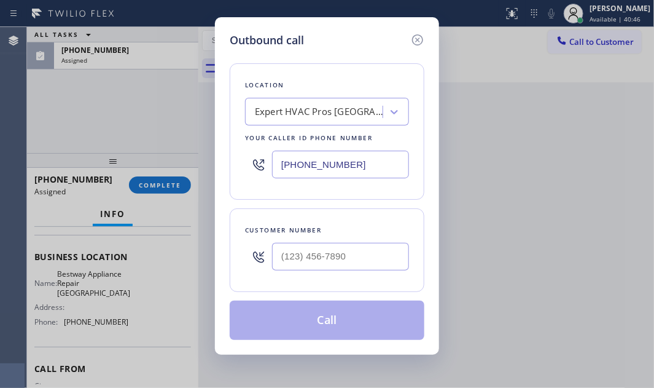
click at [360, 166] on input "[PHONE_NUMBER]" at bounding box center [340, 164] width 137 height 28
paste input "47) 447-2070"
type input "[PHONE_NUMBER]"
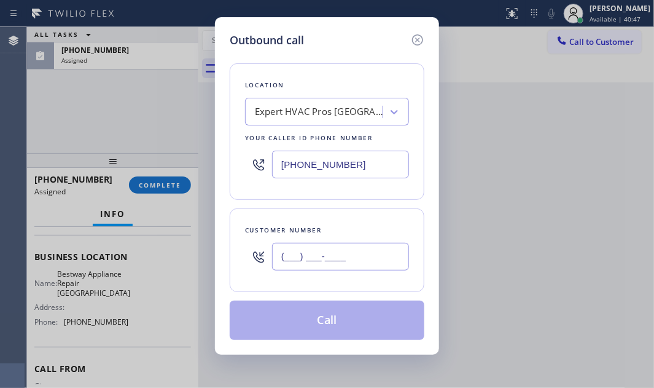
click at [322, 253] on input "(___) ___-____" at bounding box center [340, 257] width 137 height 28
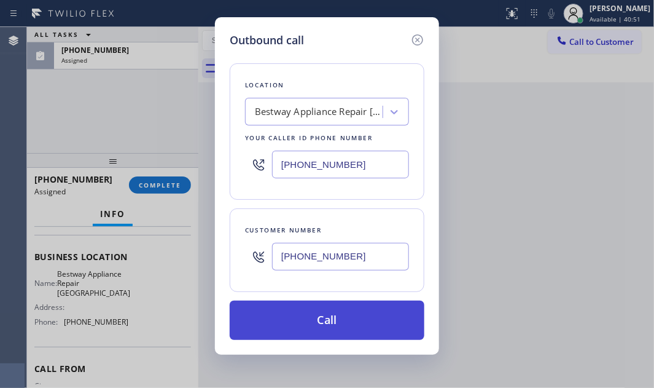
type input "[PHONE_NUMBER]"
click at [345, 311] on button "Call" at bounding box center [327, 319] width 195 height 39
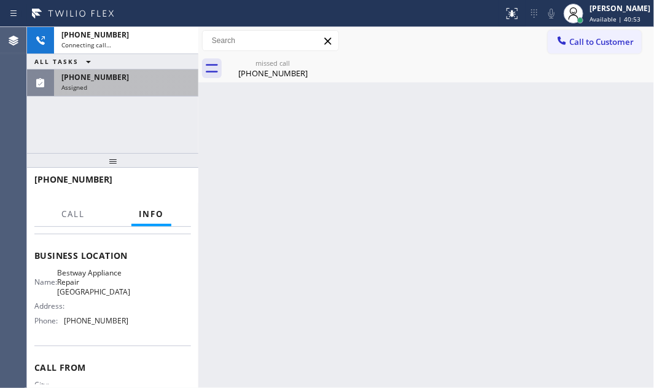
drag, startPoint x: 131, startPoint y: 74, endPoint x: 138, endPoint y: 89, distance: 16.0
click at [132, 75] on div "[PHONE_NUMBER]" at bounding box center [126, 77] width 130 height 10
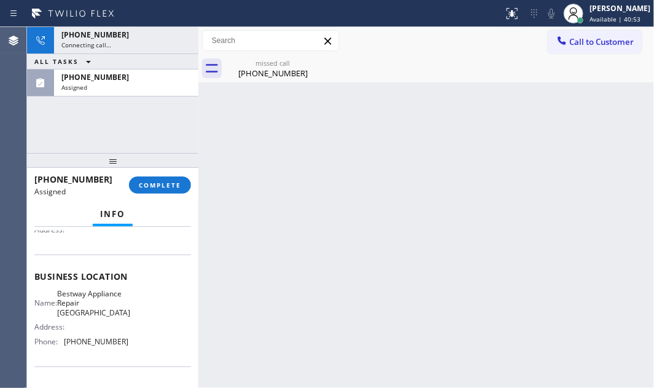
scroll to position [167, 0]
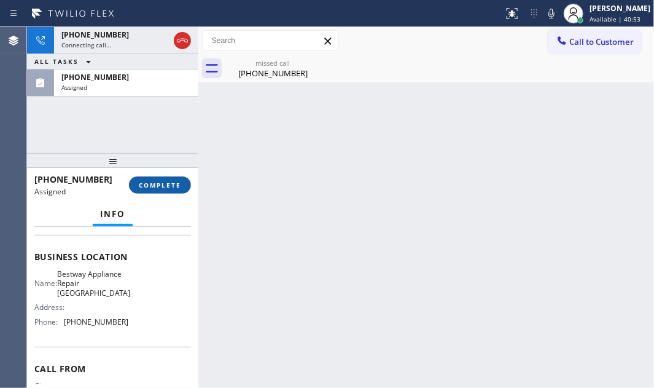
click at [176, 184] on span "COMPLETE" at bounding box center [160, 185] width 42 height 9
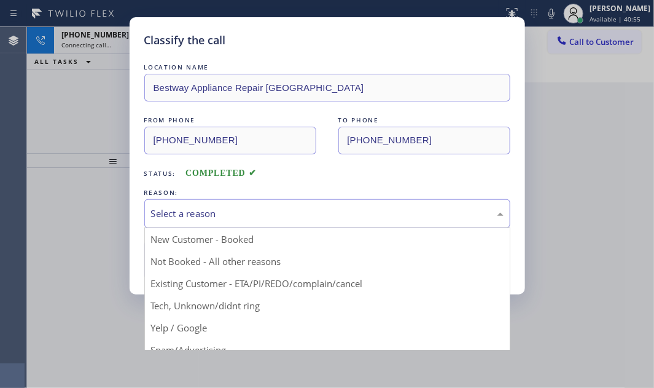
drag, startPoint x: 270, startPoint y: 214, endPoint x: 273, endPoint y: 223, distance: 9.1
click at [271, 214] on div "Select a reason" at bounding box center [327, 213] width 353 height 14
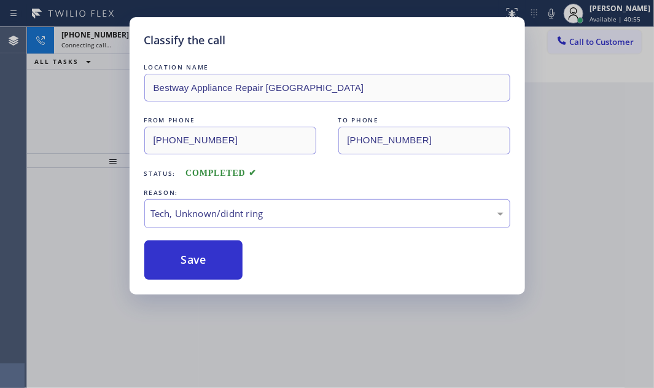
drag, startPoint x: 252, startPoint y: 307, endPoint x: 236, endPoint y: 280, distance: 30.9
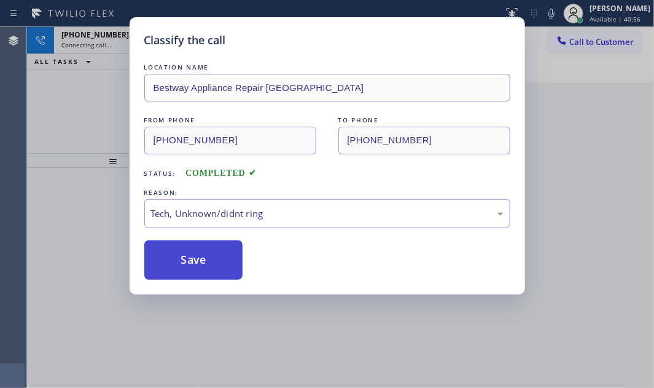
click at [204, 253] on button "Save" at bounding box center [193, 259] width 99 height 39
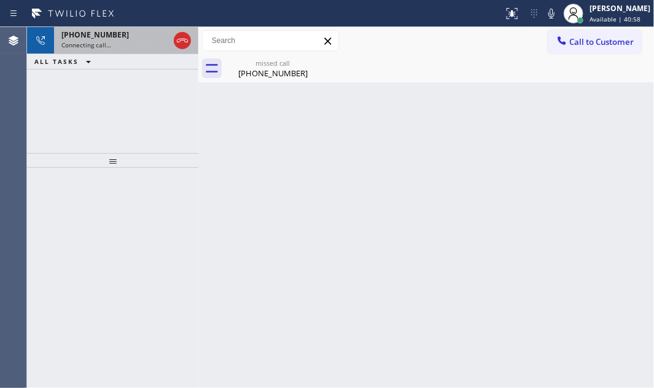
click at [117, 47] on div "Connecting call…" at bounding box center [114, 45] width 107 height 9
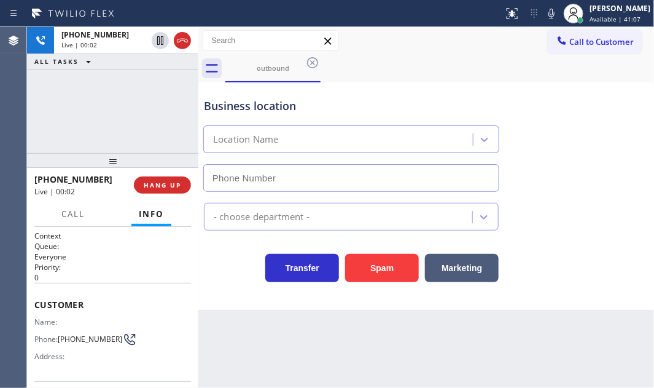
type input "[PHONE_NUMBER]"
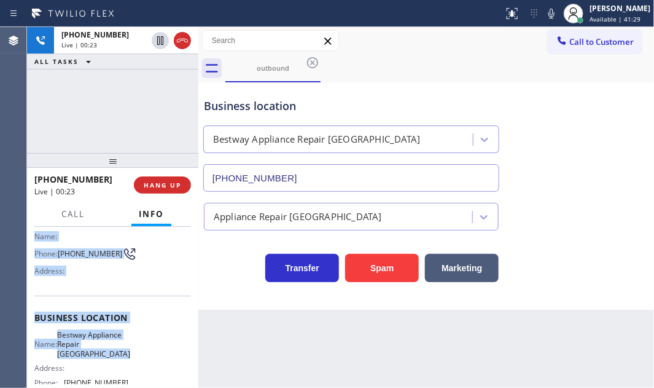
scroll to position [111, 0]
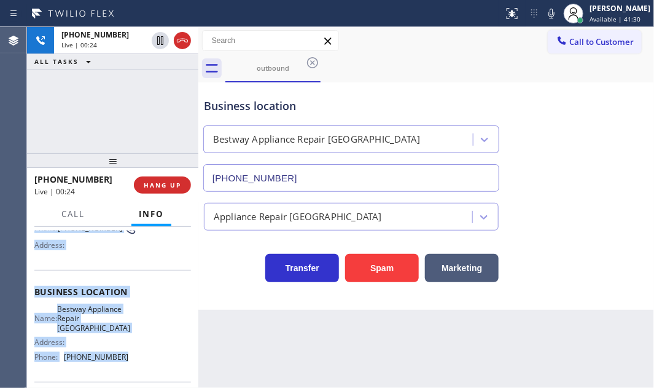
drag, startPoint x: 33, startPoint y: 299, endPoint x: 122, endPoint y: 370, distance: 113.7
click at [122, 370] on div "Context Queue: Everyone Priority: 0 Customer Name: Phone: [PHONE_NUMBER] Addres…" at bounding box center [112, 307] width 171 height 161
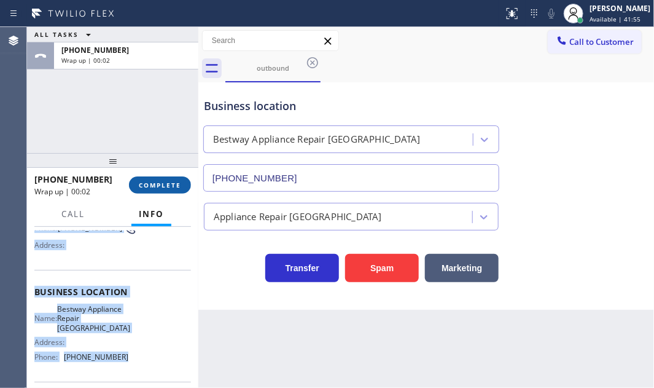
click at [168, 184] on span "COMPLETE" at bounding box center [160, 185] width 42 height 9
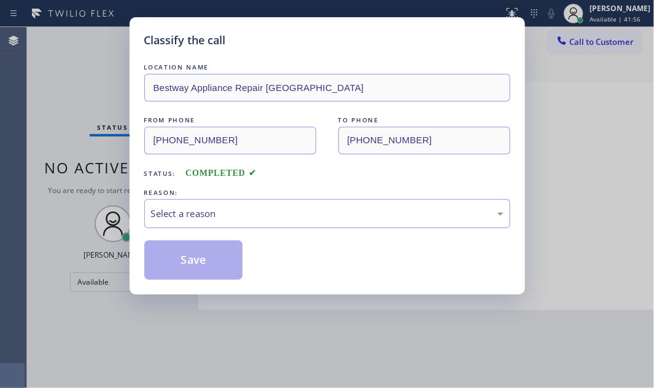
click at [282, 213] on div "Select a reason" at bounding box center [327, 213] width 353 height 14
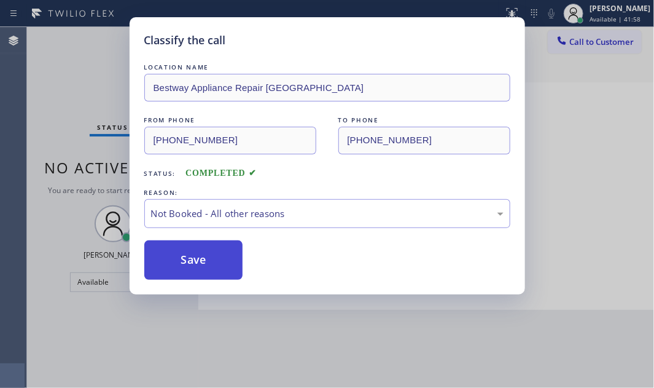
drag, startPoint x: 181, startPoint y: 262, endPoint x: 204, endPoint y: 265, distance: 22.9
click at [181, 262] on button "Save" at bounding box center [193, 259] width 99 height 39
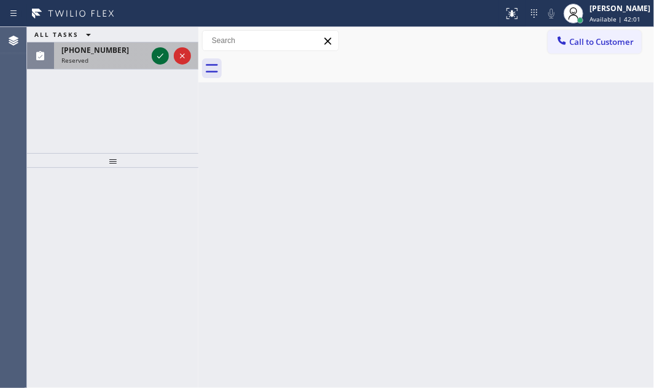
click at [154, 55] on icon at bounding box center [160, 56] width 15 height 15
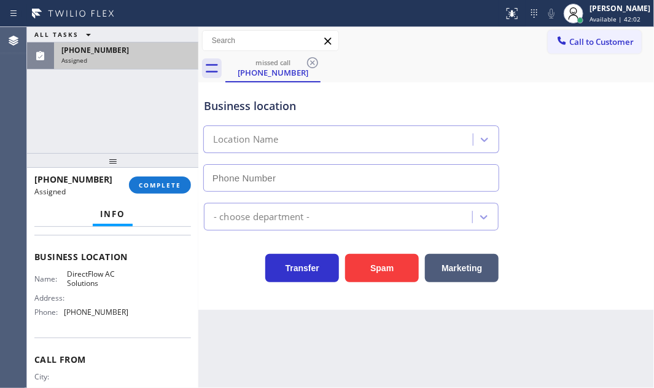
type input "[PHONE_NUMBER]"
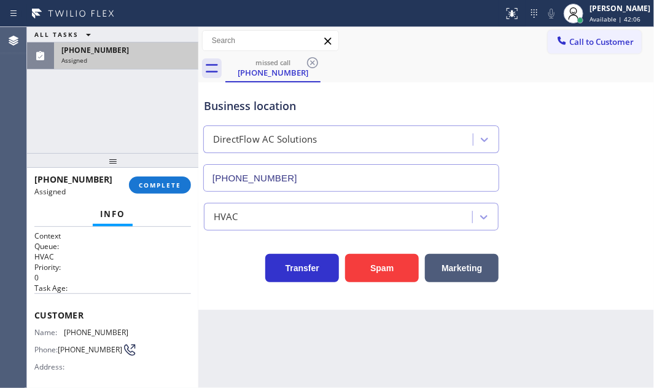
click at [33, 311] on div "Context Queue: HVAC Priority: 0 Task Age: Customer Name: [PHONE_NUMBER] Phone: …" at bounding box center [112, 307] width 171 height 161
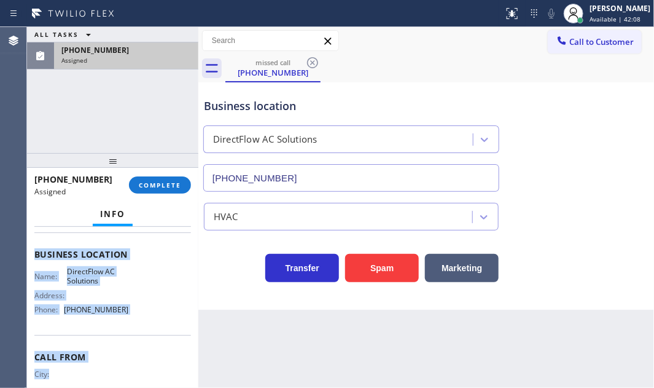
scroll to position [205, 0]
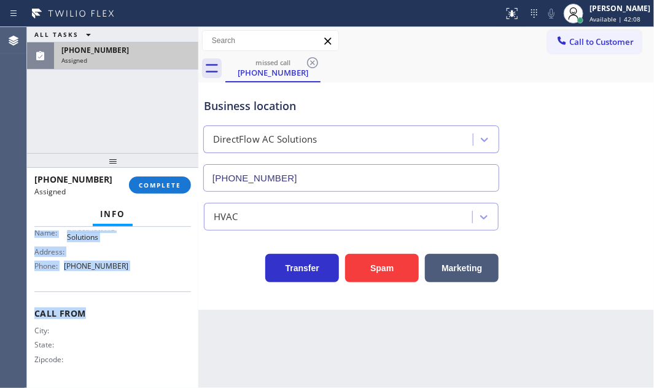
drag, startPoint x: 35, startPoint y: 309, endPoint x: 147, endPoint y: 292, distance: 113.0
click at [147, 292] on div "Context Queue: HVAC Priority: 0 Task Age: Customer Name: [PHONE_NUMBER] Phone: …" at bounding box center [112, 206] width 157 height 356
click at [171, 189] on span "COMPLETE" at bounding box center [160, 185] width 42 height 9
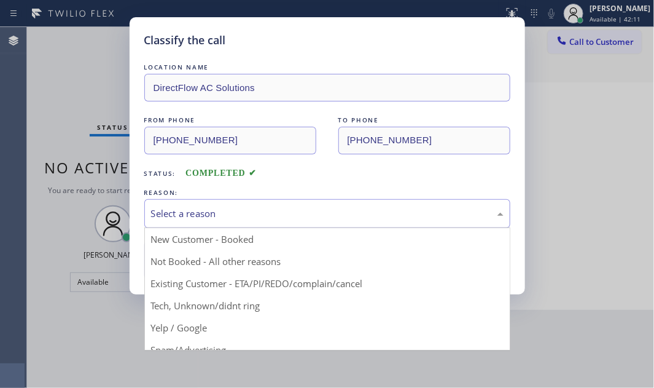
click at [339, 212] on div "Select a reason" at bounding box center [327, 213] width 353 height 14
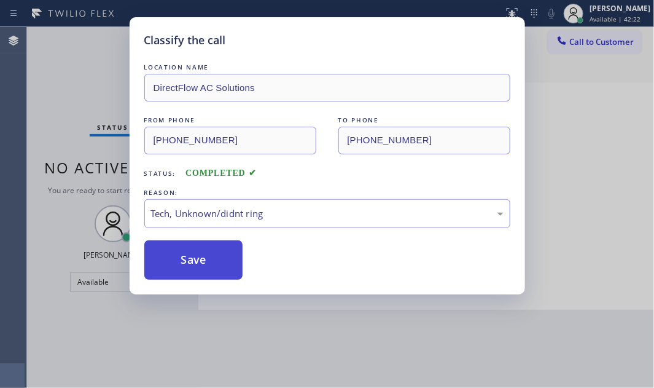
click at [209, 257] on button "Save" at bounding box center [193, 259] width 99 height 39
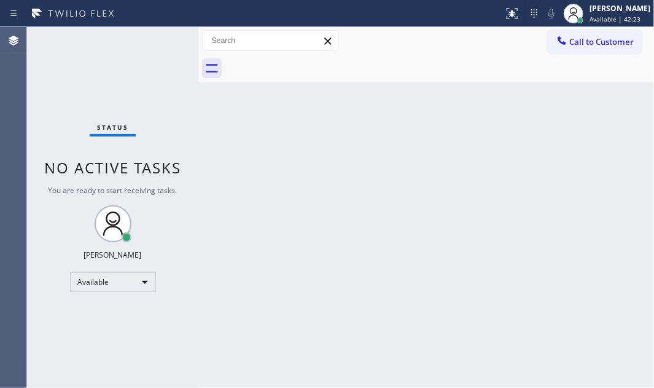
click at [565, 108] on div "Back to Dashboard Change Sender ID Customers Technicians Select a contact Outbo…" at bounding box center [426, 207] width 456 height 361
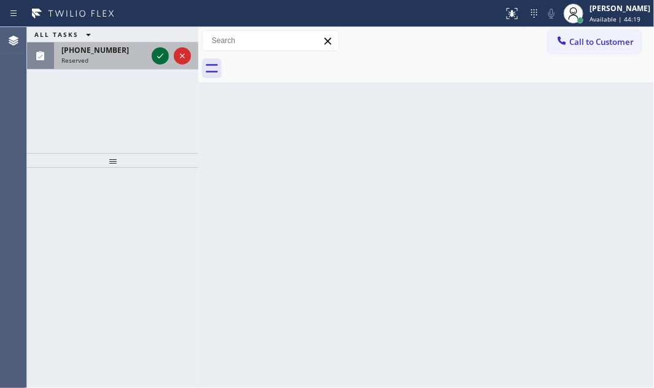
click at [163, 55] on icon at bounding box center [160, 56] width 15 height 15
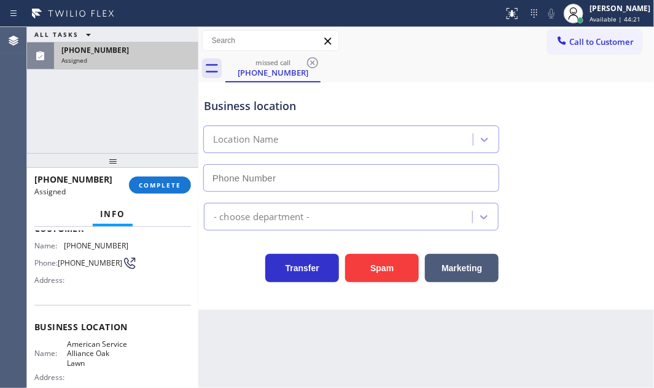
type input "[PHONE_NUMBER]"
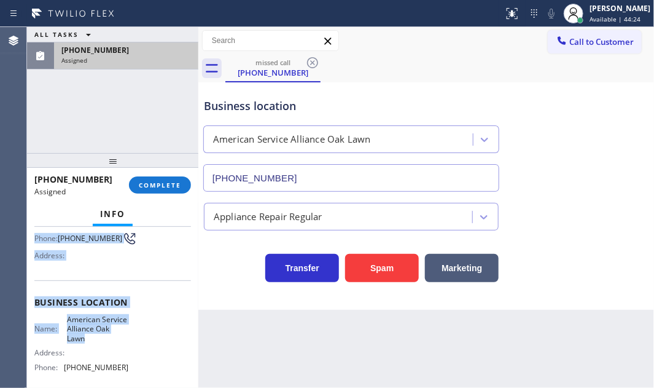
scroll to position [167, 0]
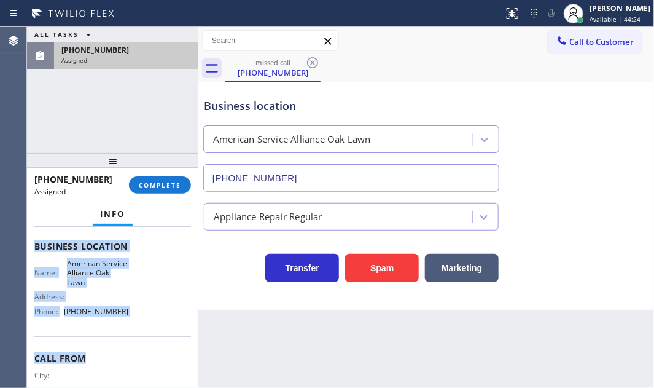
drag, startPoint x: 34, startPoint y: 313, endPoint x: 127, endPoint y: 319, distance: 93.0
click at [125, 338] on div "Context Queue: Appliance Repair Priority: 0 Task Age: Customer Name: [PHONE_NUM…" at bounding box center [112, 246] width 157 height 366
click at [128, 317] on div "Name: American Service Alliance Oak Lawn Address: Phone: [PHONE_NUMBER]" at bounding box center [112, 290] width 157 height 62
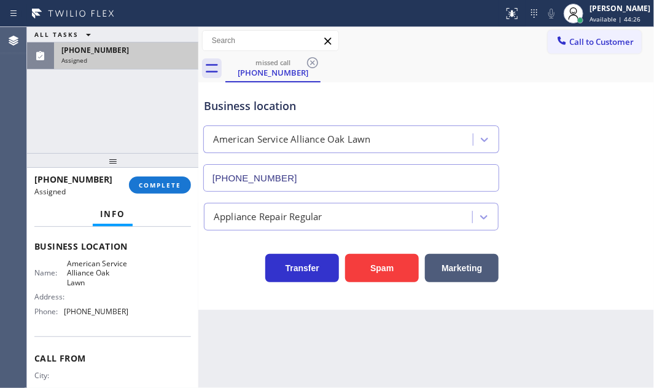
click at [144, 315] on div "Name: American Service Alliance Oak Lawn Address: Phone: [PHONE_NUMBER]" at bounding box center [112, 290] width 157 height 62
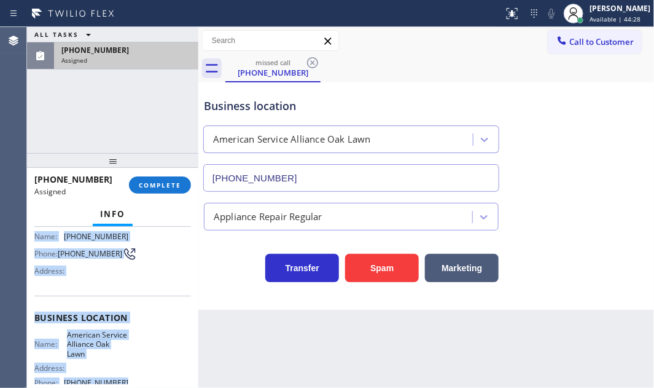
scroll to position [111, 0]
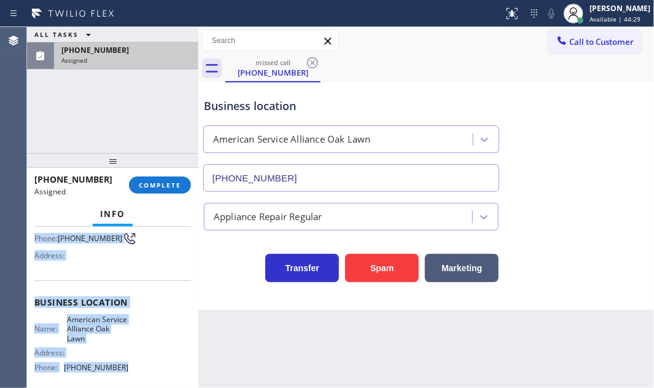
drag, startPoint x: 33, startPoint y: 311, endPoint x: 174, endPoint y: 361, distance: 149.8
click at [155, 366] on div "Context Queue: Appliance Repair Priority: 0 Task Age: Customer Name: [PHONE_NUM…" at bounding box center [112, 307] width 171 height 161
click at [161, 178] on button "COMPLETE" at bounding box center [160, 184] width 62 height 17
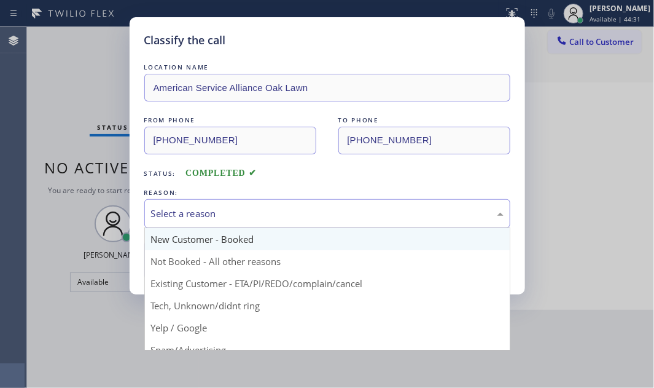
drag, startPoint x: 252, startPoint y: 210, endPoint x: 222, endPoint y: 235, distance: 39.2
click at [251, 210] on div "Select a reason" at bounding box center [327, 213] width 353 height 14
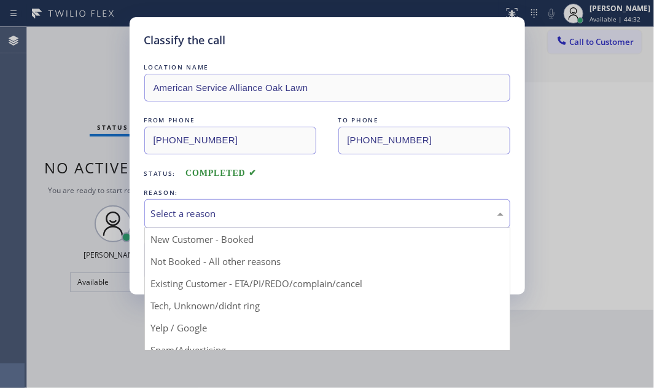
drag, startPoint x: 198, startPoint y: 302, endPoint x: 198, endPoint y: 289, distance: 13.5
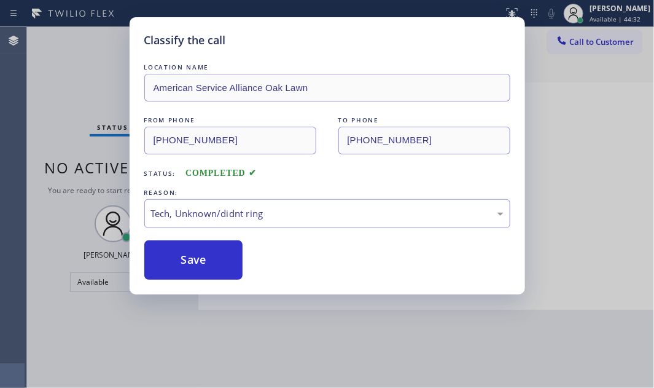
drag, startPoint x: 197, startPoint y: 258, endPoint x: 418, endPoint y: 277, distance: 222.6
click at [198, 257] on button "Save" at bounding box center [193, 259] width 99 height 39
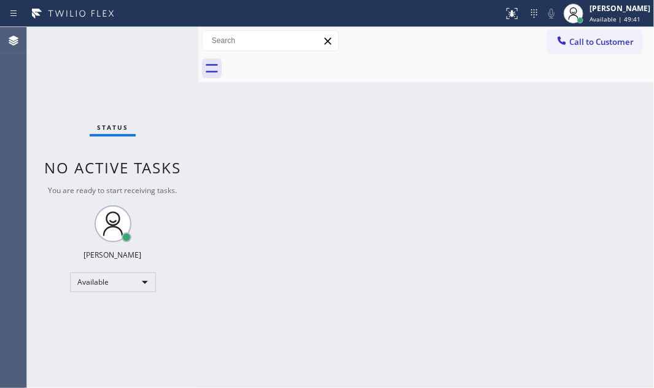
click at [169, 96] on div "Status No active tasks You are ready to start receiving tasks. [PERSON_NAME] Av…" at bounding box center [112, 207] width 171 height 361
click at [159, 40] on div "Status No active tasks You are ready to start receiving tasks. [PERSON_NAME] Av…" at bounding box center [112, 207] width 171 height 361
click at [153, 47] on div "Status No active tasks You are ready to start receiving tasks. [PERSON_NAME] Av…" at bounding box center [112, 207] width 171 height 361
click at [160, 40] on div "Status No active tasks You are ready to start receiving tasks. [PERSON_NAME] Av…" at bounding box center [112, 207] width 171 height 361
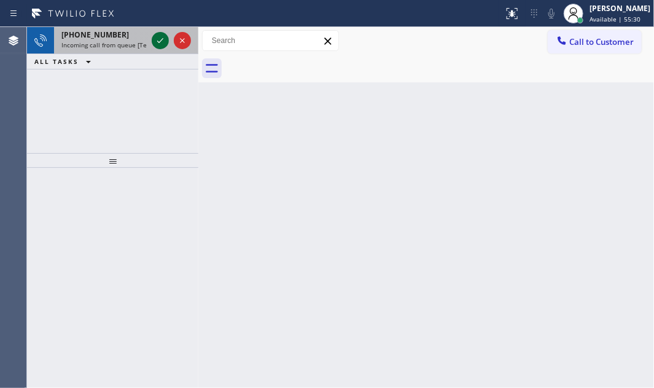
click at [166, 42] on icon at bounding box center [160, 40] width 15 height 15
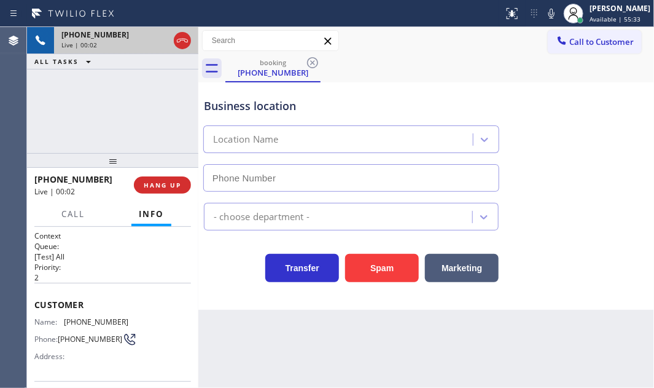
type input "[PHONE_NUMBER]"
drag, startPoint x: 113, startPoint y: 294, endPoint x: 104, endPoint y: 300, distance: 10.6
click at [113, 294] on div "Customer Name: [PHONE_NUMBER] Phone: [PHONE_NUMBER] Address:" at bounding box center [112, 332] width 157 height 98
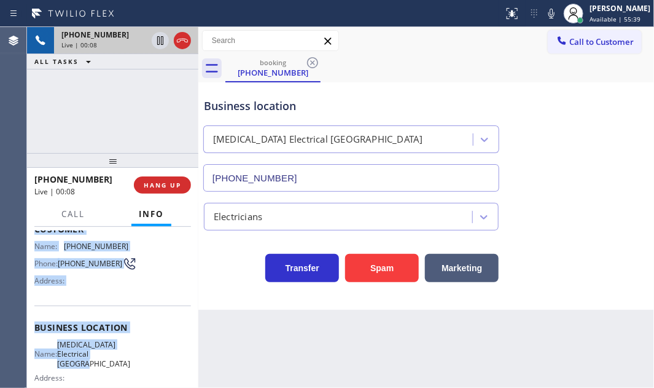
scroll to position [111, 0]
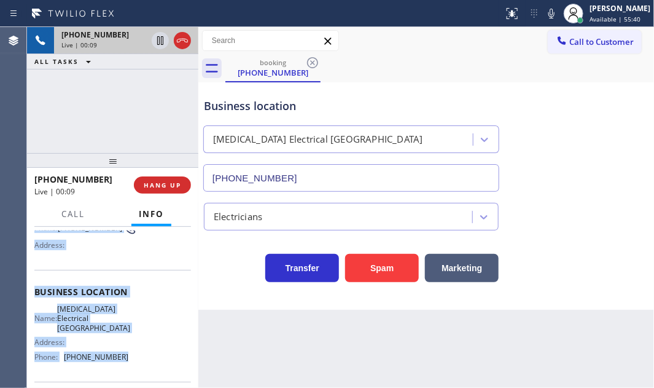
drag, startPoint x: 34, startPoint y: 299, endPoint x: 127, endPoint y: 365, distance: 113.9
click at [127, 365] on div "Context Queue: [Test] All Priority: 2 Customer Name: [PHONE_NUMBER] Phone: [PHO…" at bounding box center [112, 297] width 157 height 356
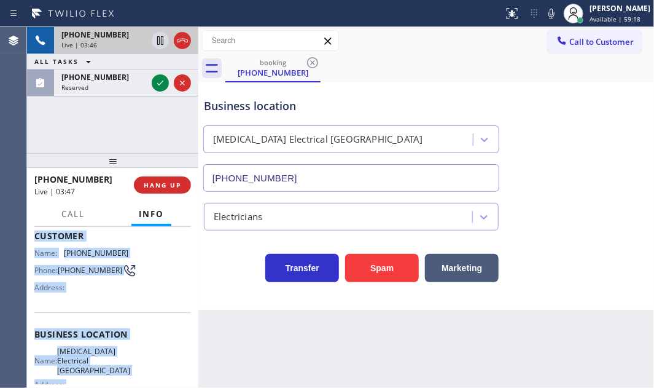
scroll to position [0, 0]
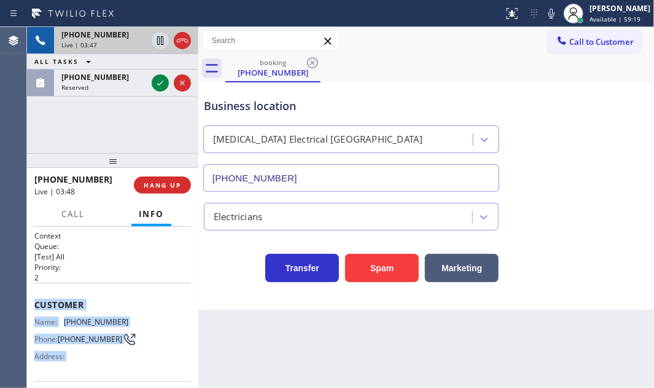
click at [133, 317] on div "Name: [PHONE_NUMBER] Phone: [PHONE_NUMBER] Address:" at bounding box center [112, 341] width 157 height 49
drag, startPoint x: 123, startPoint y: 319, endPoint x: 65, endPoint y: 320, distance: 57.7
click at [65, 320] on span "[PHONE_NUMBER]" at bounding box center [96, 321] width 64 height 9
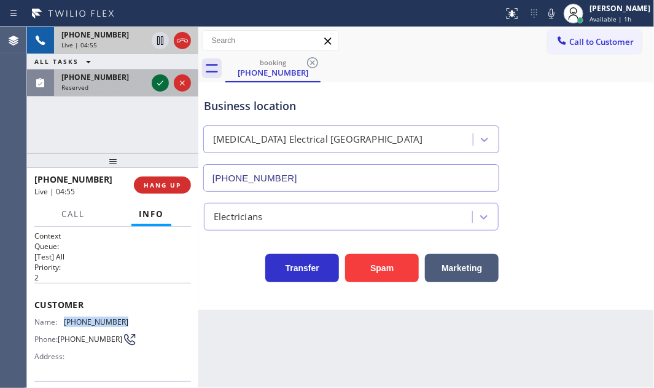
click at [161, 81] on icon at bounding box center [160, 83] width 15 height 15
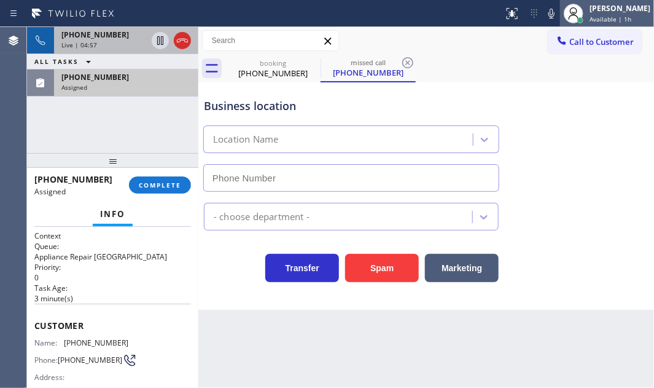
type input "[PHONE_NUMBER]"
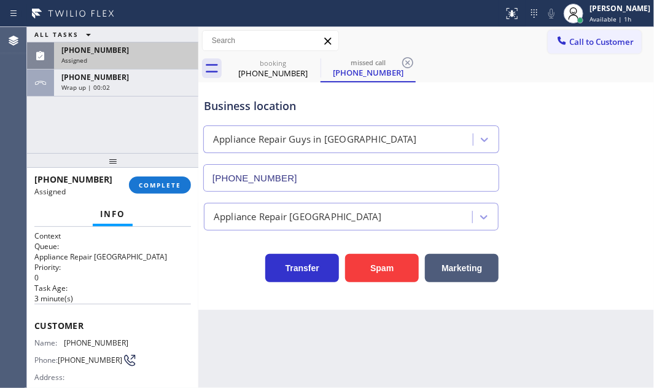
click at [127, 53] on div "[PHONE_NUMBER]" at bounding box center [126, 50] width 130 height 10
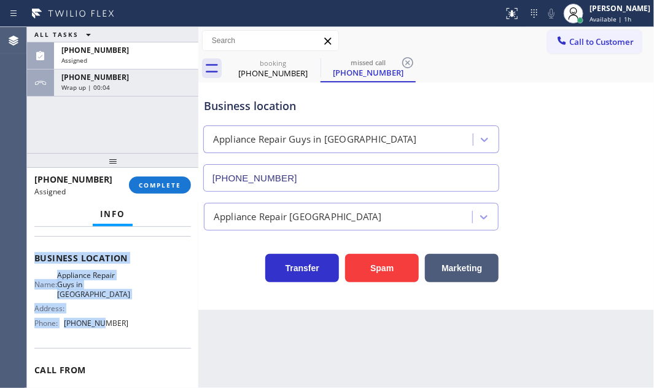
scroll to position [167, 0]
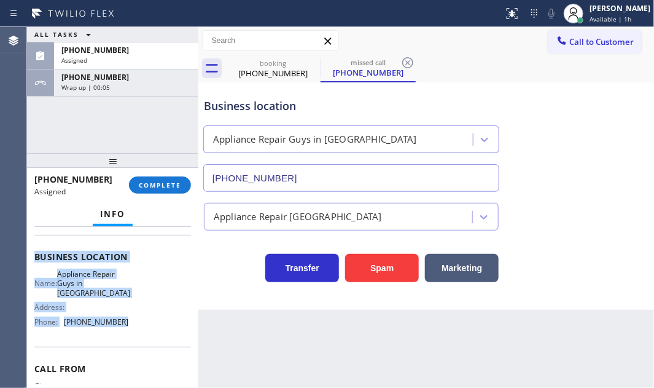
drag, startPoint x: 84, startPoint y: 340, endPoint x: 127, endPoint y: 339, distance: 43.6
click at [127, 339] on div "Context Queue: Appliance Repair High End Priority: 0 Task Age: [DEMOGRAPHIC_DAT…" at bounding box center [112, 307] width 171 height 161
click at [152, 185] on span "COMPLETE" at bounding box center [160, 185] width 42 height 9
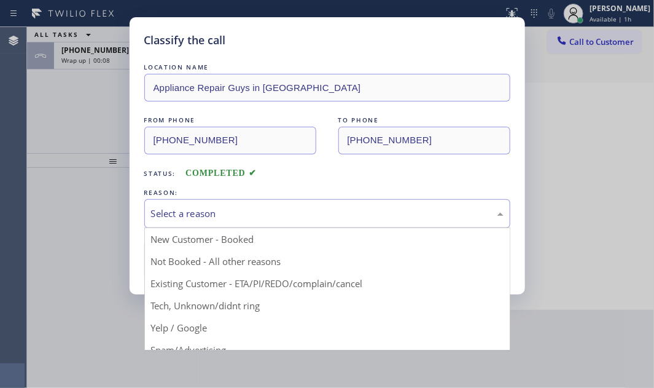
click at [256, 208] on div "Select a reason" at bounding box center [327, 213] width 353 height 14
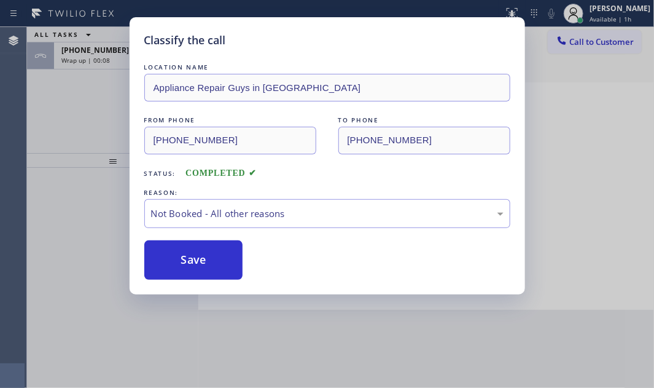
drag, startPoint x: 190, startPoint y: 252, endPoint x: 268, endPoint y: 252, distance: 77.4
click at [201, 252] on button "Save" at bounding box center [193, 259] width 99 height 39
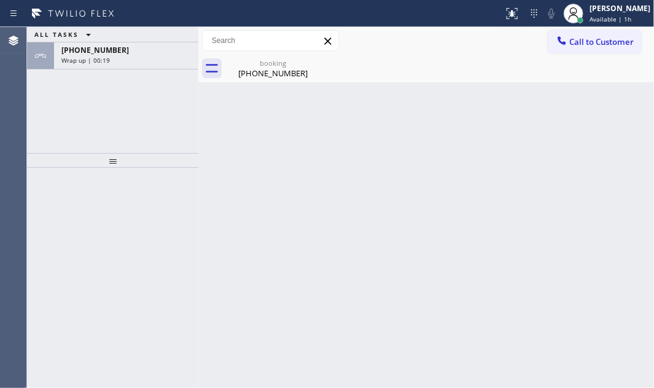
click at [437, 190] on div "Back to Dashboard Change Sender ID Customers Technicians Select a contact Outbo…" at bounding box center [426, 207] width 456 height 361
click at [573, 15] on div at bounding box center [574, 14] width 20 height 20
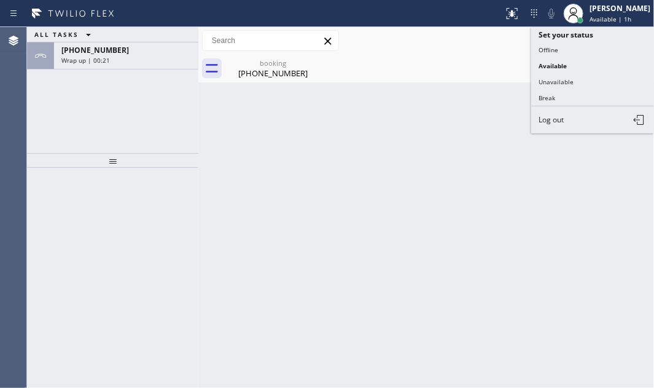
drag, startPoint x: 568, startPoint y: 49, endPoint x: 545, endPoint y: 49, distance: 22.7
click at [567, 49] on button "Offline" at bounding box center [592, 50] width 123 height 16
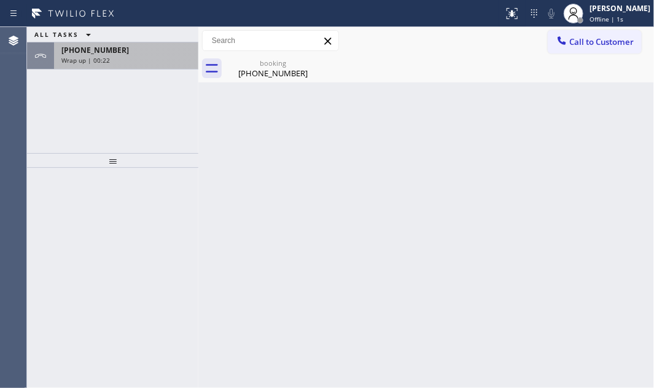
click at [170, 62] on div "Wrap up | 00:22" at bounding box center [126, 60] width 130 height 9
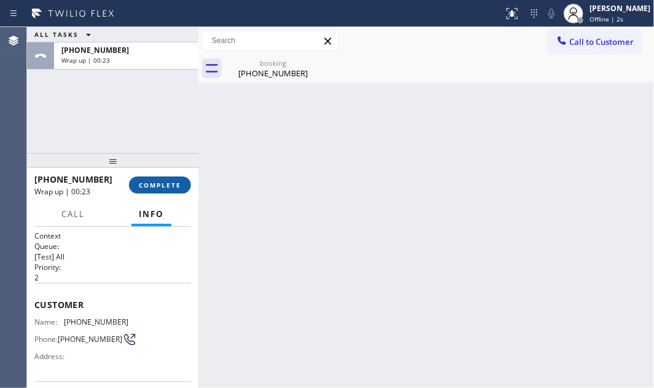
click at [158, 188] on span "COMPLETE" at bounding box center [160, 185] width 42 height 9
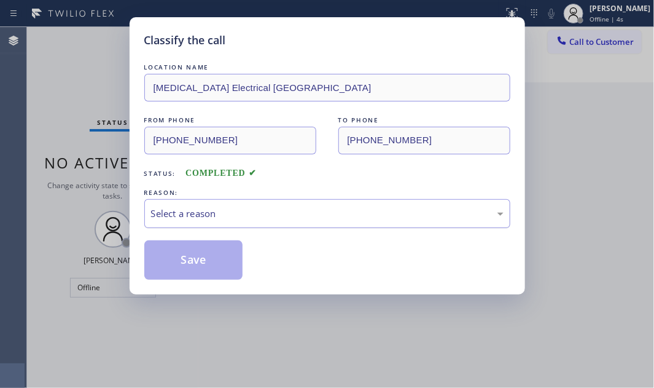
click at [330, 222] on div "Select a reason" at bounding box center [327, 213] width 366 height 29
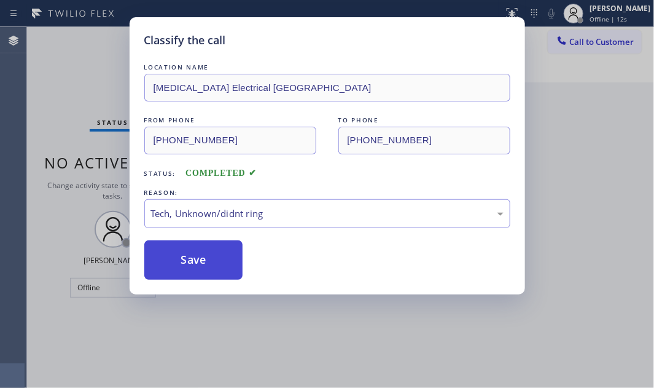
click at [186, 266] on button "Save" at bounding box center [193, 259] width 99 height 39
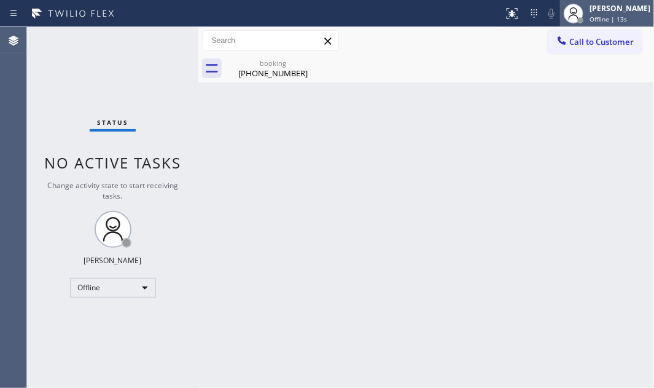
click at [591, 18] on span "Offline | 13s" at bounding box center [608, 19] width 37 height 9
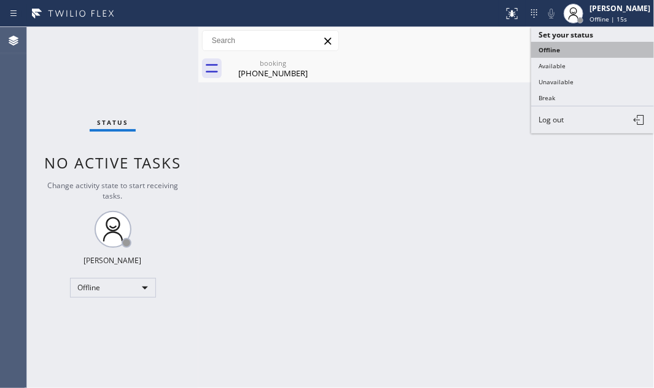
click at [559, 50] on button "Offline" at bounding box center [592, 50] width 123 height 16
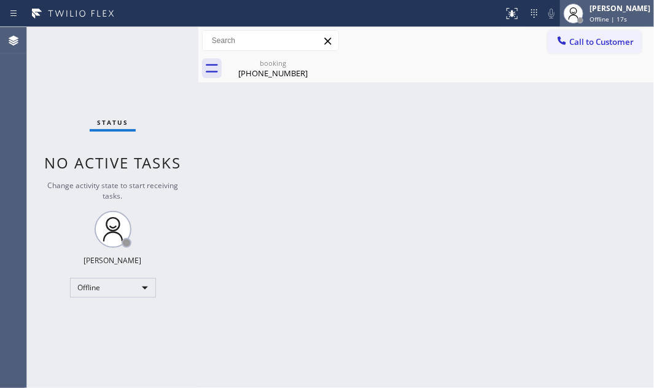
click at [590, 17] on span "Offline | 17s" at bounding box center [608, 19] width 37 height 9
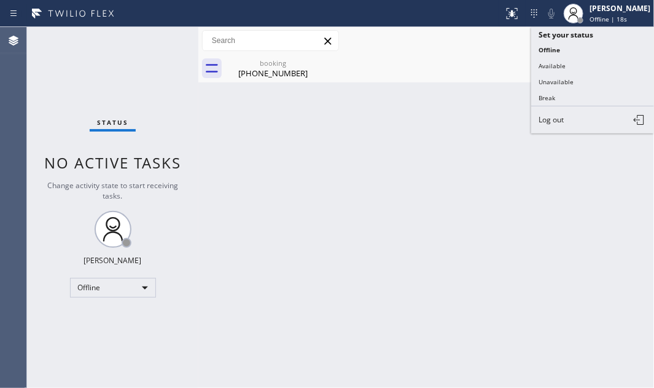
drag, startPoint x: 558, startPoint y: 122, endPoint x: 554, endPoint y: 101, distance: 21.8
click at [558, 122] on span "Log out" at bounding box center [551, 119] width 25 height 10
